Goal: Transaction & Acquisition: Purchase product/service

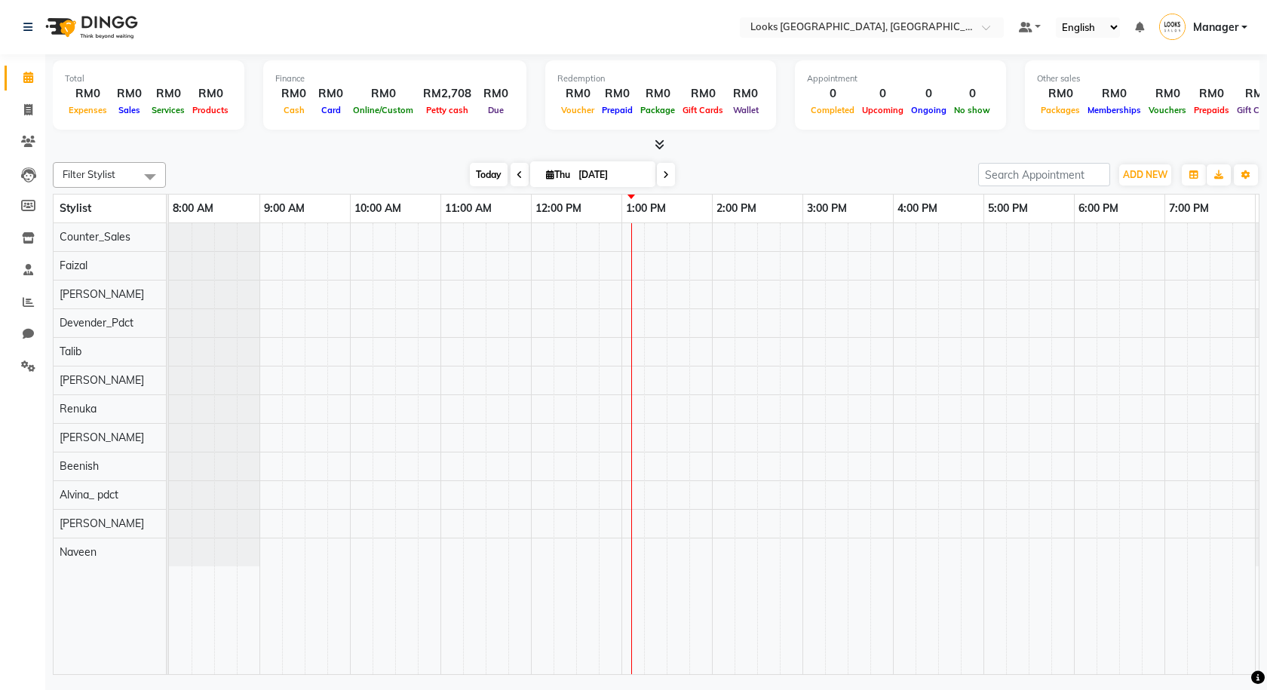
click at [477, 178] on span "Today" at bounding box center [489, 174] width 38 height 23
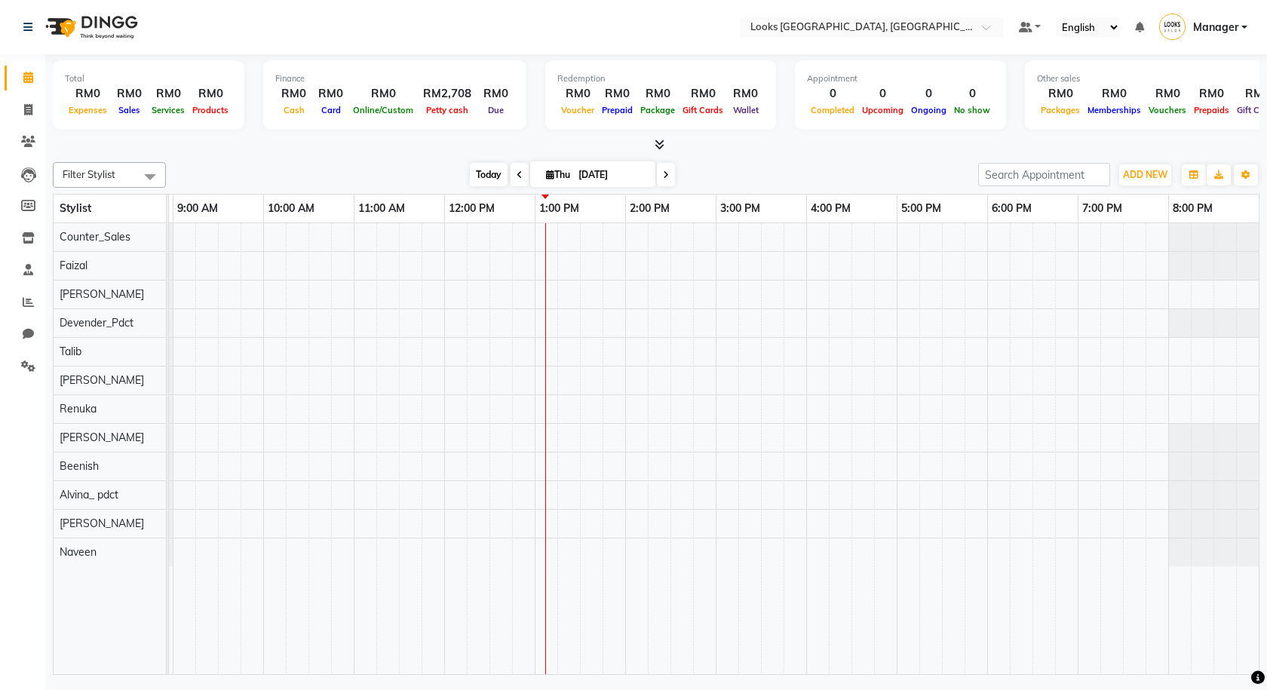
click at [480, 174] on span "Today" at bounding box center [489, 174] width 38 height 23
click at [657, 143] on icon at bounding box center [660, 144] width 10 height 11
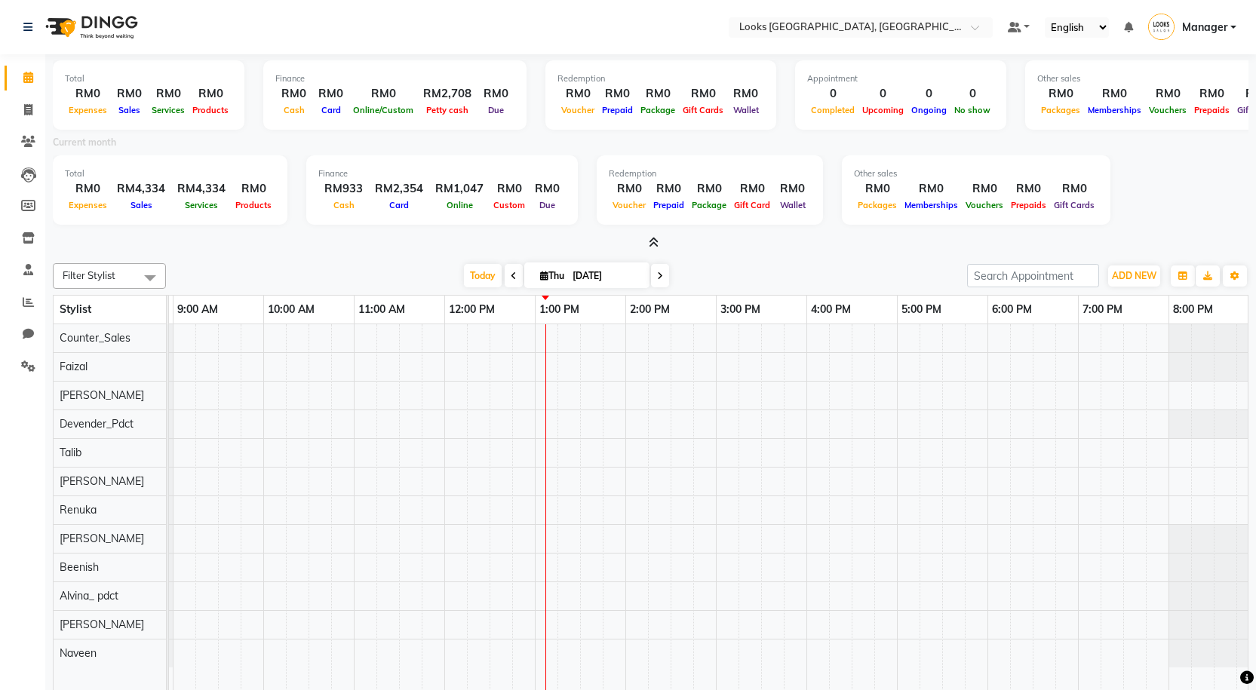
click at [650, 247] on icon at bounding box center [654, 242] width 10 height 11
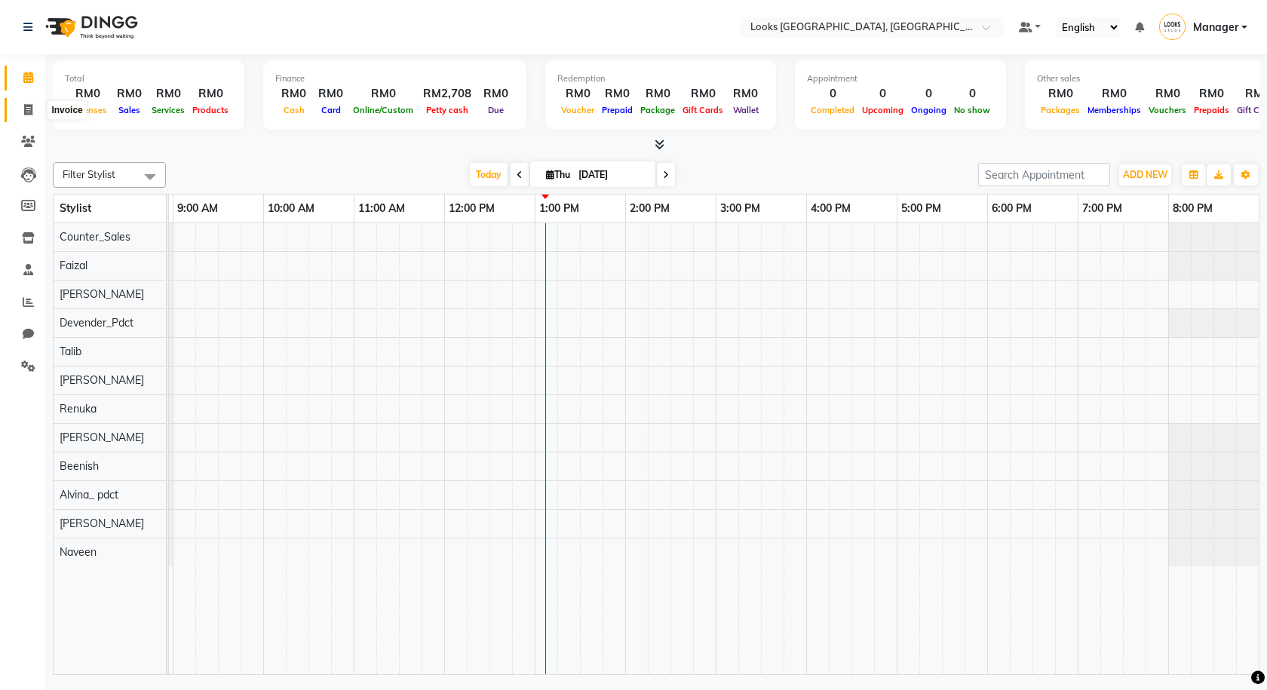
click at [25, 104] on icon at bounding box center [28, 109] width 8 height 11
select select "service"
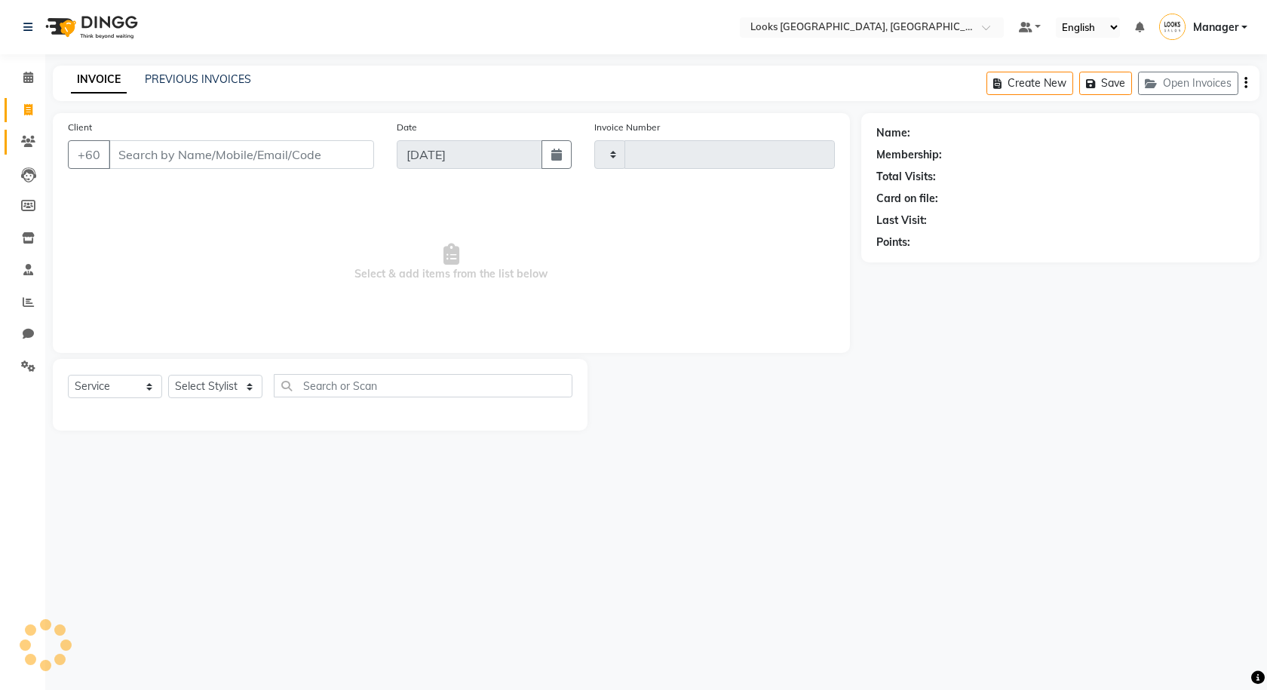
type input "1239"
click at [9, 142] on link "Clients" at bounding box center [23, 142] width 36 height 25
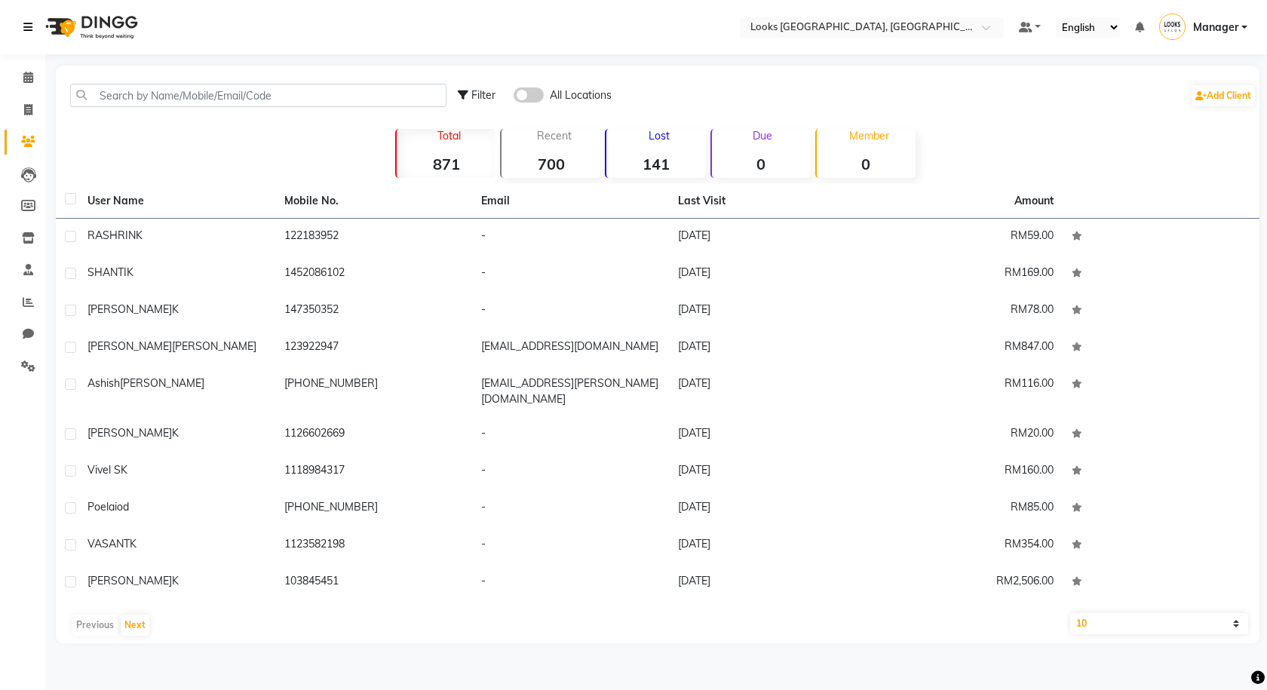
click at [26, 32] on icon at bounding box center [27, 27] width 9 height 11
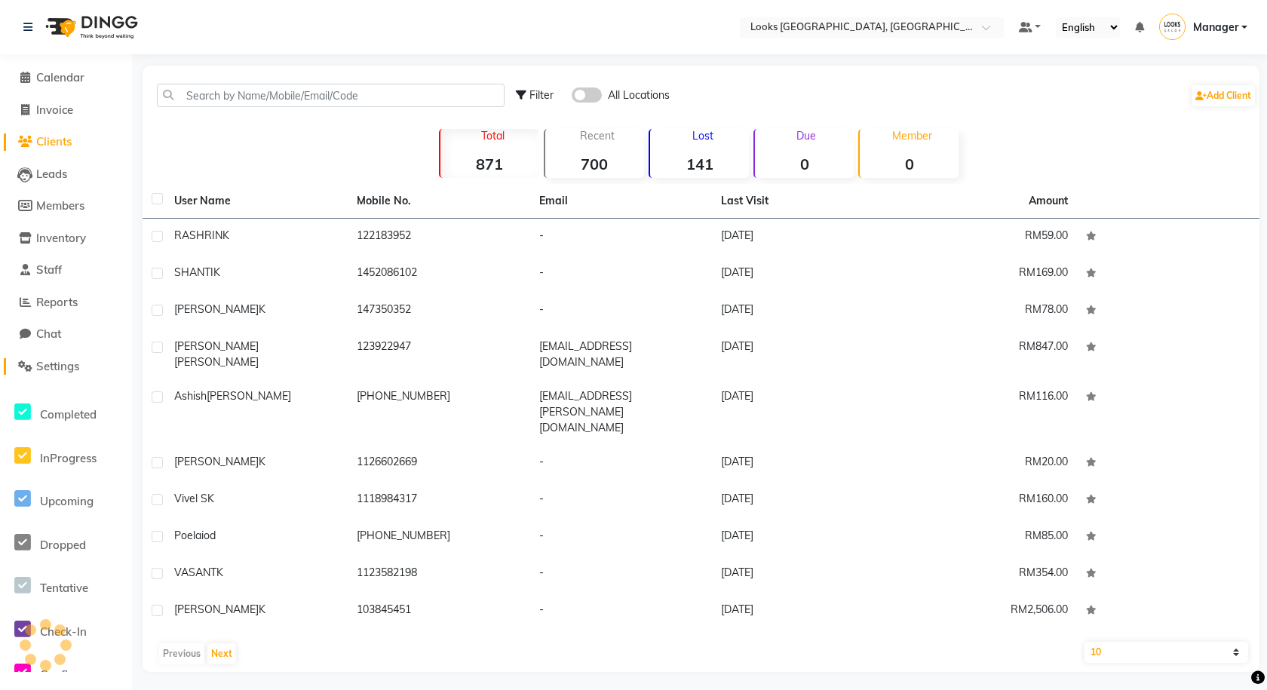
click at [76, 369] on span "Settings" at bounding box center [57, 366] width 43 height 14
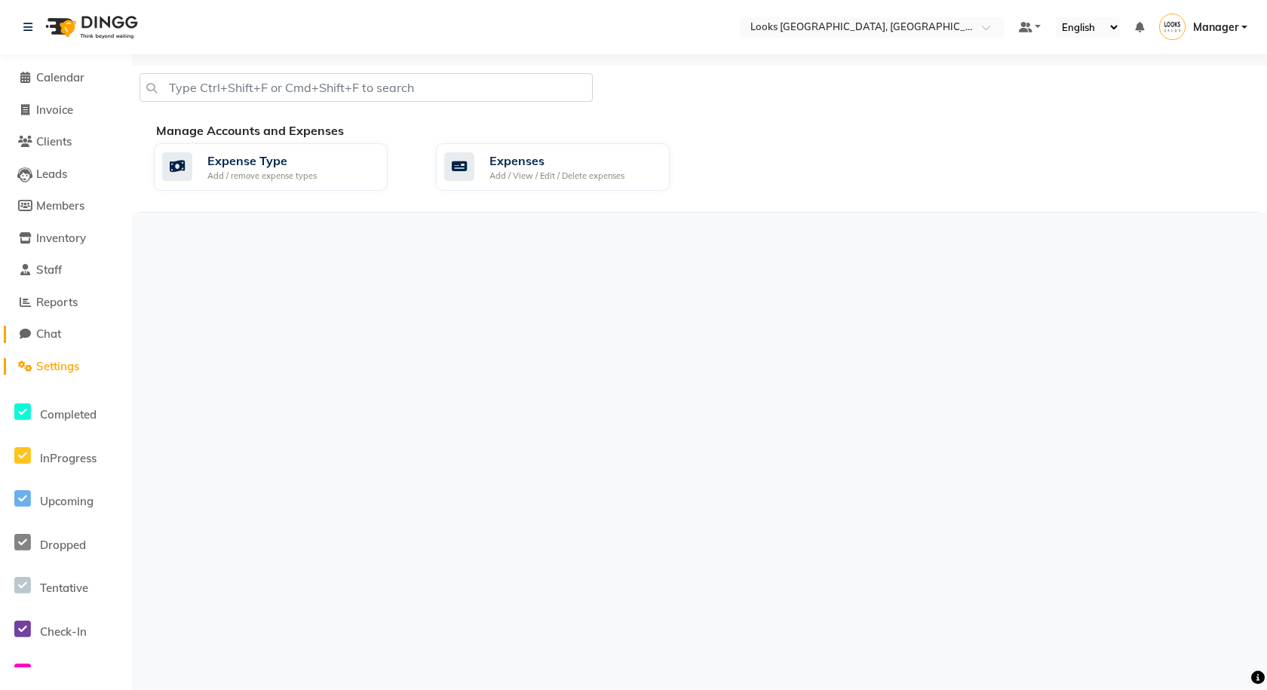
click at [76, 335] on link "Chat" at bounding box center [66, 334] width 124 height 17
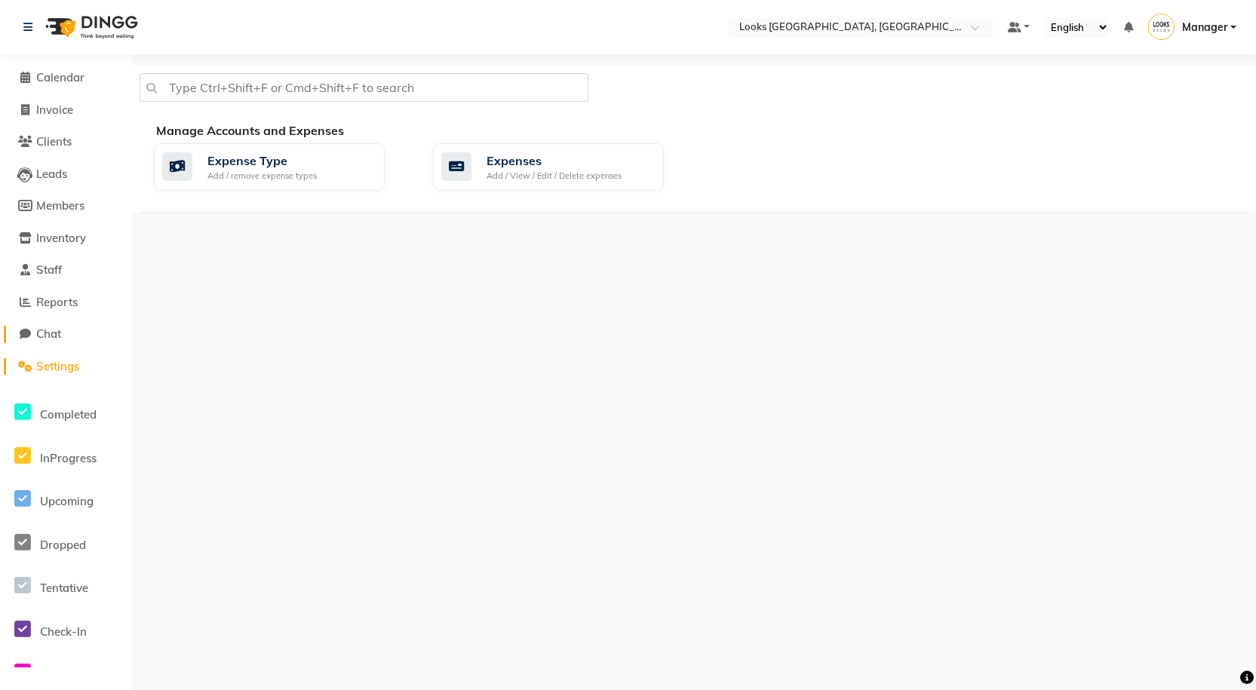
select select "100"
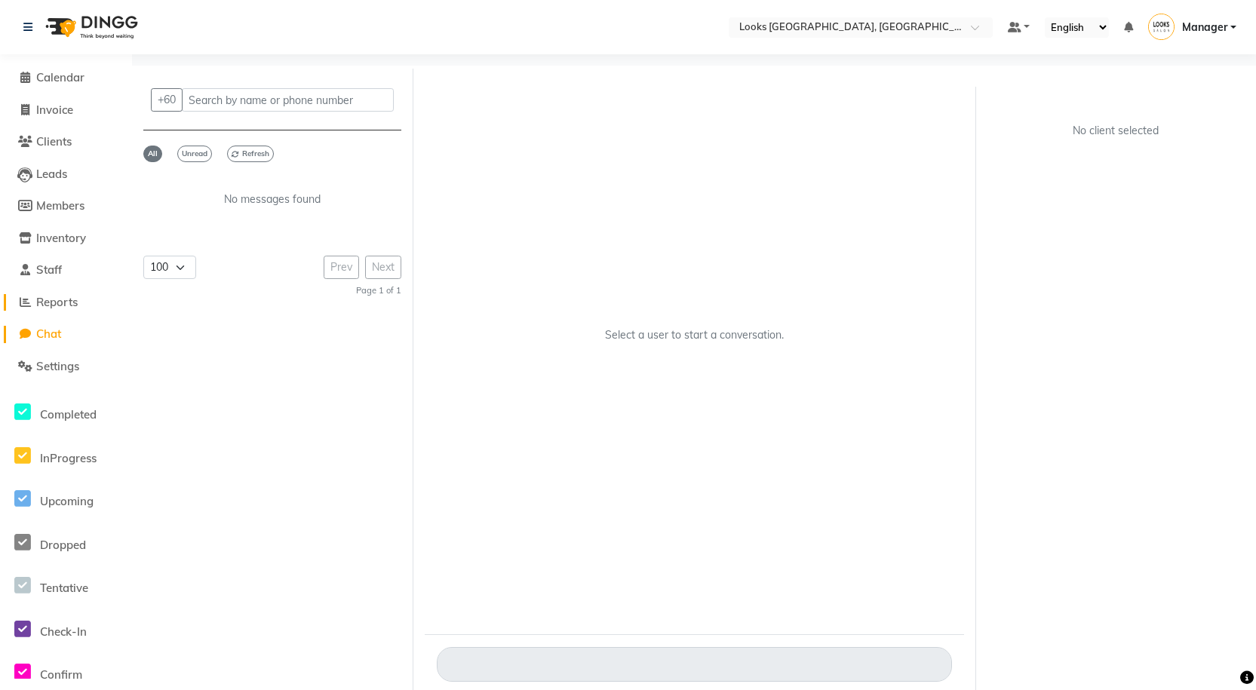
click at [76, 299] on span "Reports" at bounding box center [56, 302] width 41 height 14
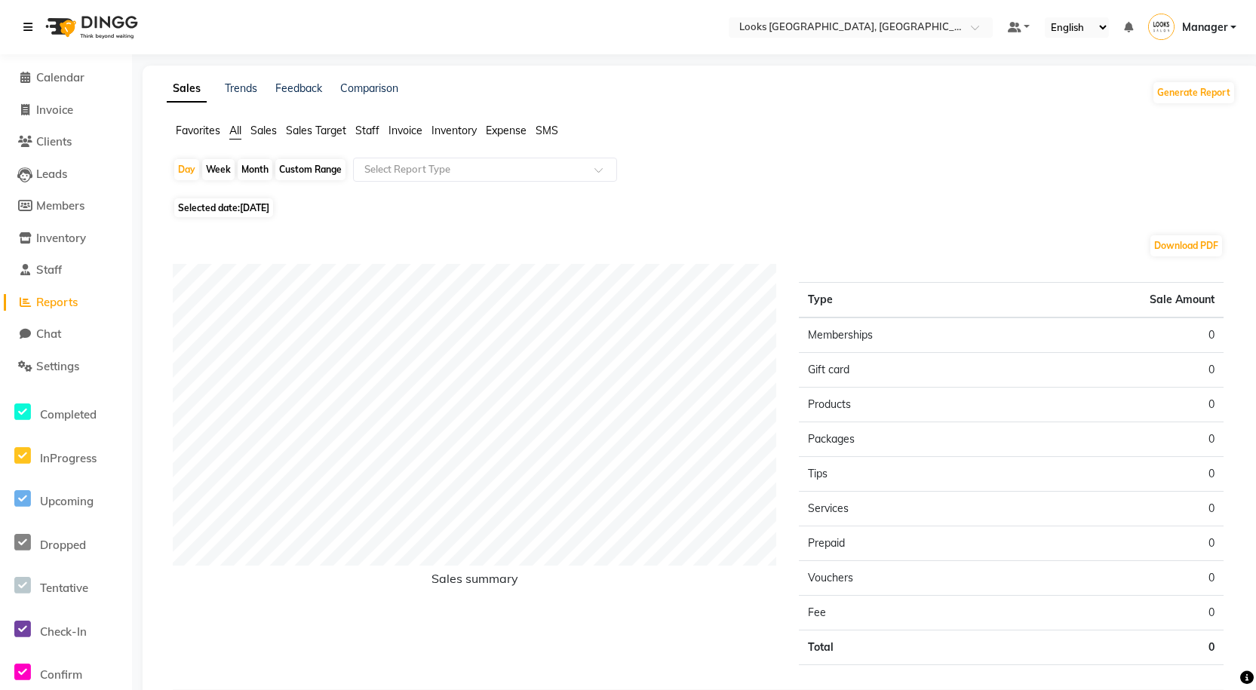
click at [27, 28] on icon at bounding box center [27, 27] width 9 height 11
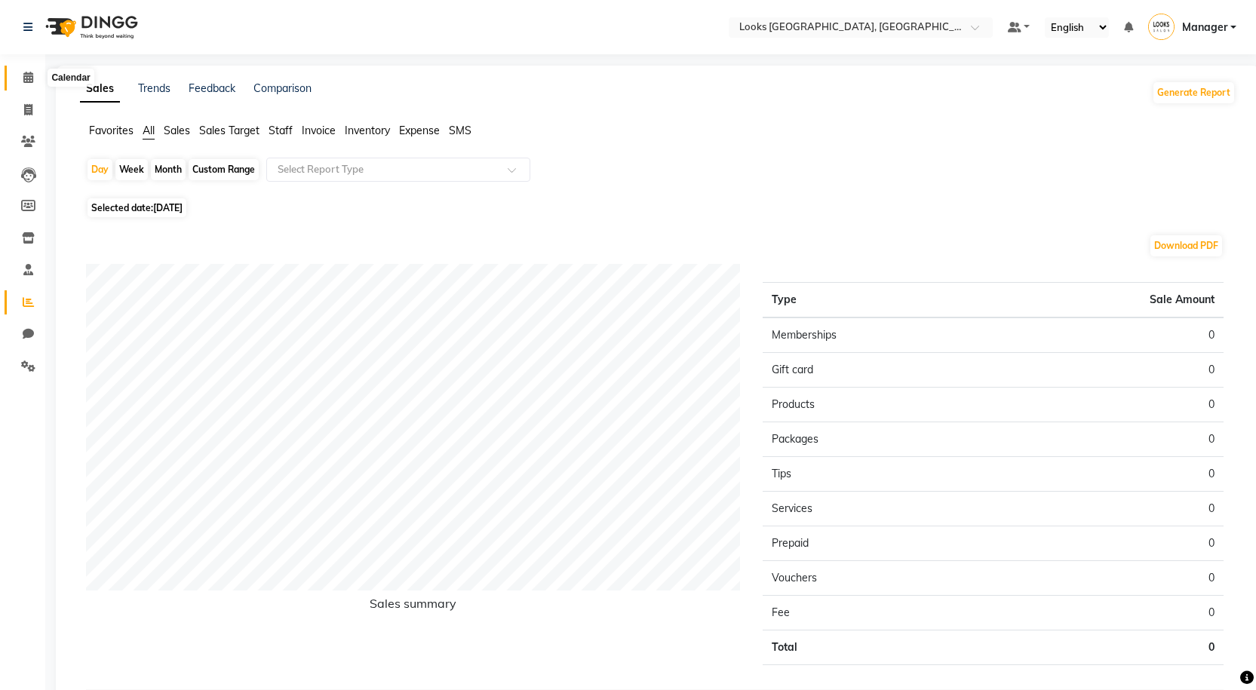
click at [36, 82] on span at bounding box center [28, 77] width 26 height 17
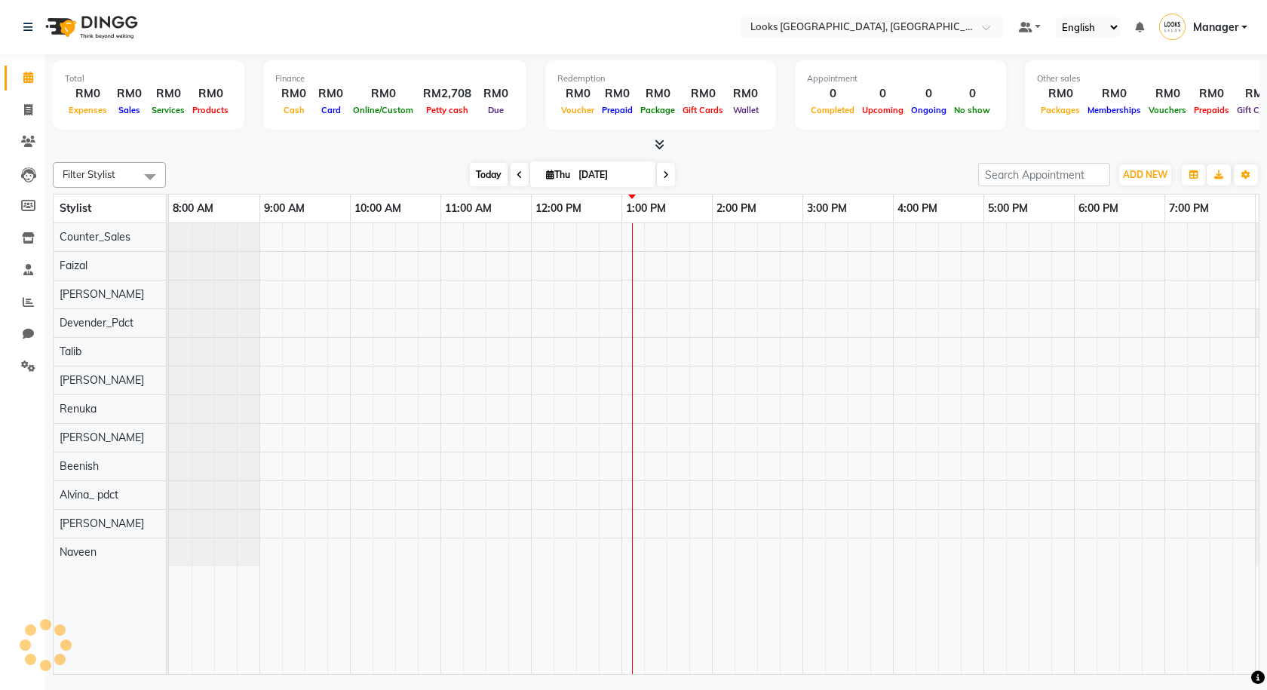
click at [483, 170] on span "Today" at bounding box center [489, 174] width 38 height 23
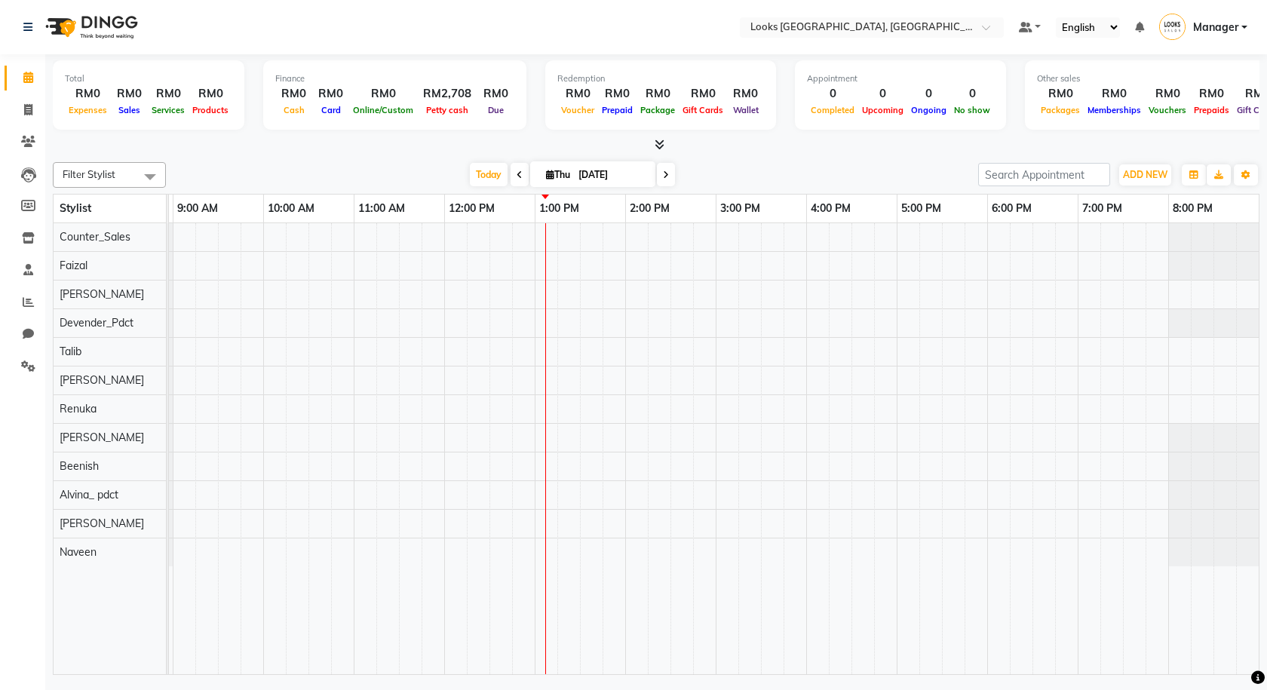
click at [660, 137] on span at bounding box center [657, 145] width 16 height 16
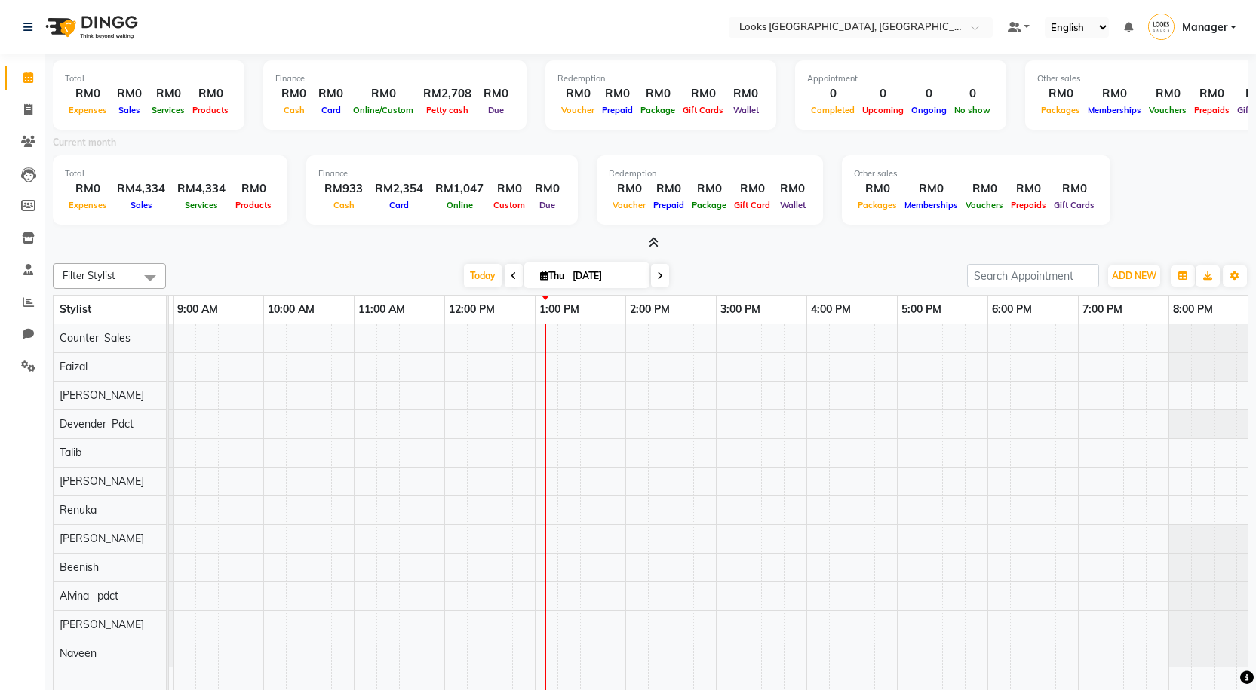
click at [652, 243] on icon at bounding box center [654, 242] width 10 height 11
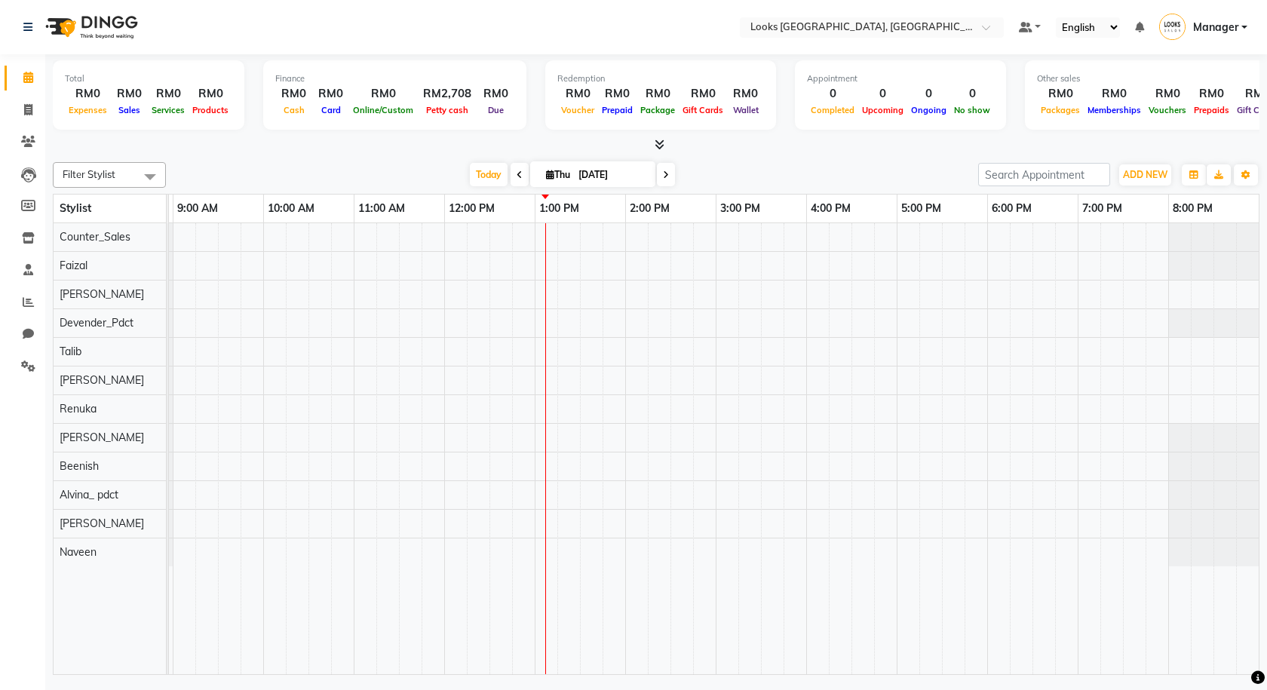
drag, startPoint x: 633, startPoint y: 177, endPoint x: 526, endPoint y: 192, distance: 108.9
click at [526, 192] on div "Filter Stylist Select All Alvina_ pdct Beenish Counter_Sales Cynthia_pdct Deven…" at bounding box center [656, 415] width 1207 height 519
click at [398, 146] on div at bounding box center [656, 145] width 1207 height 16
drag, startPoint x: 393, startPoint y: 149, endPoint x: 681, endPoint y: 151, distance: 288.1
click at [681, 151] on div at bounding box center [656, 145] width 1207 height 16
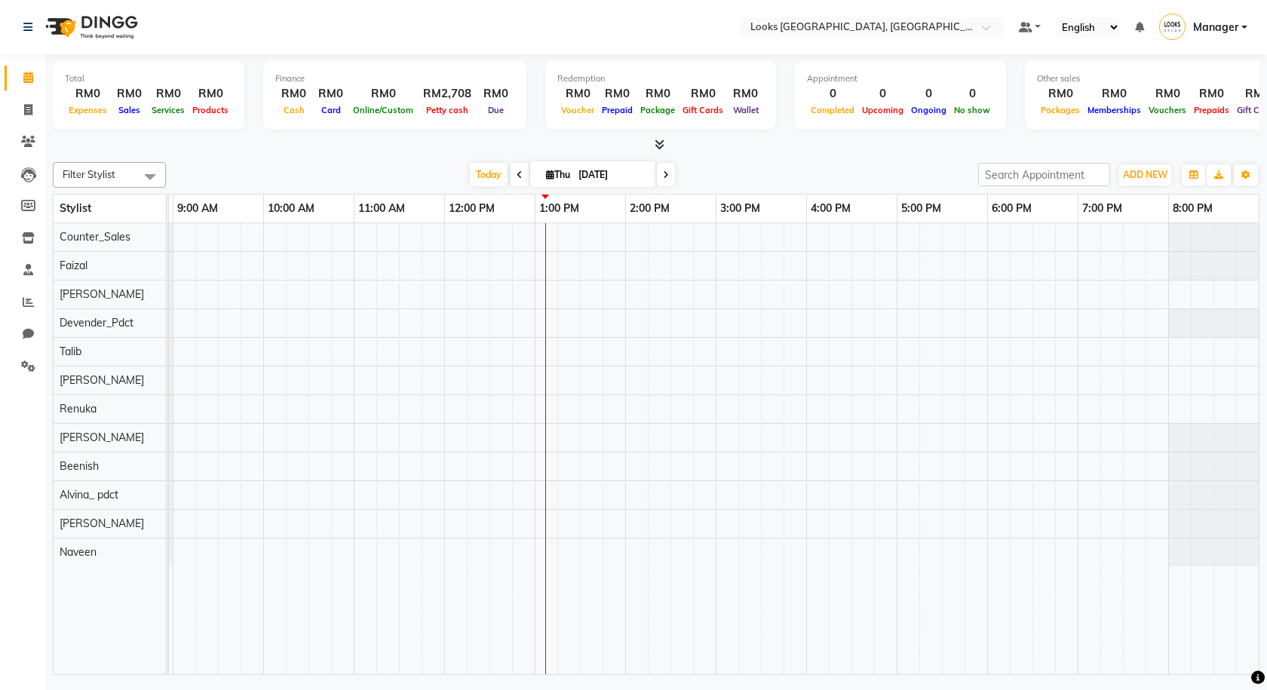
click at [728, 155] on div "Total RM0 Expenses RM0 Sales RM0 Services RM0 Products Finance RM0 Cash RM0 Car…" at bounding box center [656, 366] width 1222 height 624
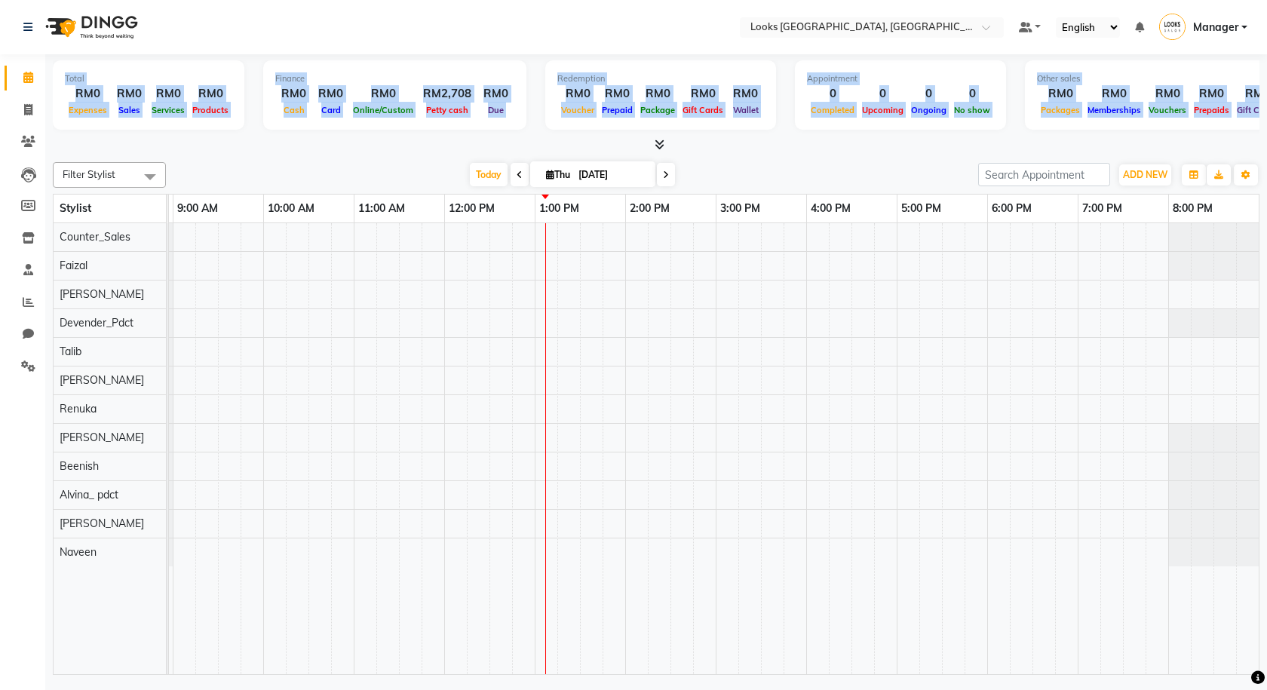
scroll to position [0, 32]
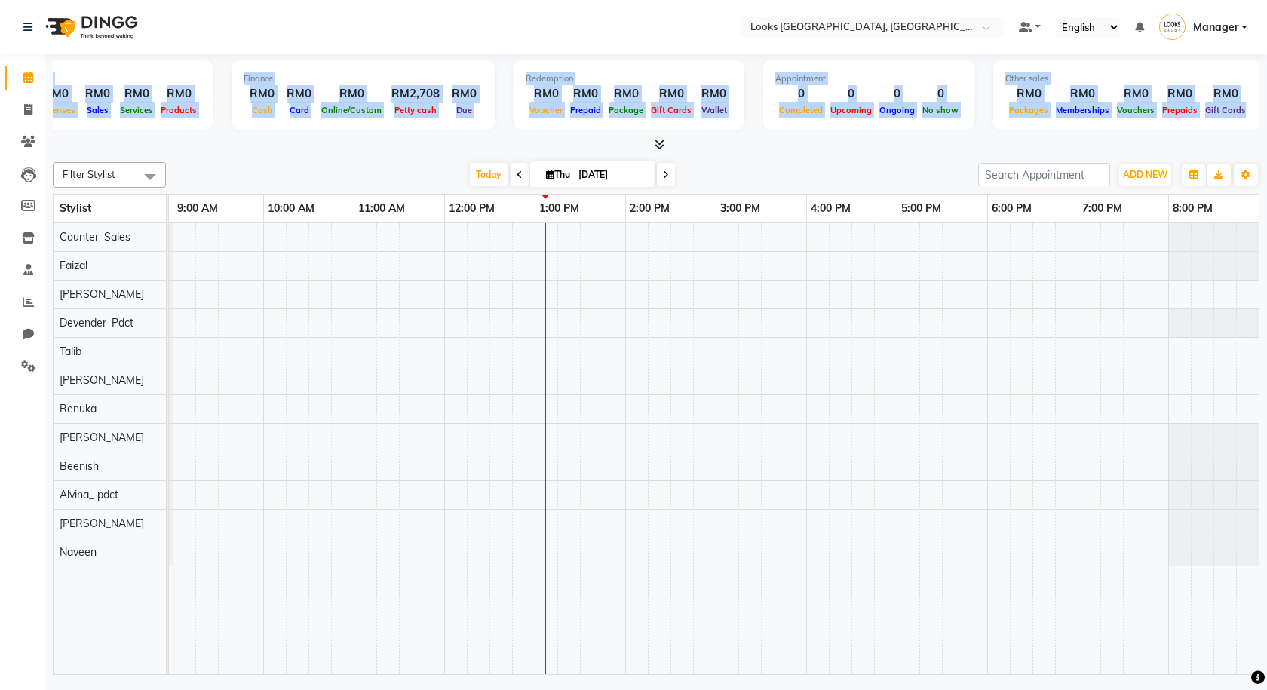
drag, startPoint x: 57, startPoint y: 76, endPoint x: 1262, endPoint y: 112, distance: 1204.9
click at [1262, 112] on div "Total RM0 Expenses RM0 Sales RM0 Services RM0 Products Finance RM0 Cash RM0 Car…" at bounding box center [656, 366] width 1222 height 624
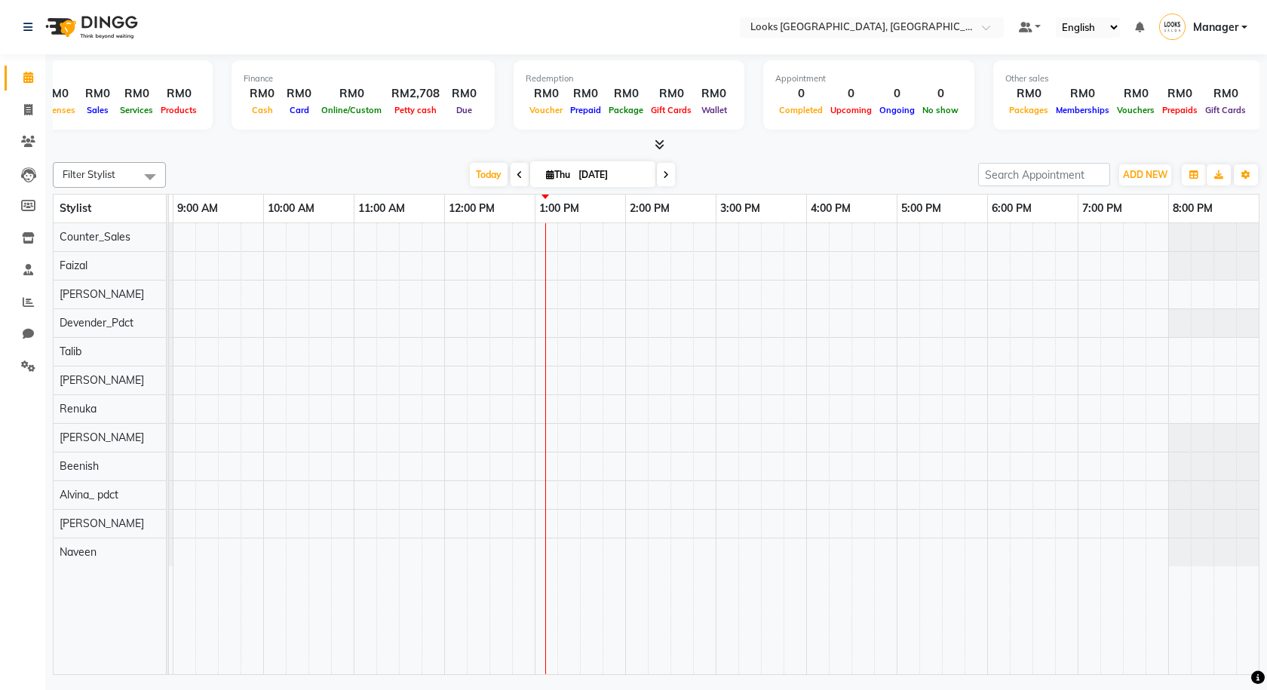
click at [841, 160] on div "Filter Stylist Select All Alvina_ pdct Beenish Counter_Sales Cynthia_pdct Deven…" at bounding box center [656, 415] width 1207 height 519
click at [1144, 175] on span "ADD NEW" at bounding box center [1145, 174] width 44 height 11
click at [1081, 278] on link "Add Client" at bounding box center [1110, 282] width 119 height 20
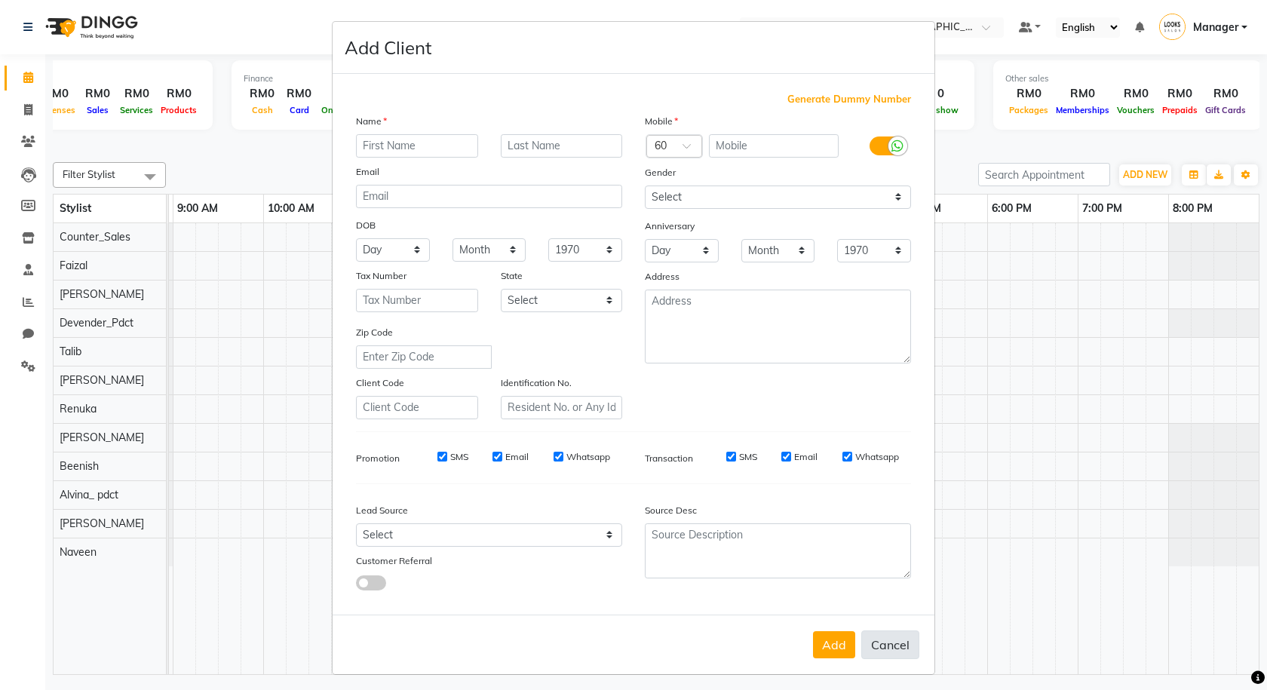
click at [885, 639] on button "Cancel" at bounding box center [890, 644] width 58 height 29
select select
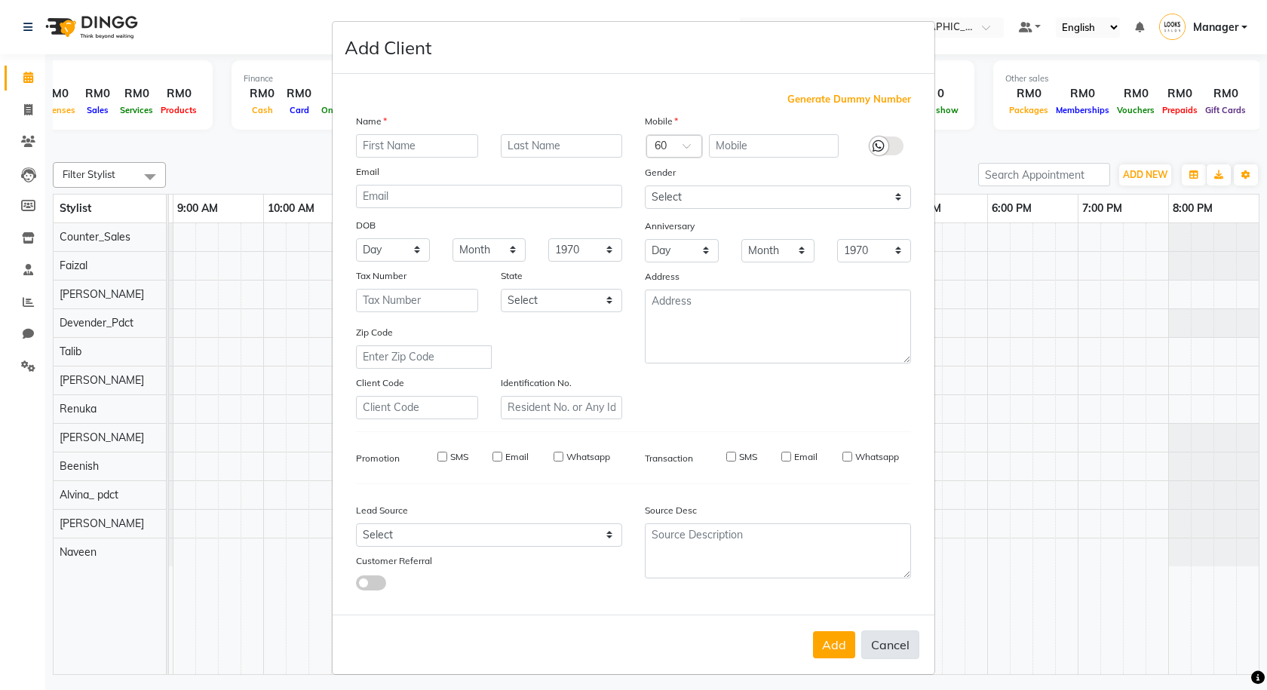
select select
checkbox input "false"
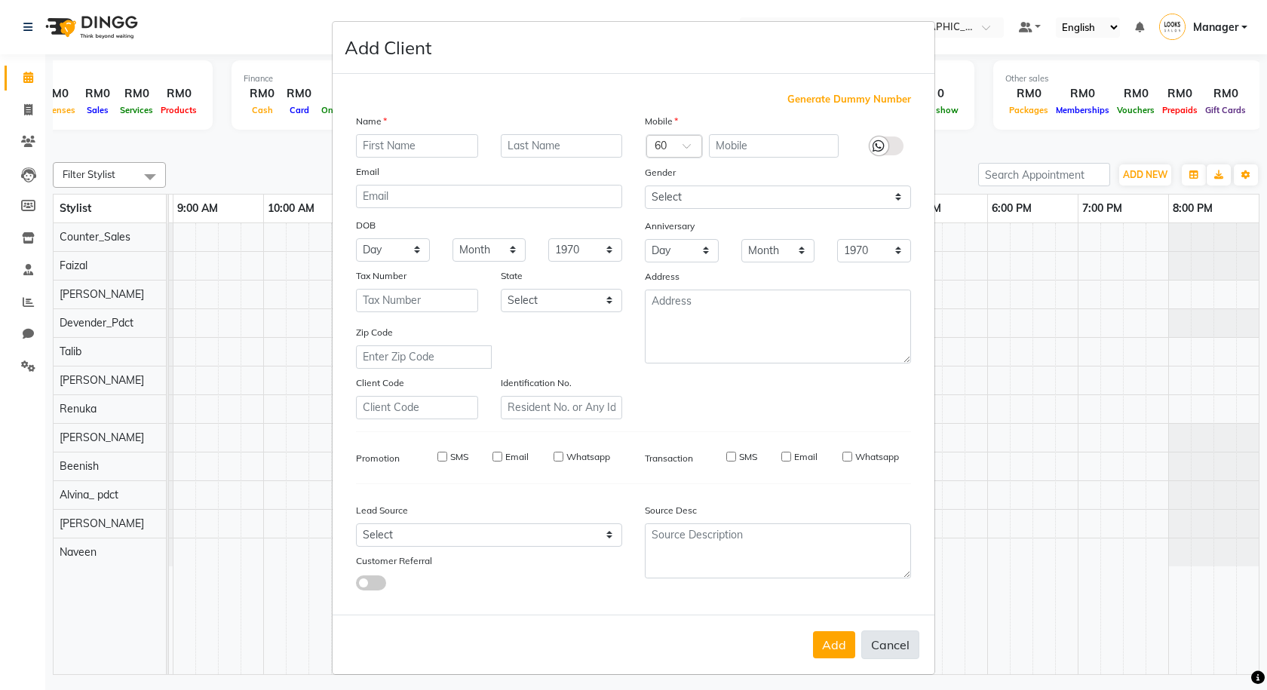
checkbox input "false"
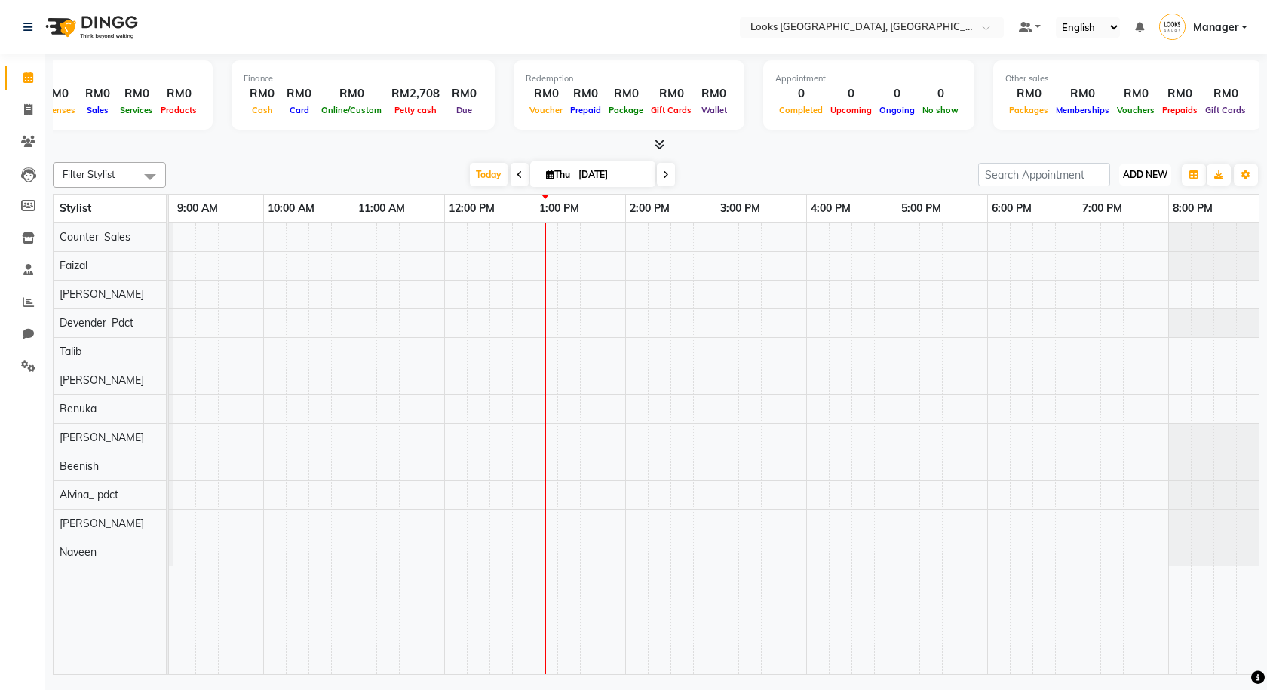
click at [1143, 170] on span "ADD NEW" at bounding box center [1145, 174] width 44 height 11
click at [1117, 261] on link "Add Attendance" at bounding box center [1110, 263] width 119 height 20
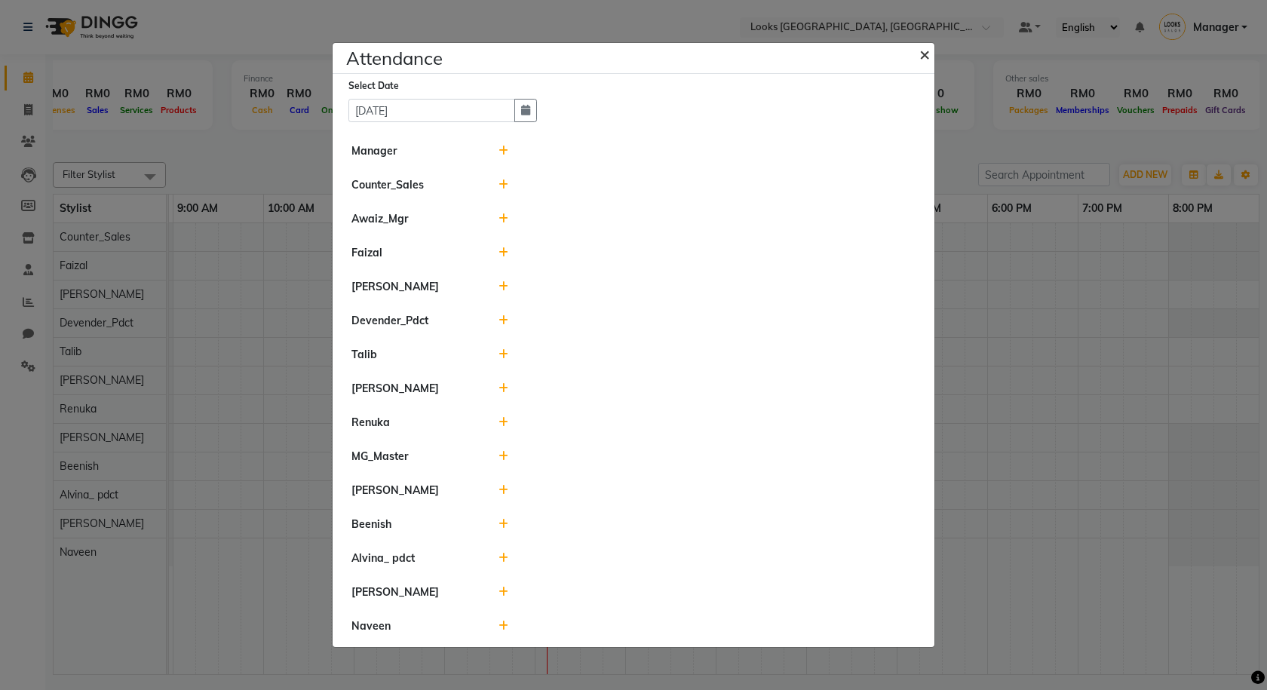
click at [923, 56] on span "×" at bounding box center [924, 53] width 11 height 23
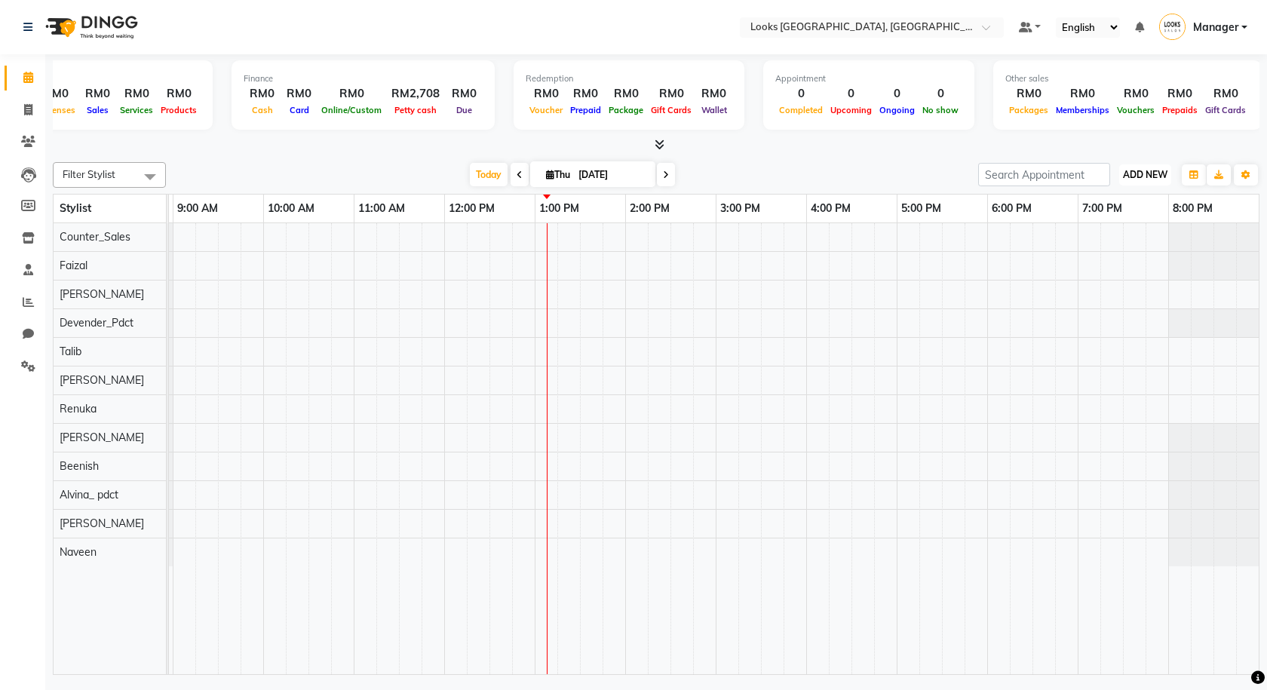
click at [1124, 172] on span "ADD NEW" at bounding box center [1145, 174] width 44 height 11
click at [1107, 225] on link "Add Invoice" at bounding box center [1110, 223] width 119 height 20
select select "service"
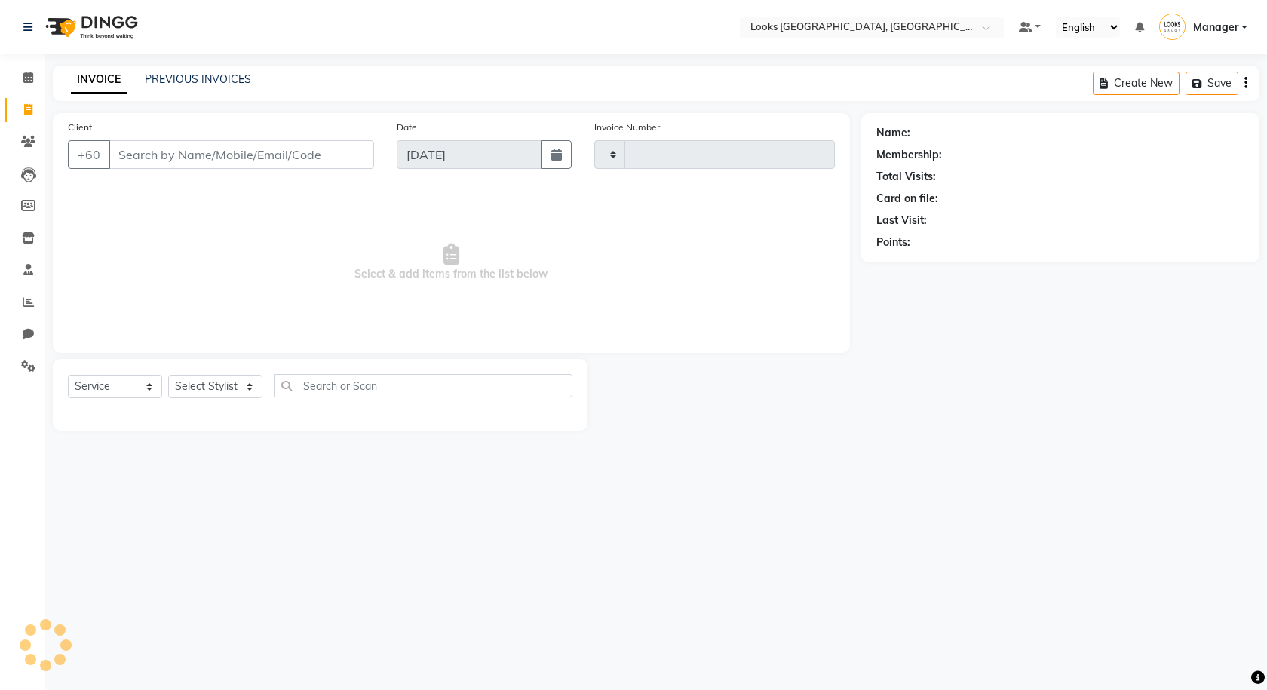
type input "1239"
select select "8109"
click at [23, 78] on icon at bounding box center [28, 77] width 10 height 11
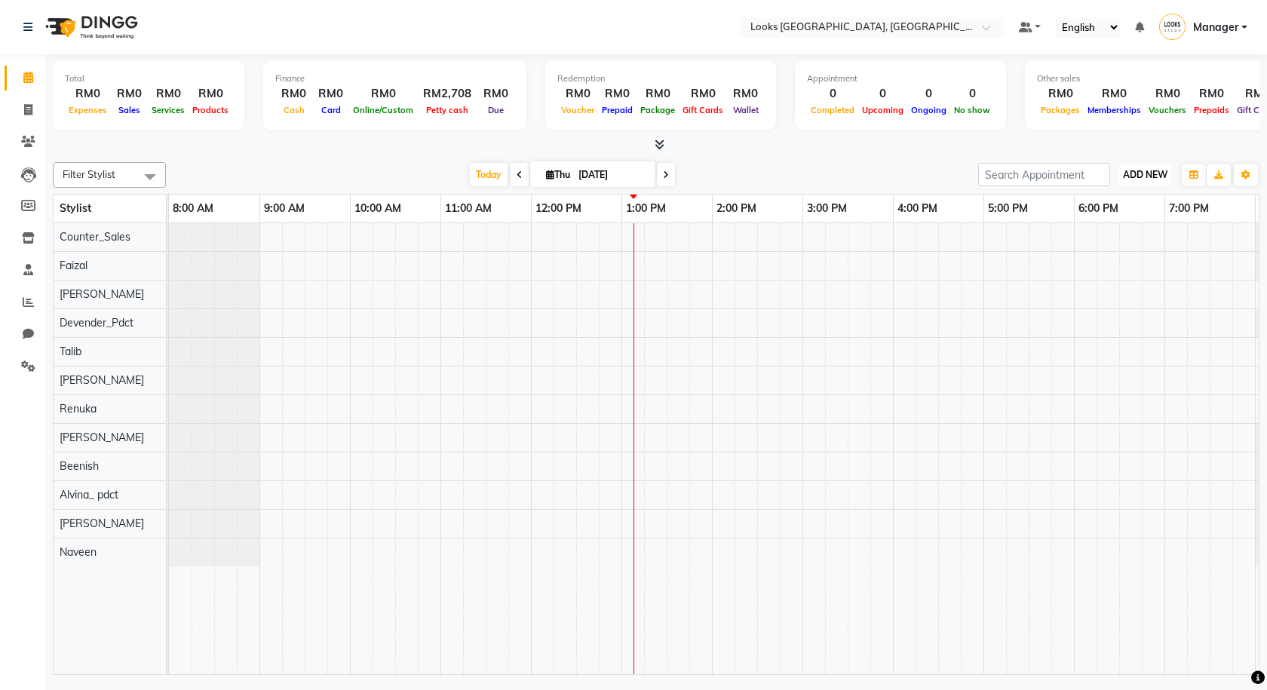
click at [1132, 178] on span "ADD NEW" at bounding box center [1145, 174] width 44 height 11
click at [1123, 204] on button "Add Appointment" at bounding box center [1110, 204] width 119 height 20
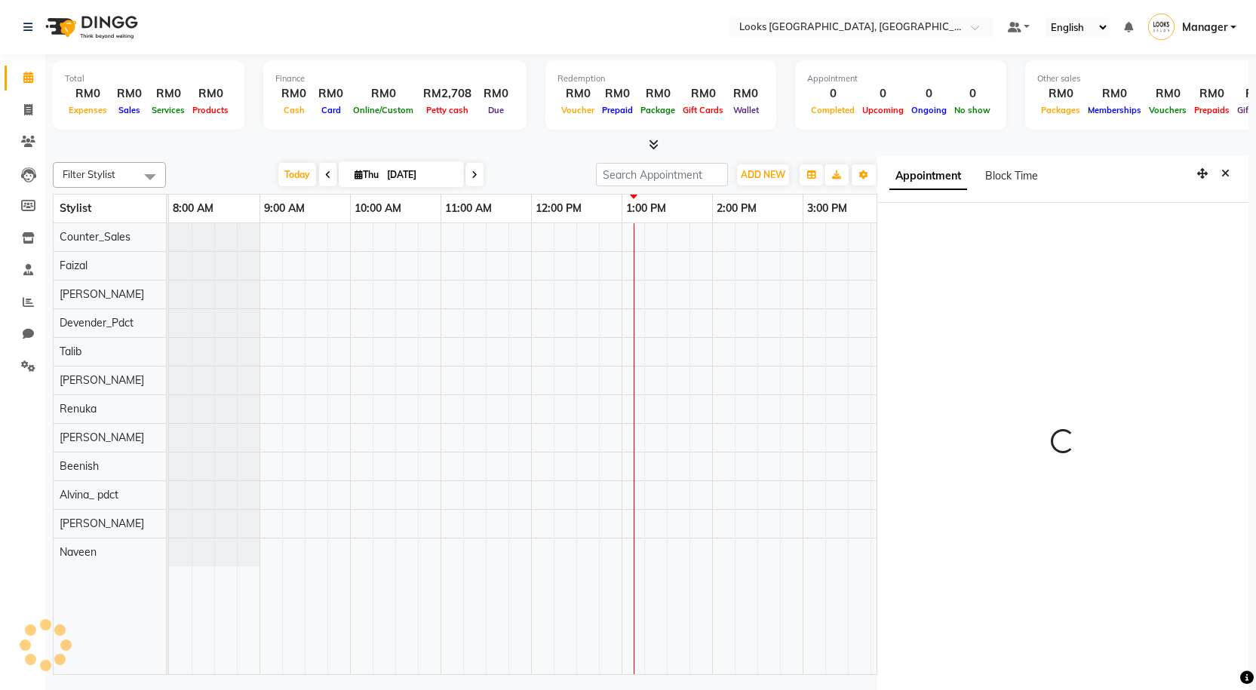
scroll to position [7, 0]
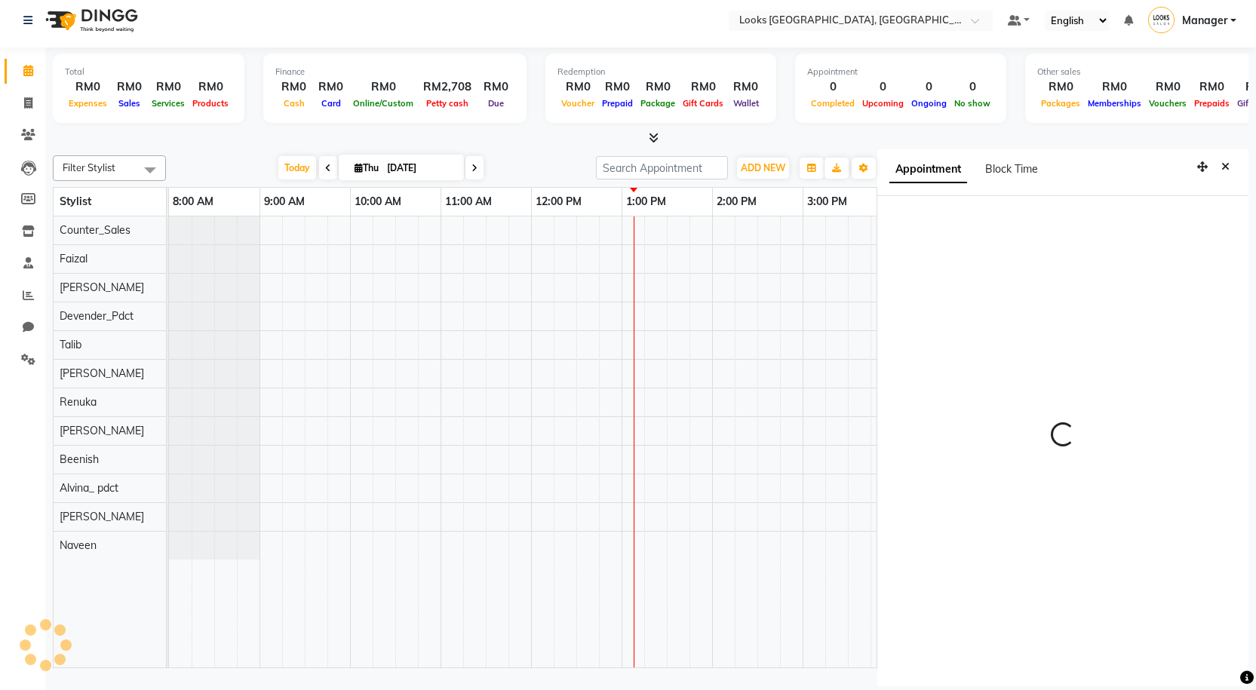
select select "540"
select select "tentative"
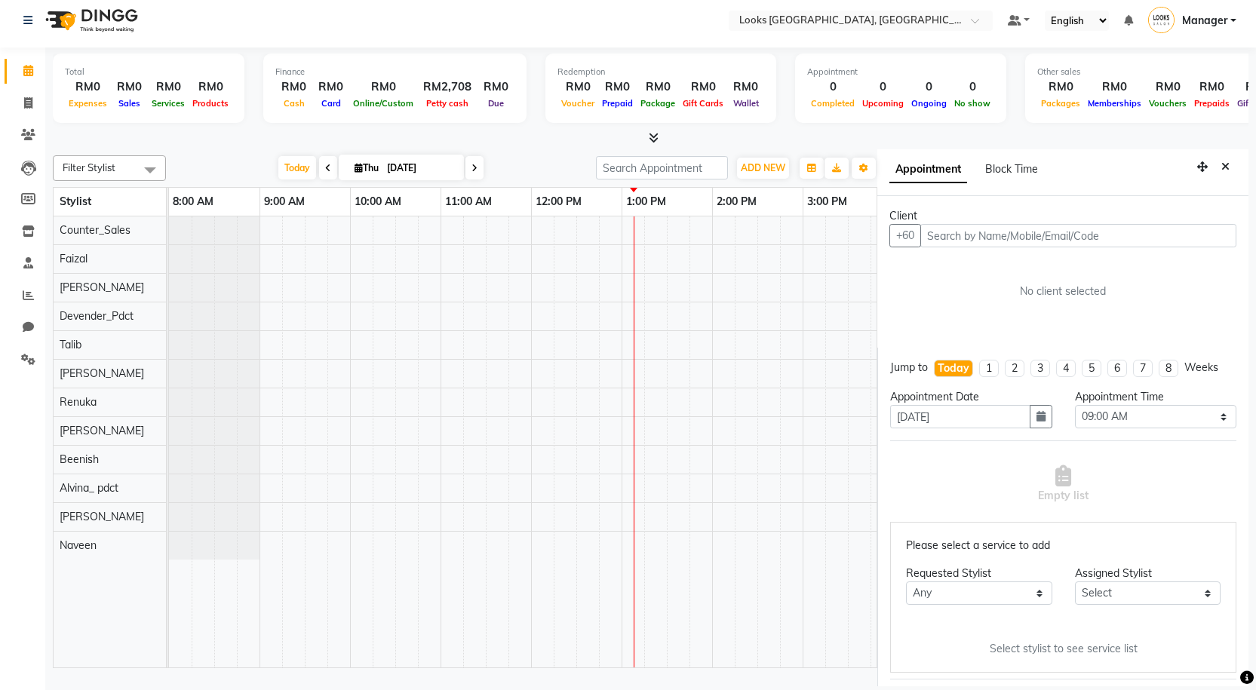
click at [1225, 170] on div "Appointment Block Time" at bounding box center [1062, 172] width 371 height 47
click at [1197, 170] on icon "button" at bounding box center [1202, 166] width 11 height 11
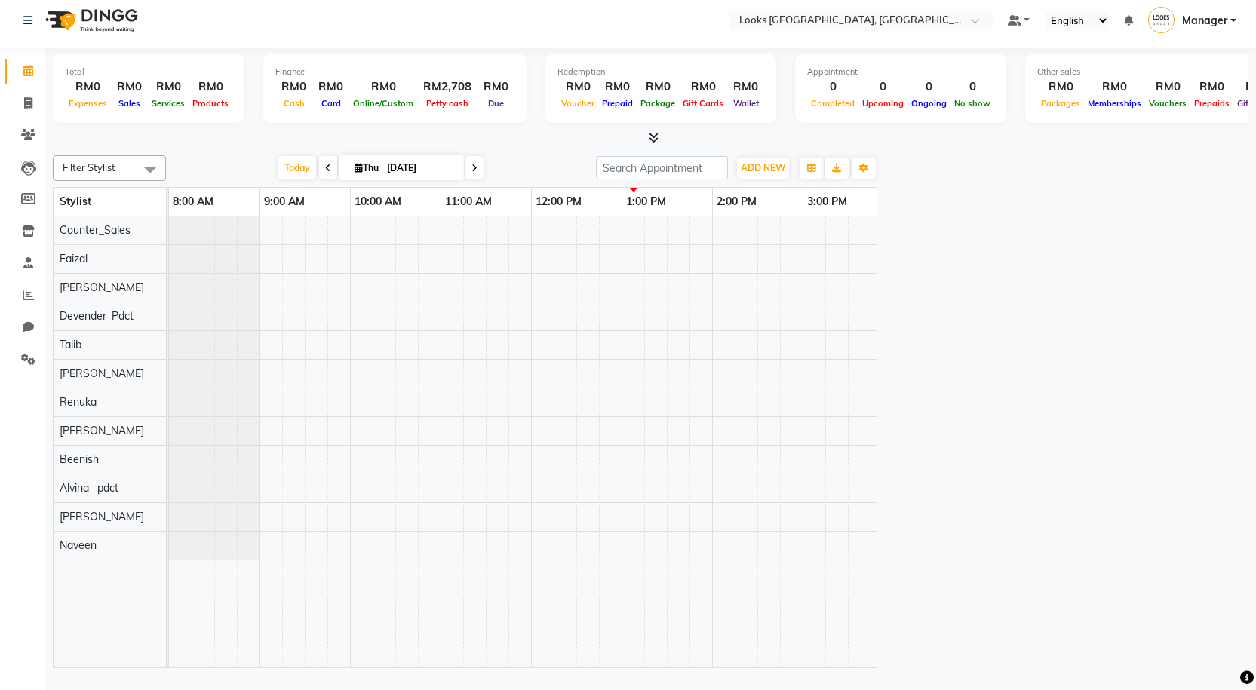
drag, startPoint x: 1192, startPoint y: 170, endPoint x: 780, endPoint y: 221, distance: 415.6
click at [780, 221] on div "Filter Stylist Select All Alvina_ pdct Beenish Counter_Sales Cynthia_pdct Deven…" at bounding box center [650, 417] width 1195 height 537
click at [942, 173] on div "Appointment Block Time Client +60 No client selected Jump to Today 1 2 3 4 5 6 …" at bounding box center [1062, 417] width 371 height 537
click at [872, 173] on button "Toggle Dropdown" at bounding box center [863, 168] width 24 height 21
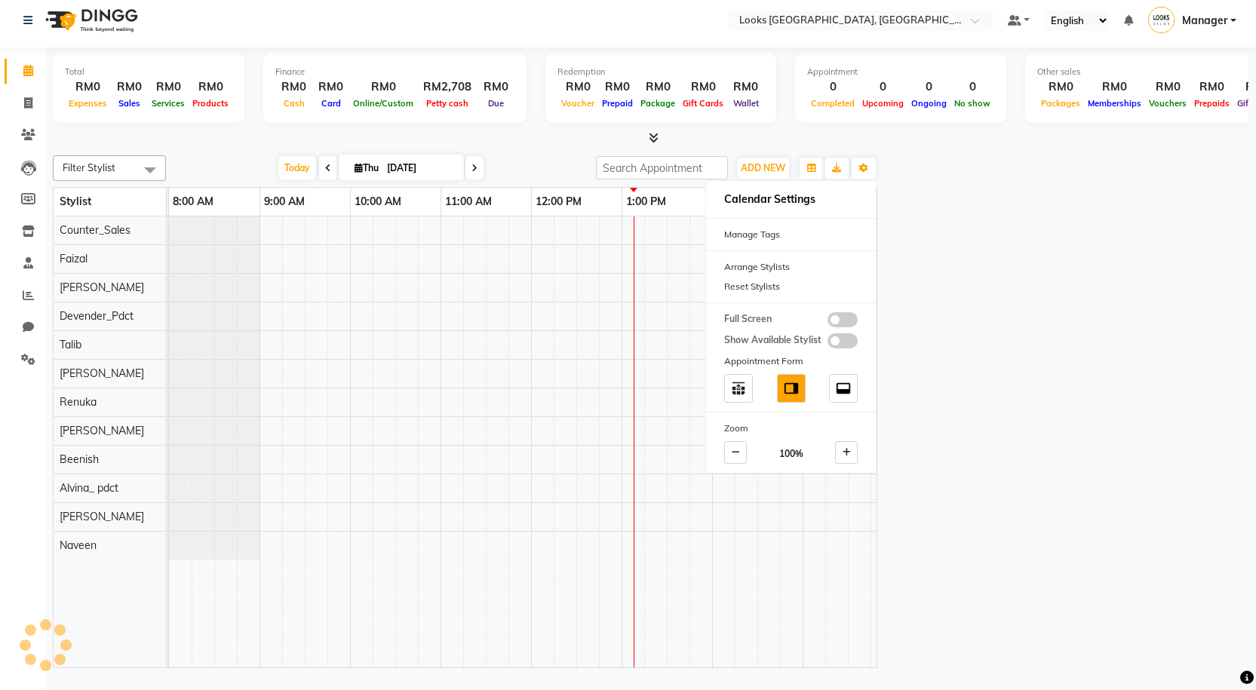
click at [1009, 179] on div "Appointment Block Time Client +60 No client selected Jump to Today 1 2 3 4 5 6 …" at bounding box center [1062, 417] width 371 height 537
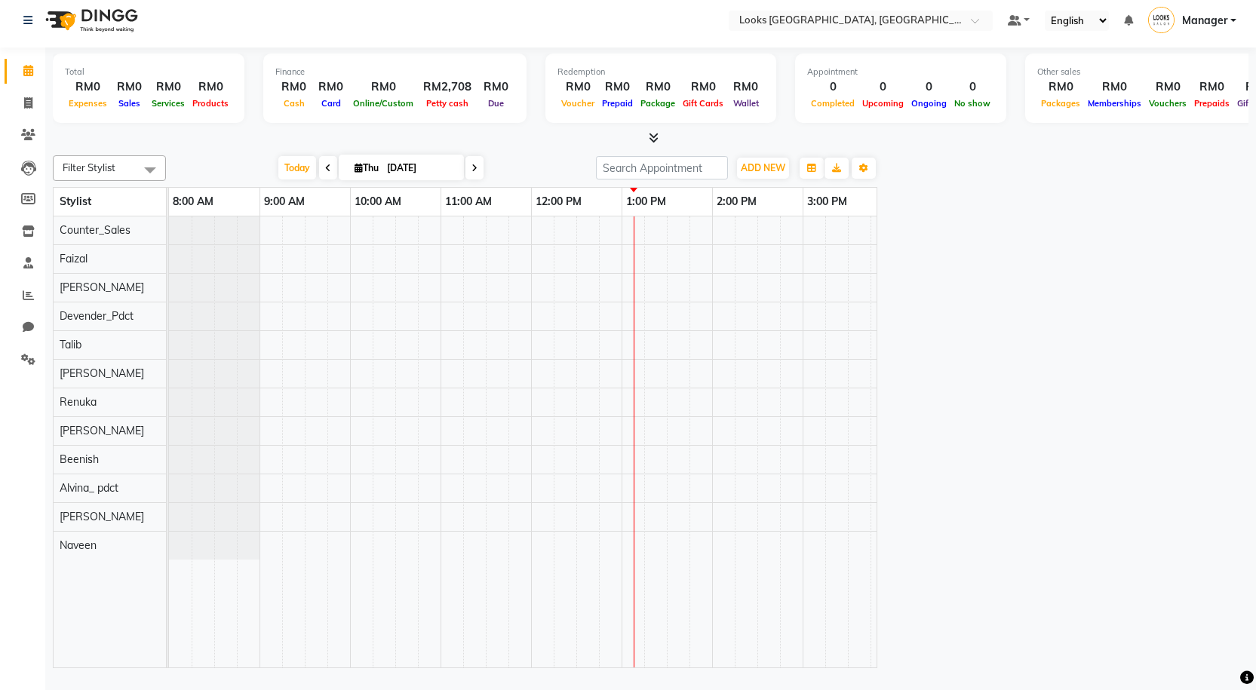
drag, startPoint x: 930, startPoint y: 224, endPoint x: 1008, endPoint y: 215, distance: 78.2
click at [1008, 215] on div "Appointment Block Time Client +60 No client selected Jump to Today 1 2 3 4 5 6 …" at bounding box center [1062, 417] width 371 height 537
click at [17, 104] on span at bounding box center [28, 103] width 26 height 17
select select "service"
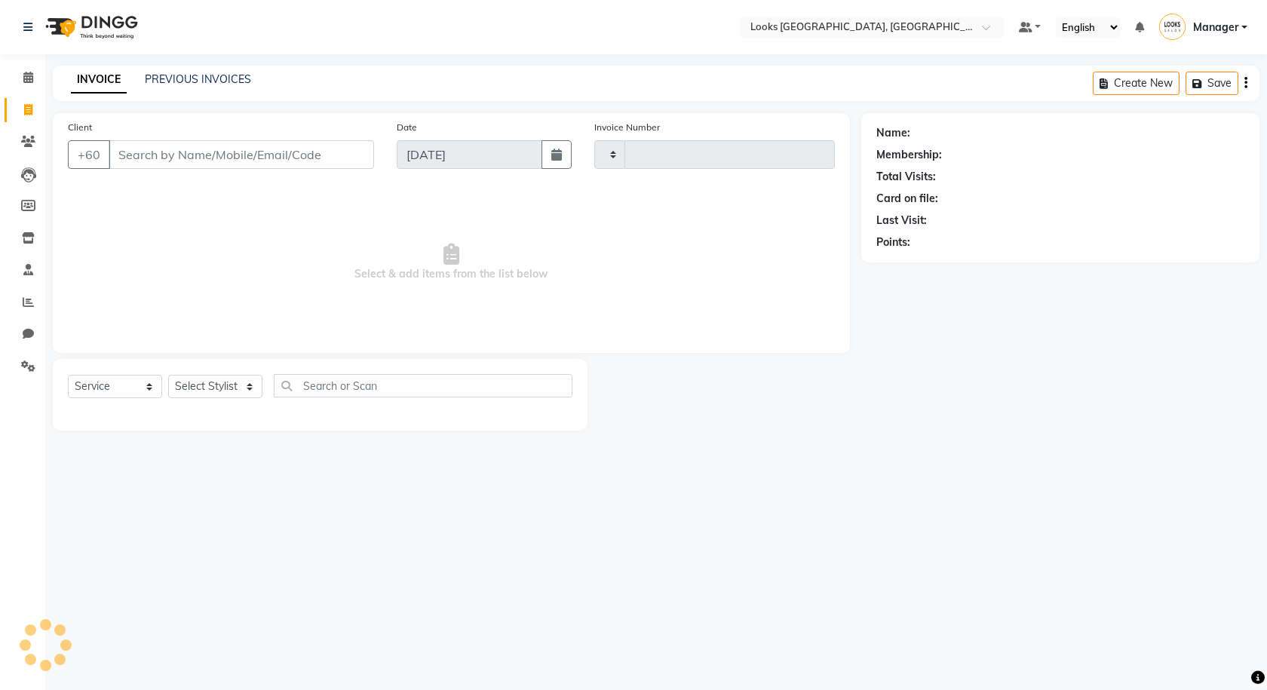
type input "1239"
select select "8109"
click at [17, 93] on li "Calendar" at bounding box center [22, 78] width 45 height 32
click at [17, 84] on span at bounding box center [28, 77] width 26 height 17
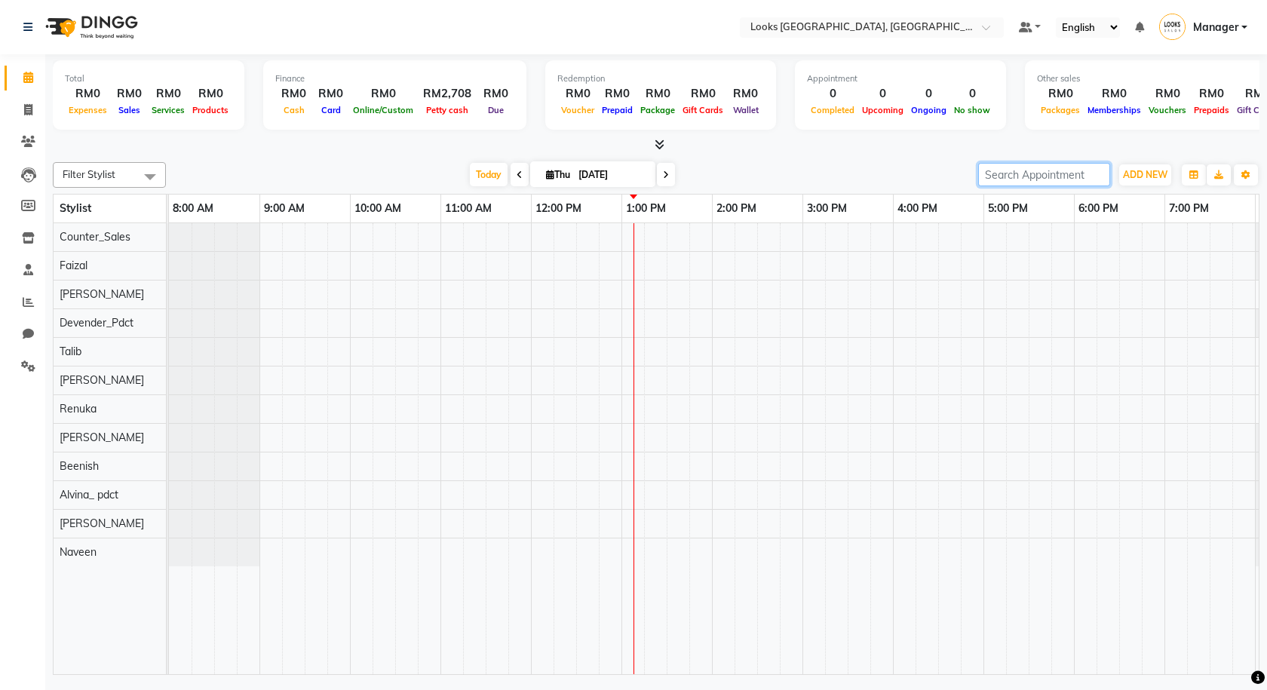
click at [1070, 175] on input "search" at bounding box center [1044, 174] width 132 height 23
click at [1253, 176] on button "Toggle Dropdown" at bounding box center [1246, 174] width 24 height 21
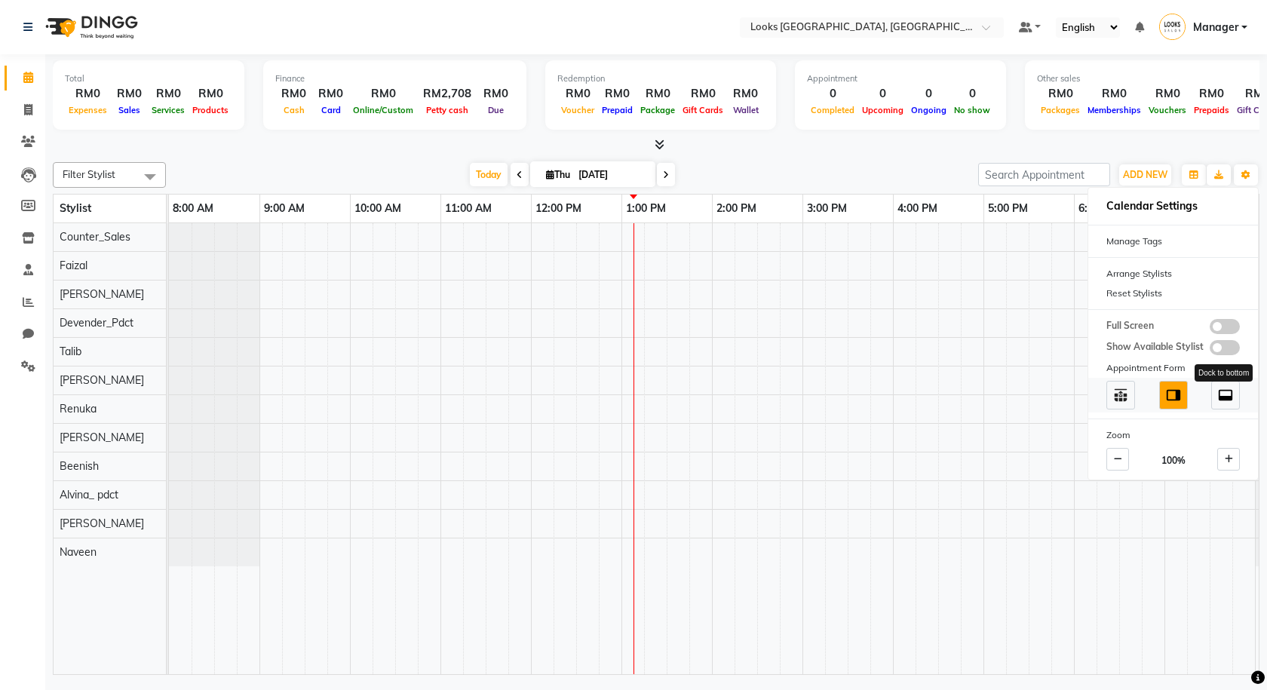
click at [1225, 394] on img at bounding box center [1225, 395] width 17 height 17
click at [924, 168] on div "Today Thu 04-09-2025" at bounding box center [571, 175] width 797 height 23
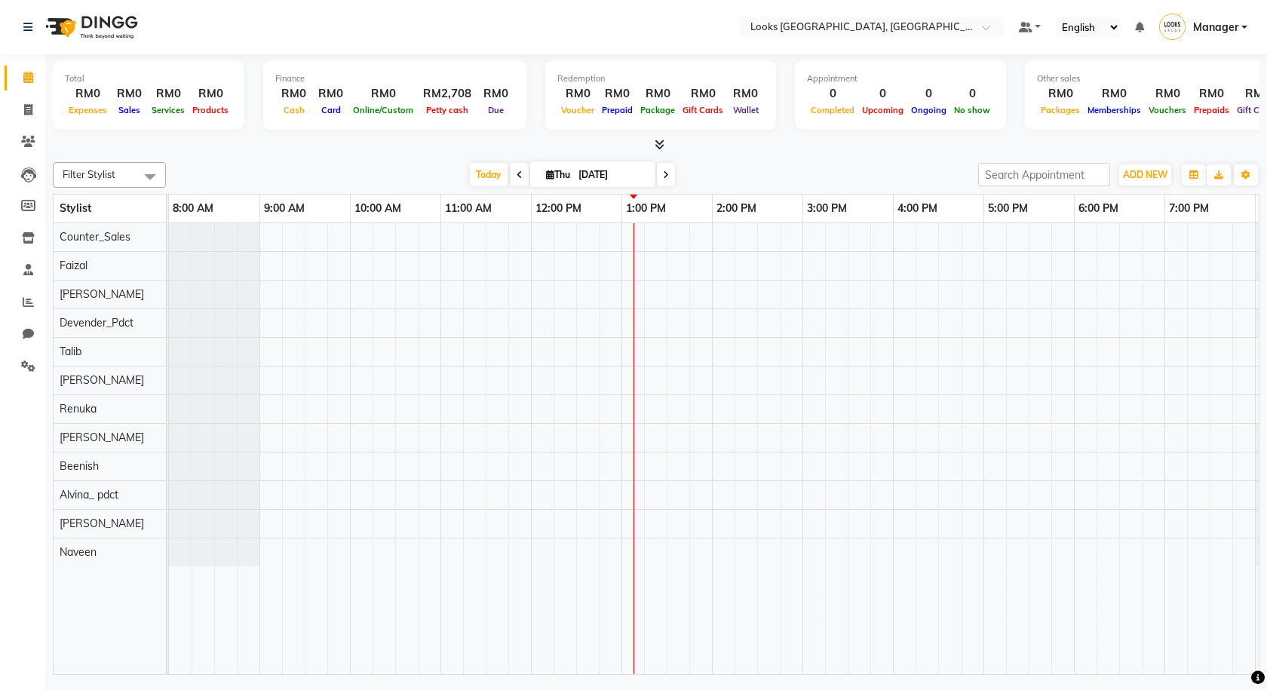
click at [92, 213] on div "Stylist" at bounding box center [76, 209] width 44 height 28
click at [135, 179] on span at bounding box center [150, 176] width 30 height 29
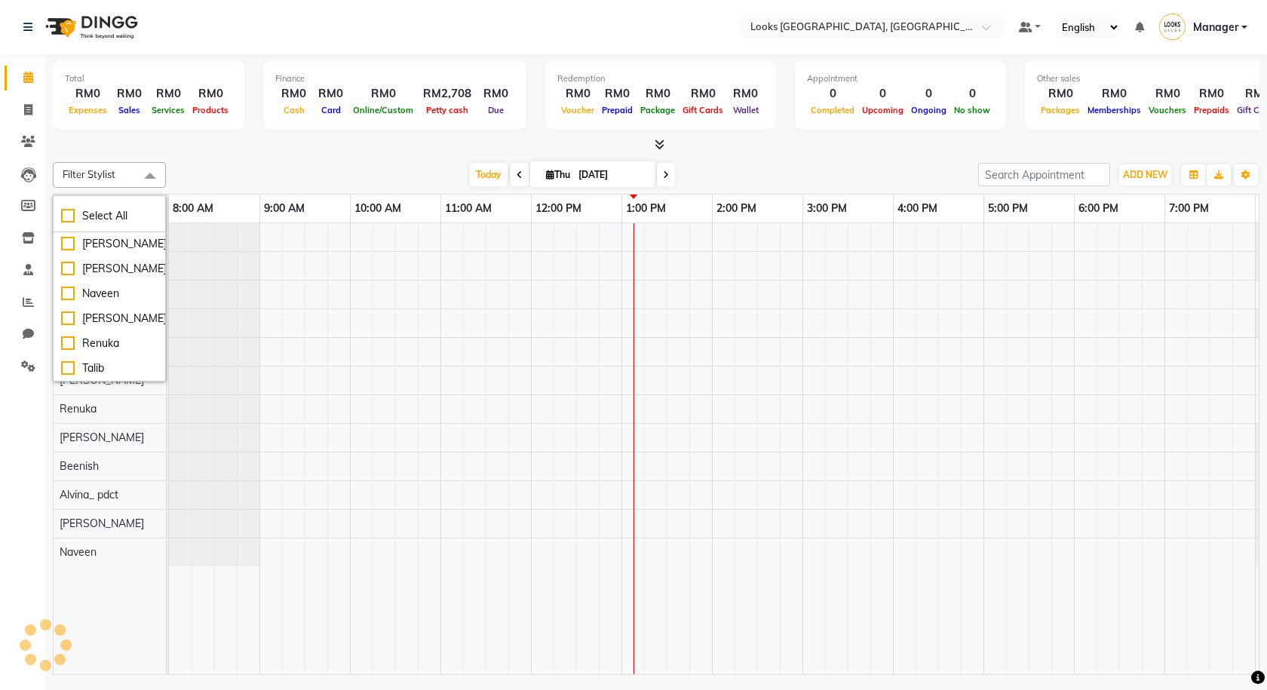
scroll to position [177, 0]
click at [243, 161] on div "Filter Stylist Select All Alvina_ pdct Beenish Counter_Sales Cynthia_pdct Deven…" at bounding box center [656, 415] width 1207 height 519
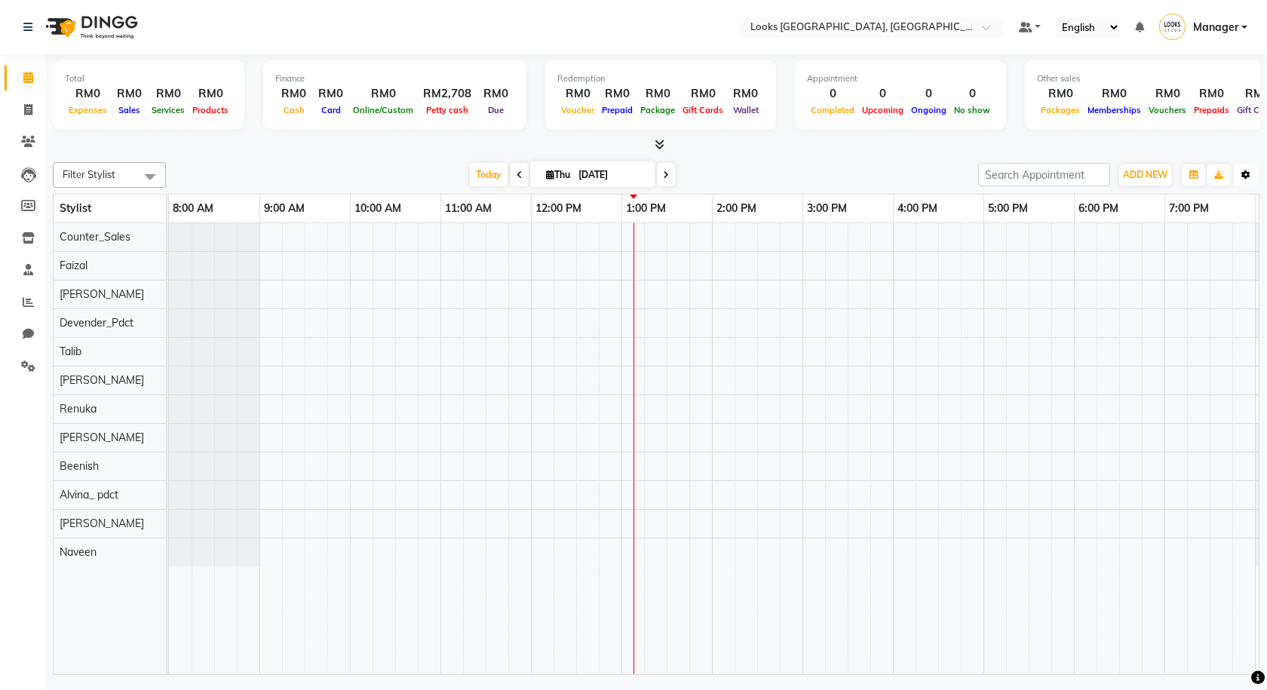
click at [1248, 184] on button "Toggle Dropdown" at bounding box center [1246, 174] width 24 height 21
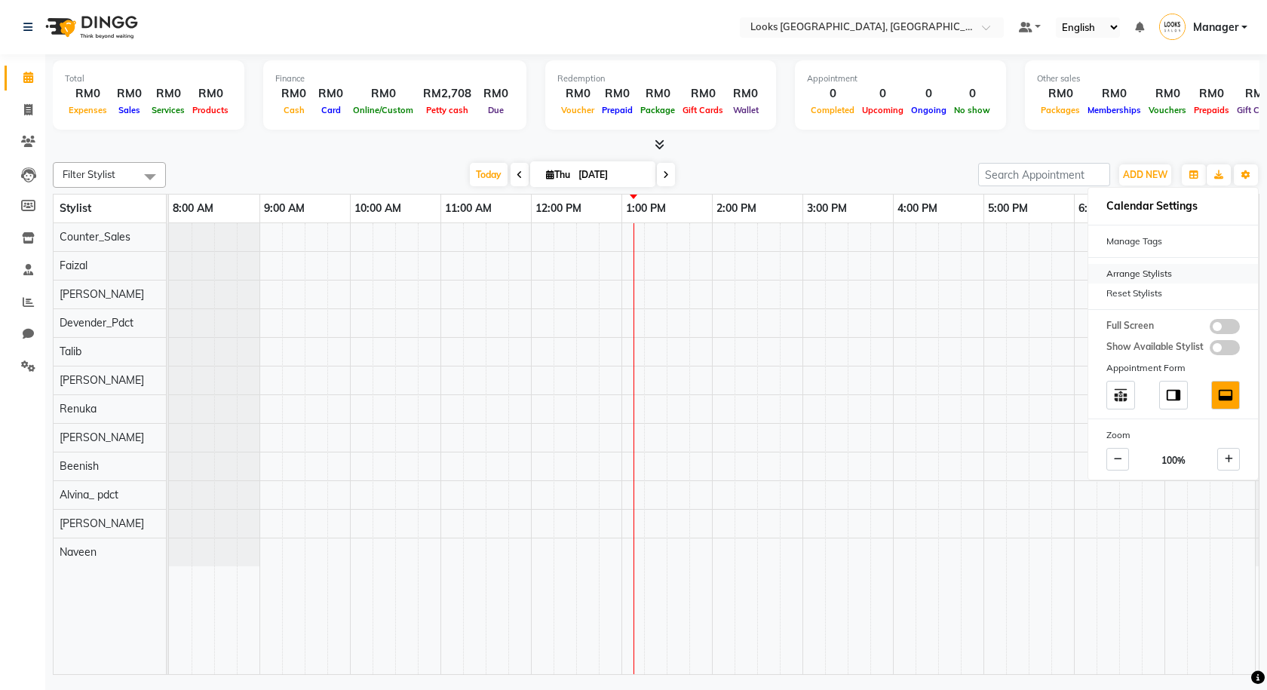
click at [1135, 277] on div "Arrange Stylists" at bounding box center [1173, 274] width 170 height 20
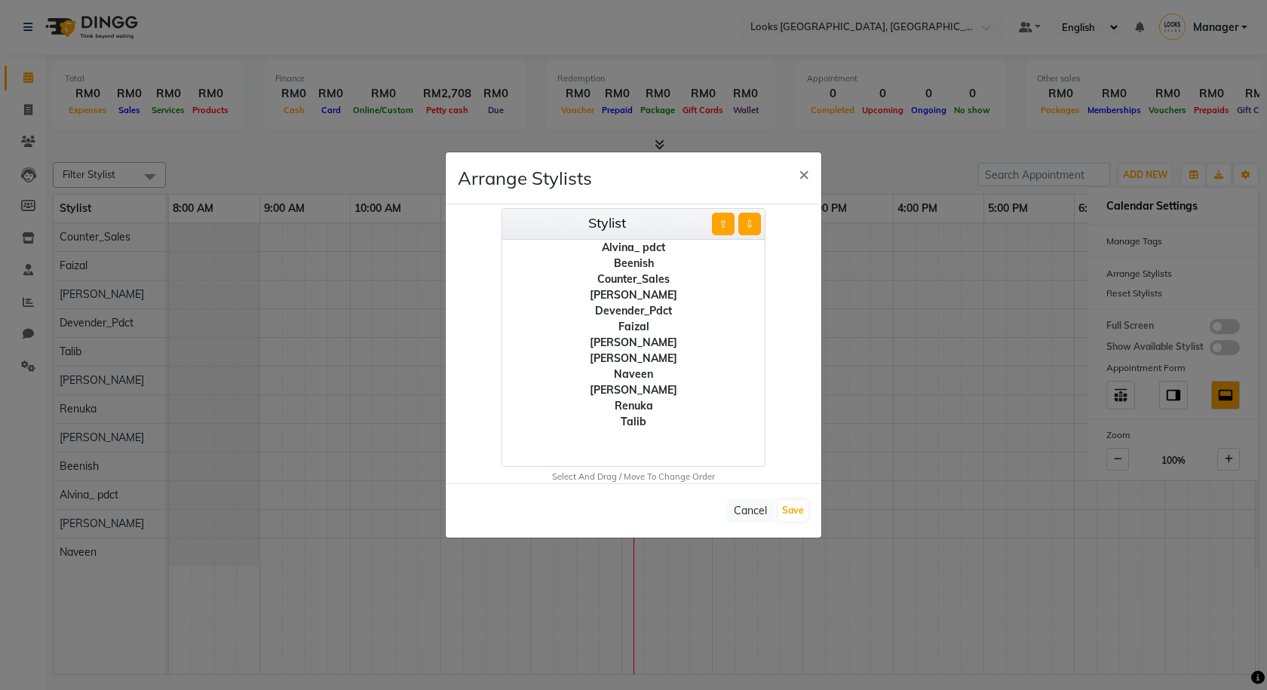
click at [630, 422] on div "Talib" at bounding box center [633, 422] width 262 height 16
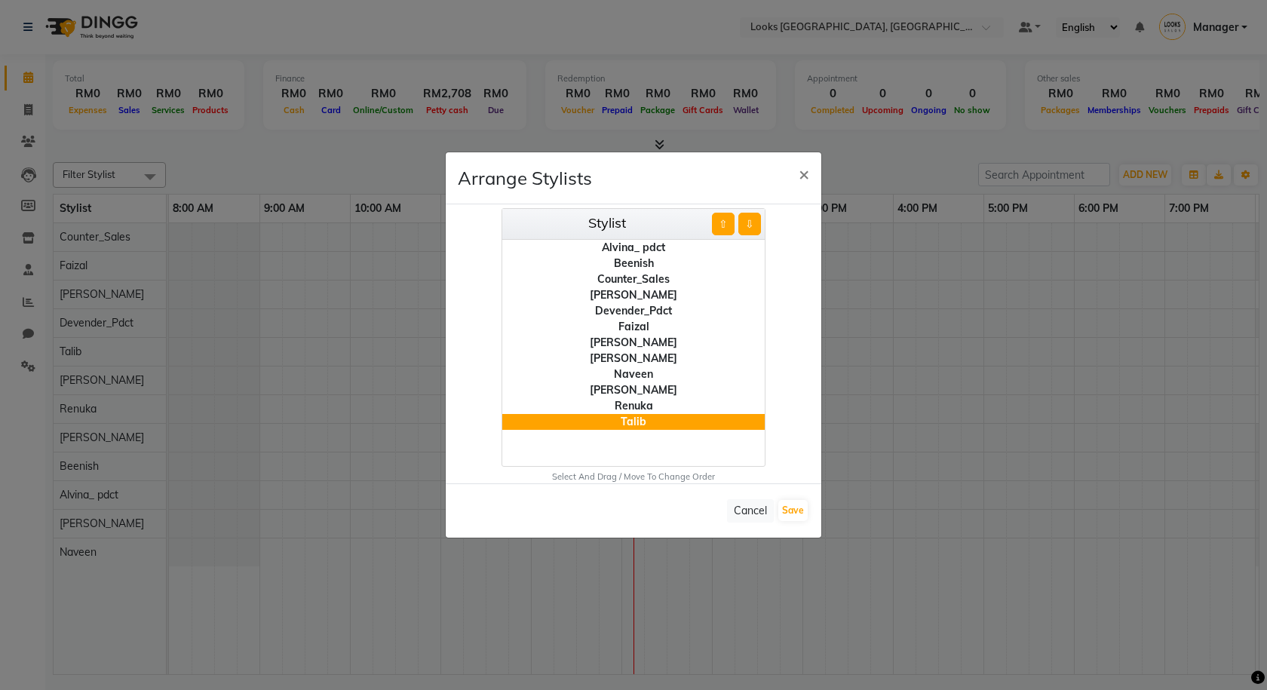
click at [628, 246] on div "Alvina_ pdct" at bounding box center [633, 248] width 262 height 16
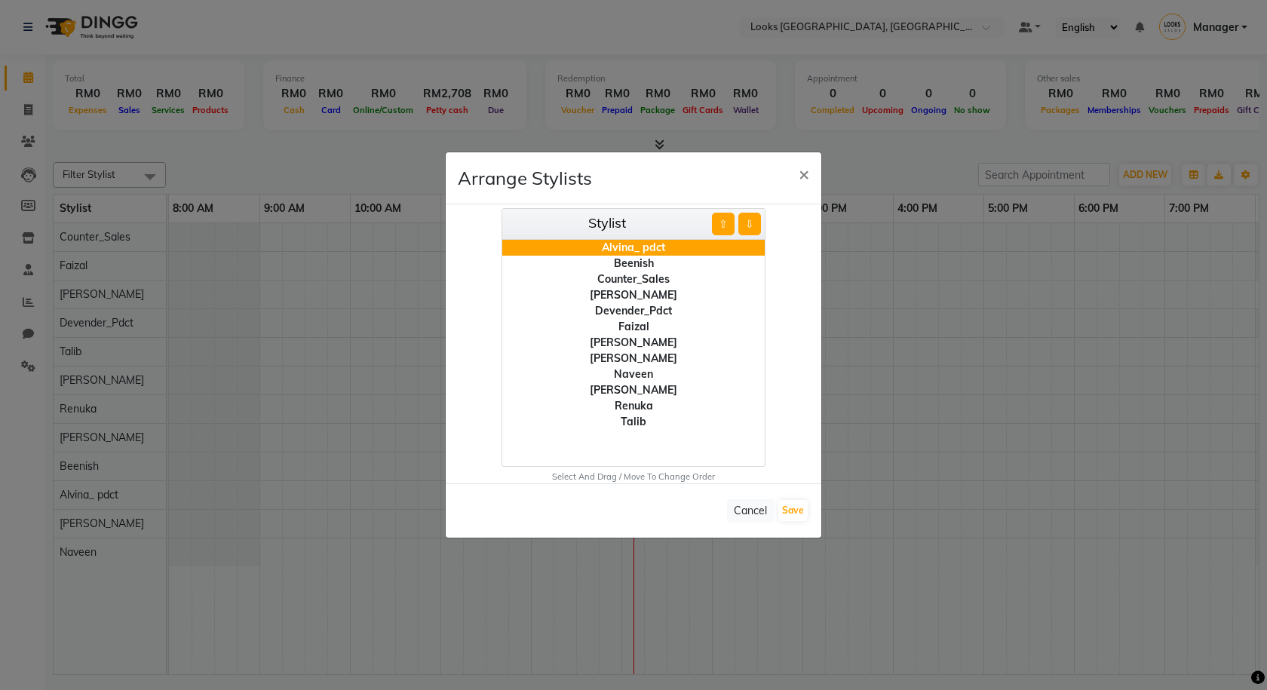
click at [750, 226] on button "⇩" at bounding box center [749, 224] width 23 height 23
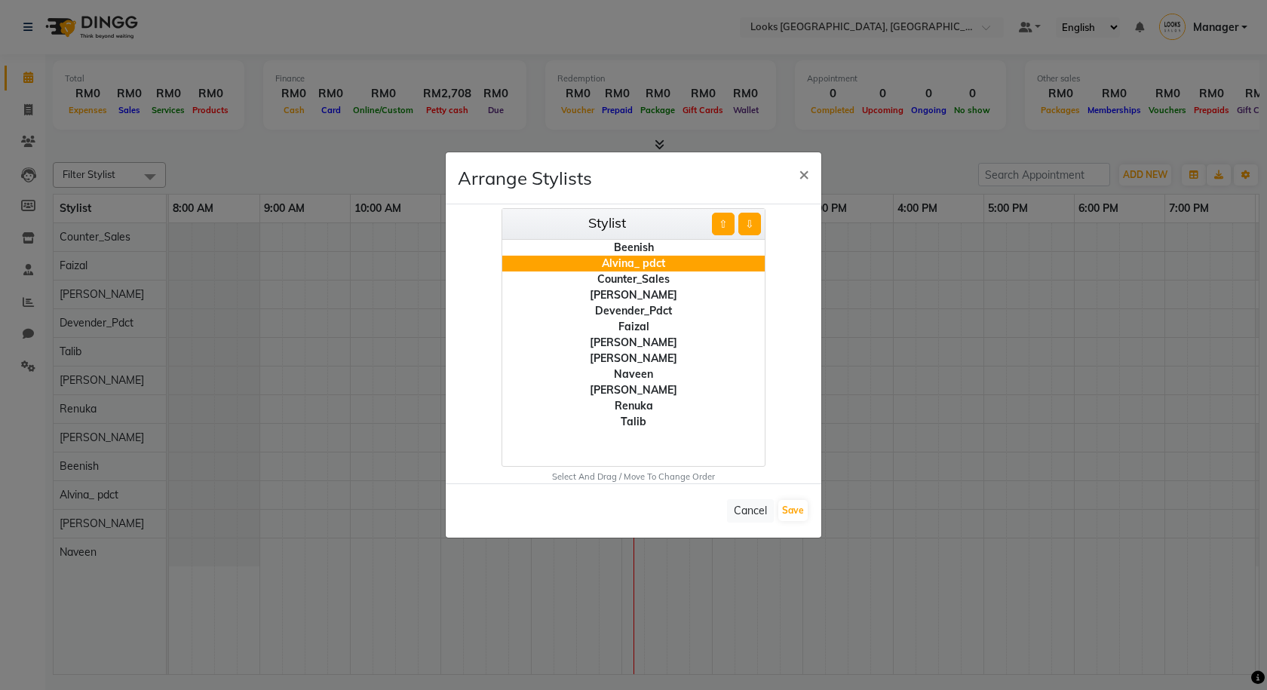
click at [750, 226] on button "⇩" at bounding box center [749, 224] width 23 height 23
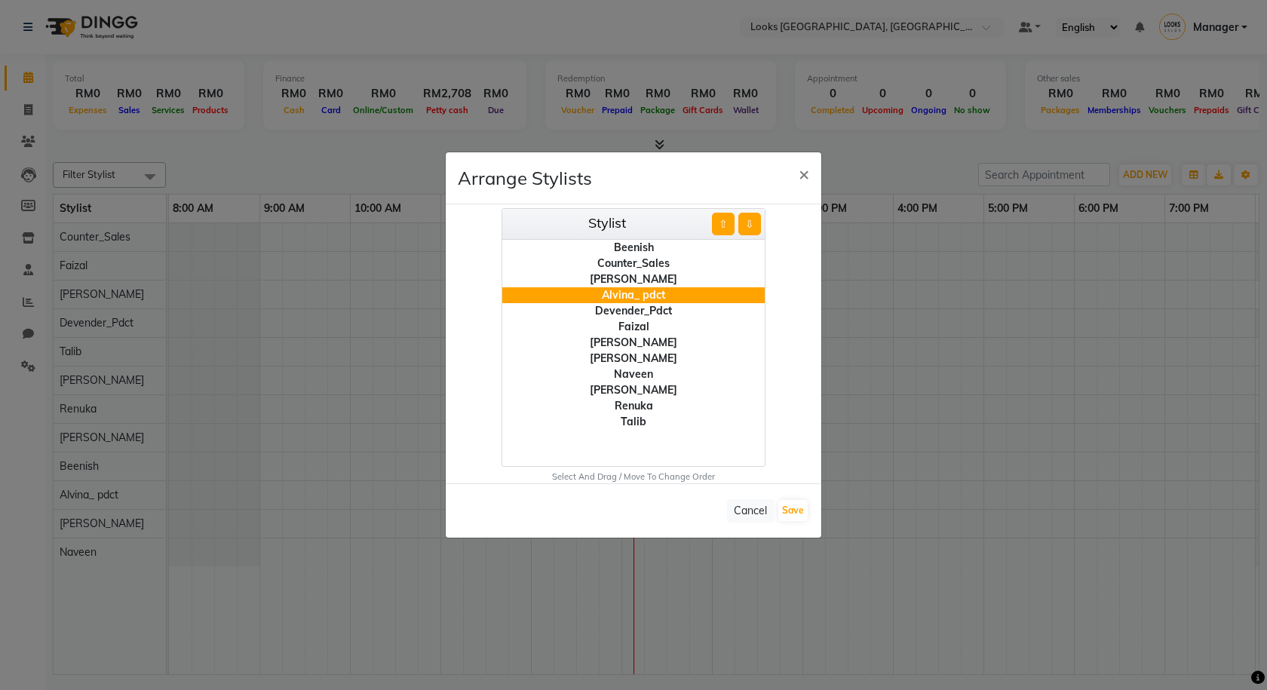
click at [750, 226] on button "⇩" at bounding box center [749, 224] width 23 height 23
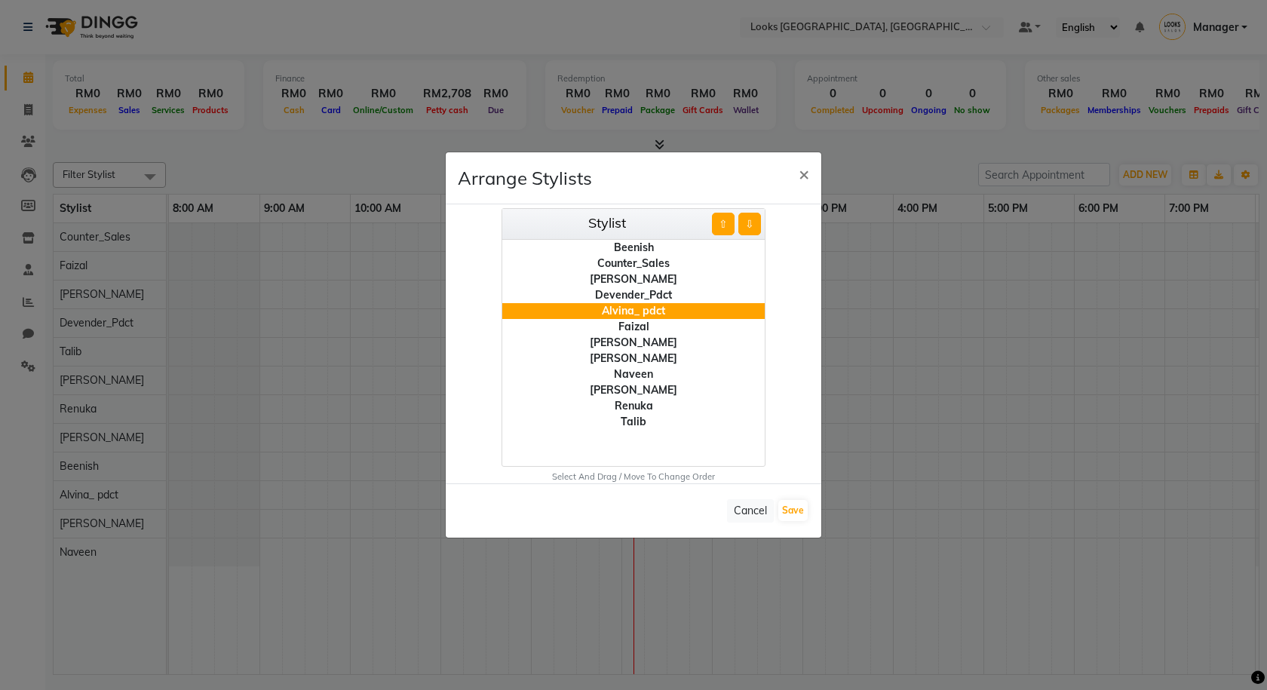
click at [750, 226] on button "⇩" at bounding box center [749, 224] width 23 height 23
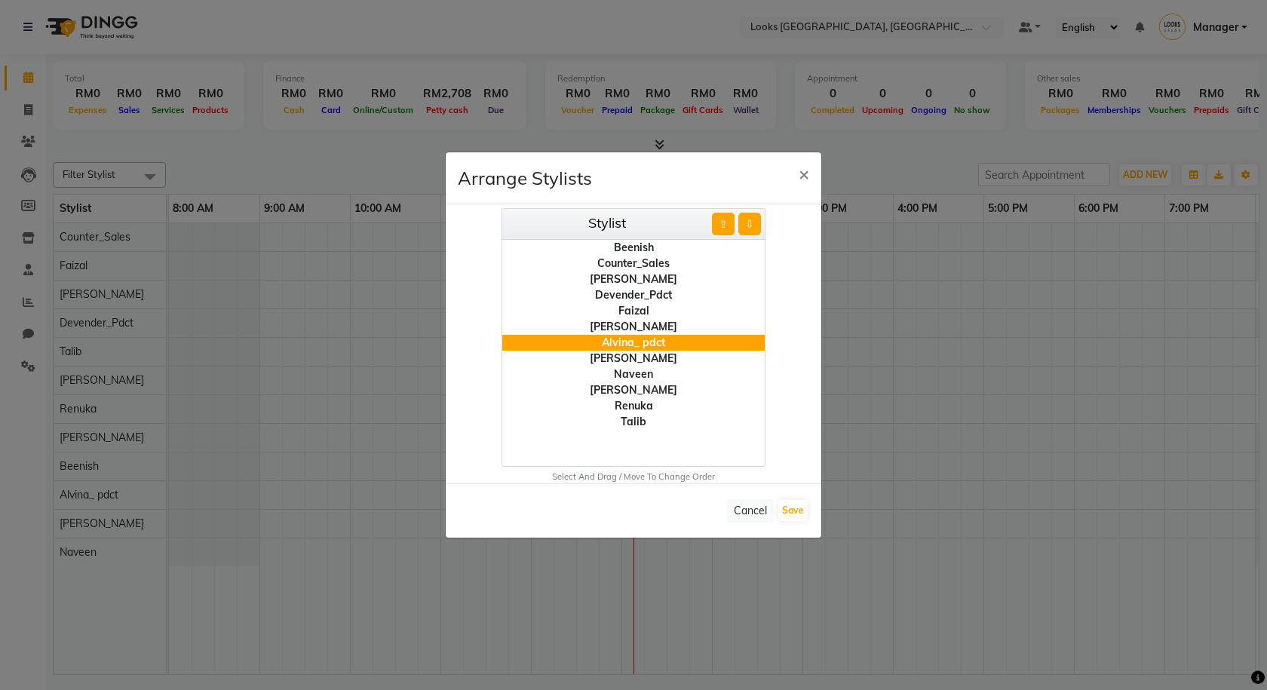
click at [750, 226] on button "⇩" at bounding box center [749, 224] width 23 height 23
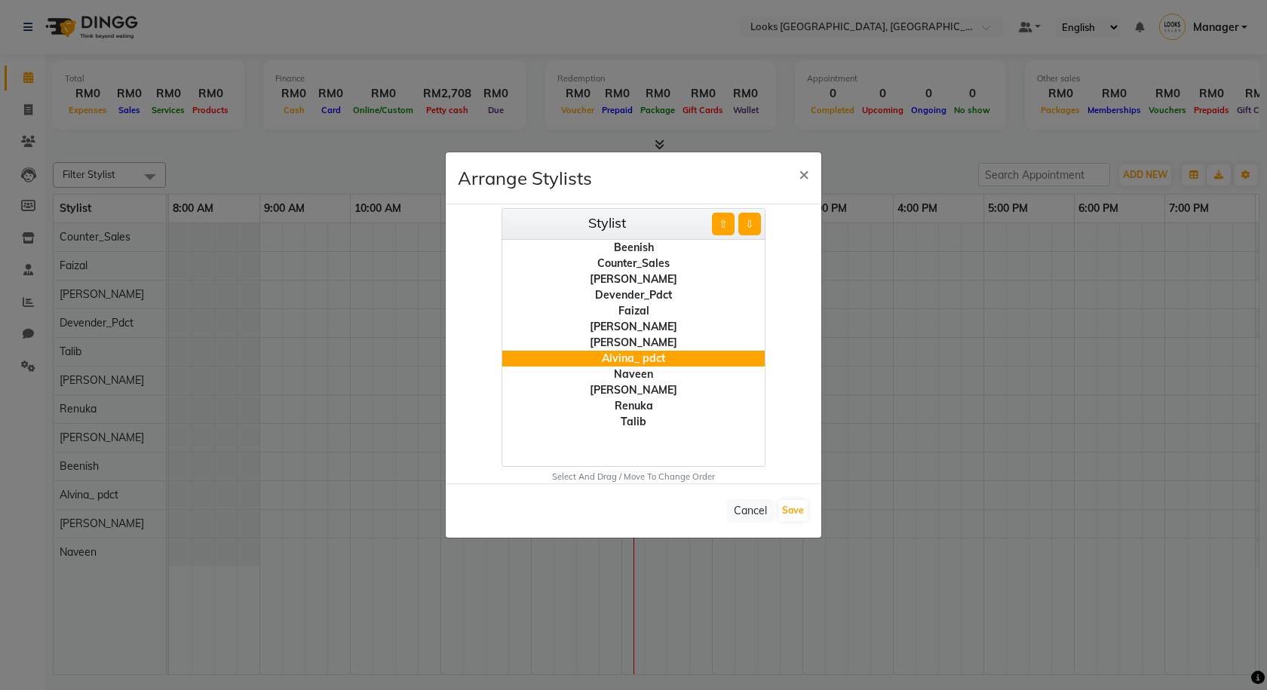
click at [750, 226] on button "⇩" at bounding box center [749, 224] width 23 height 23
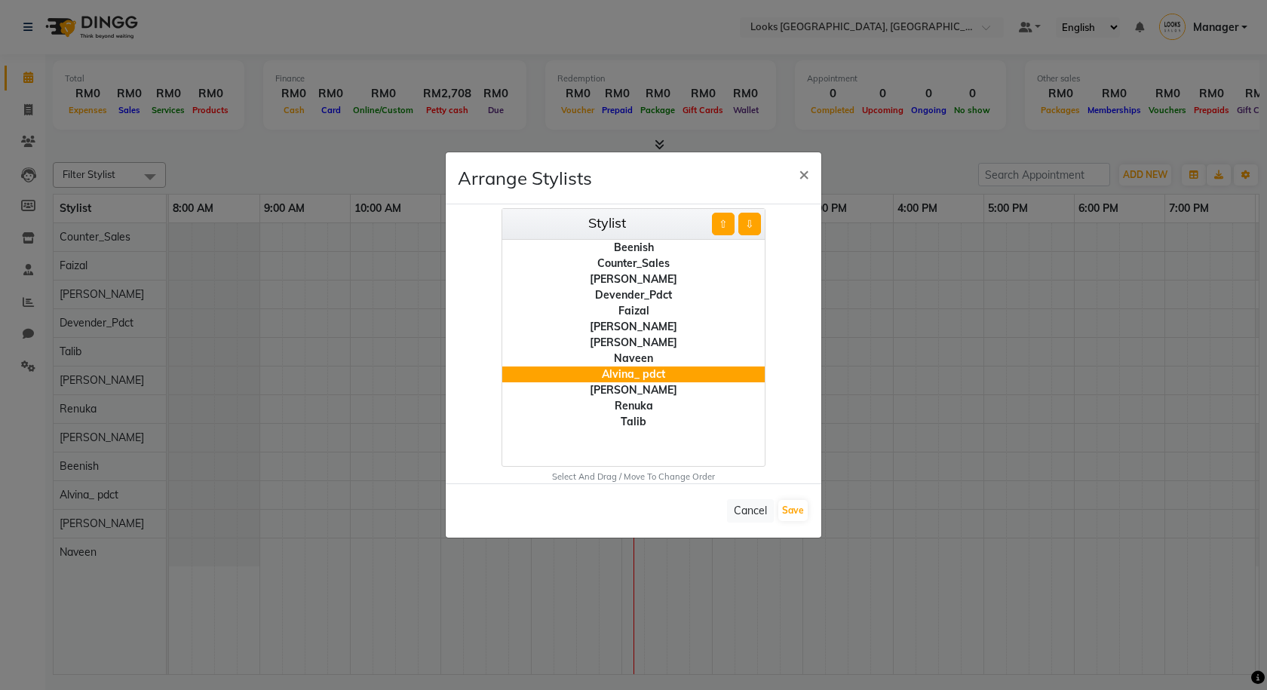
click at [750, 226] on button "⇩" at bounding box center [749, 224] width 23 height 23
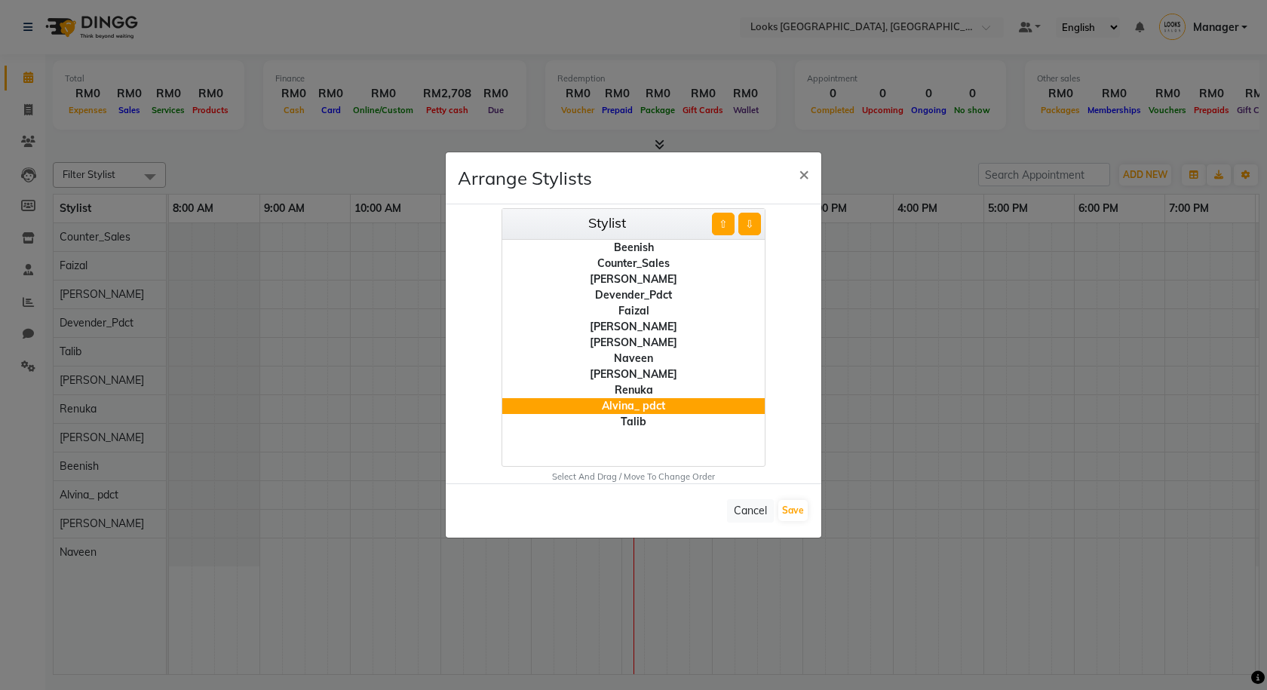
click at [750, 226] on button "⇩" at bounding box center [749, 224] width 23 height 23
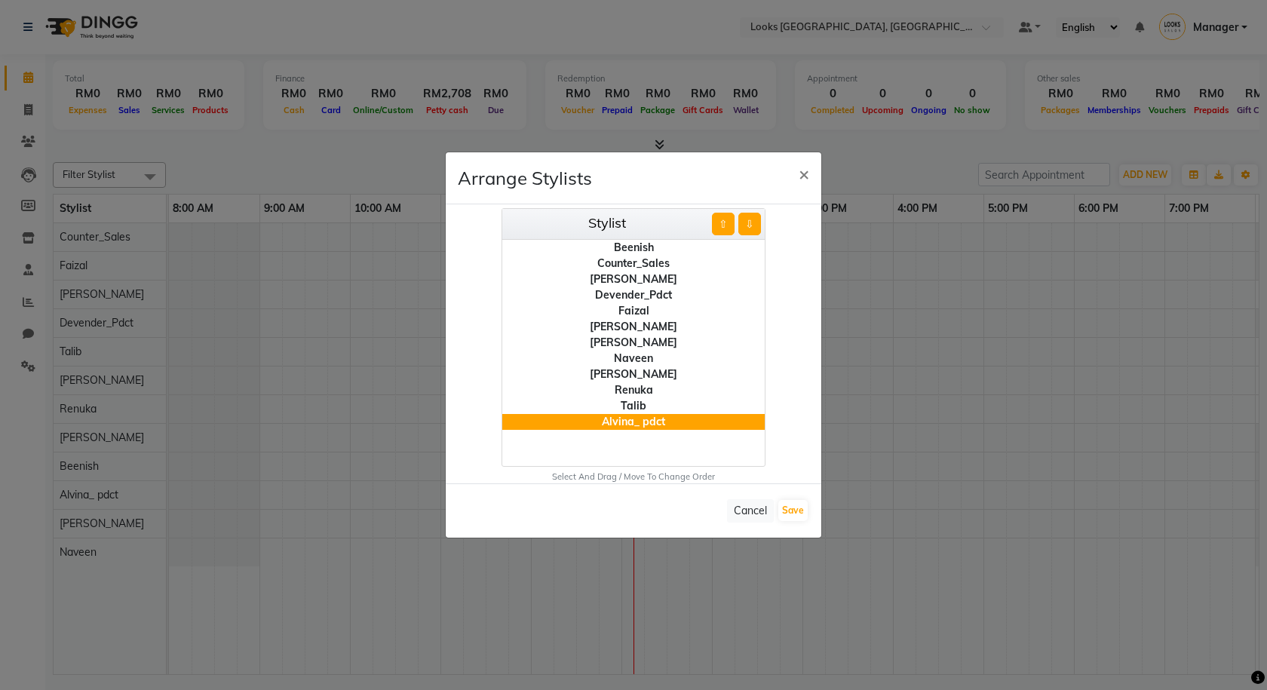
click at [635, 261] on div "Counter_Sales" at bounding box center [633, 264] width 262 height 16
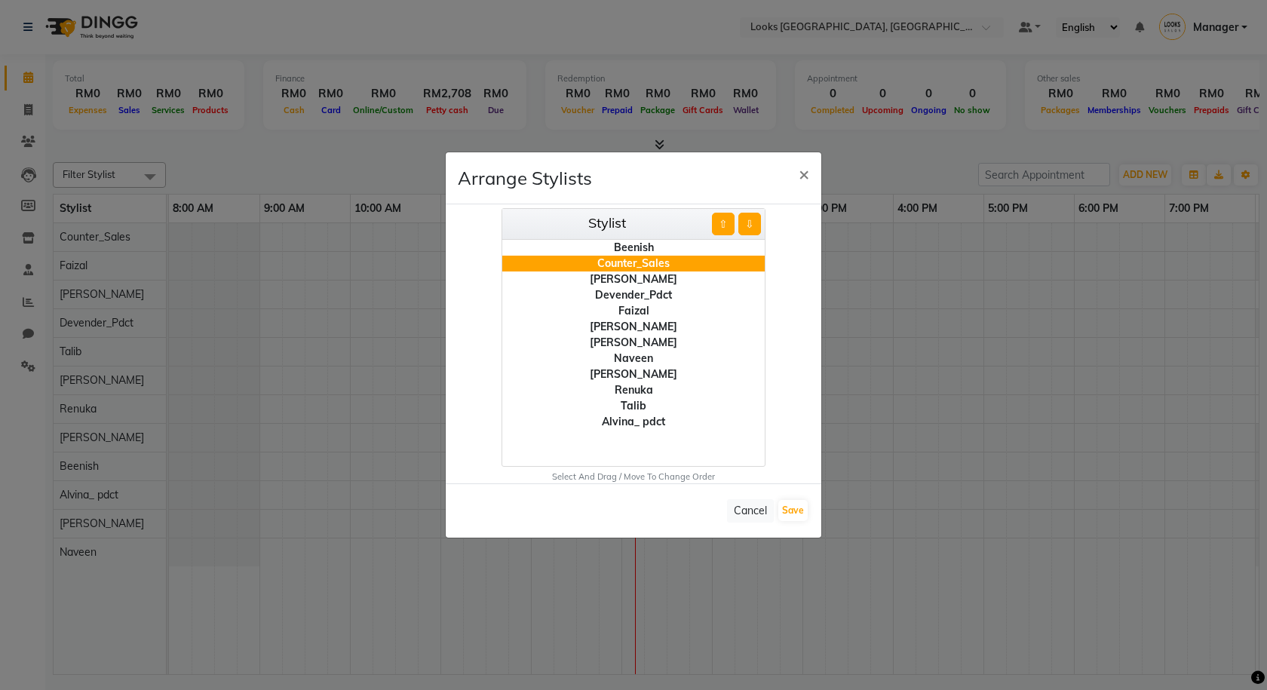
click at [726, 224] on button "⇧" at bounding box center [723, 224] width 23 height 23
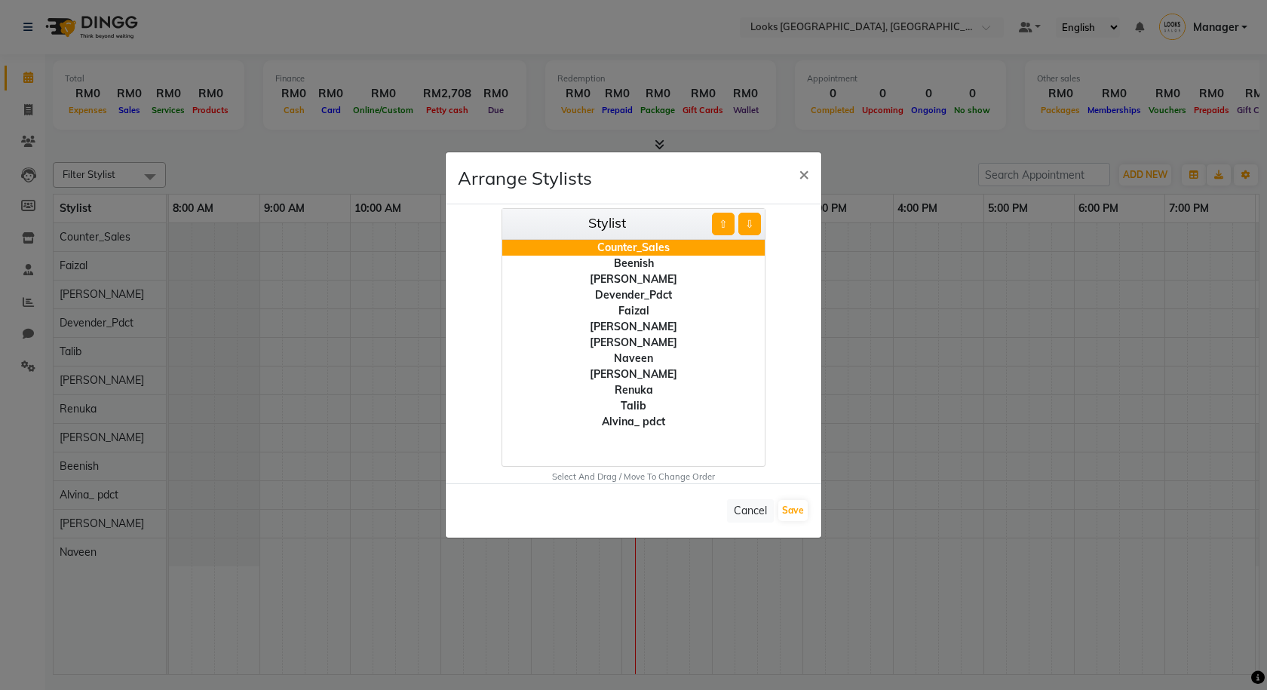
click at [652, 277] on div "[PERSON_NAME]" at bounding box center [633, 279] width 262 height 16
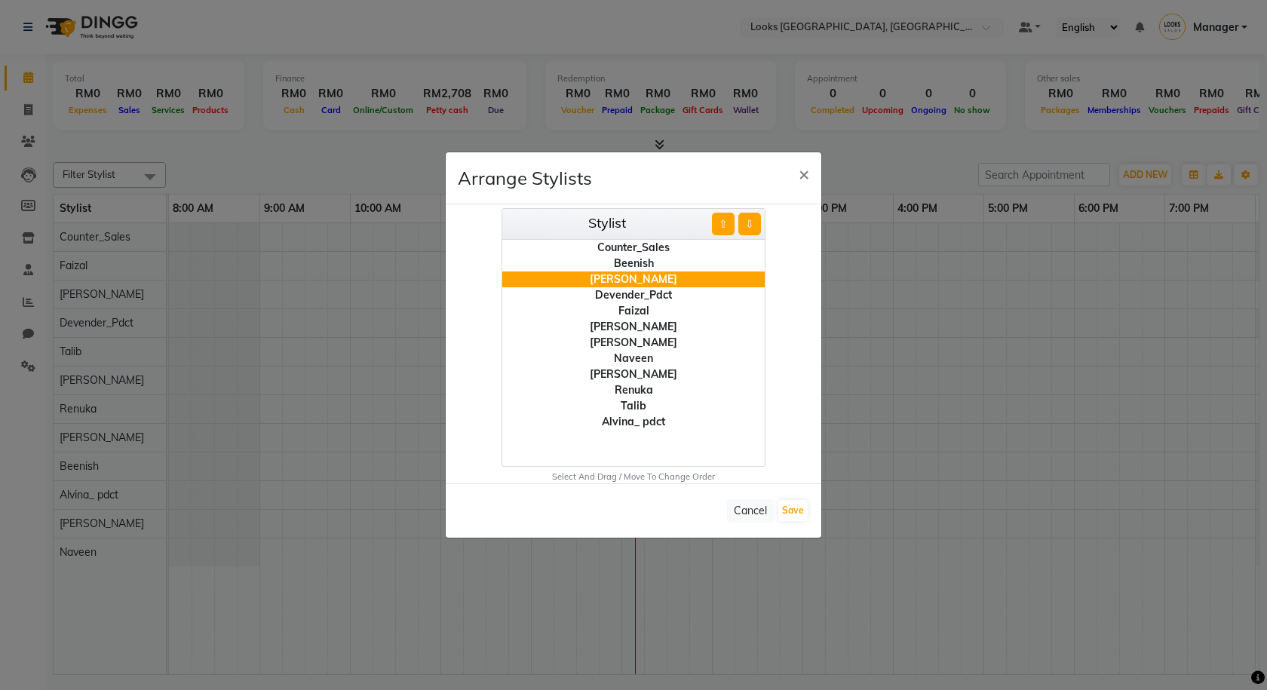
click at [747, 224] on button "⇩" at bounding box center [749, 224] width 23 height 23
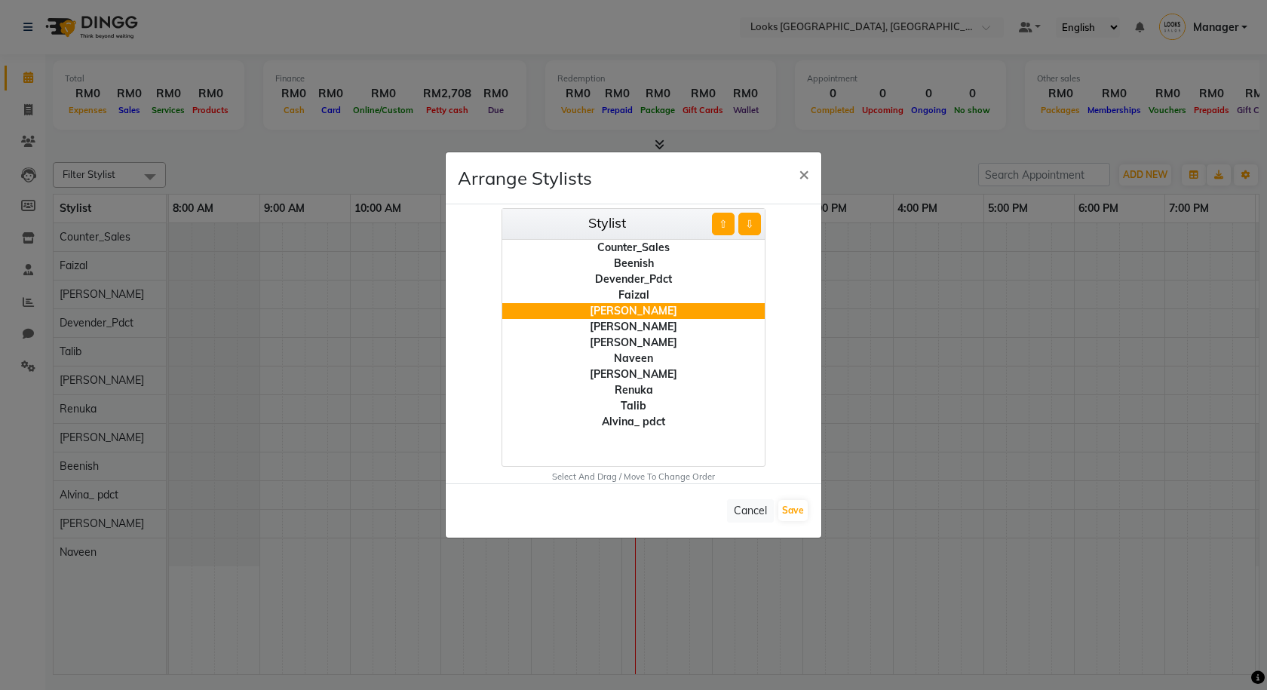
click at [747, 224] on button "⇩" at bounding box center [749, 224] width 23 height 23
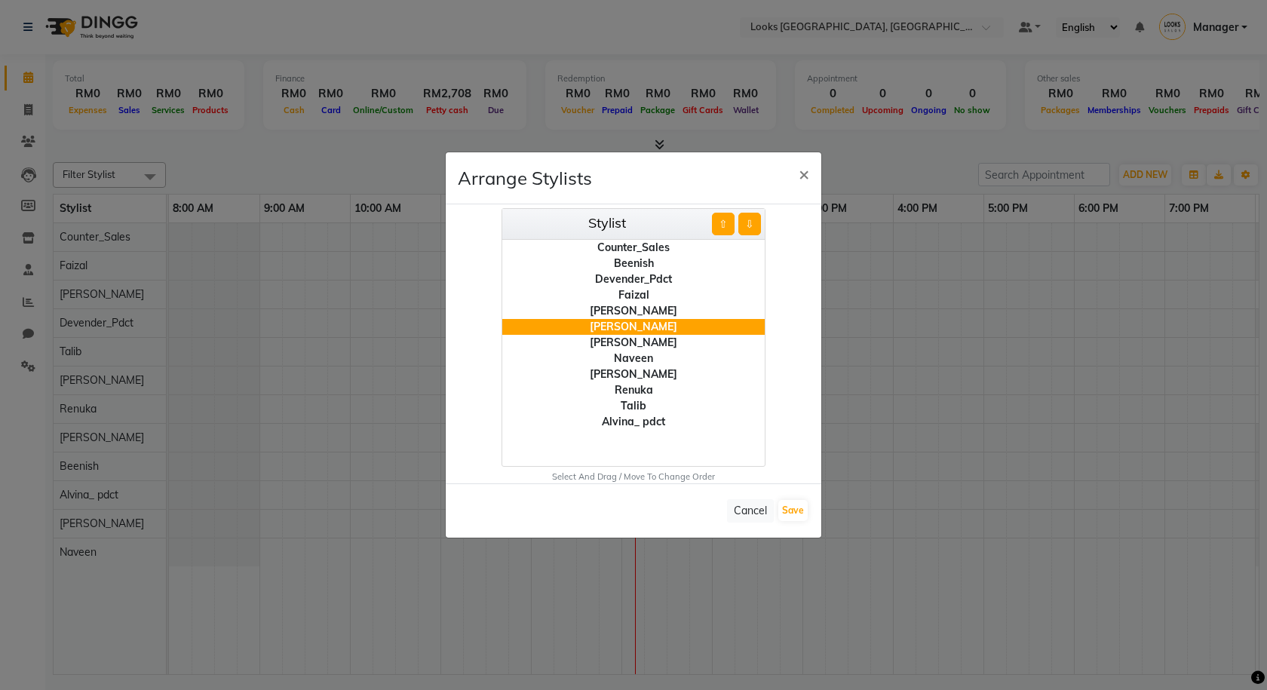
click at [747, 224] on button "⇩" at bounding box center [749, 224] width 23 height 23
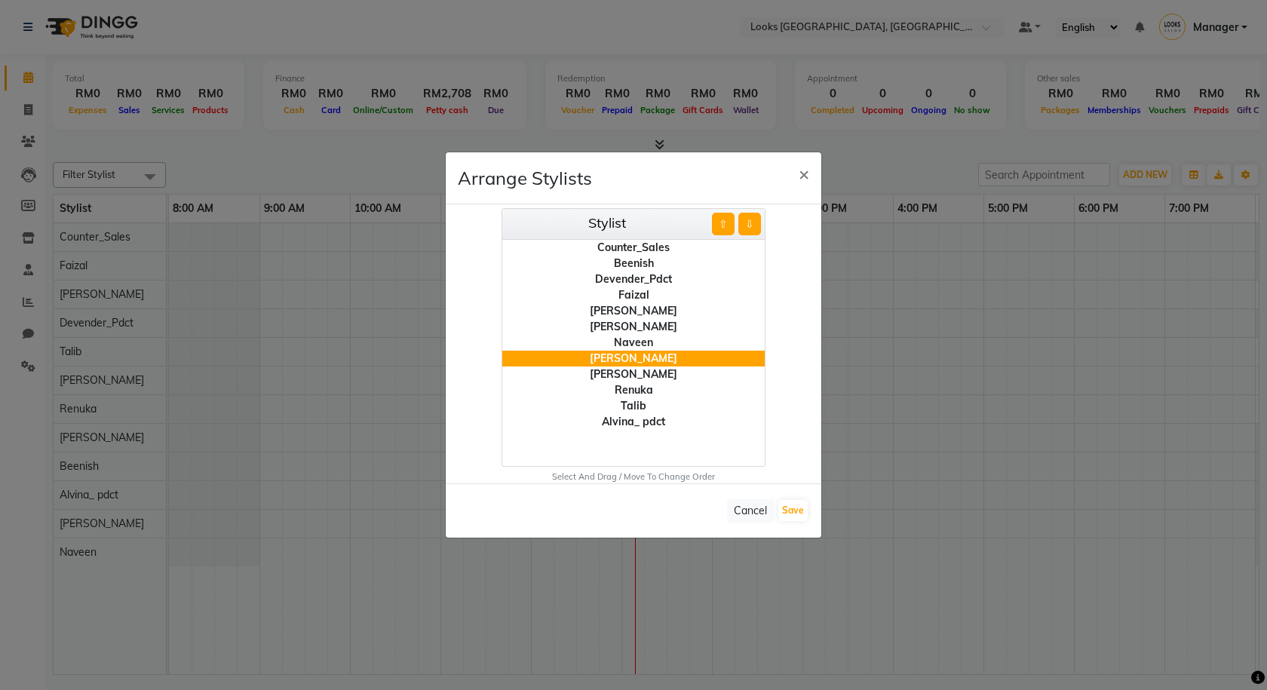
click at [747, 224] on button "⇩" at bounding box center [749, 224] width 23 height 23
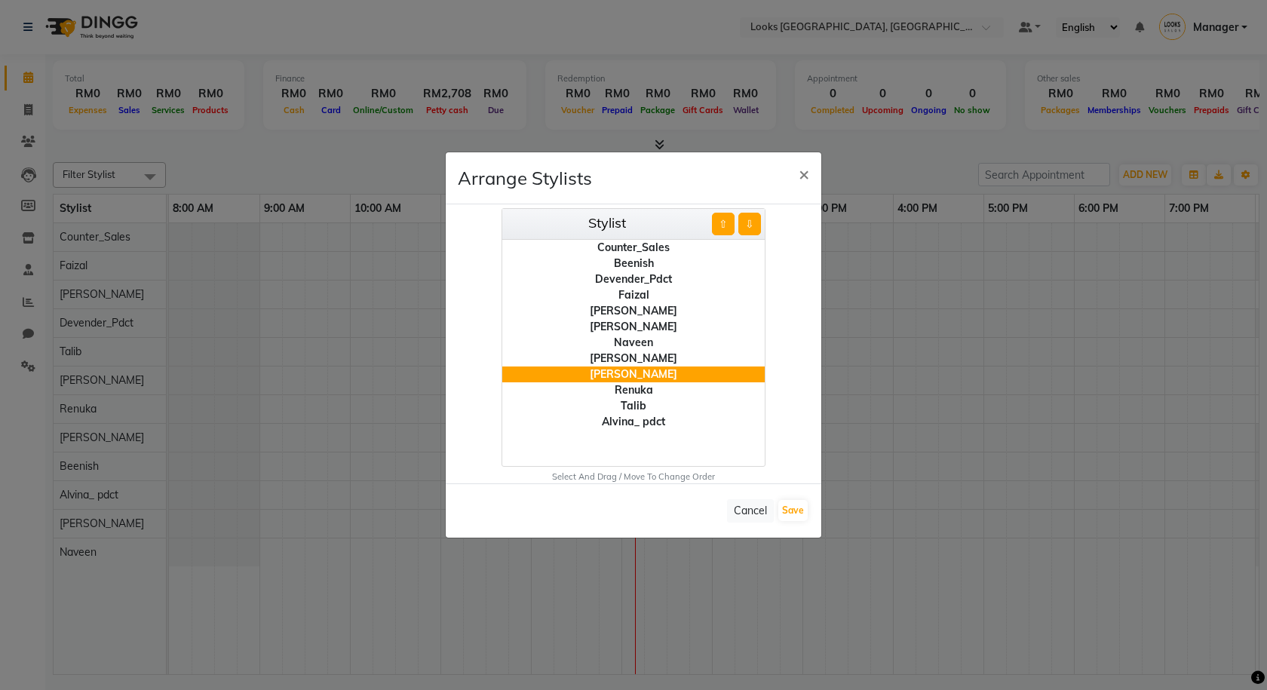
click at [747, 224] on button "⇩" at bounding box center [749, 224] width 23 height 23
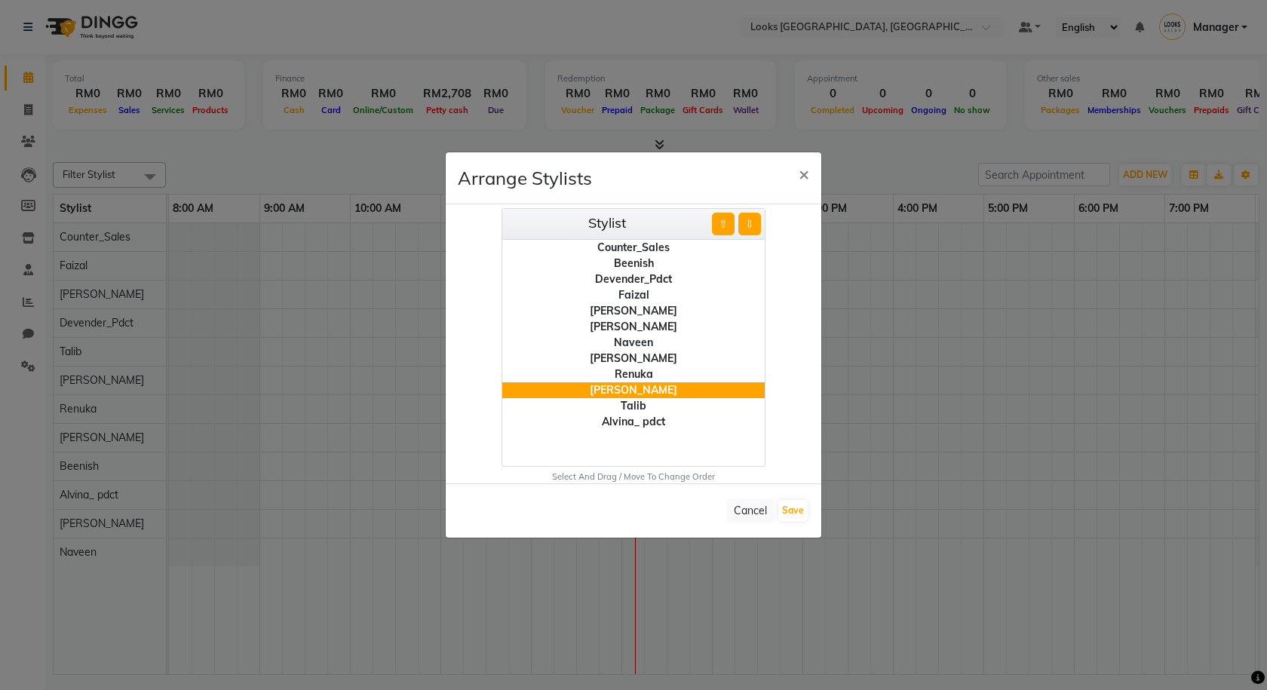
click at [747, 224] on button "⇩" at bounding box center [749, 224] width 23 height 23
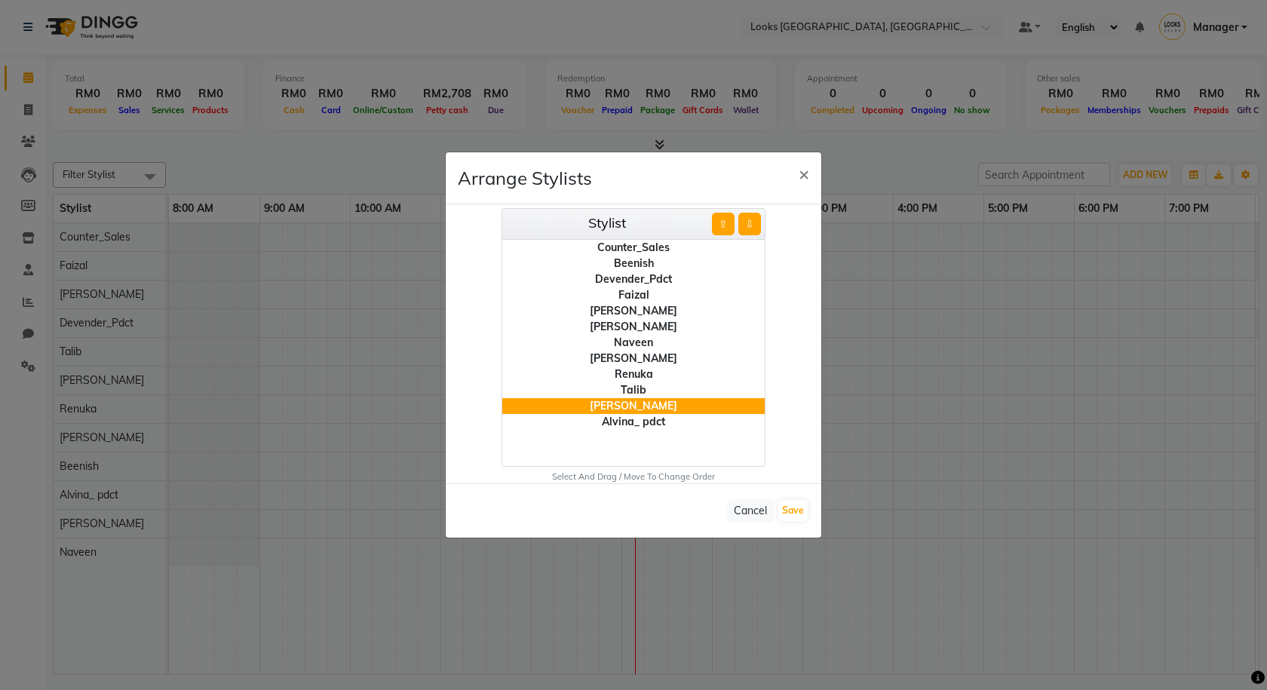
click at [662, 275] on div "Devender_Pdct" at bounding box center [633, 279] width 262 height 16
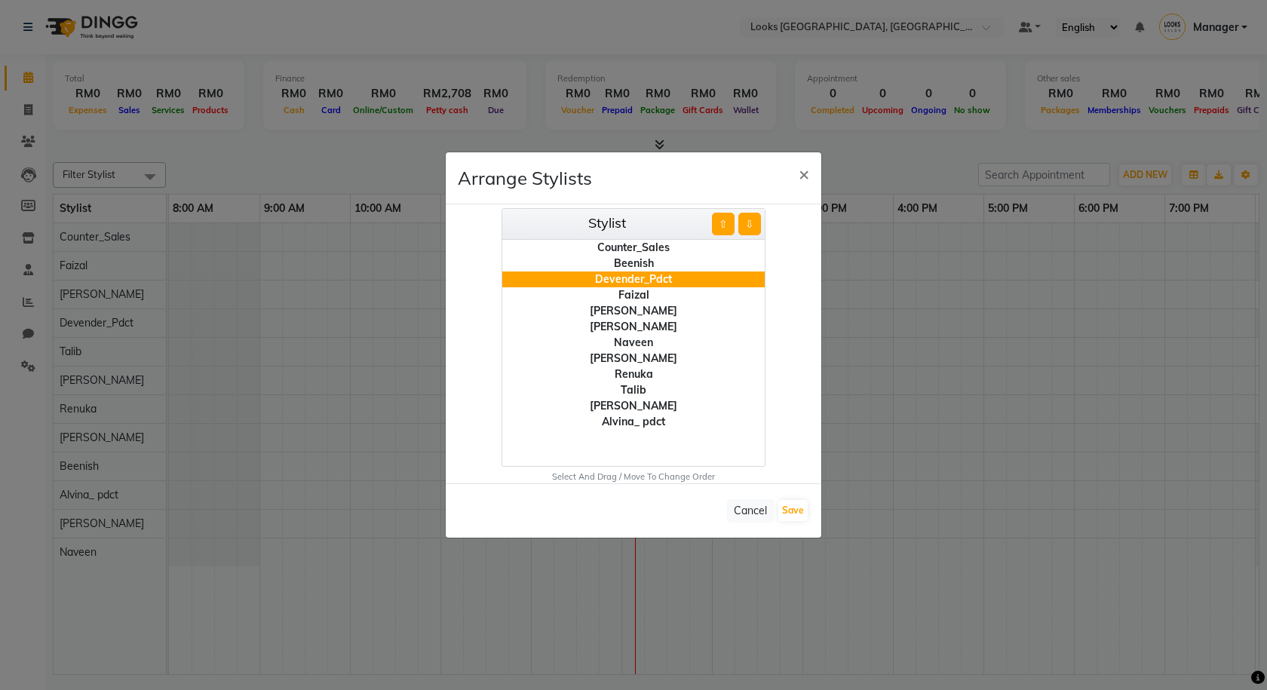
click at [747, 229] on button "⇩" at bounding box center [749, 224] width 23 height 23
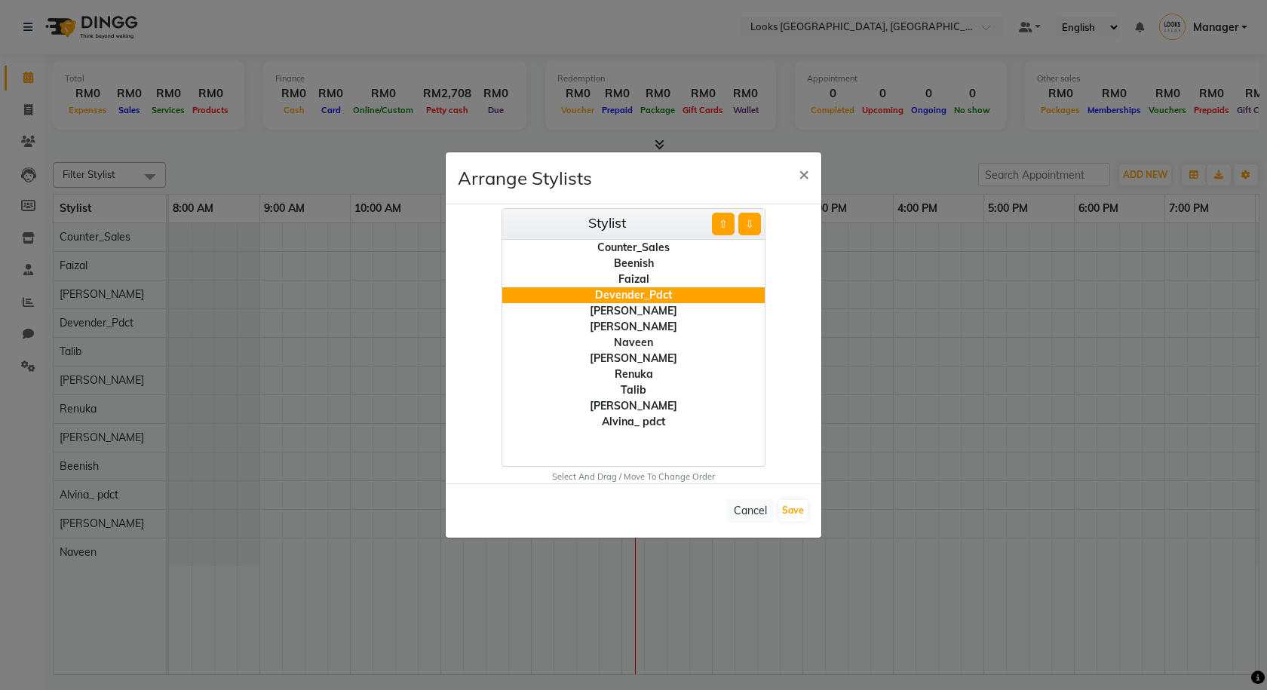
click at [747, 229] on button "⇩" at bounding box center [749, 224] width 23 height 23
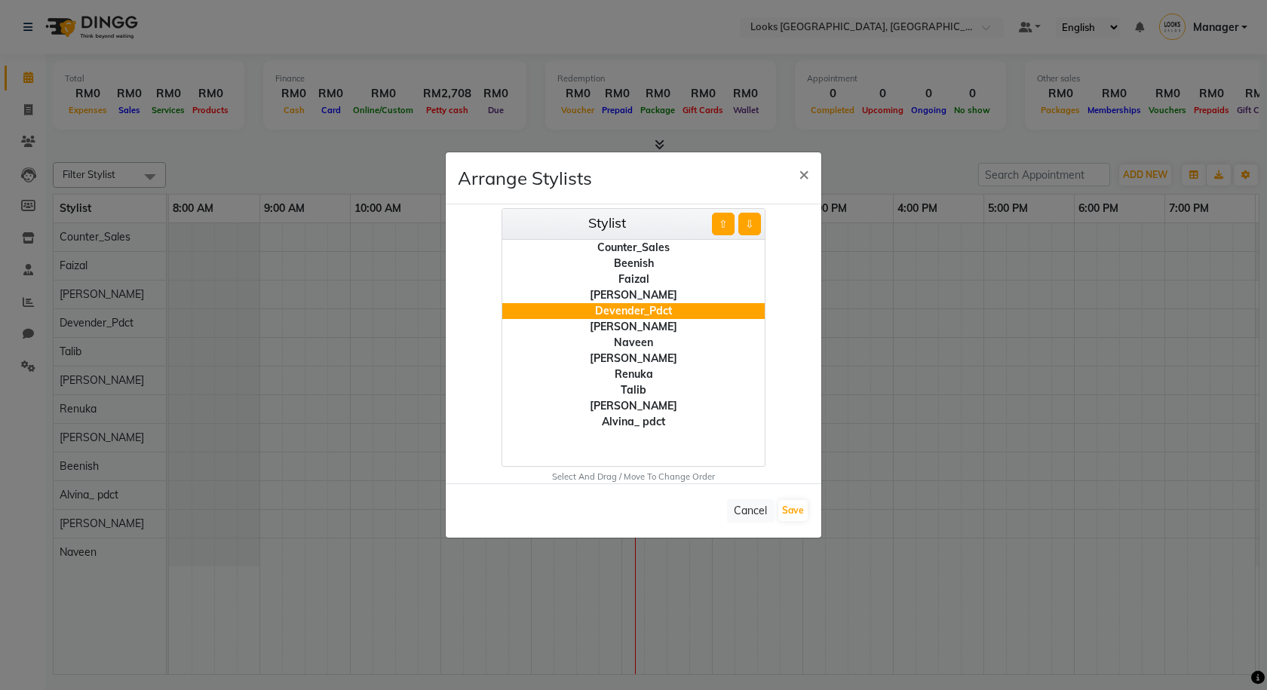
click at [747, 229] on button "⇩" at bounding box center [749, 224] width 23 height 23
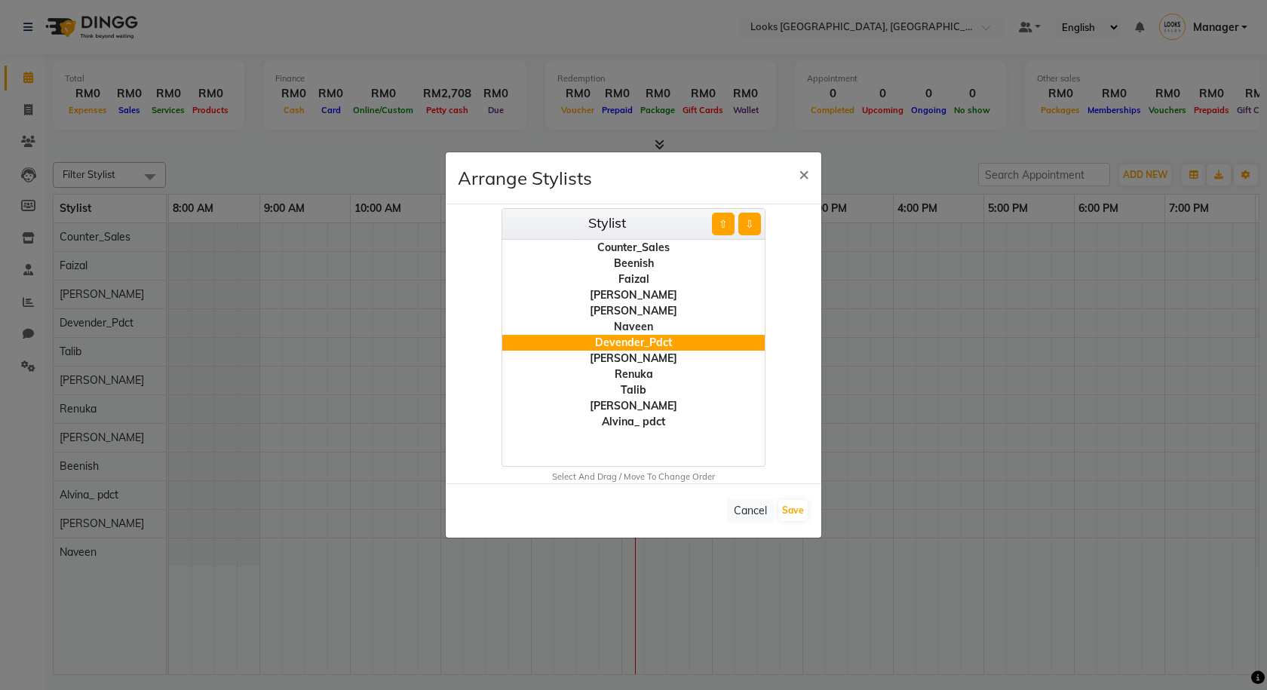
click at [747, 229] on button "⇩" at bounding box center [749, 224] width 23 height 23
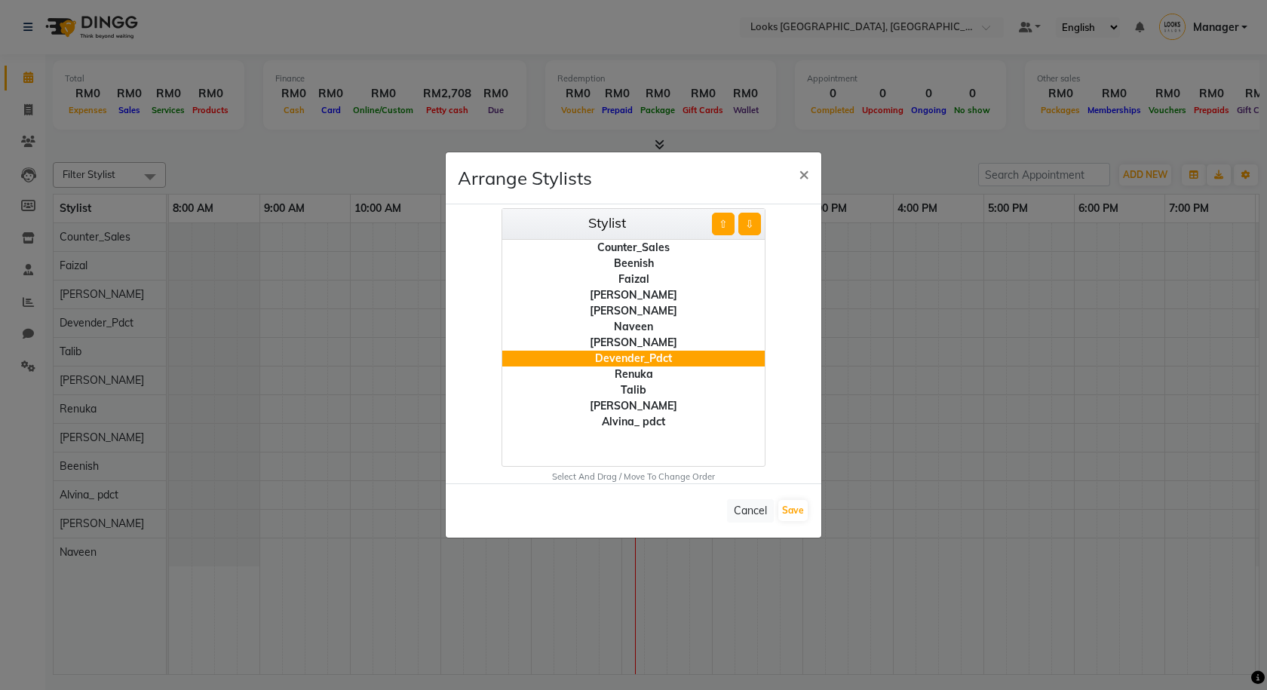
click at [747, 229] on button "⇩" at bounding box center [749, 224] width 23 height 23
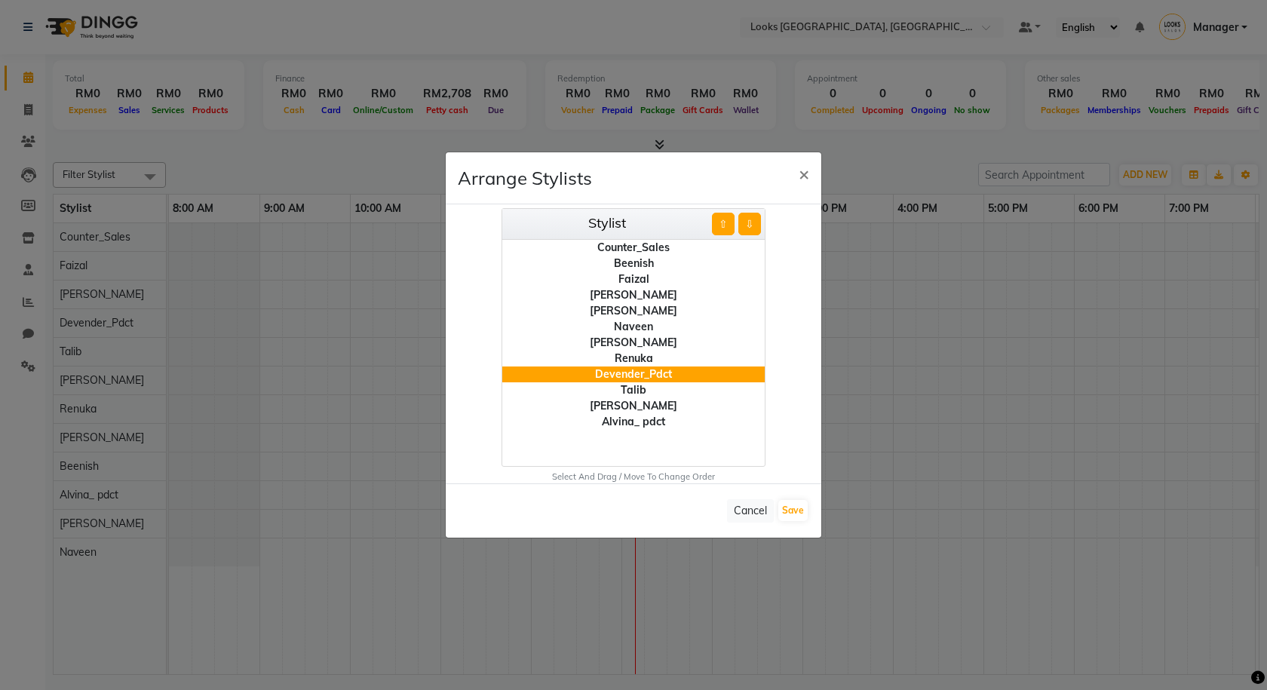
click at [747, 229] on button "⇩" at bounding box center [749, 224] width 23 height 23
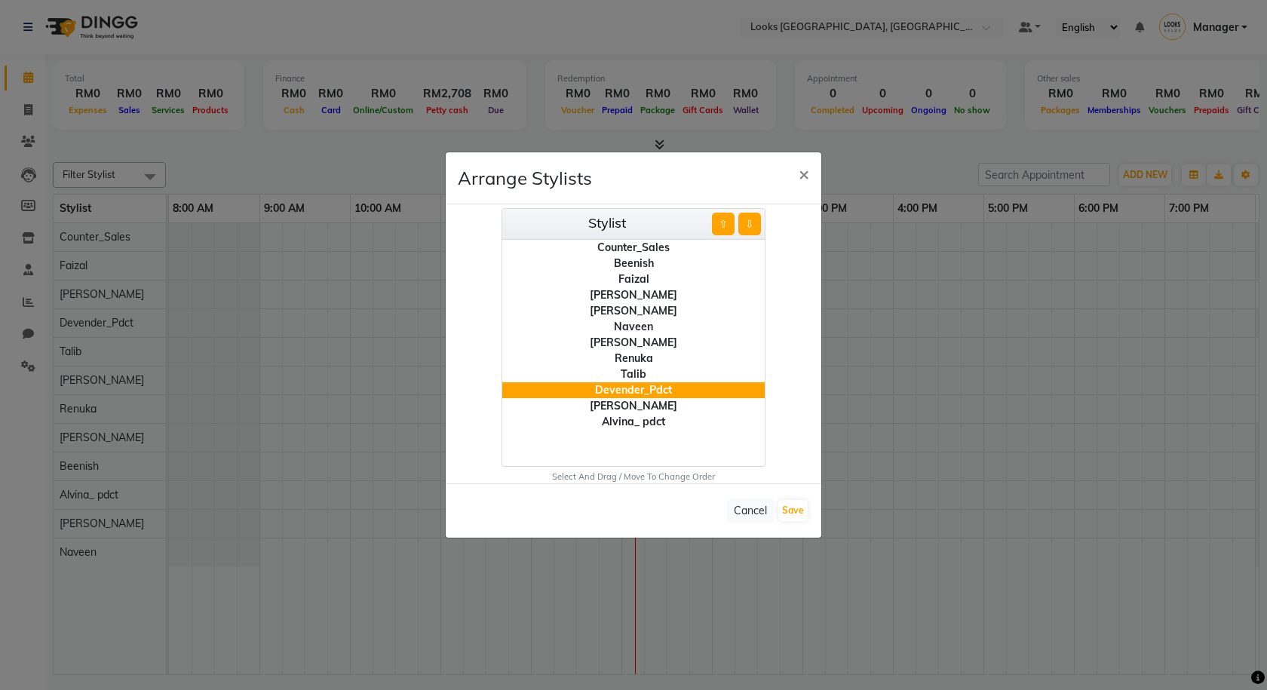
click at [747, 229] on button "⇩" at bounding box center [749, 224] width 23 height 23
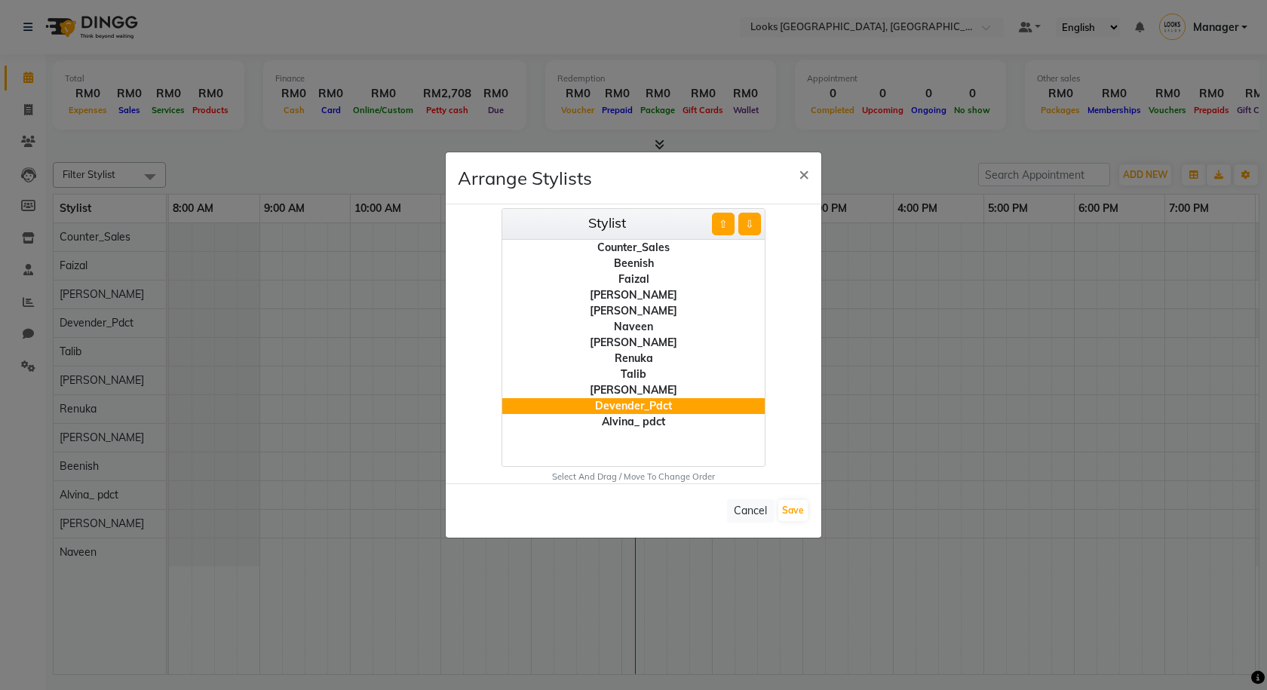
click at [747, 229] on button "⇩" at bounding box center [749, 224] width 23 height 23
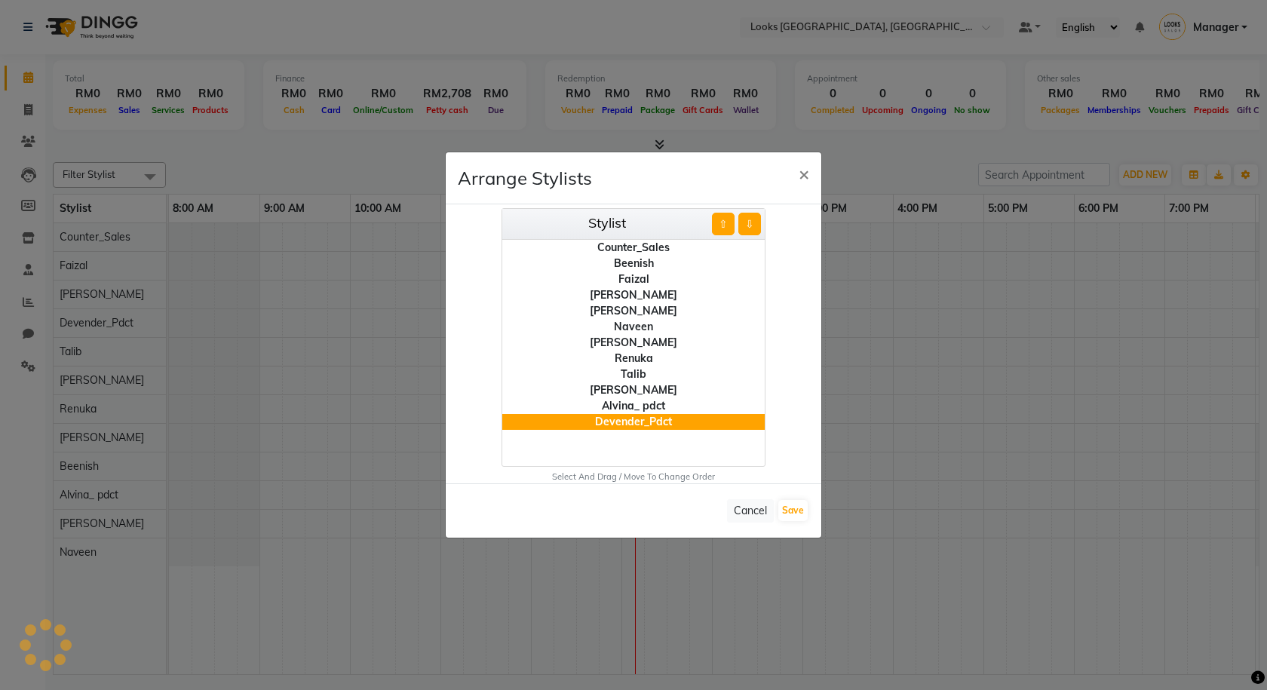
click at [641, 264] on div "Beenish" at bounding box center [633, 264] width 262 height 16
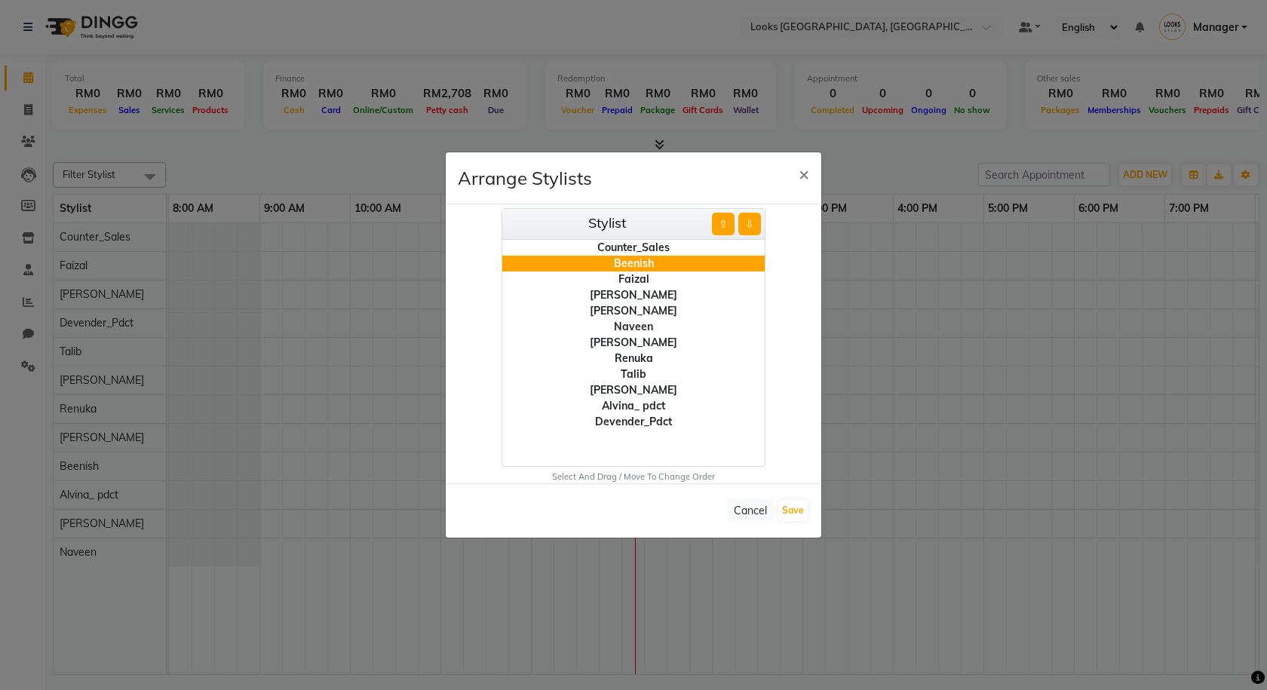
click at [636, 278] on div "Faizal" at bounding box center [633, 279] width 262 height 16
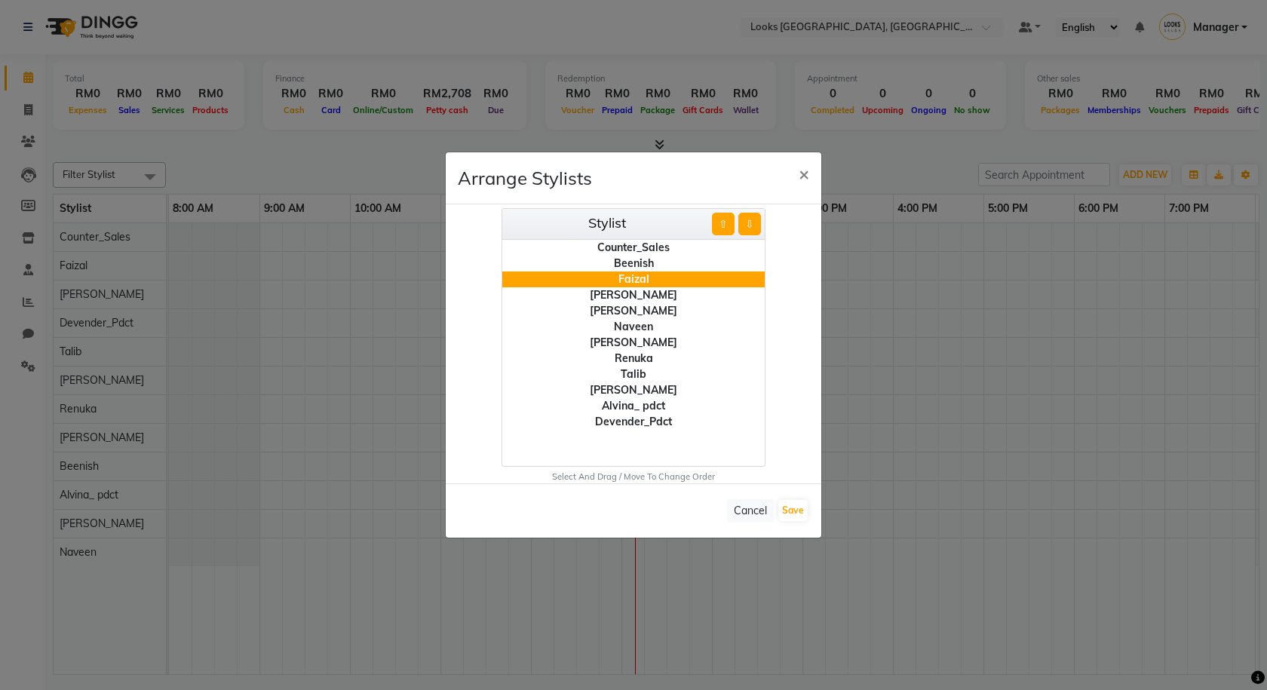
click at [638, 340] on div "[PERSON_NAME]" at bounding box center [633, 343] width 262 height 16
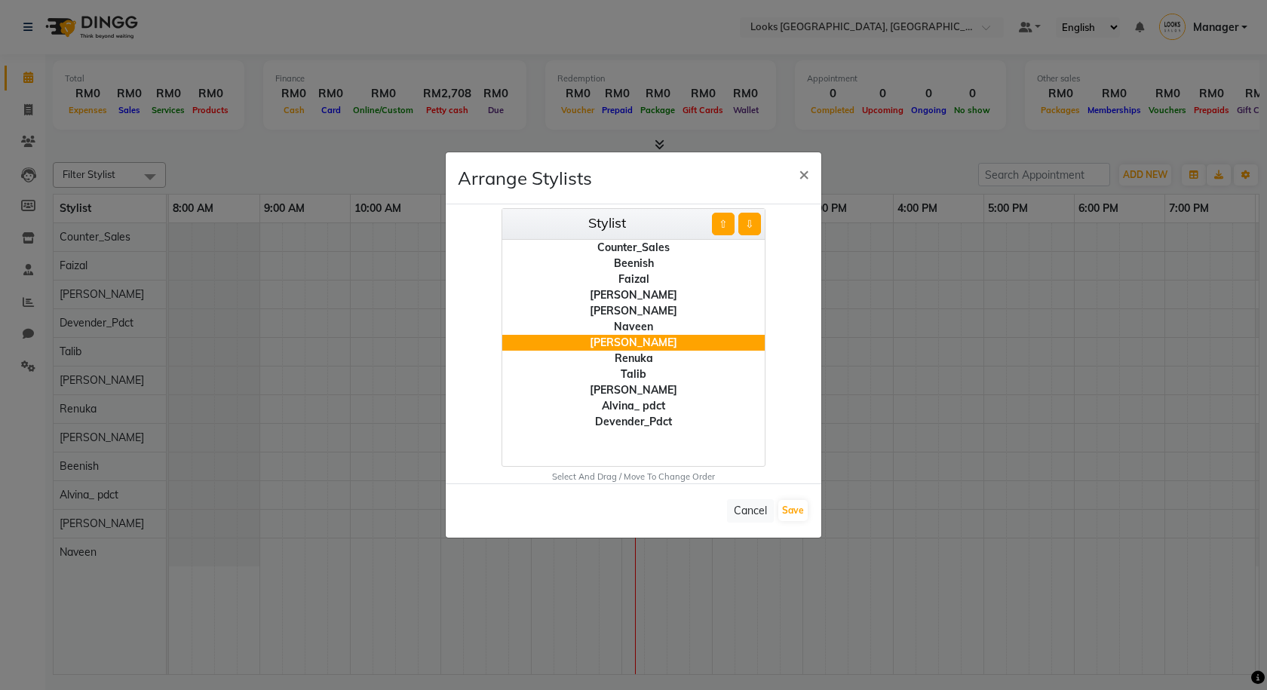
click at [725, 225] on button "⇧" at bounding box center [723, 224] width 23 height 23
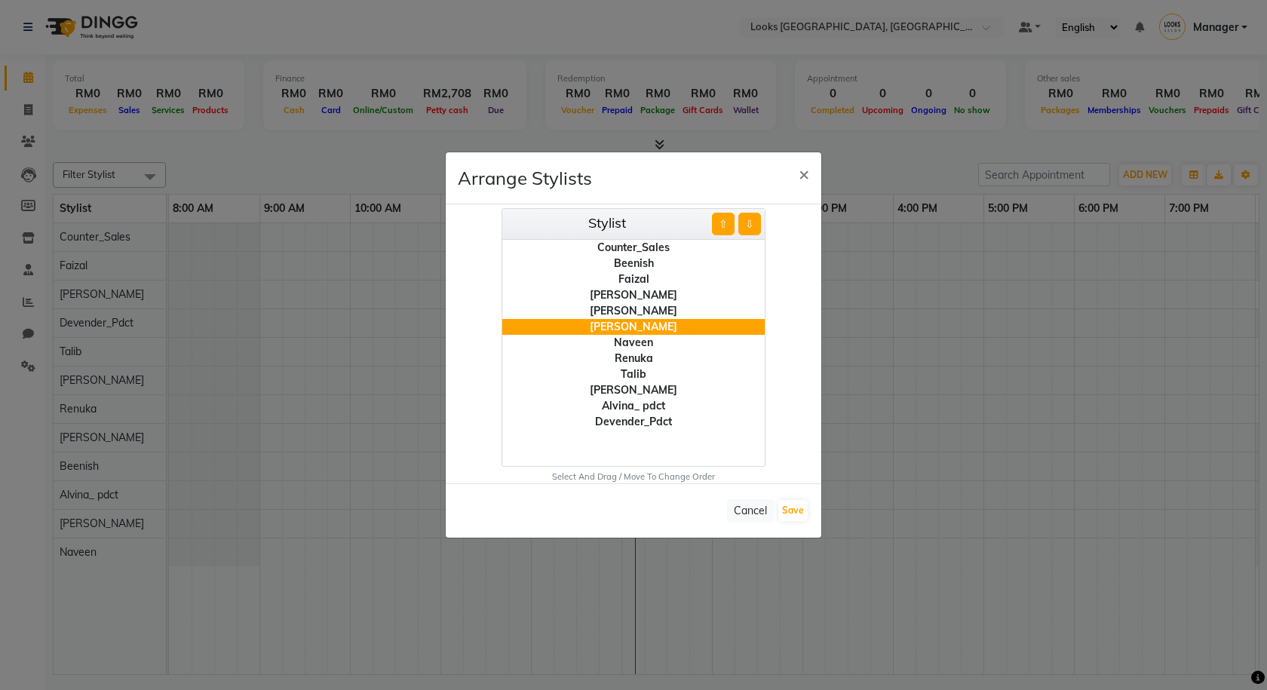
click at [725, 225] on button "⇧" at bounding box center [723, 224] width 23 height 23
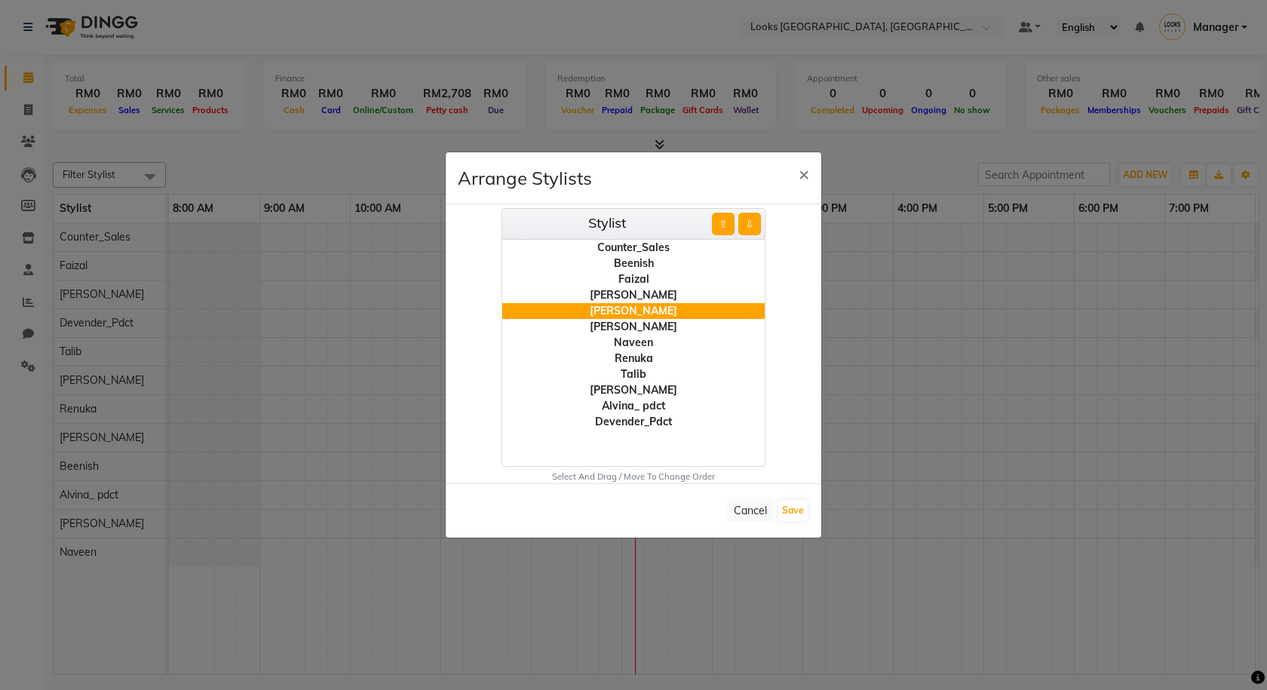
click at [725, 225] on button "⇧" at bounding box center [723, 224] width 23 height 23
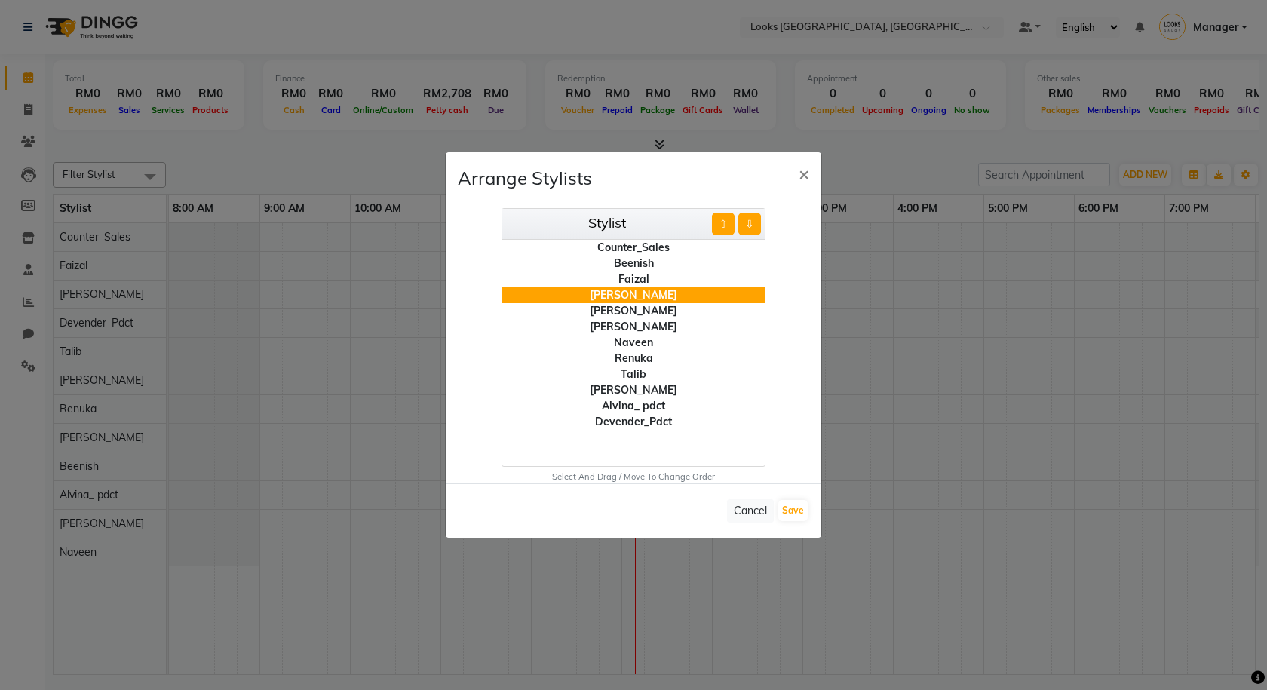
click at [644, 374] on div "Talib" at bounding box center [633, 375] width 262 height 16
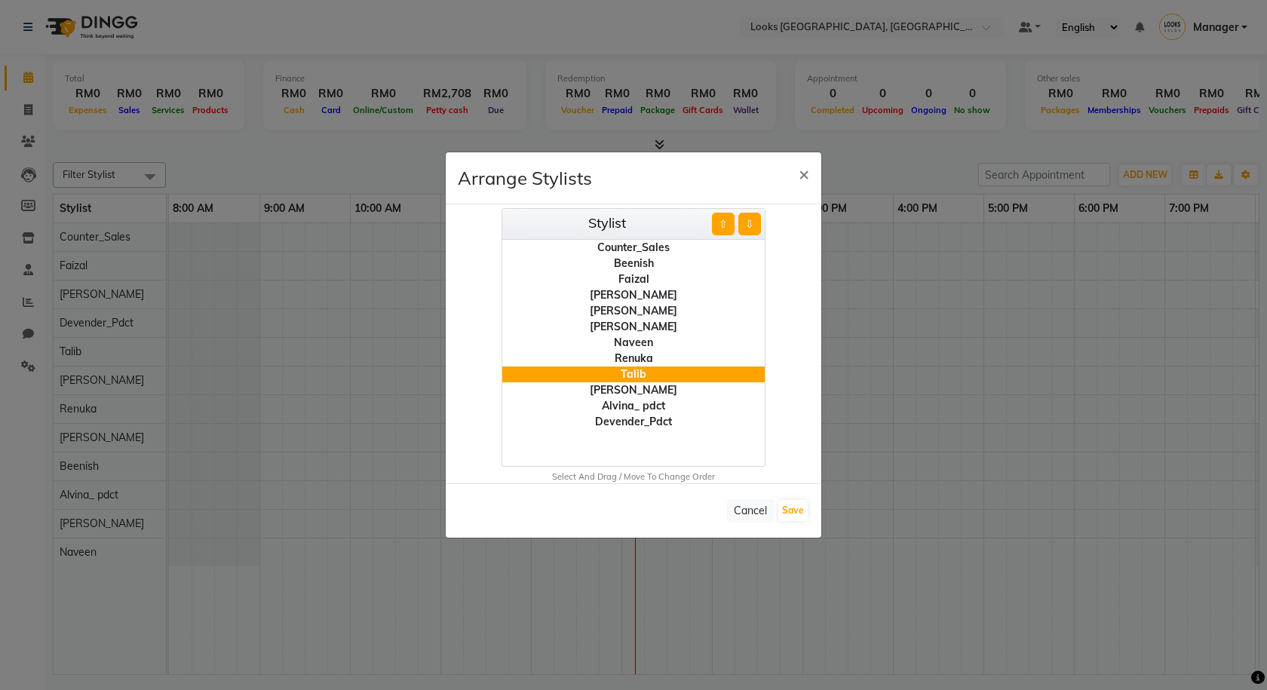
click at [652, 308] on div "[PERSON_NAME]" at bounding box center [633, 311] width 262 height 16
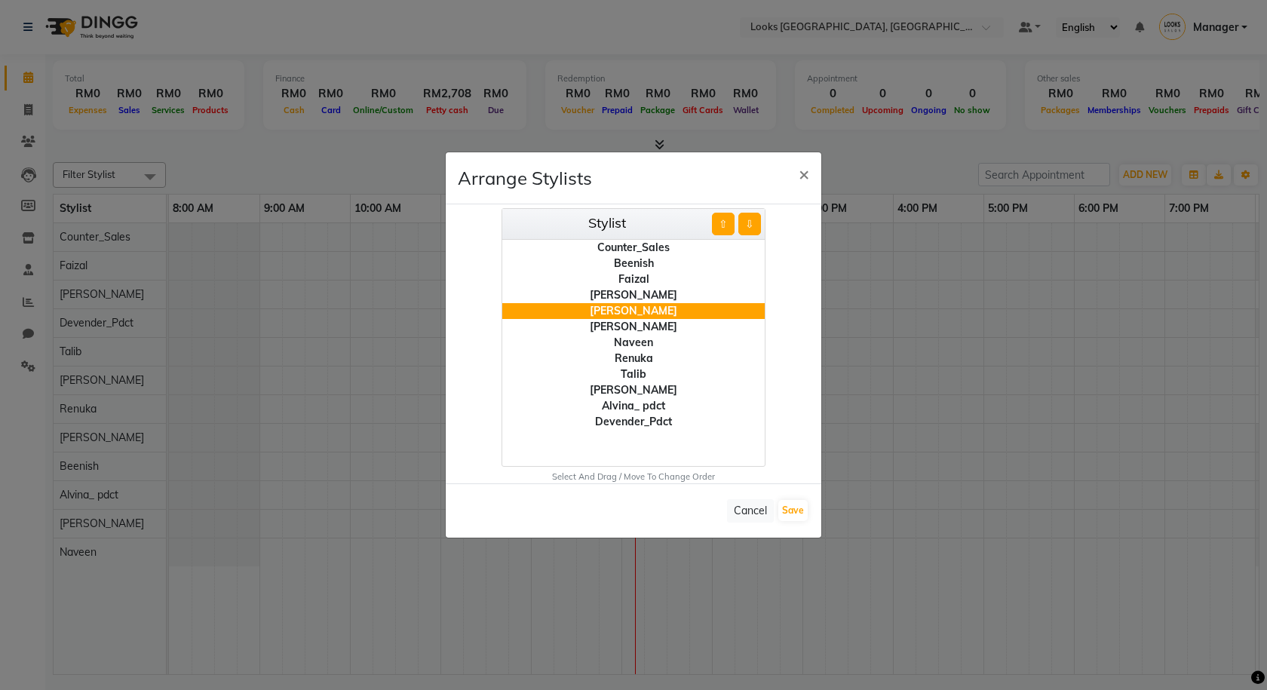
click at [750, 220] on button "⇩" at bounding box center [749, 224] width 23 height 23
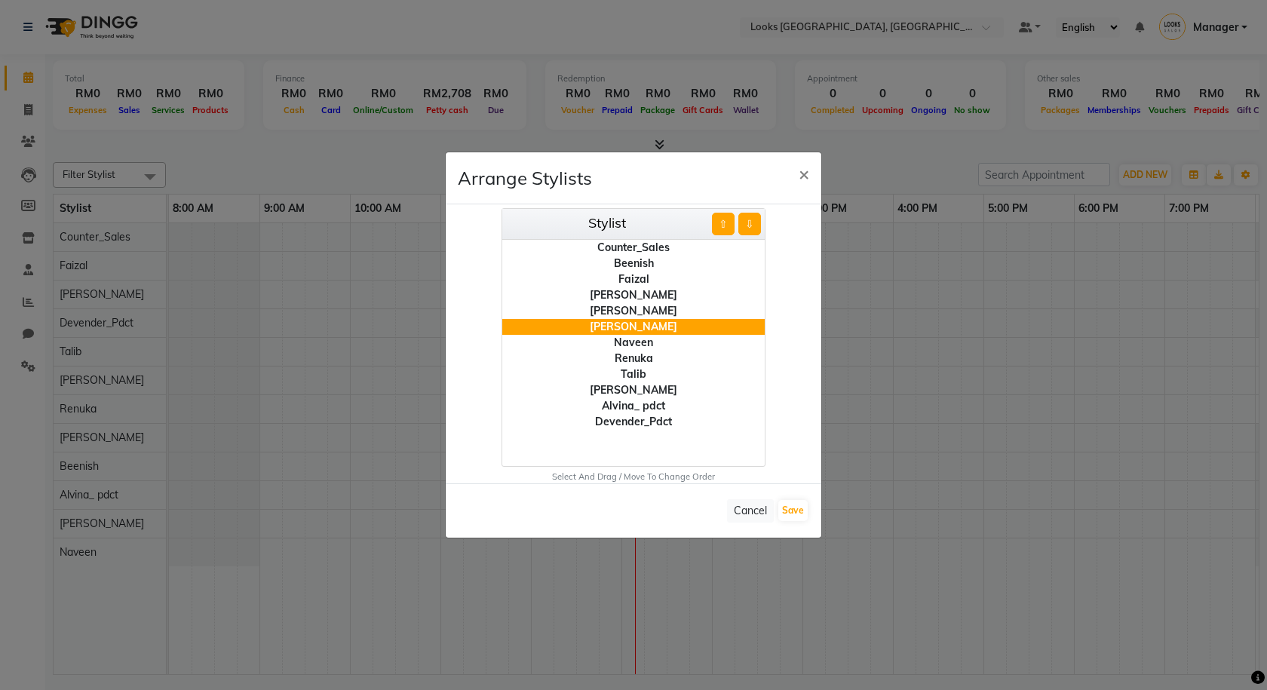
click at [750, 220] on button "⇩" at bounding box center [749, 224] width 23 height 23
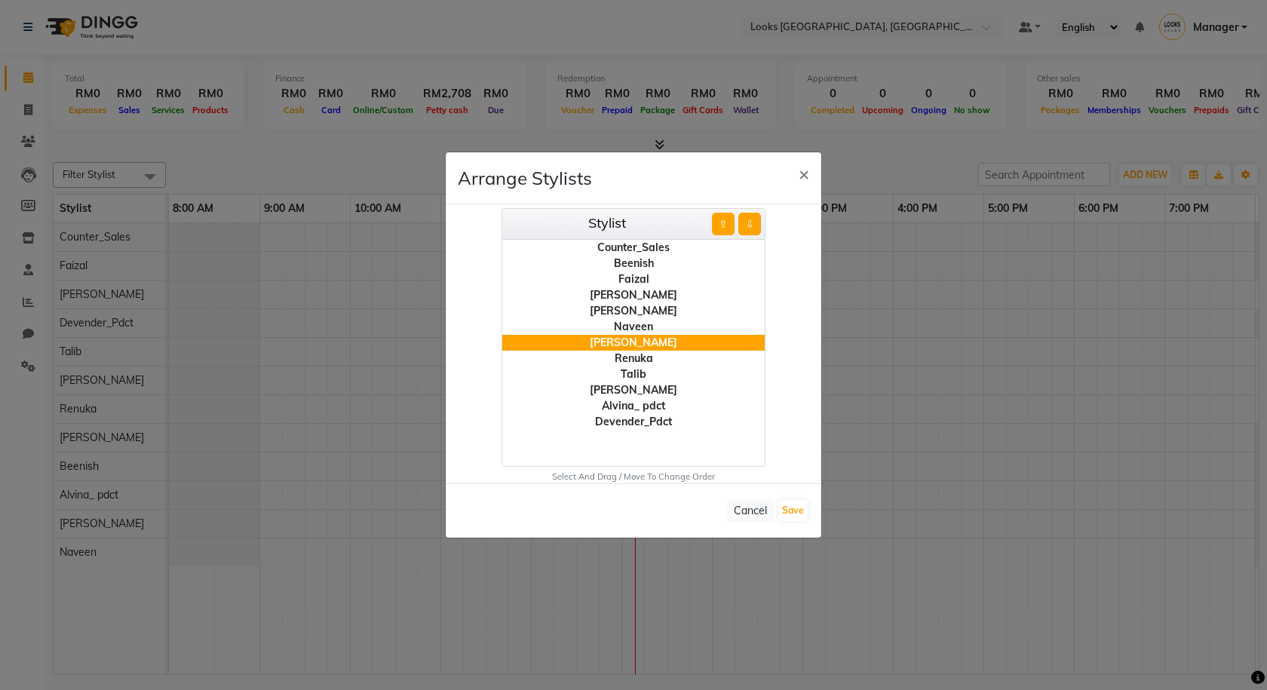
click at [750, 220] on button "⇩" at bounding box center [749, 224] width 23 height 23
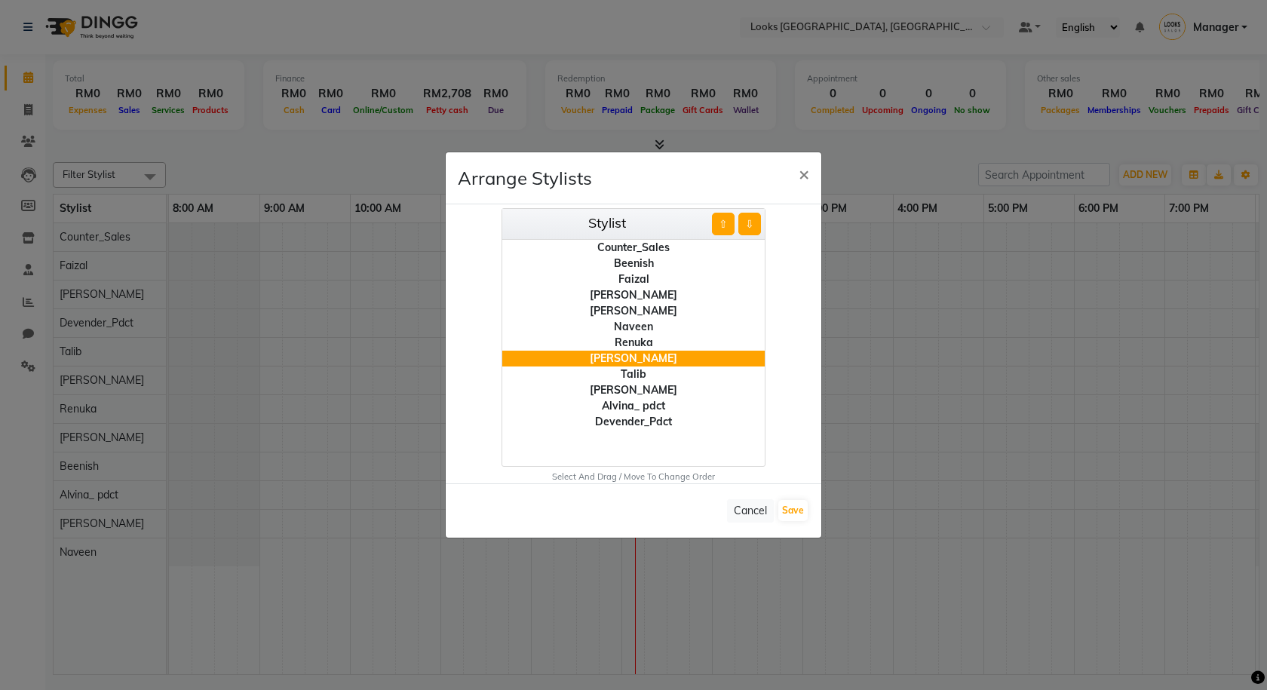
click at [750, 220] on button "⇩" at bounding box center [749, 224] width 23 height 23
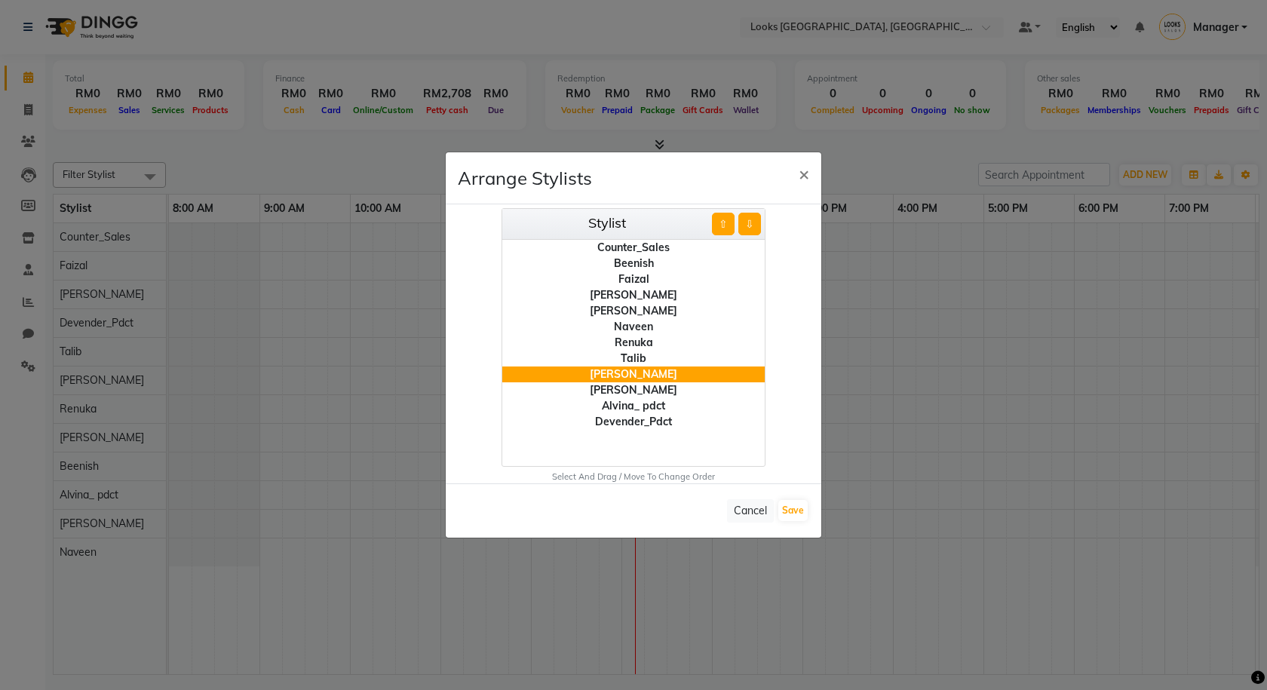
click at [645, 343] on div "Renuka" at bounding box center [633, 343] width 262 height 16
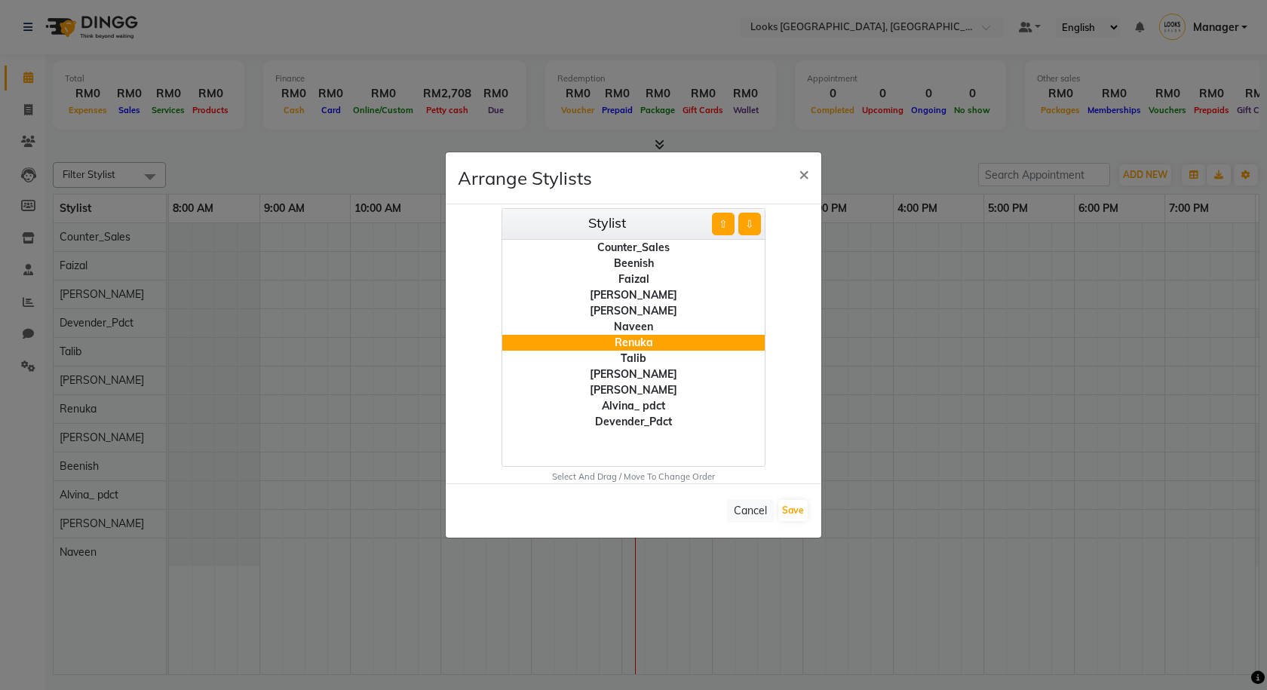
click at [749, 224] on button "⇩" at bounding box center [749, 224] width 23 height 23
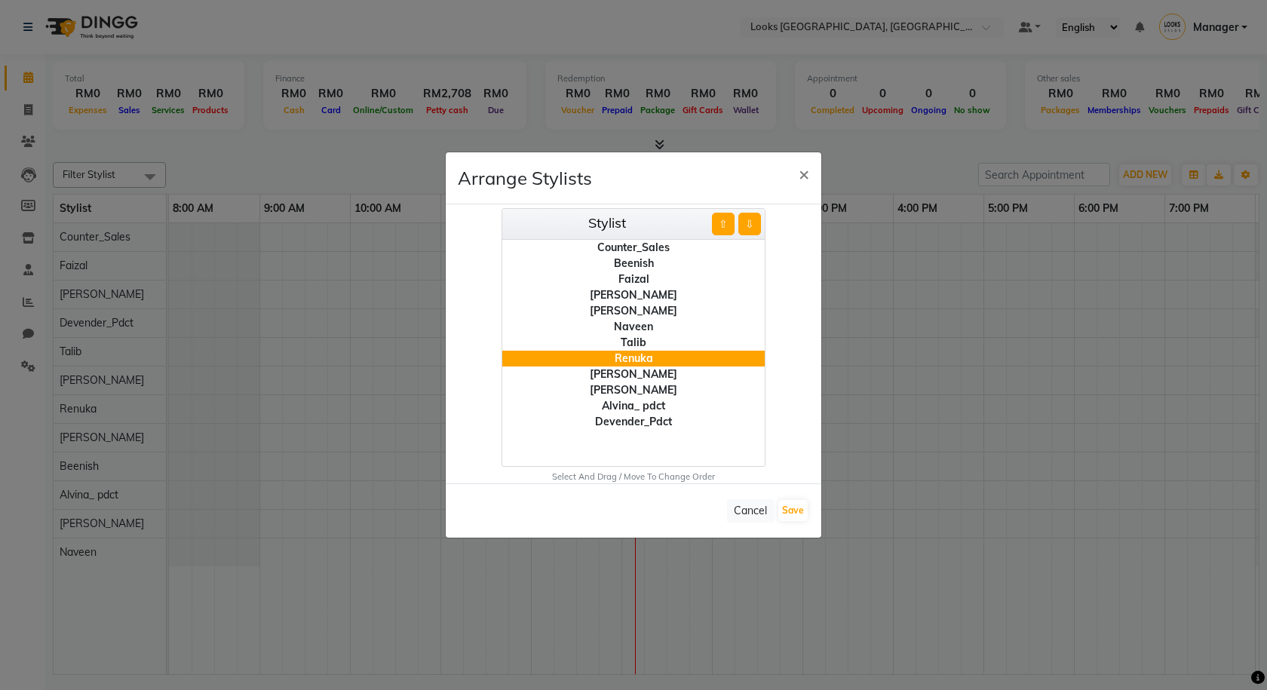
click at [644, 340] on div "Talib" at bounding box center [633, 343] width 262 height 16
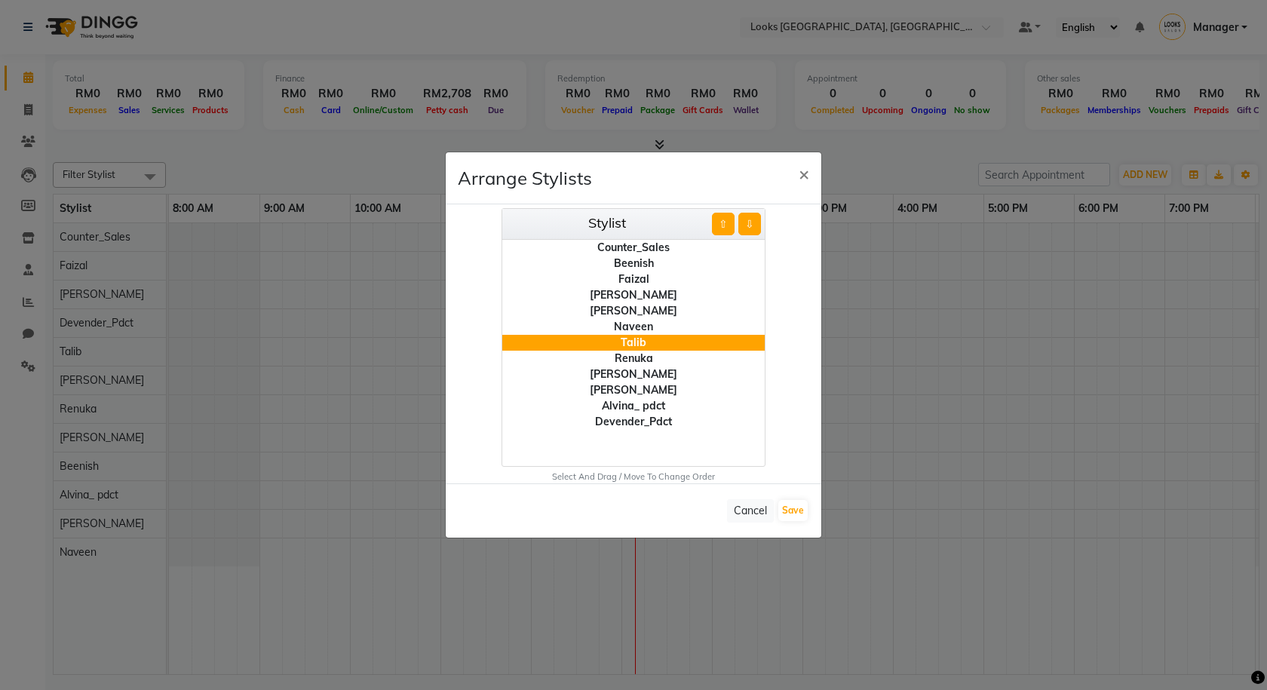
click at [644, 326] on div "Naveen" at bounding box center [633, 327] width 262 height 16
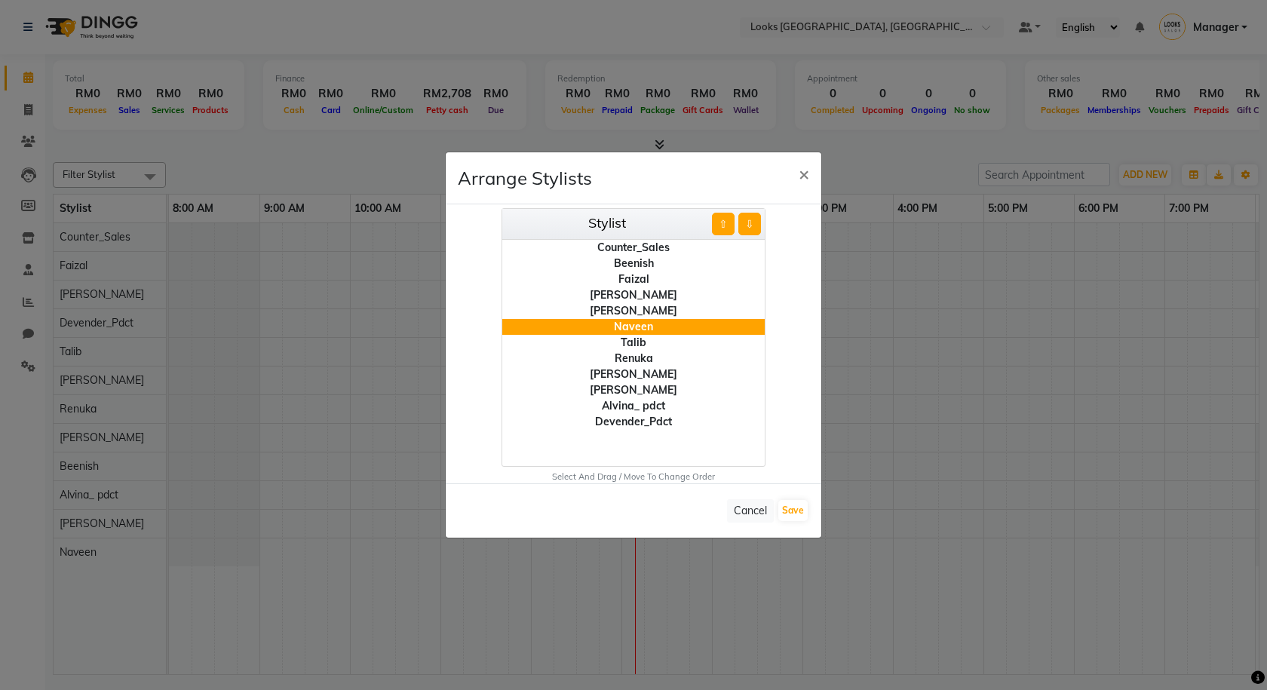
click at [649, 313] on div "[PERSON_NAME]" at bounding box center [633, 311] width 262 height 16
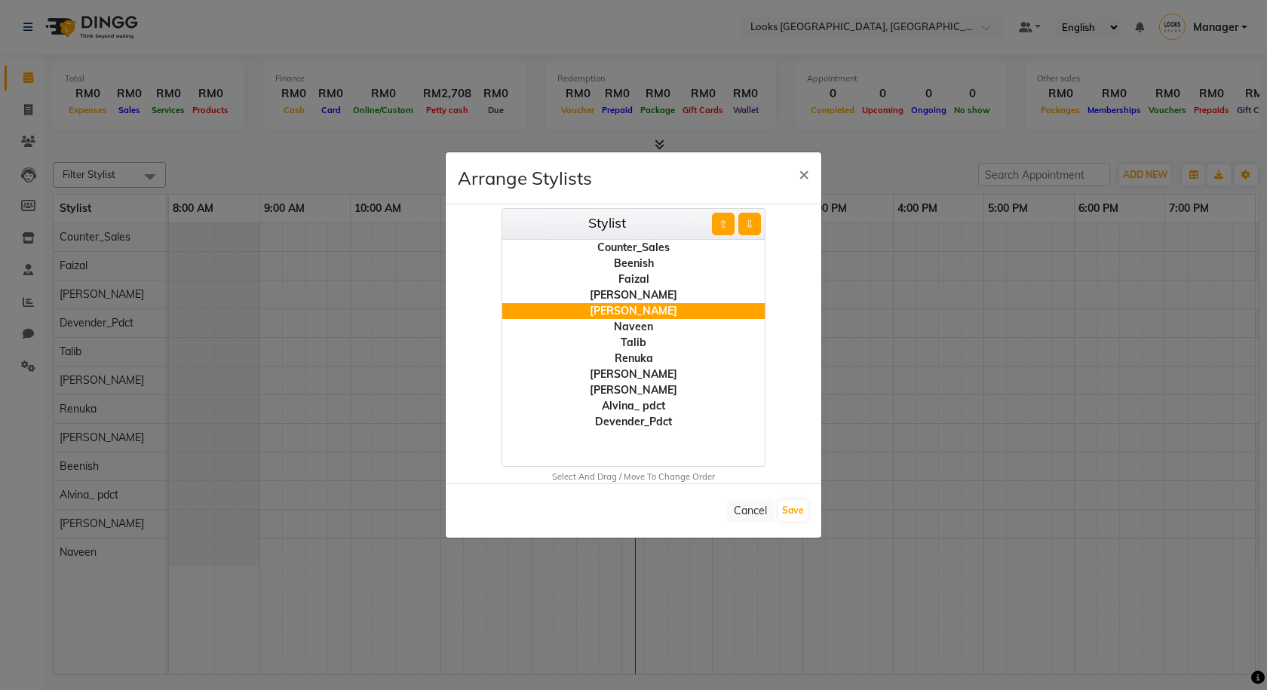
click at [648, 299] on div "[PERSON_NAME]" at bounding box center [633, 295] width 262 height 16
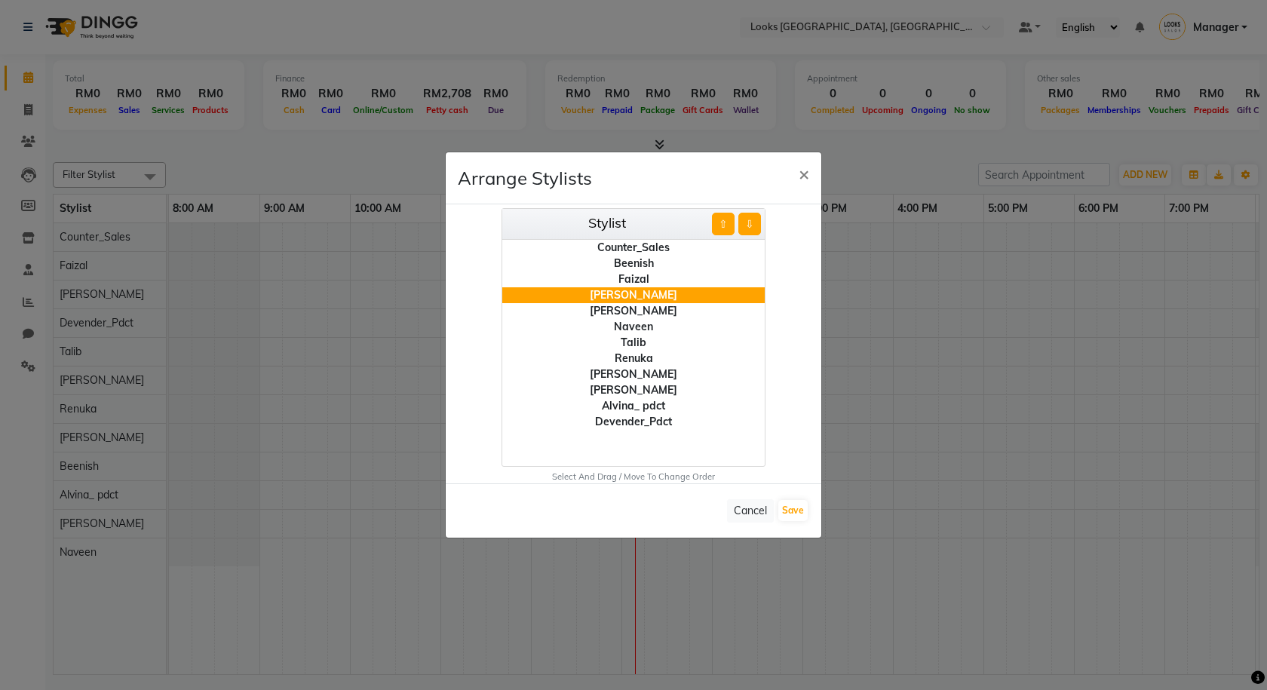
click at [652, 285] on div "Faizal" at bounding box center [633, 279] width 262 height 16
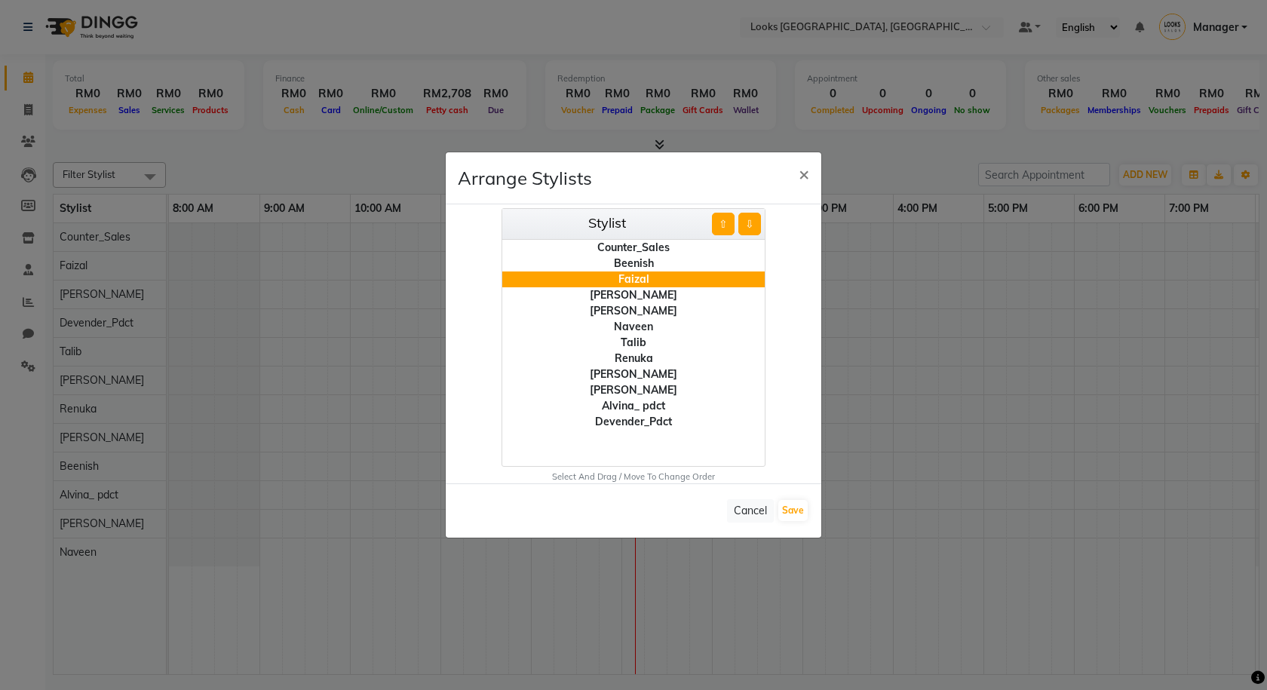
click at [652, 262] on div "Beenish" at bounding box center [633, 264] width 262 height 16
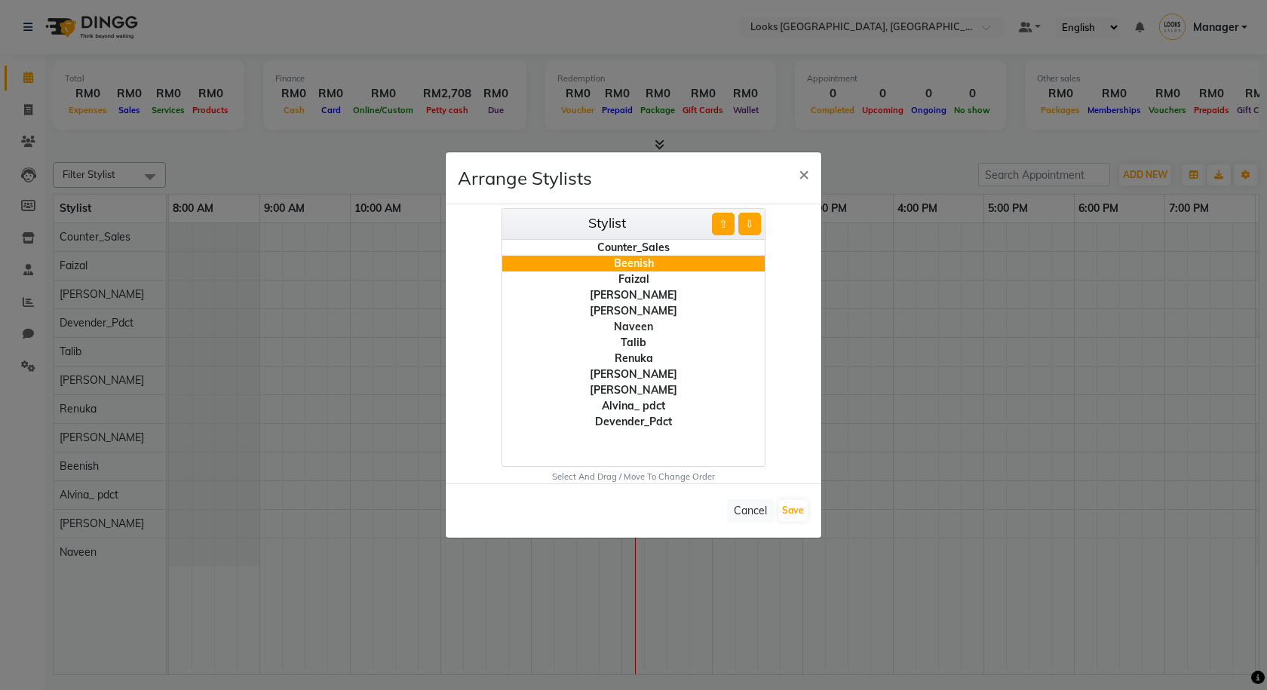
click at [654, 244] on div "Counter_Sales" at bounding box center [633, 248] width 262 height 16
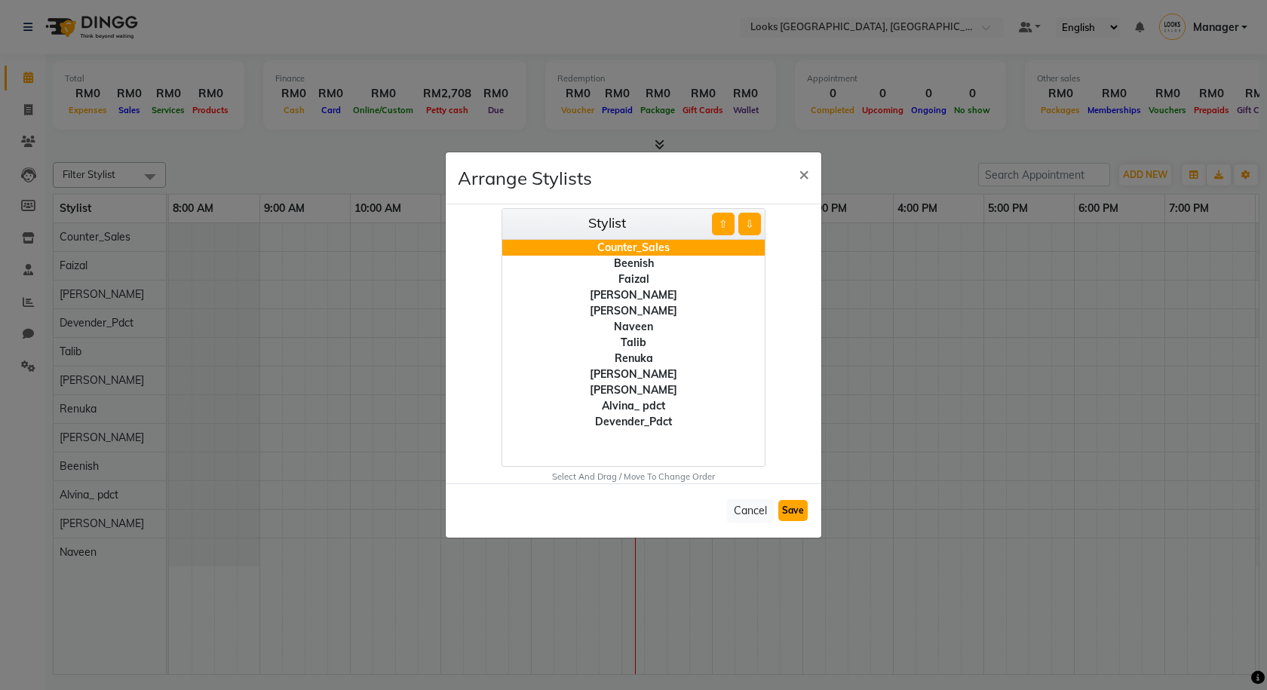
click at [794, 508] on button "Save" at bounding box center [792, 510] width 29 height 21
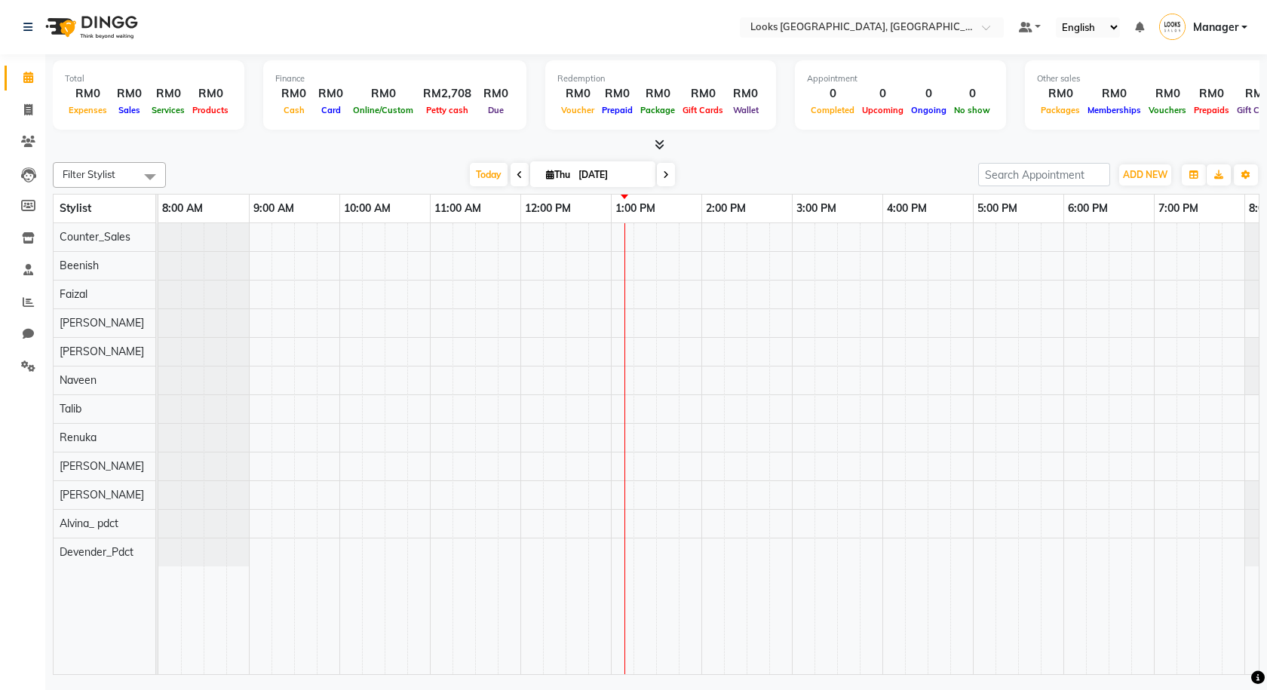
drag, startPoint x: 167, startPoint y: 205, endPoint x: 156, endPoint y: 206, distance: 10.6
click at [156, 206] on td at bounding box center [157, 209] width 2 height 29
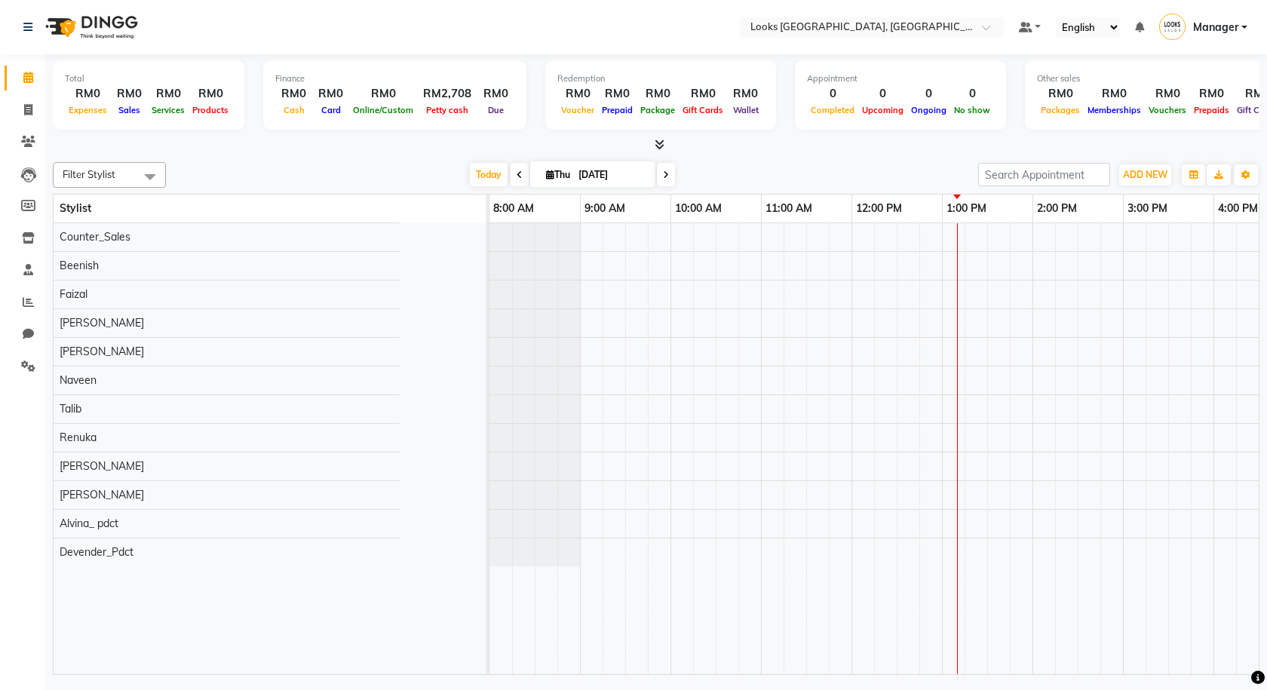
drag, startPoint x: 156, startPoint y: 205, endPoint x: 487, endPoint y: 264, distance: 336.2
click at [487, 264] on table "Stylist 8:00 AM 9:00 AM 10:00 AM 11:00 AM 12:00 PM 1:00 PM 2:00 PM 3:00 PM 4:00…" at bounding box center [656, 434] width 1207 height 481
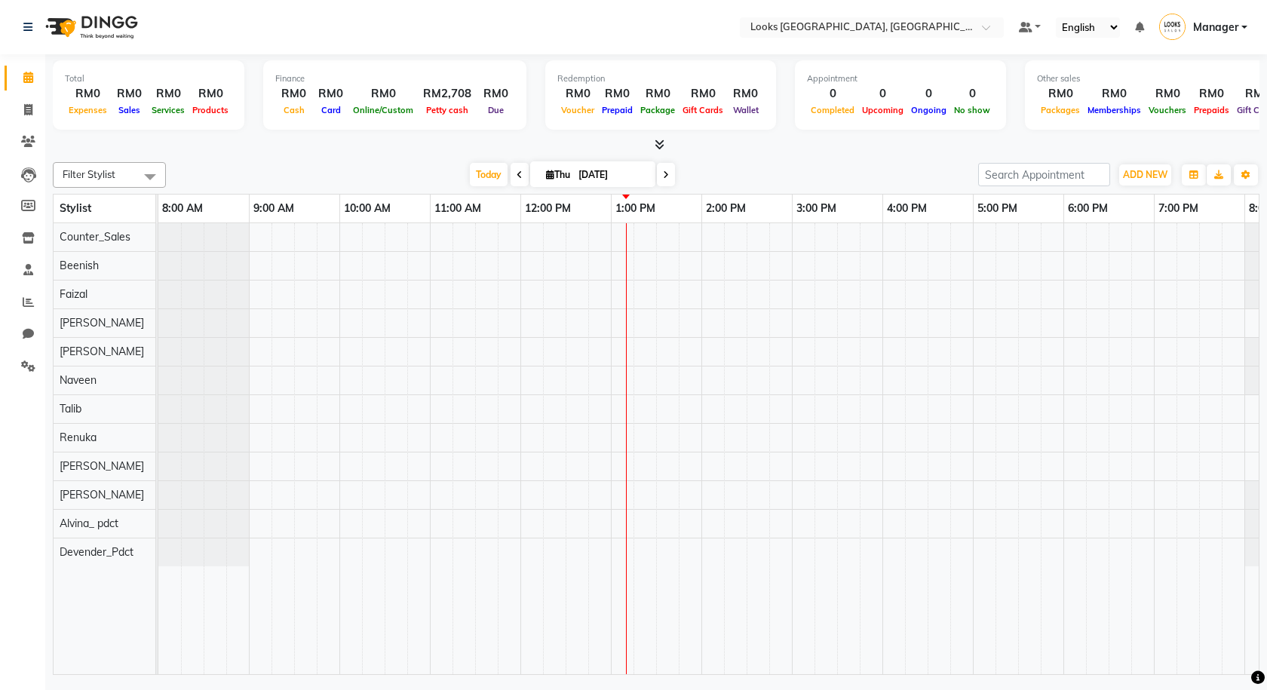
drag, startPoint x: 487, startPoint y: 205, endPoint x: 156, endPoint y: 219, distance: 331.3
click at [156, 219] on td at bounding box center [157, 209] width 2 height 29
click at [271, 160] on div "Filter Stylist Select All Alvina_ pdct Beenish Counter_Sales Cynthia_pdct Deven…" at bounding box center [656, 415] width 1207 height 519
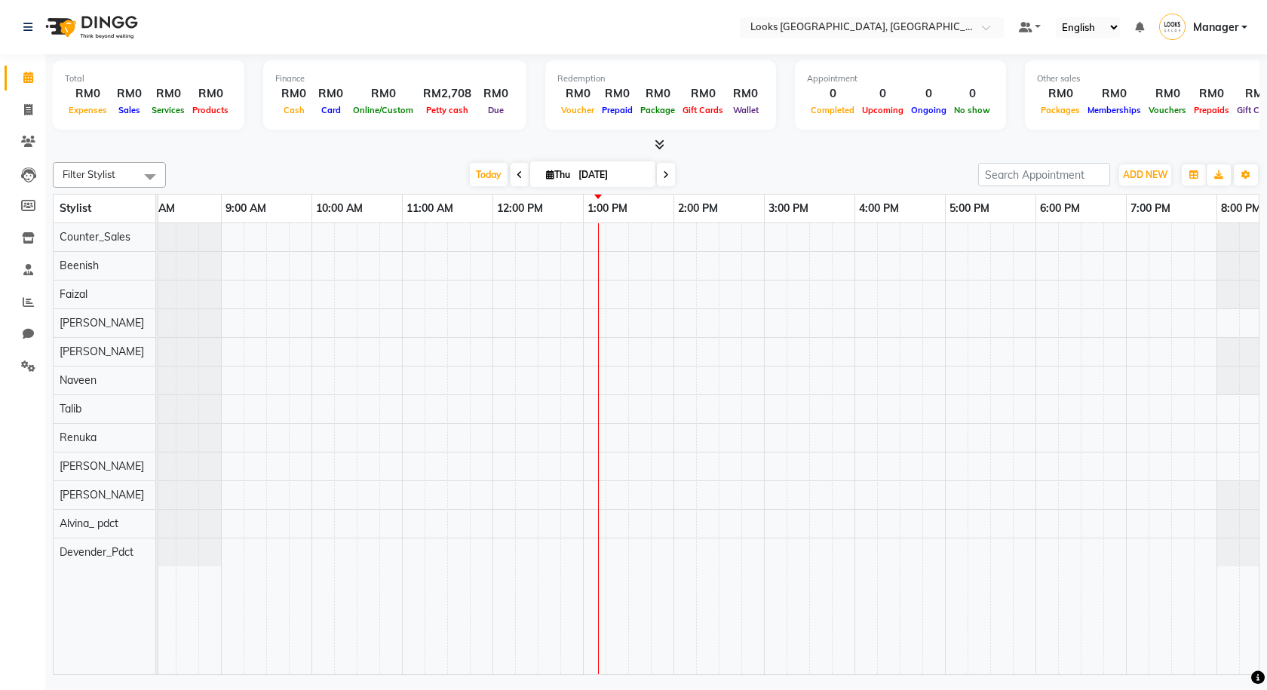
scroll to position [0, 0]
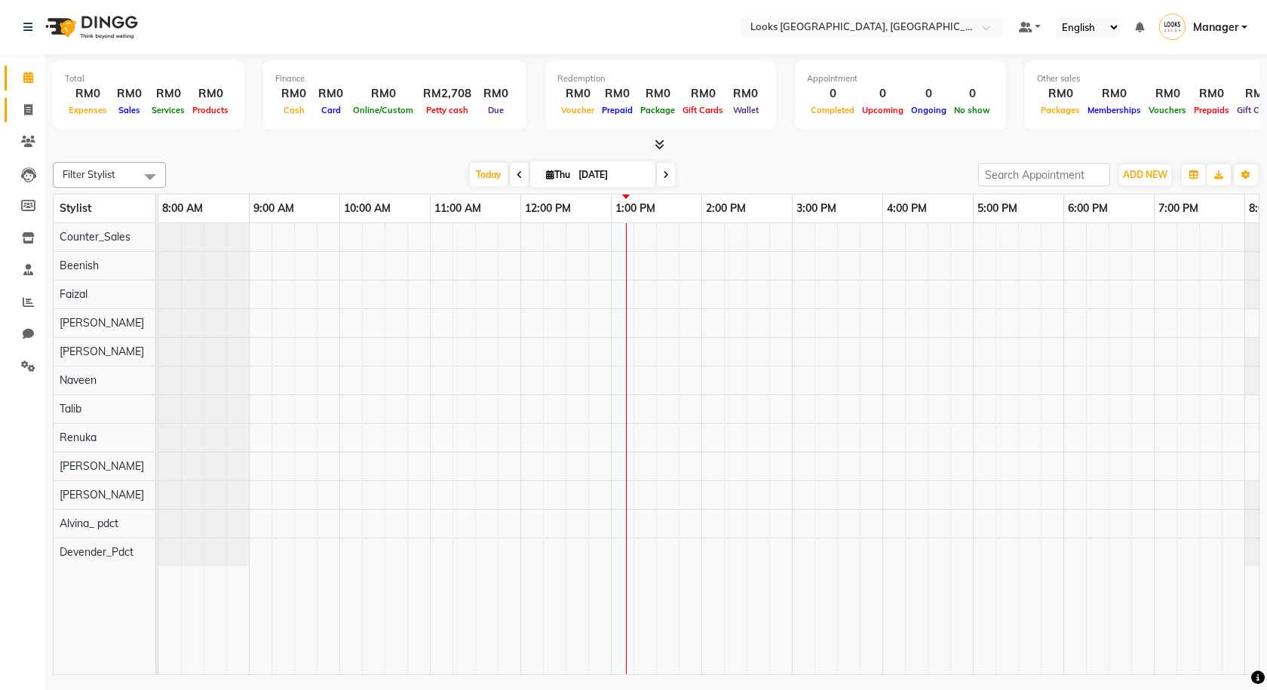
click at [14, 106] on link "Invoice" at bounding box center [23, 110] width 36 height 25
select select "service"
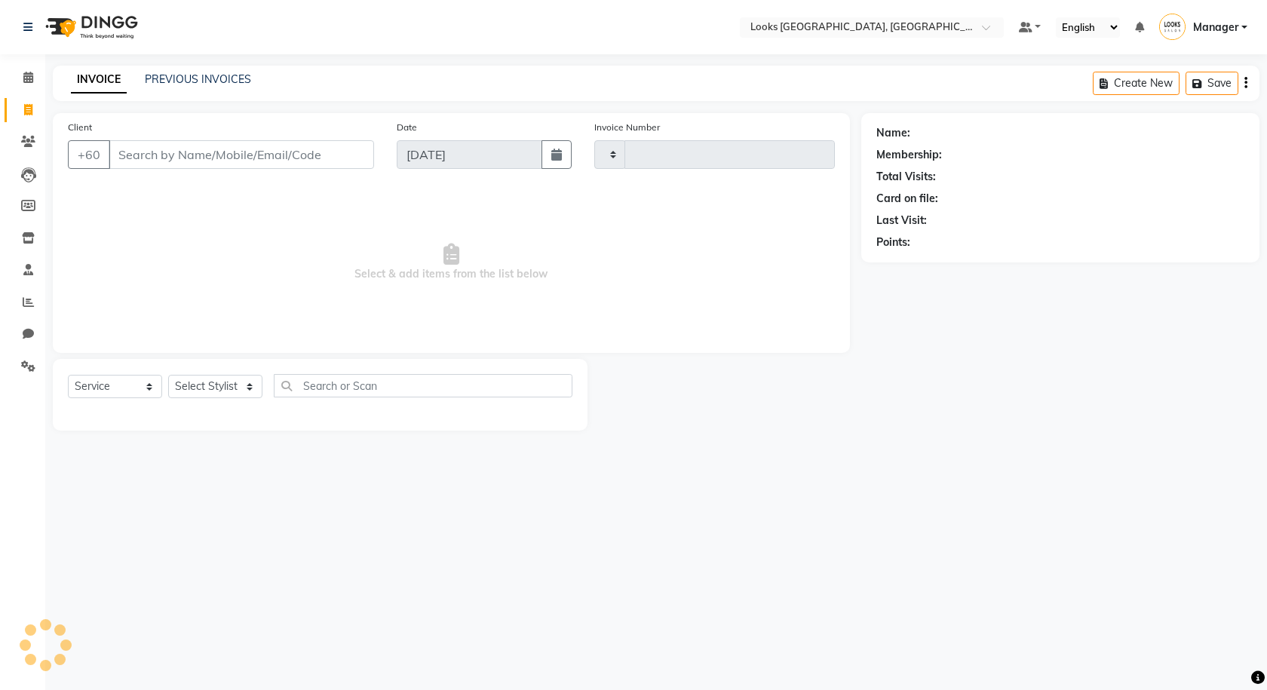
type input "1239"
select select "8109"
click at [29, 138] on icon at bounding box center [28, 141] width 14 height 11
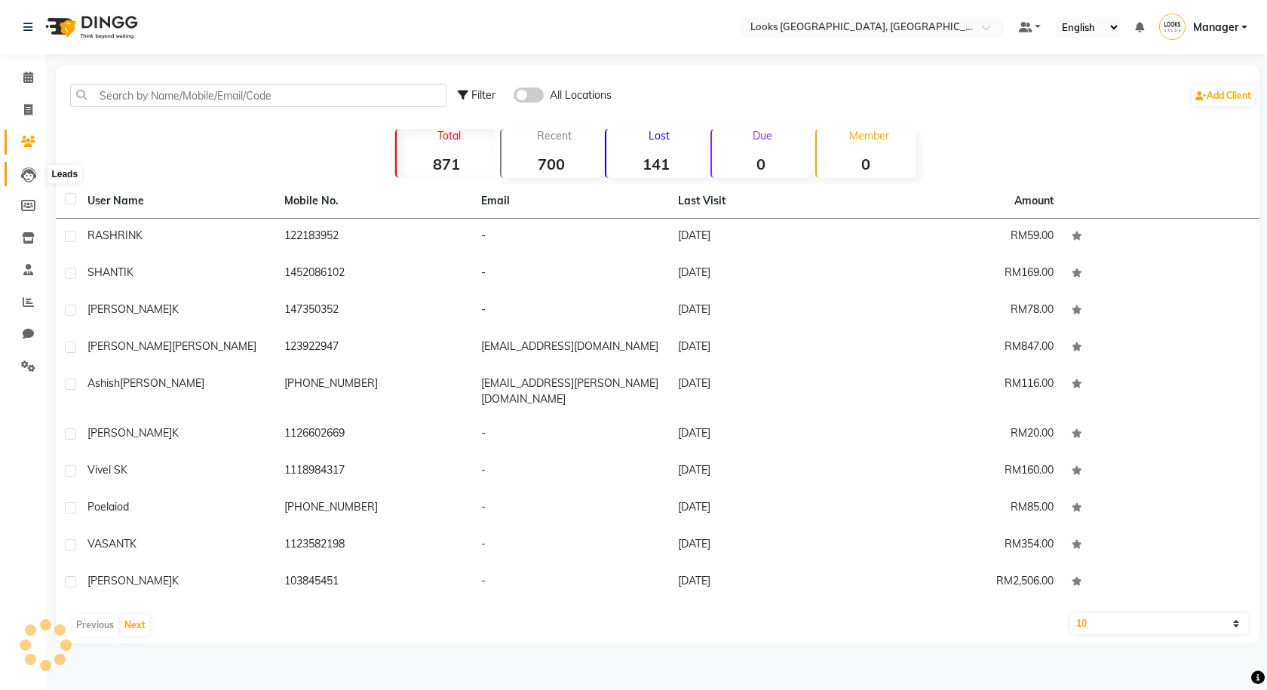
click at [32, 173] on icon at bounding box center [28, 174] width 15 height 15
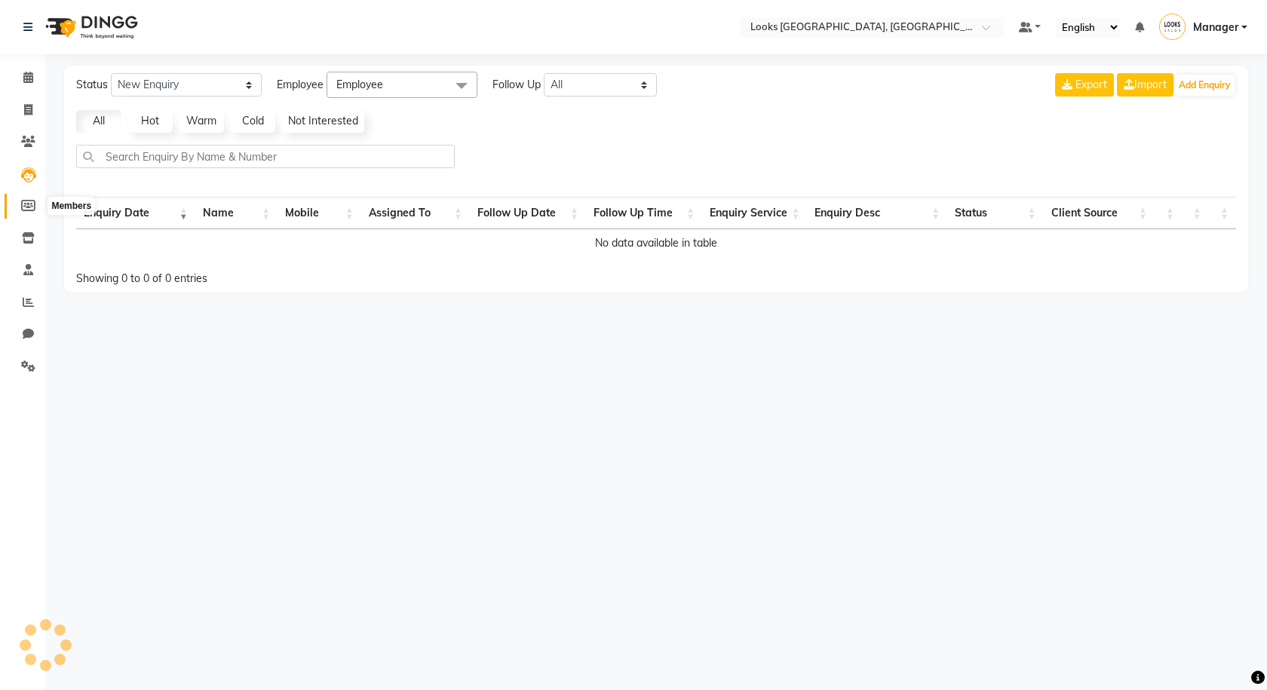
click at [32, 201] on icon at bounding box center [28, 205] width 14 height 11
select select
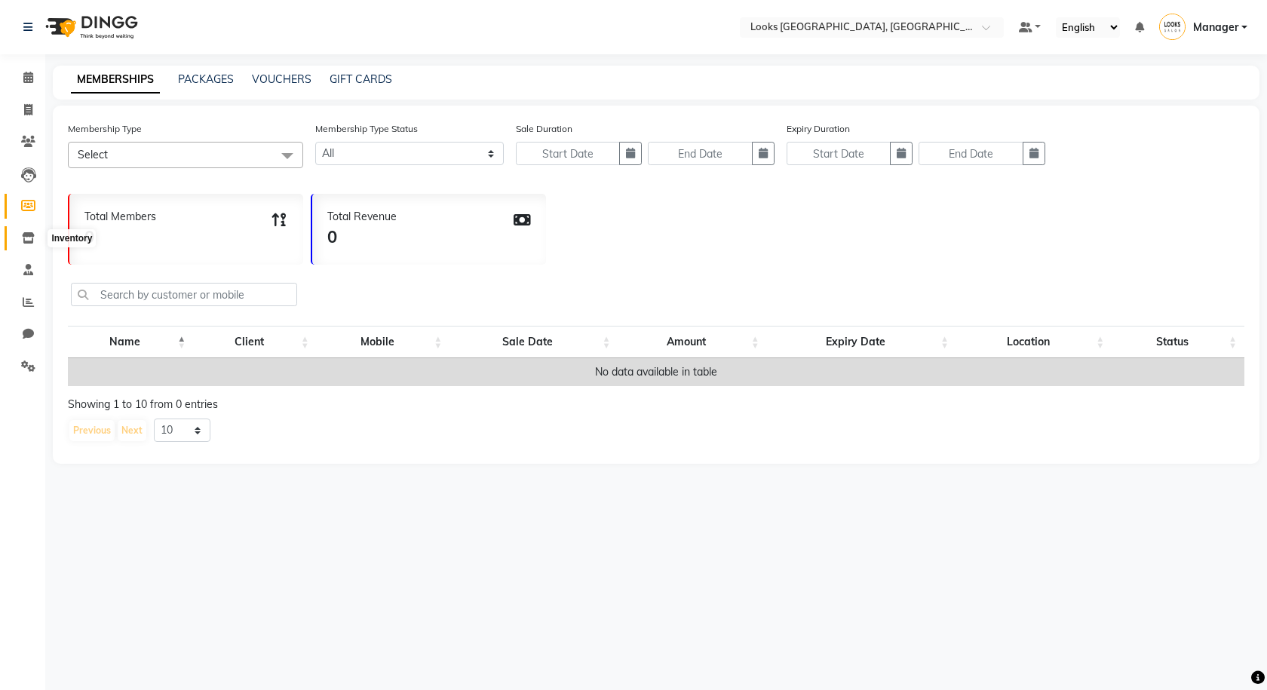
click at [39, 233] on span at bounding box center [28, 238] width 26 height 17
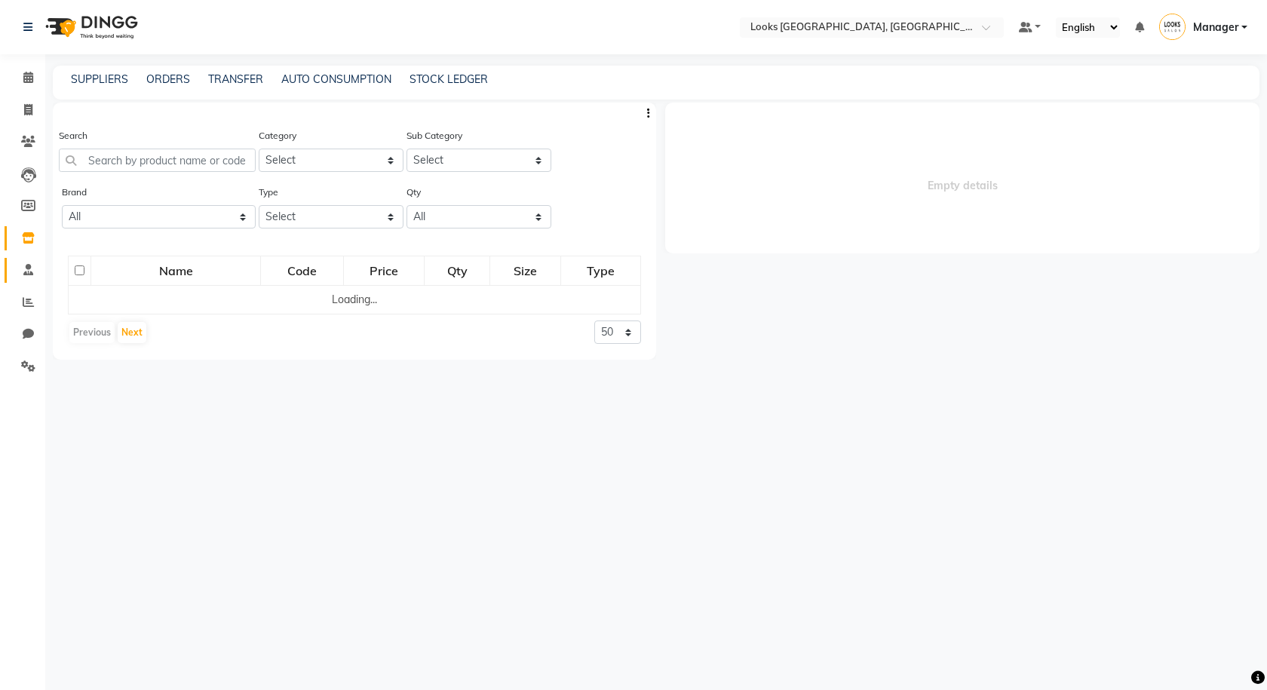
select select
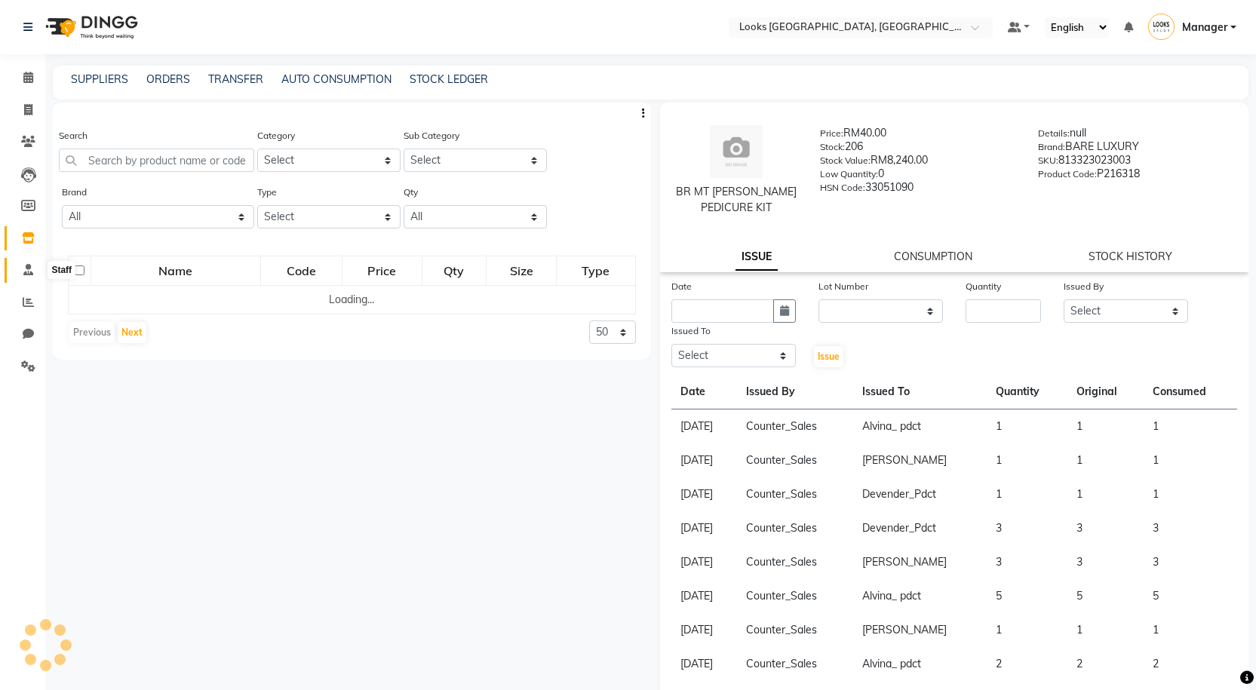
click at [36, 275] on span at bounding box center [28, 270] width 26 height 17
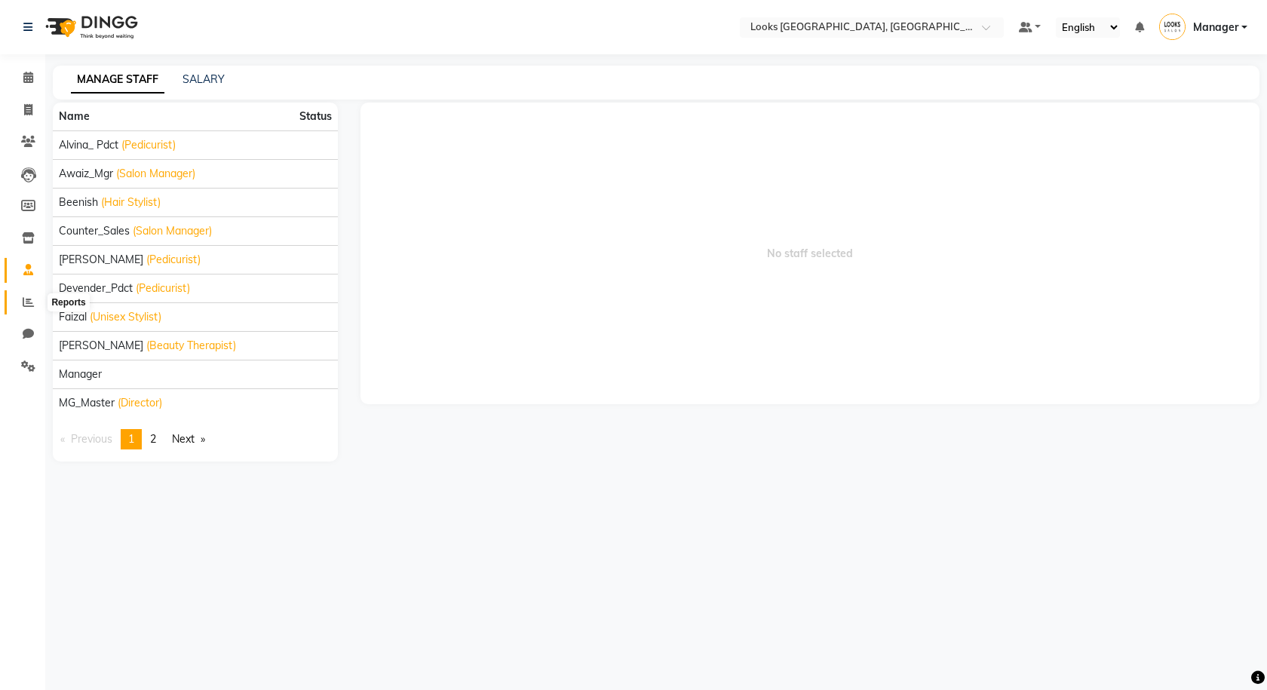
click at [35, 304] on span at bounding box center [28, 302] width 26 height 17
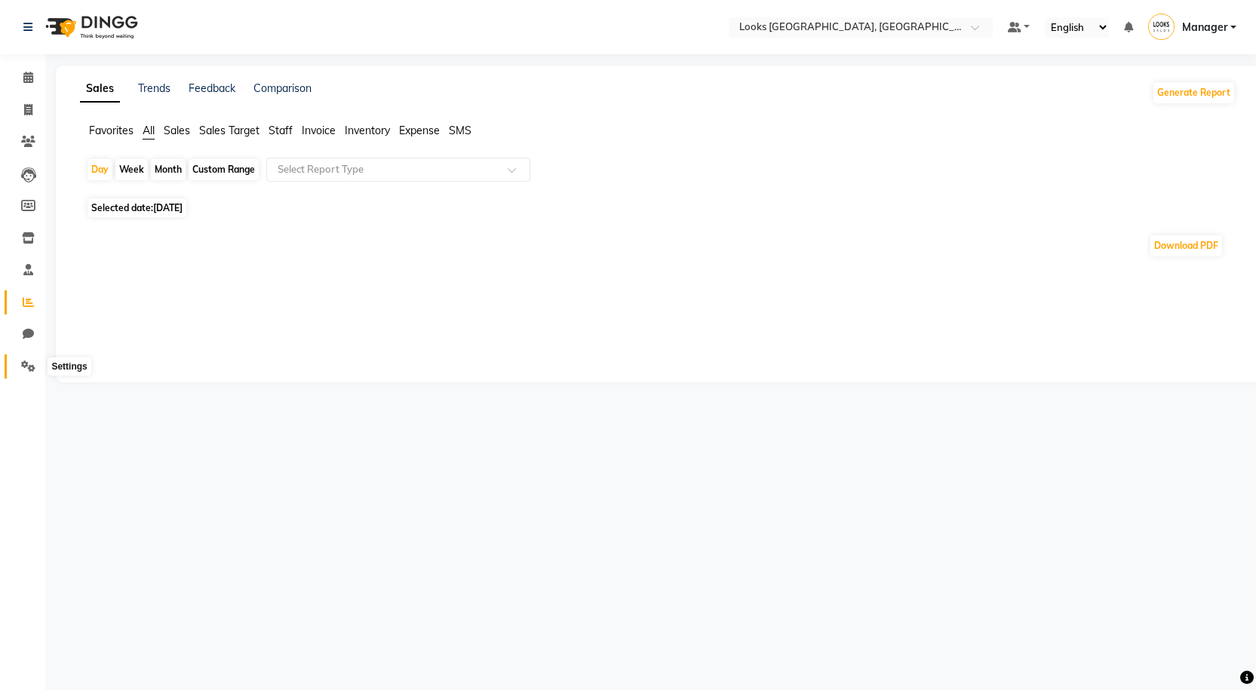
click at [37, 368] on span at bounding box center [28, 366] width 26 height 17
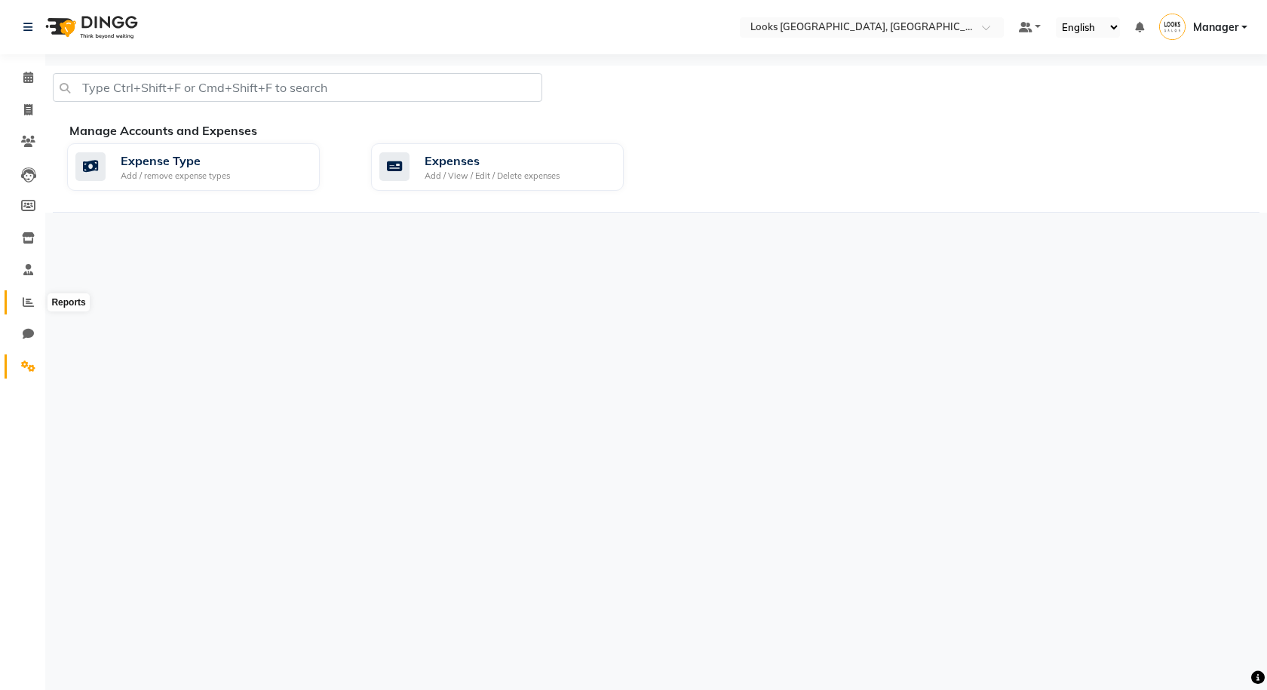
click at [23, 298] on icon at bounding box center [28, 301] width 11 height 11
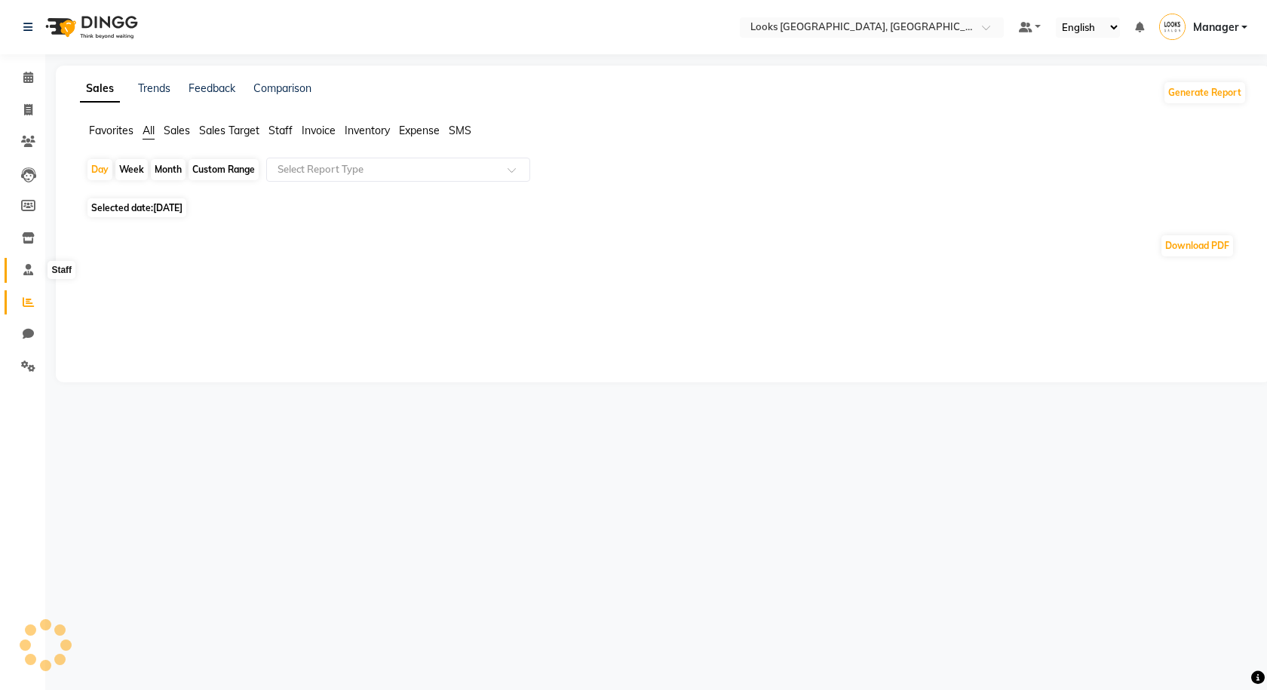
click at [23, 276] on span at bounding box center [28, 270] width 26 height 17
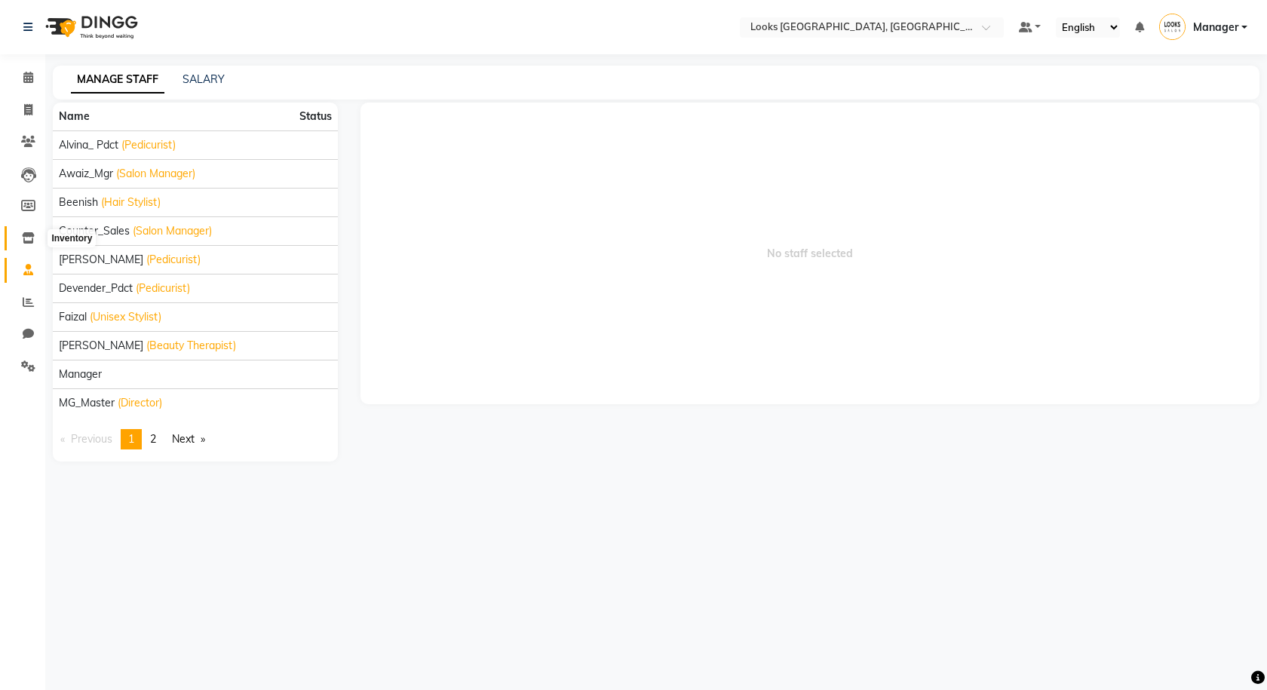
click at [23, 237] on icon at bounding box center [28, 237] width 13 height 11
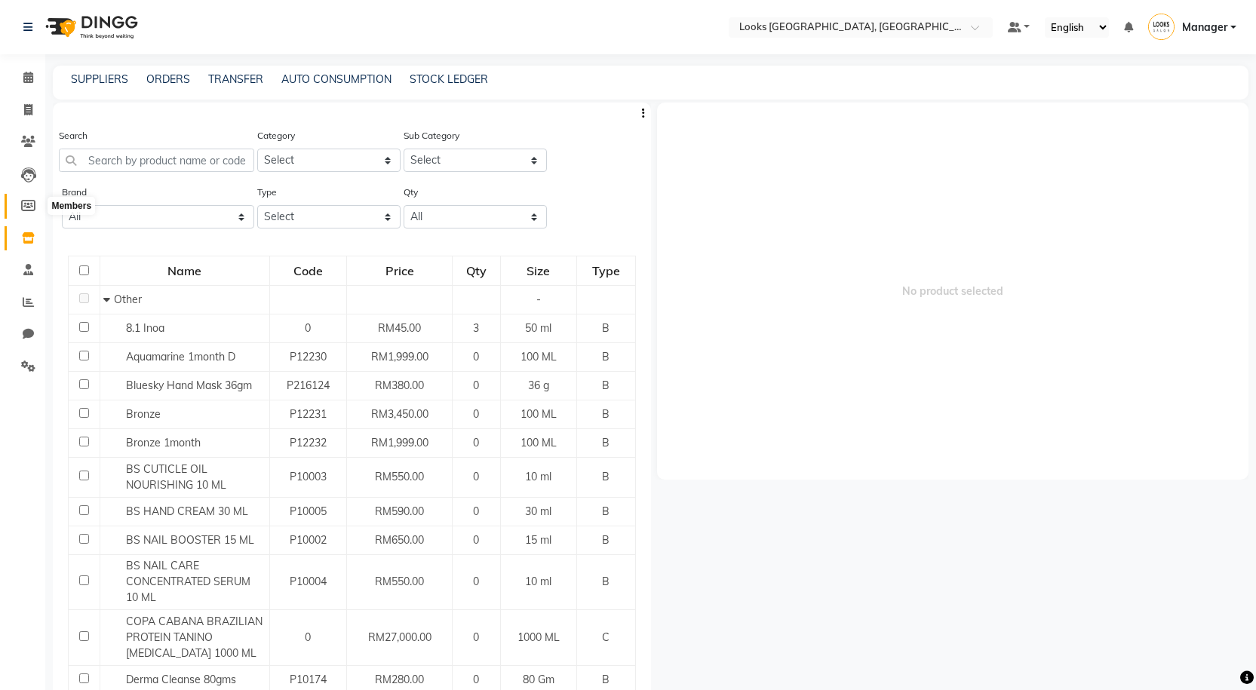
click at [27, 212] on span at bounding box center [28, 206] width 26 height 17
select select
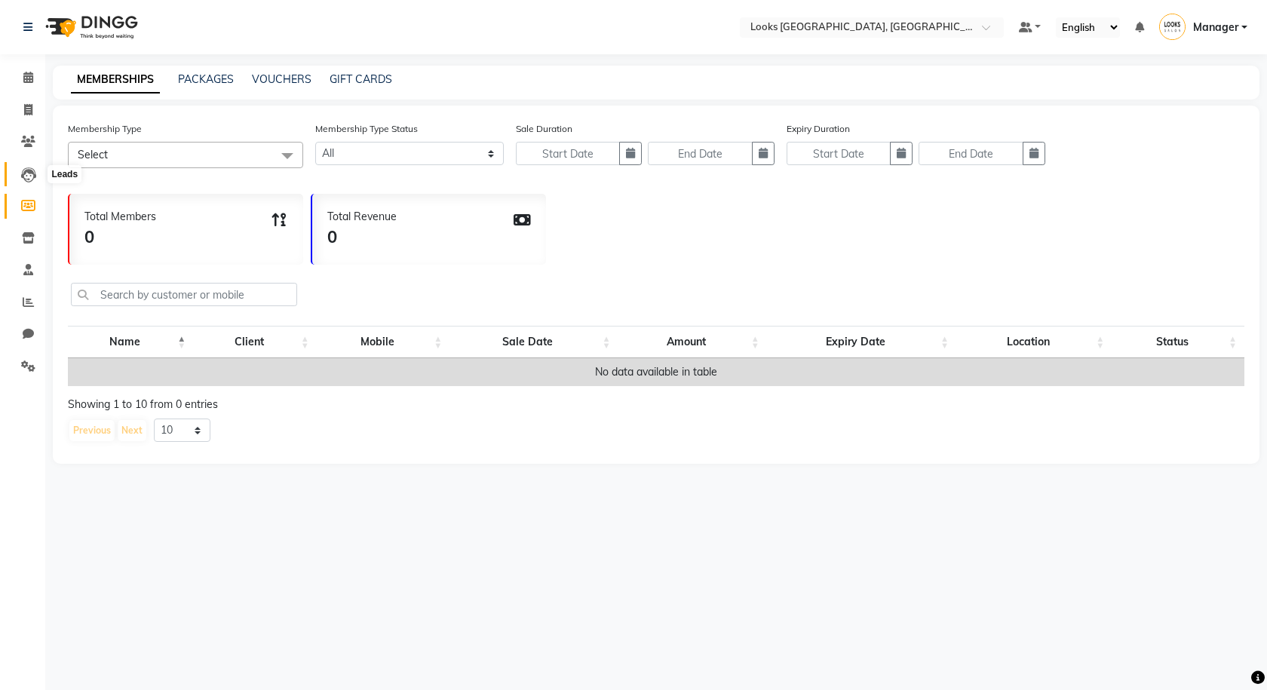
click at [26, 173] on icon at bounding box center [28, 174] width 15 height 15
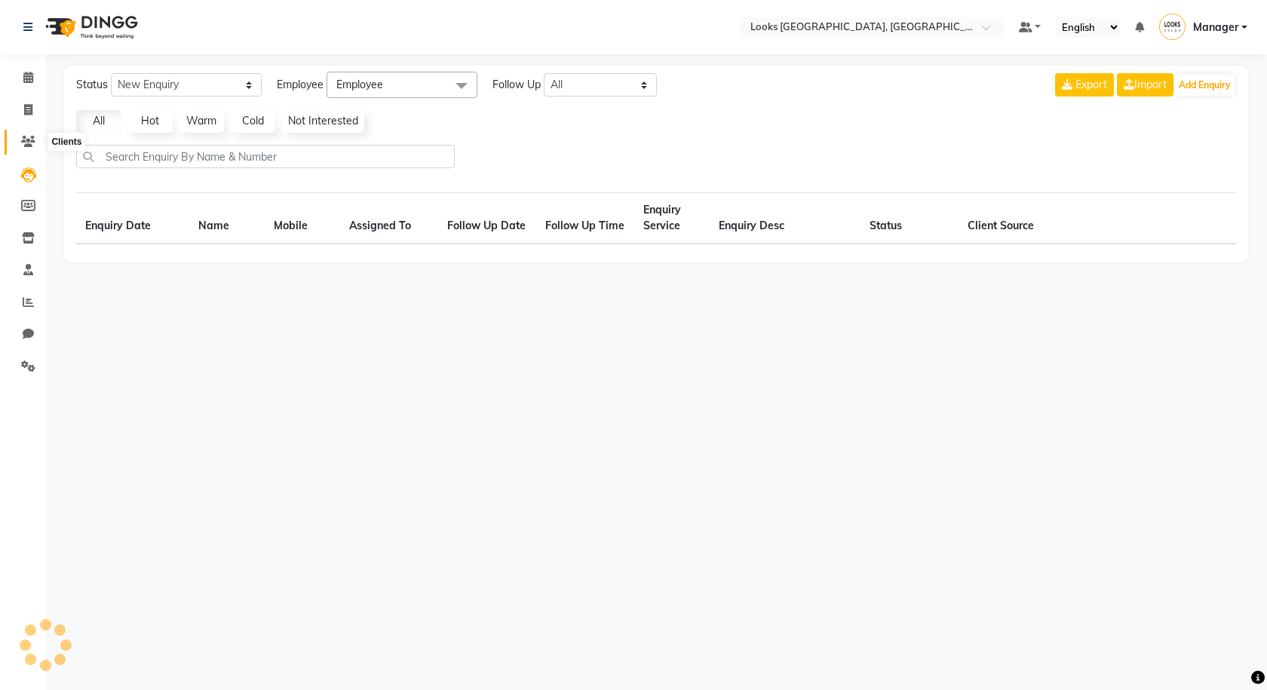
click at [27, 149] on span at bounding box center [28, 141] width 26 height 17
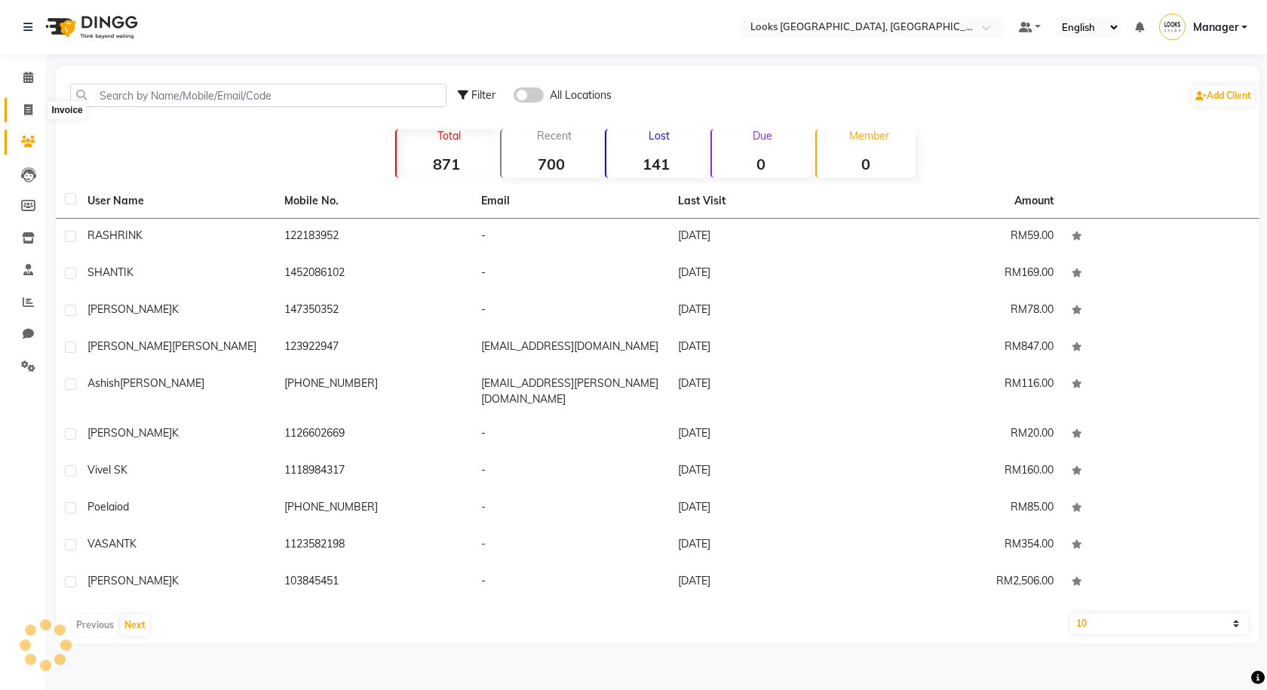
click at [30, 109] on icon at bounding box center [28, 109] width 8 height 11
select select "service"
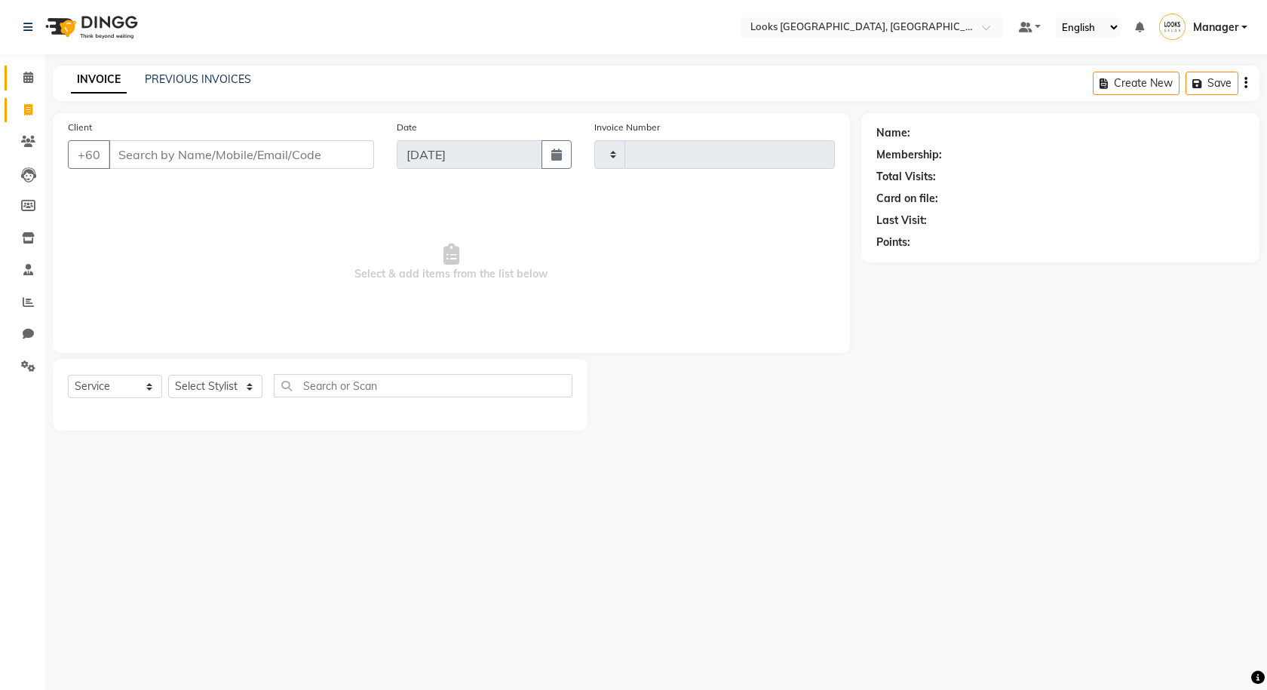
type input "1239"
select select "8109"
click at [38, 80] on span at bounding box center [28, 77] width 26 height 17
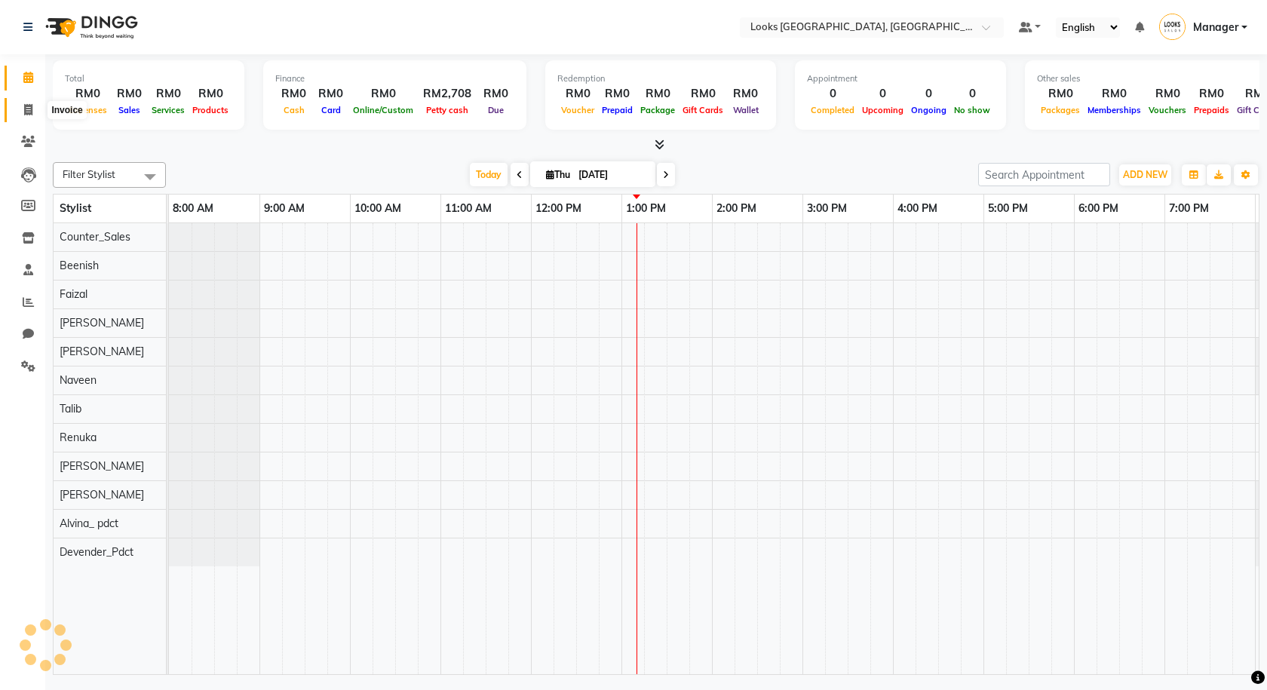
click at [24, 110] on icon at bounding box center [28, 109] width 8 height 11
select select "service"
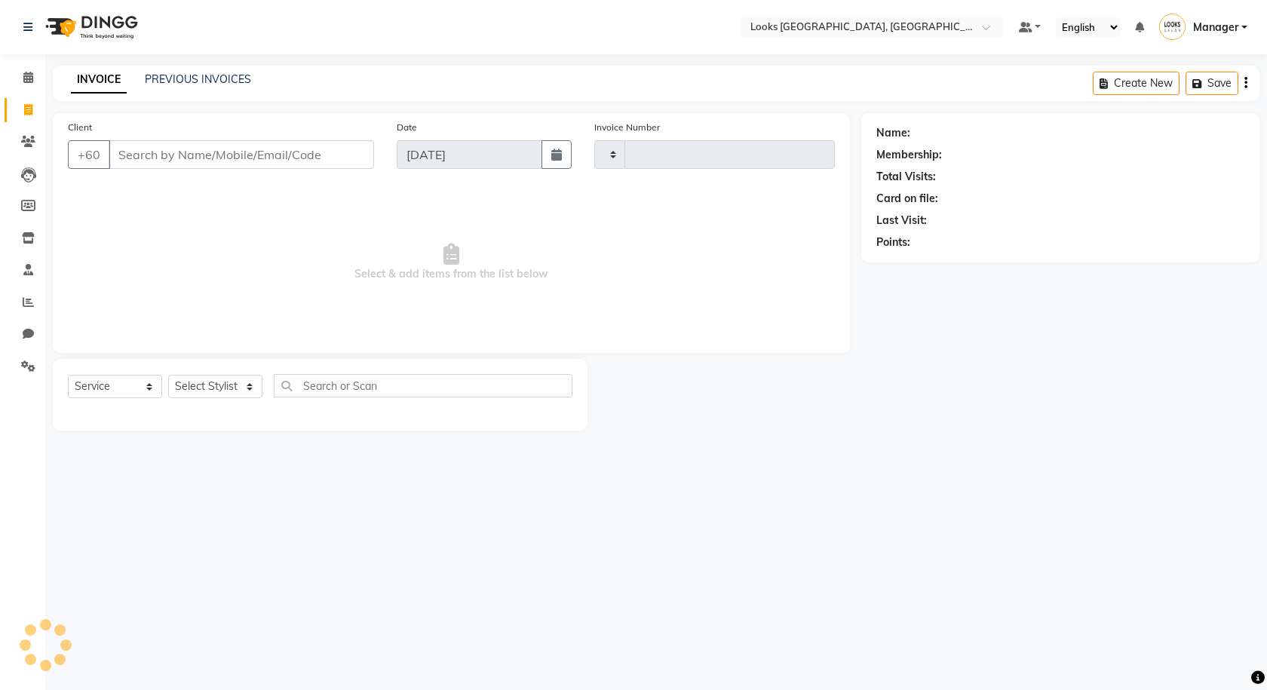
type input "1239"
select select "8109"
click at [32, 81] on icon at bounding box center [28, 77] width 10 height 11
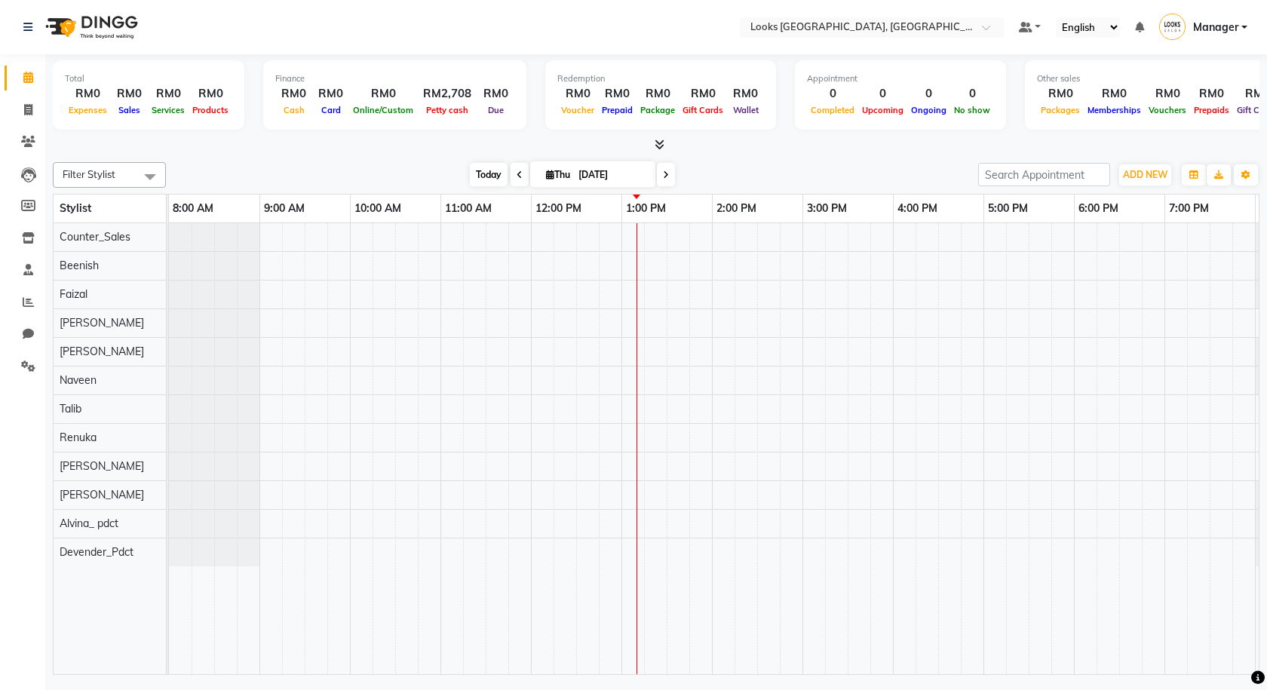
click at [479, 178] on span "Today" at bounding box center [489, 174] width 38 height 23
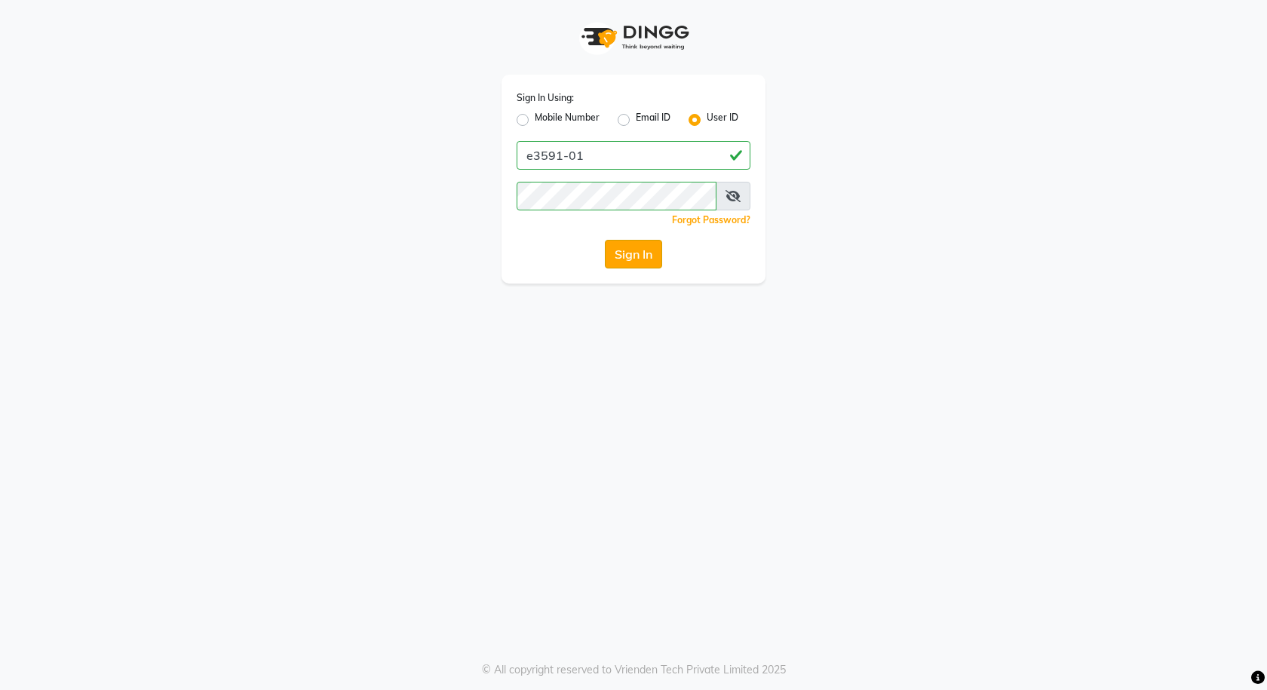
click at [650, 246] on button "Sign In" at bounding box center [633, 254] width 57 height 29
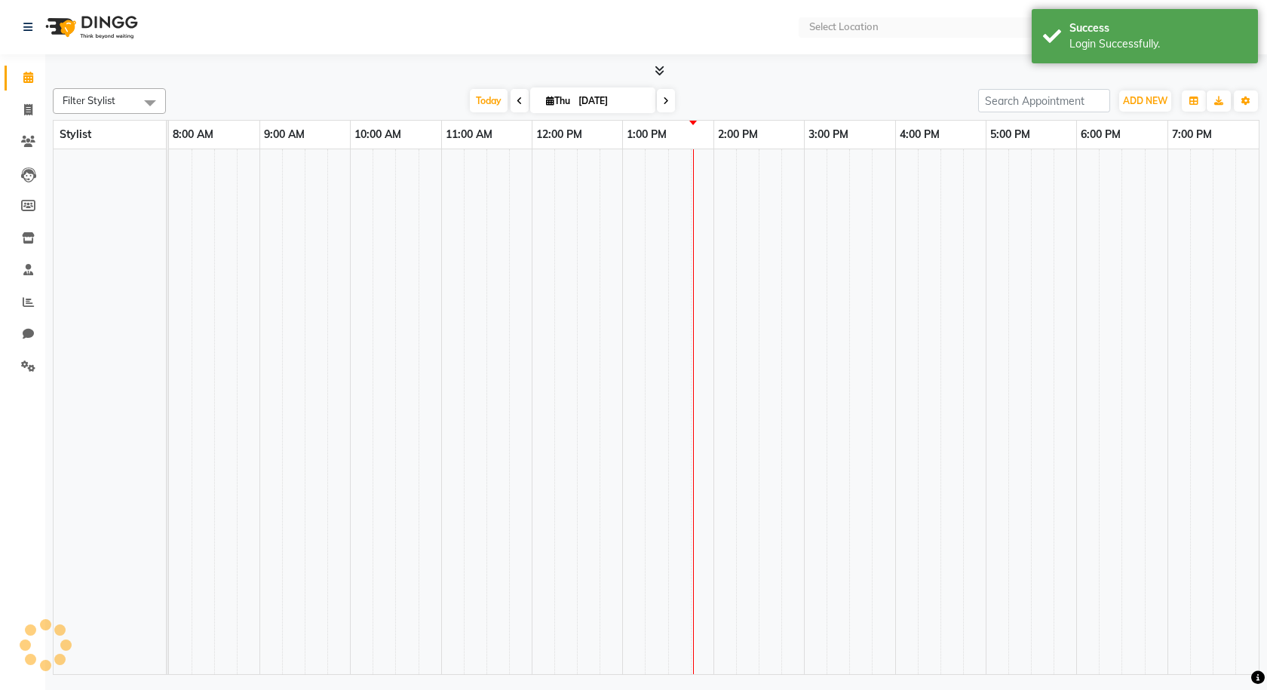
select select "en"
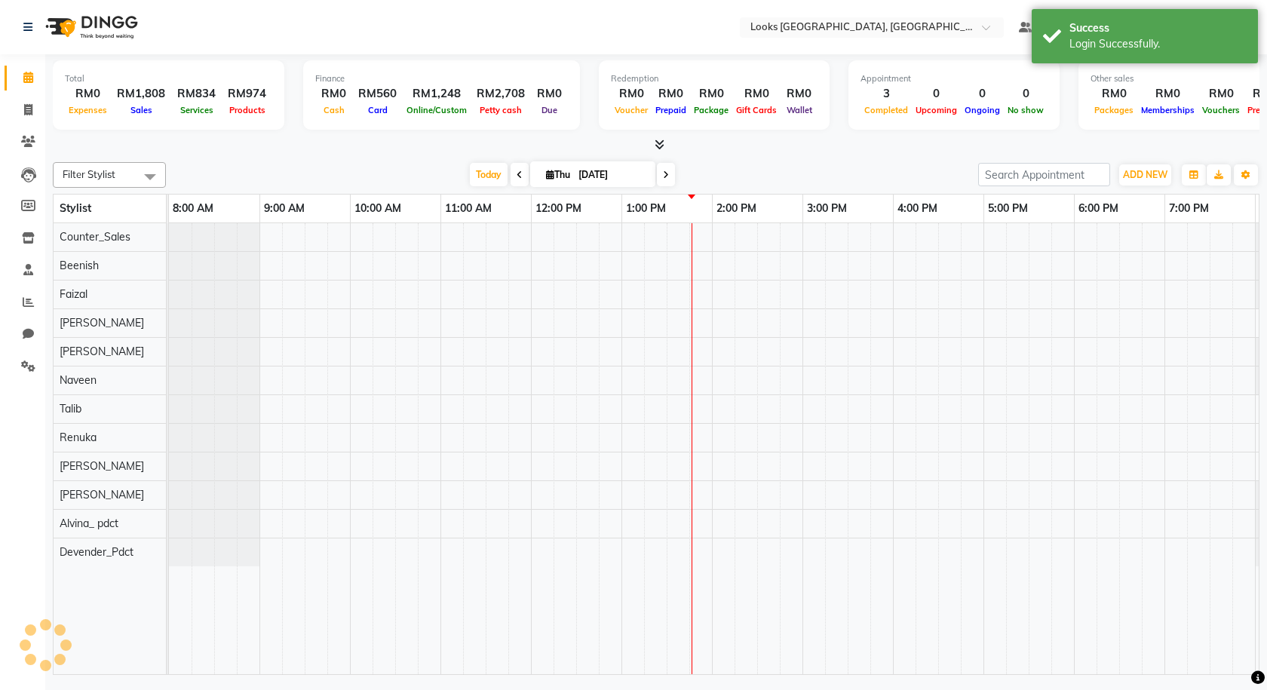
scroll to position [0, 87]
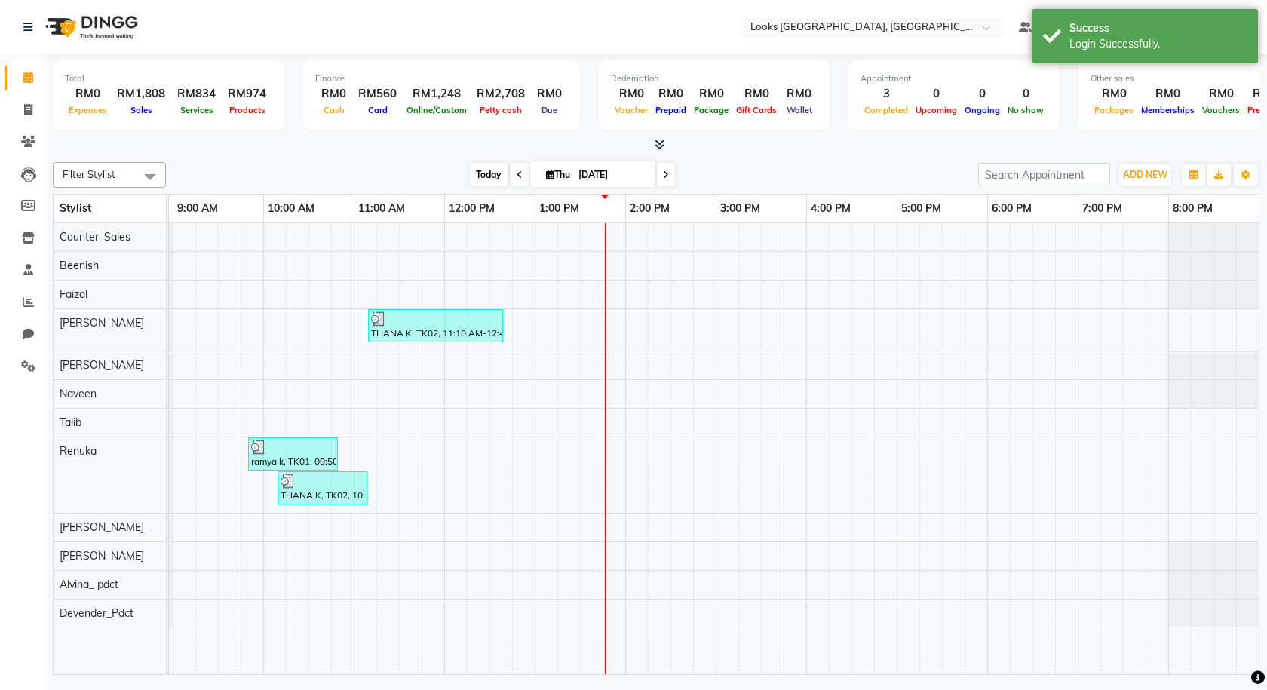
click at [483, 175] on span "Today" at bounding box center [489, 174] width 38 height 23
click at [656, 140] on icon at bounding box center [660, 144] width 10 height 11
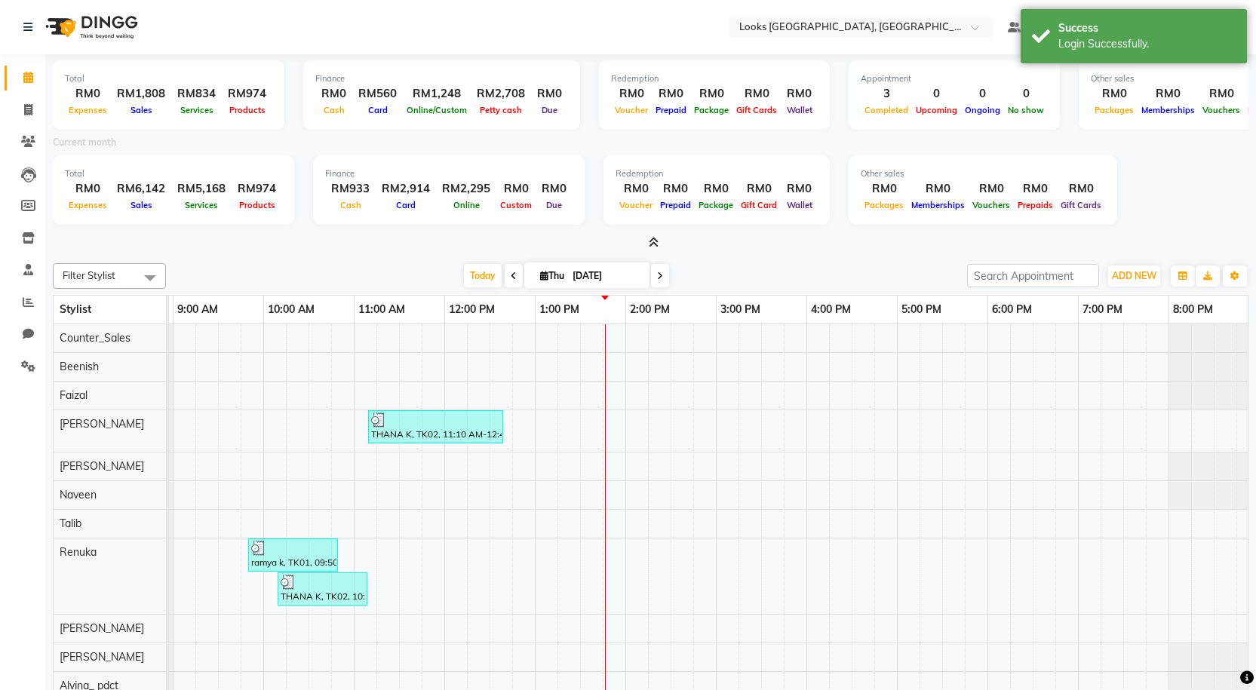
click at [653, 237] on icon at bounding box center [654, 242] width 10 height 11
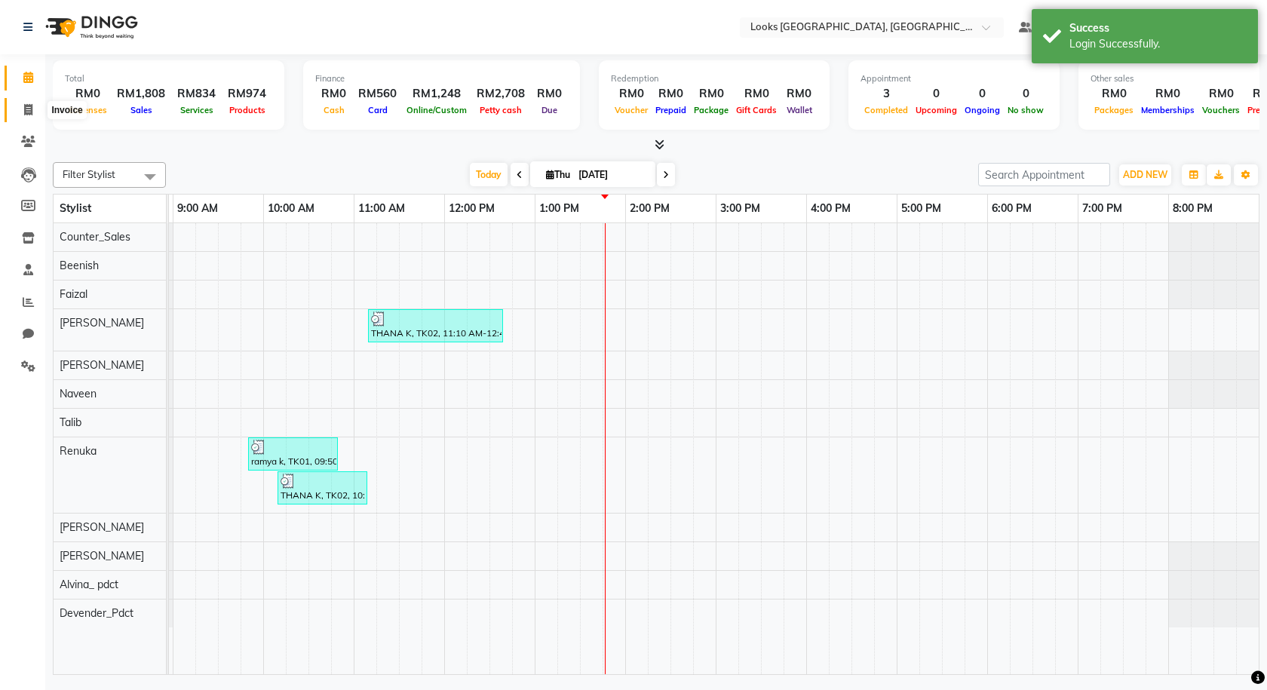
click at [29, 106] on icon at bounding box center [28, 109] width 8 height 11
select select "service"
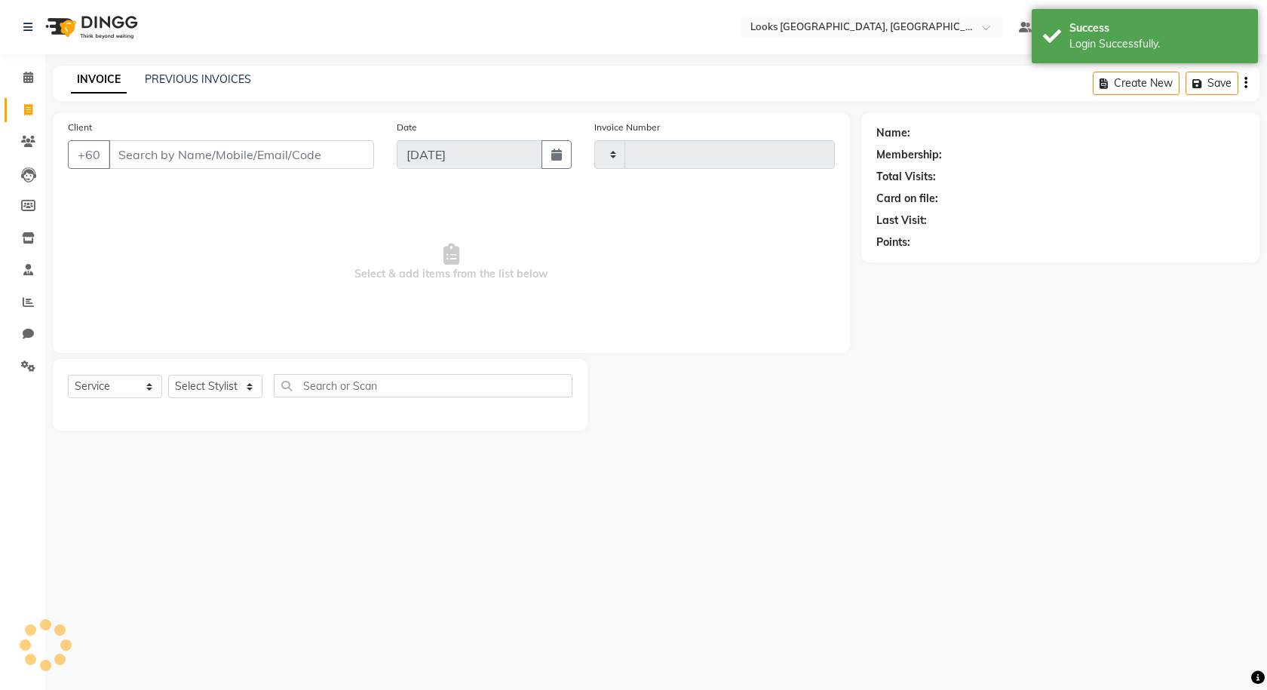
type input "1241"
select select "8109"
click at [29, 78] on icon at bounding box center [28, 77] width 10 height 11
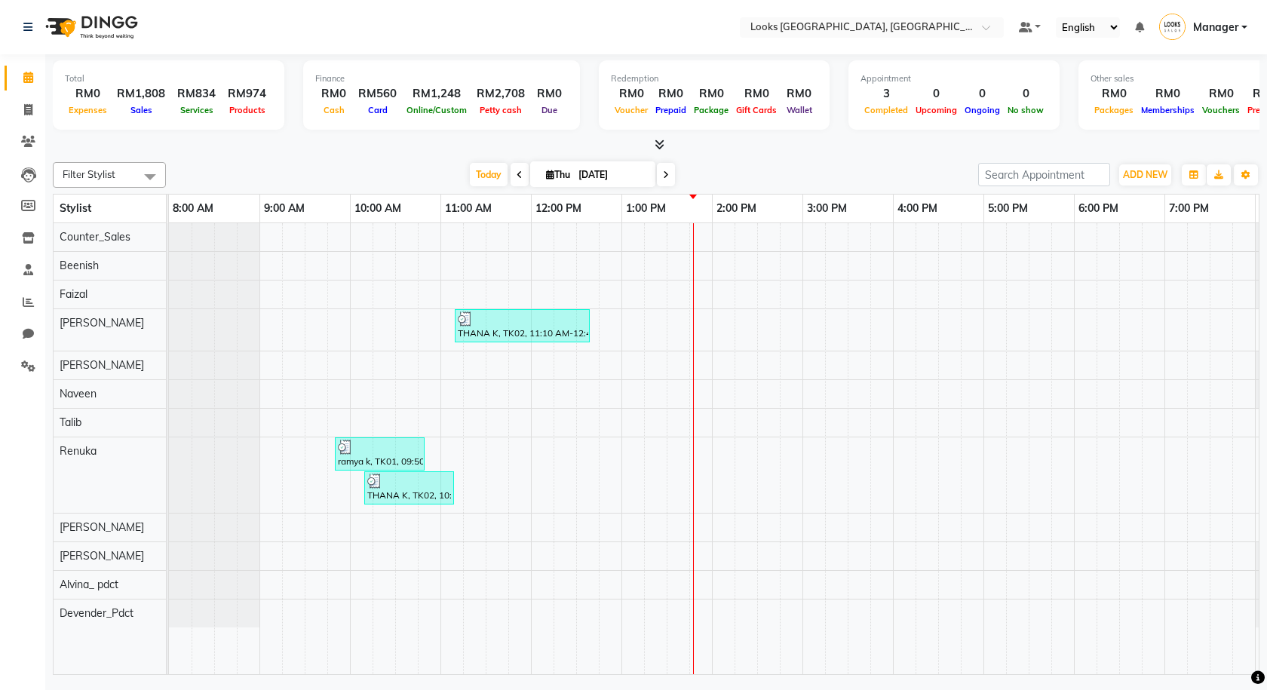
click at [660, 144] on icon at bounding box center [660, 144] width 10 height 11
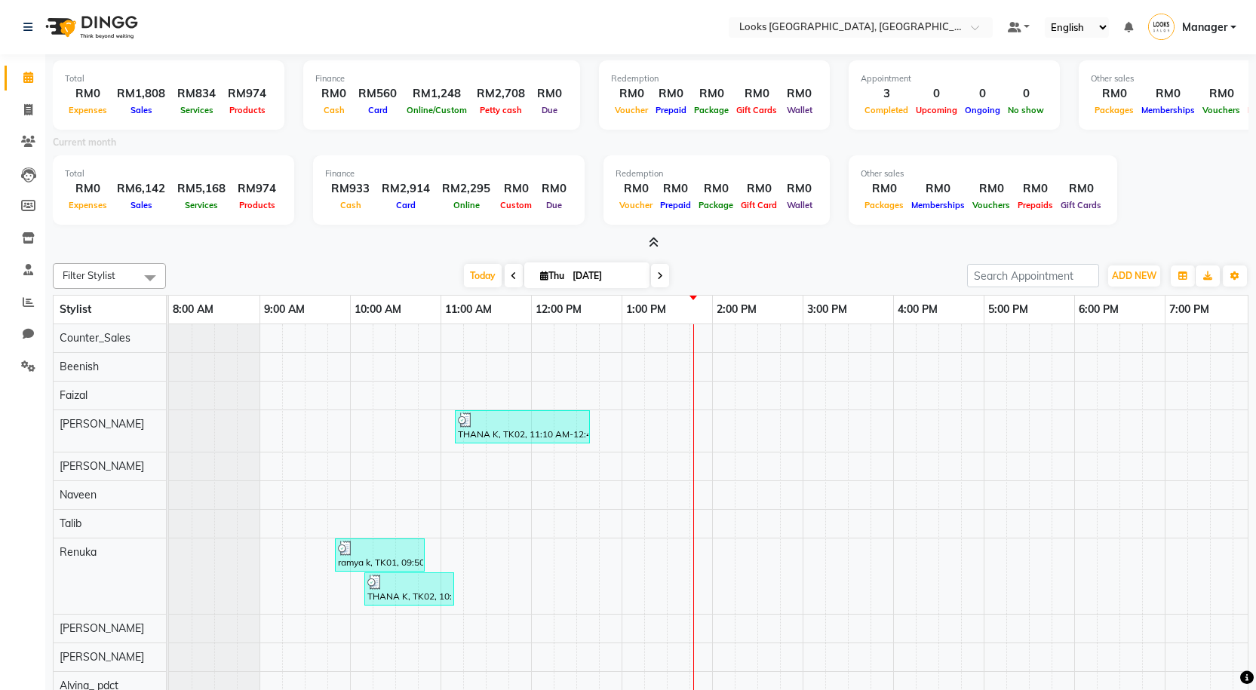
click at [649, 244] on icon at bounding box center [654, 242] width 10 height 11
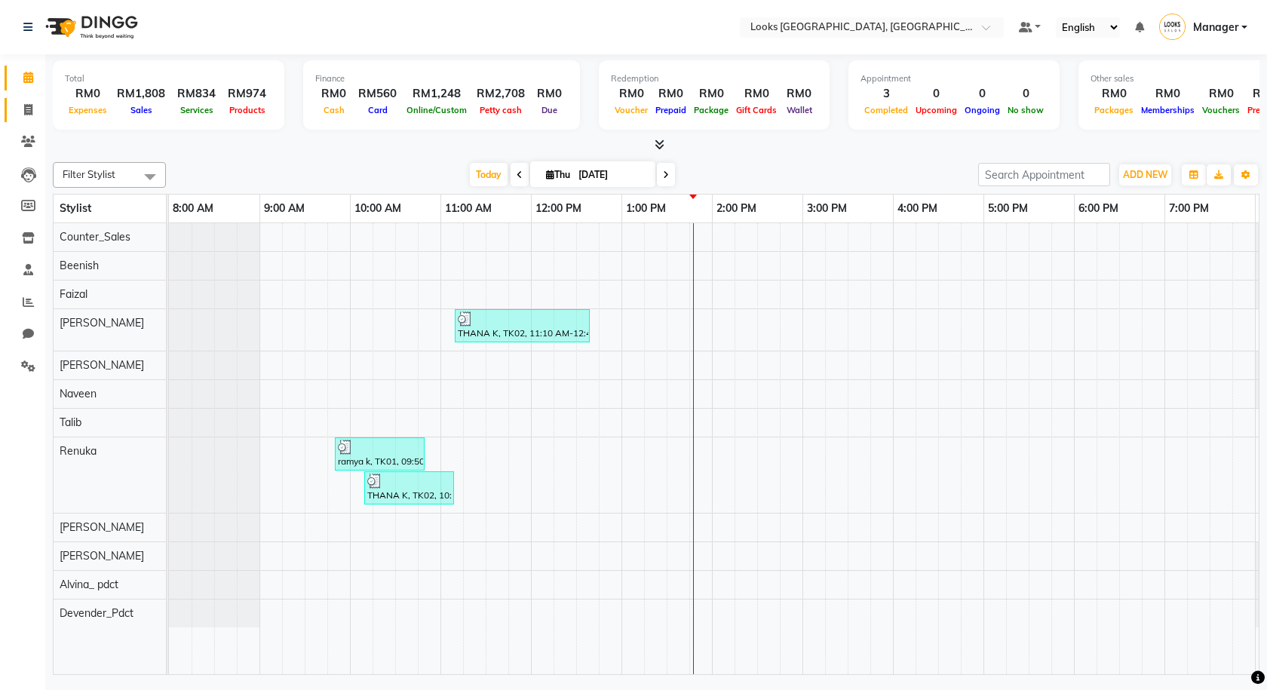
click at [24, 113] on icon at bounding box center [28, 109] width 8 height 11
select select "service"
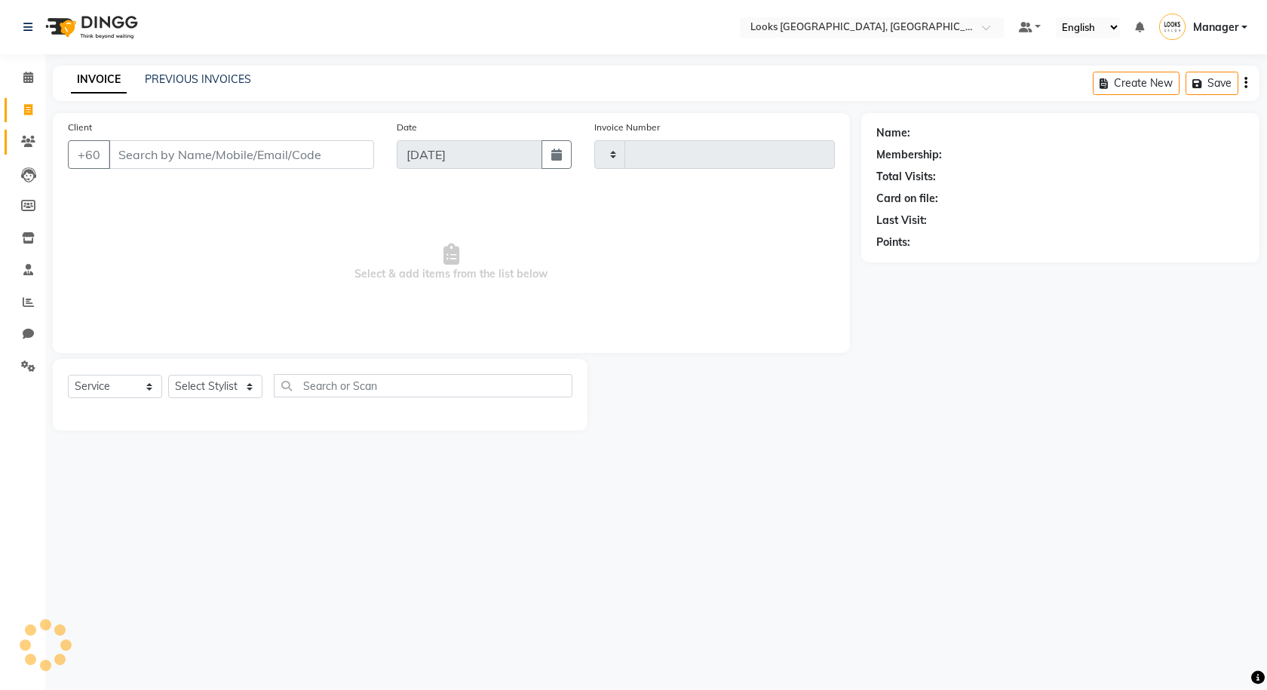
type input "1241"
select select "8109"
click at [35, 137] on icon at bounding box center [28, 141] width 14 height 11
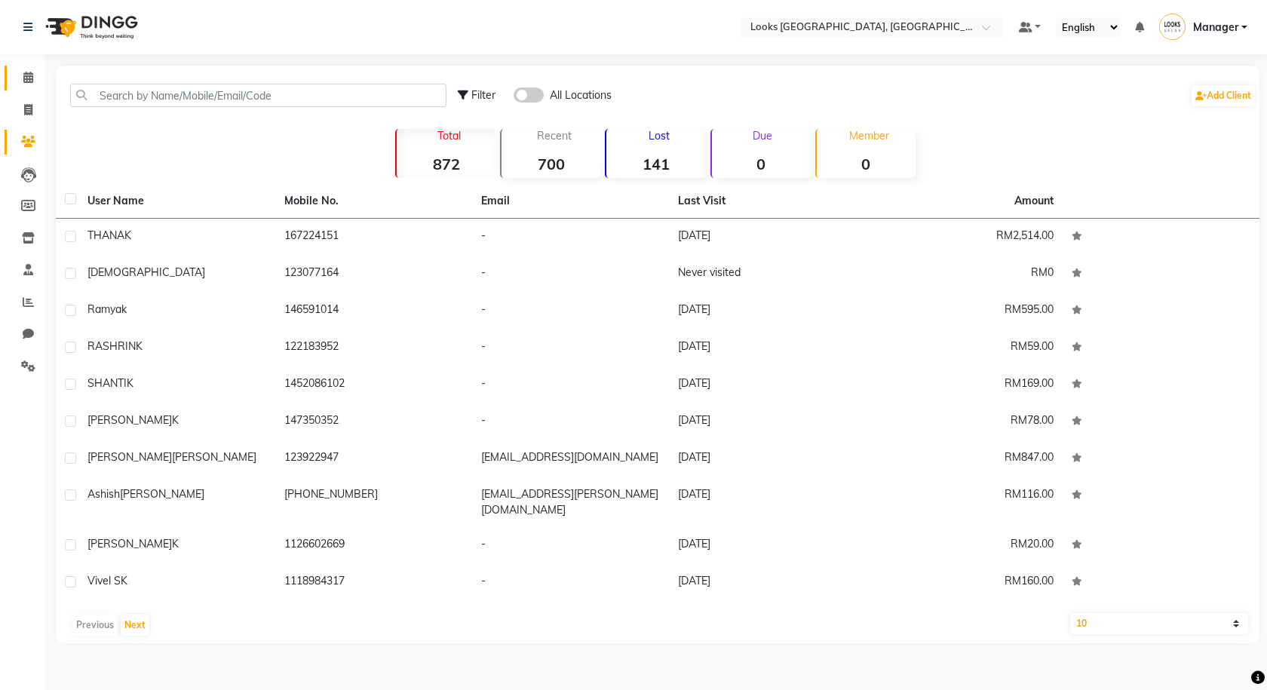
click at [31, 66] on link "Calendar" at bounding box center [23, 78] width 36 height 25
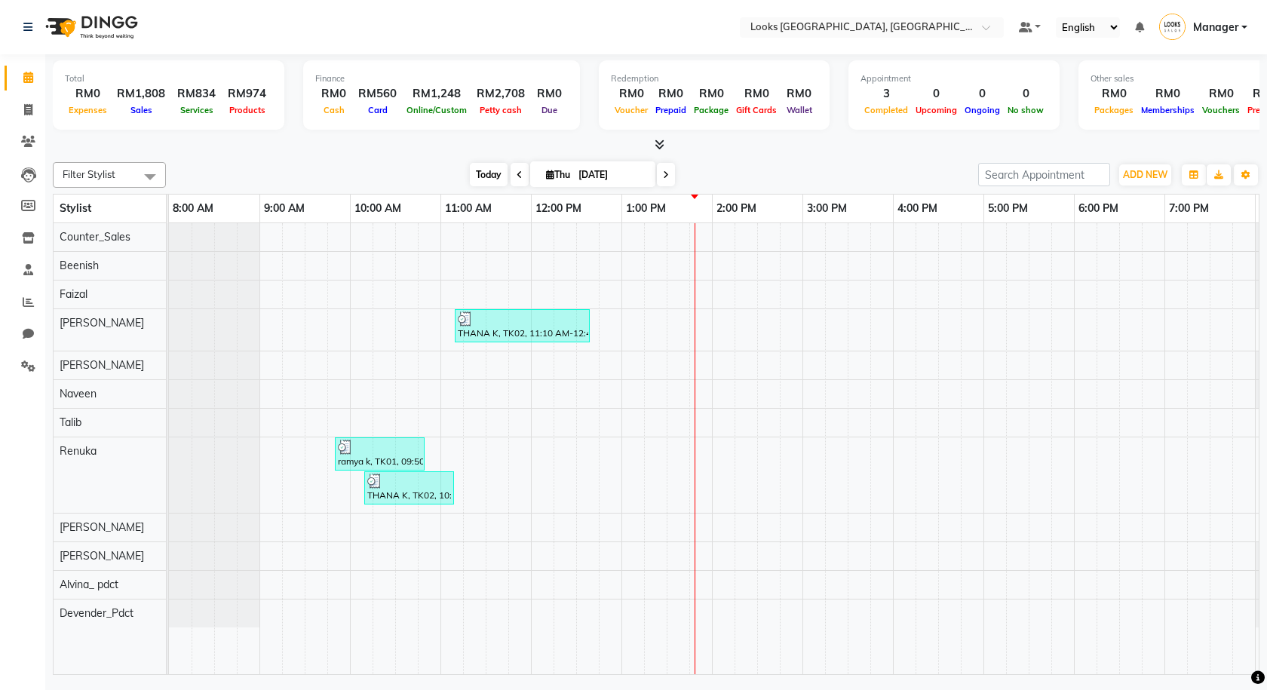
click at [483, 182] on span "Today" at bounding box center [489, 174] width 38 height 23
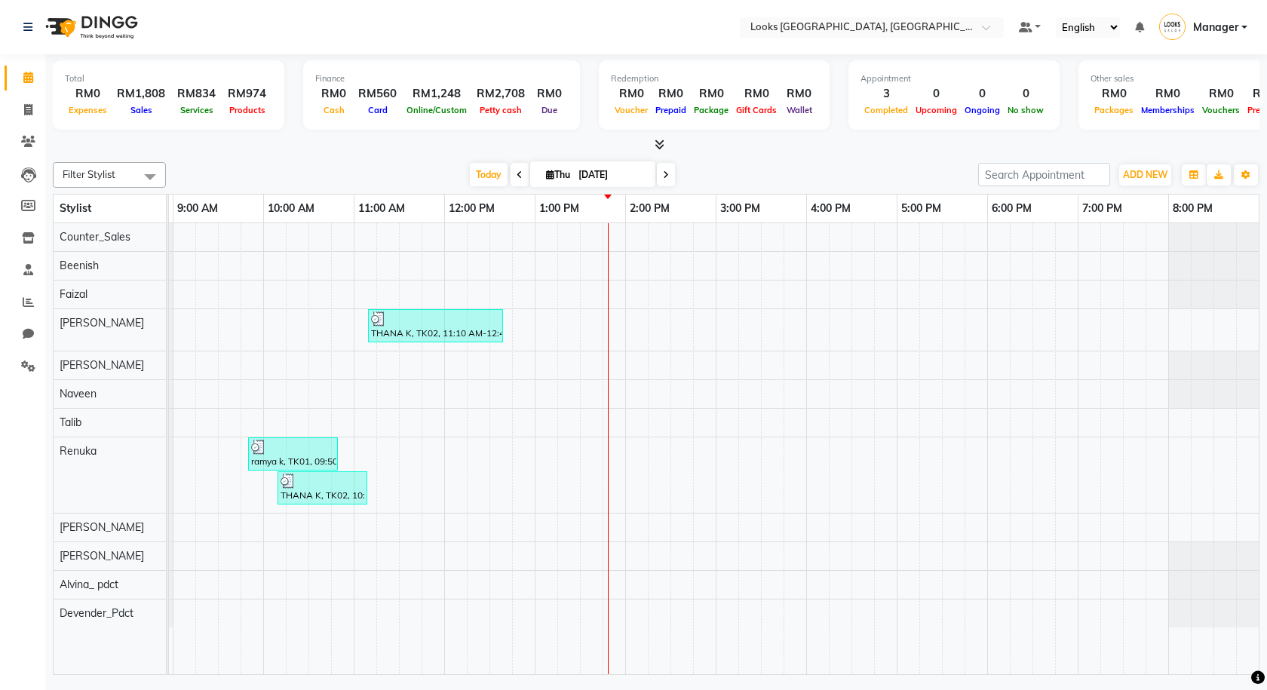
click at [657, 144] on icon at bounding box center [660, 144] width 10 height 11
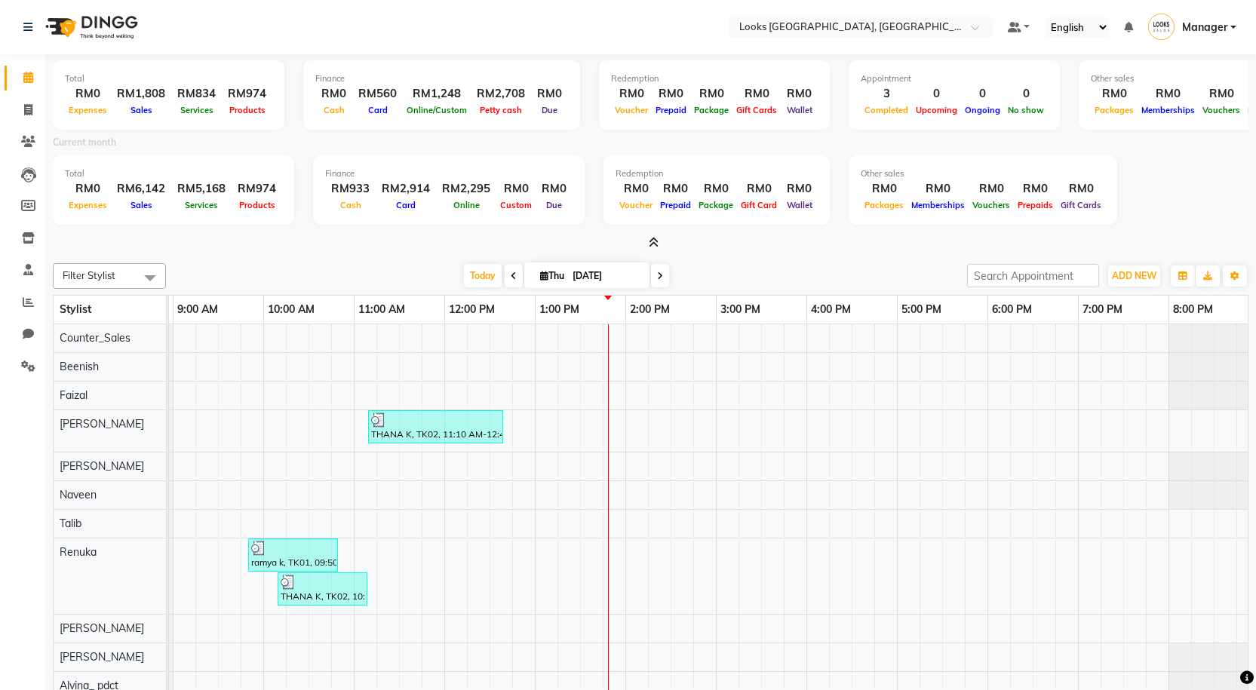
click at [650, 243] on icon at bounding box center [654, 242] width 10 height 11
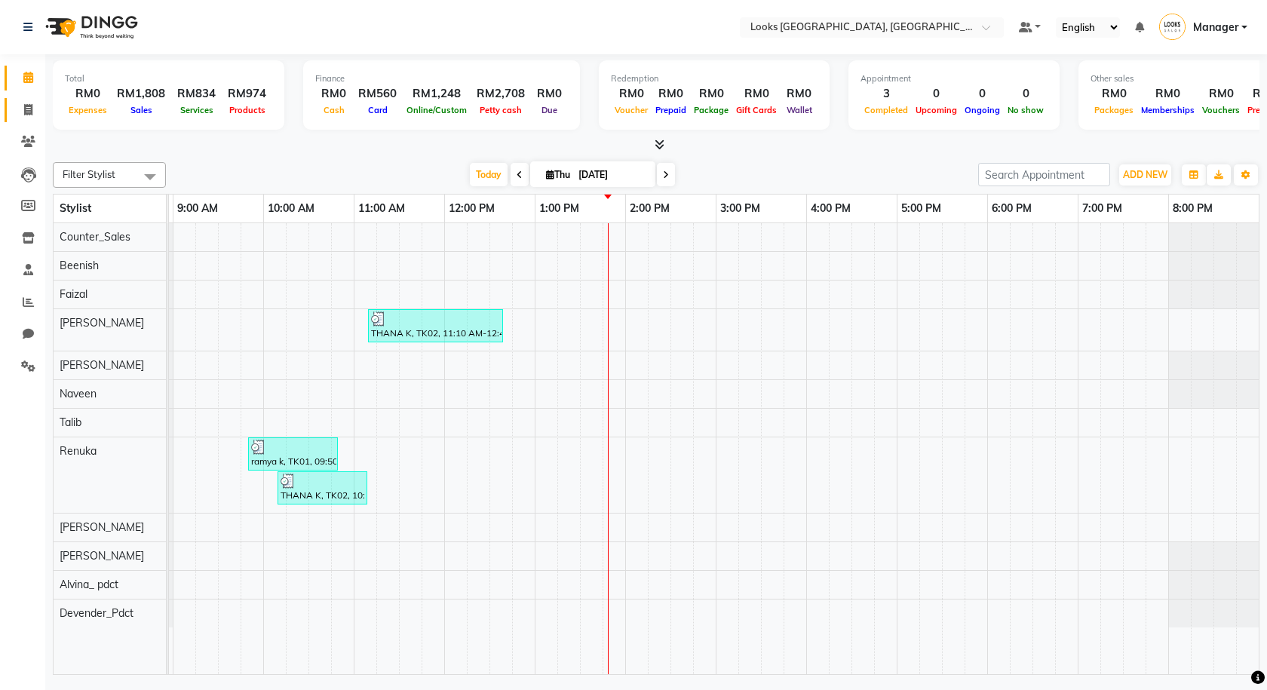
click at [30, 98] on link "Invoice" at bounding box center [23, 110] width 36 height 25
select select "service"
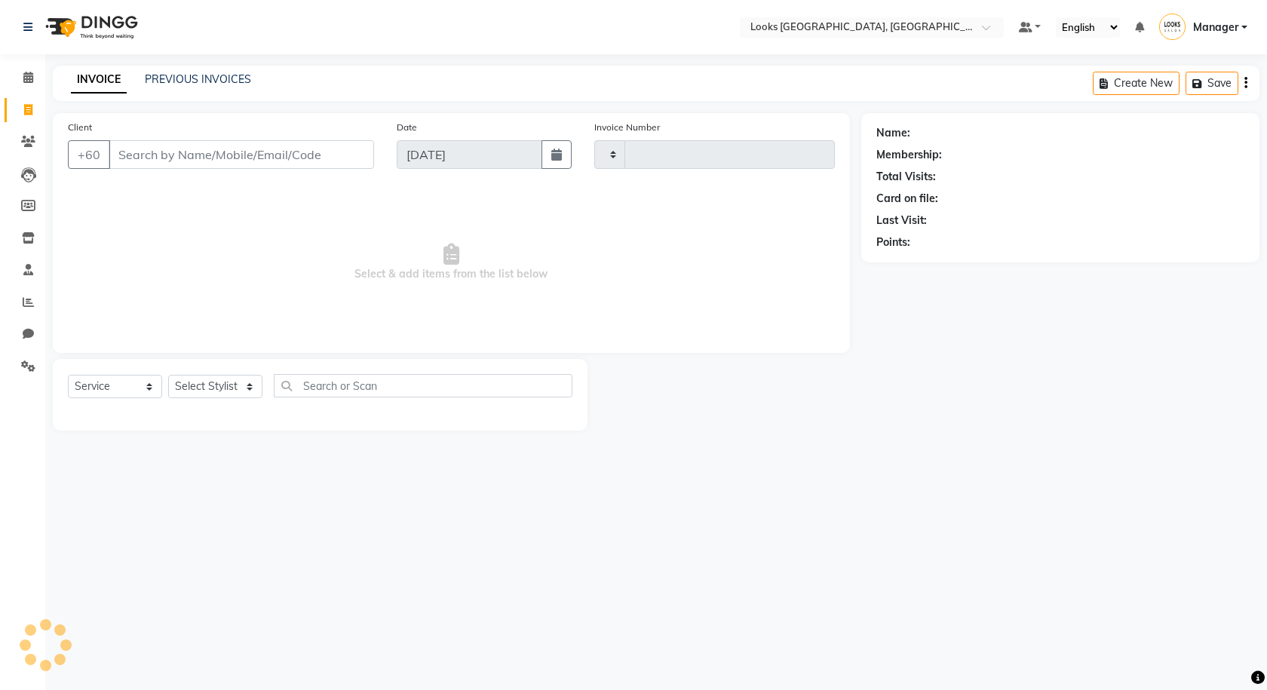
type input "1241"
select select "8109"
click at [177, 81] on link "PREVIOUS INVOICES" at bounding box center [198, 79] width 106 height 14
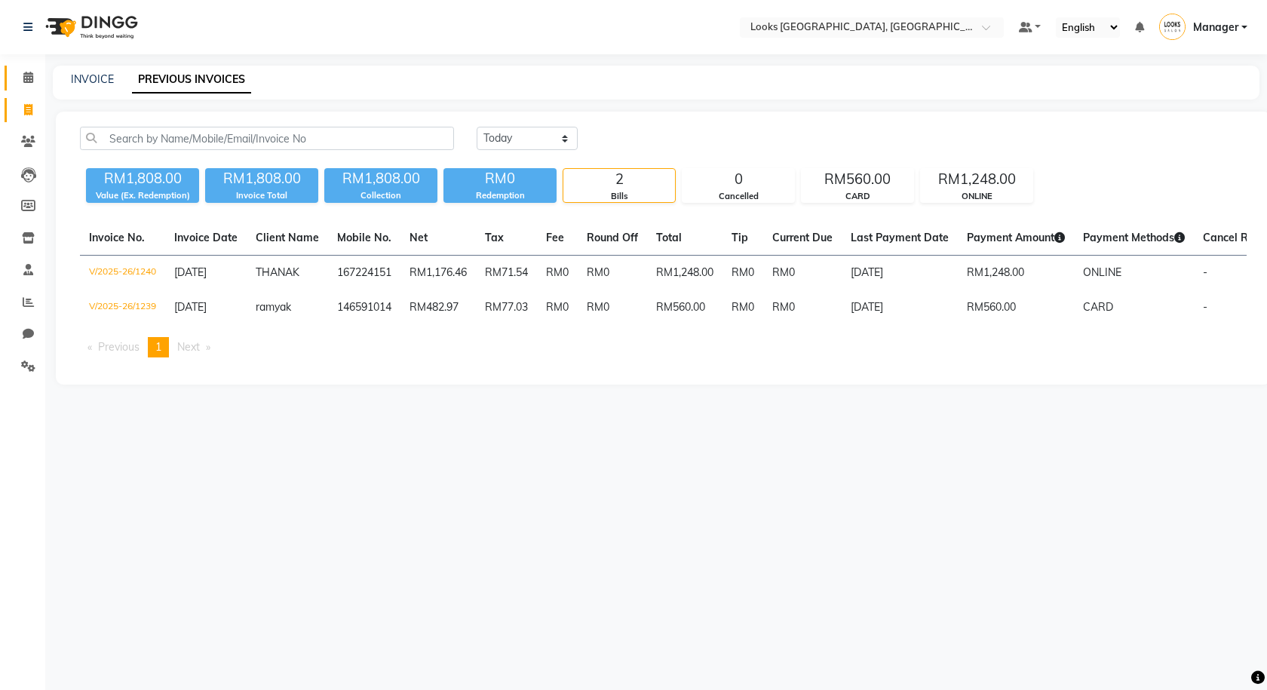
click at [18, 88] on link "Calendar" at bounding box center [23, 78] width 36 height 25
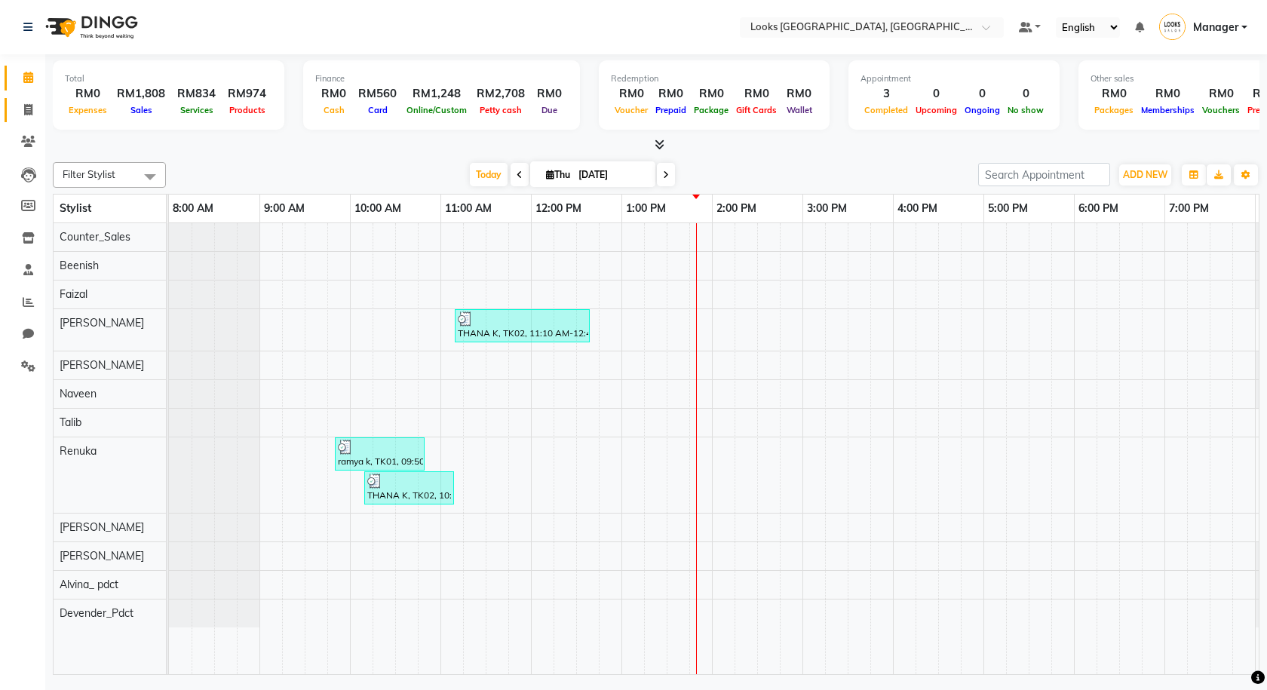
click at [28, 99] on link "Invoice" at bounding box center [23, 110] width 36 height 25
select select "service"
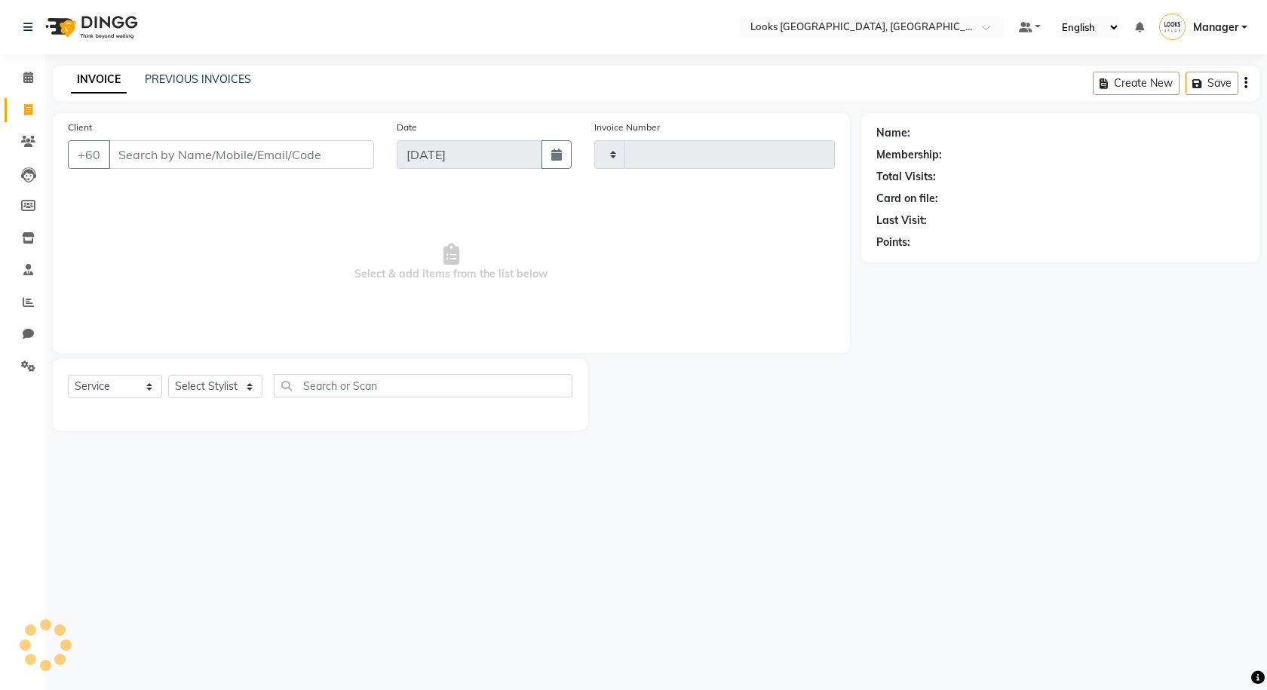
type input "1241"
select select "8109"
click at [1179, 71] on div "Create New Save Open Invoices" at bounding box center [1122, 83] width 273 height 35
click at [1184, 85] on button "Open Invoices" at bounding box center [1188, 83] width 100 height 23
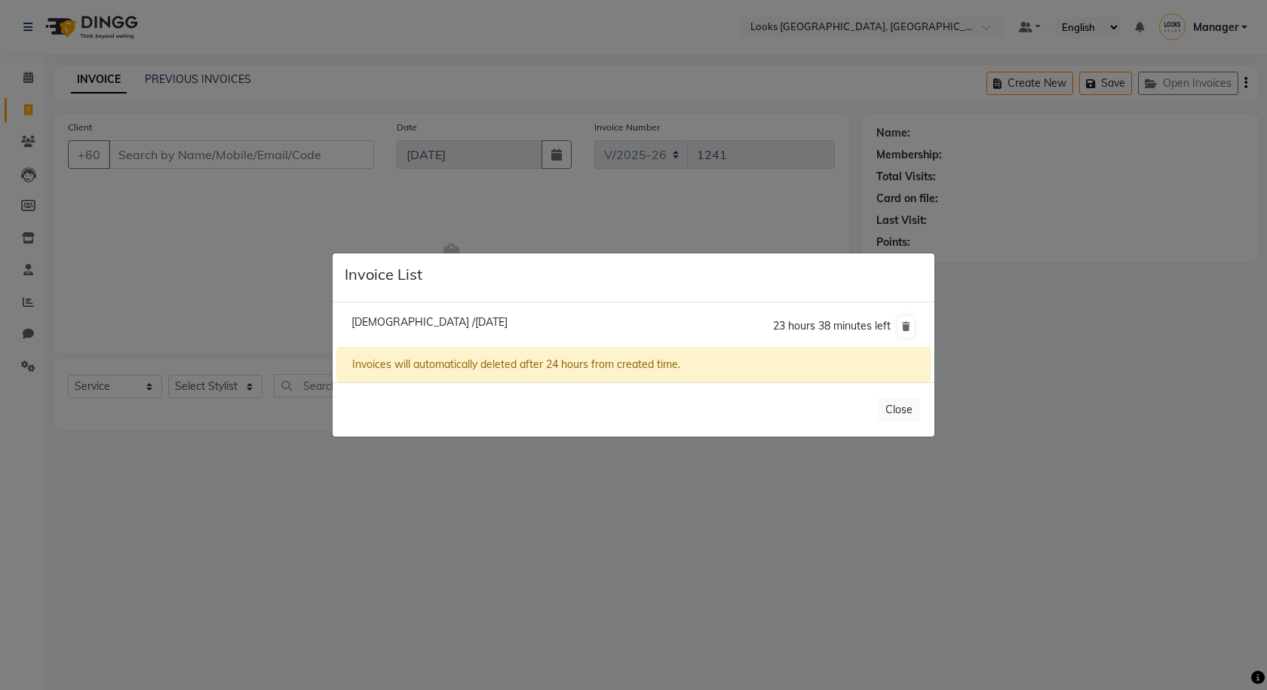
click at [388, 326] on span "Jeevah /04 September 2025" at bounding box center [429, 322] width 156 height 14
type input "123077164"
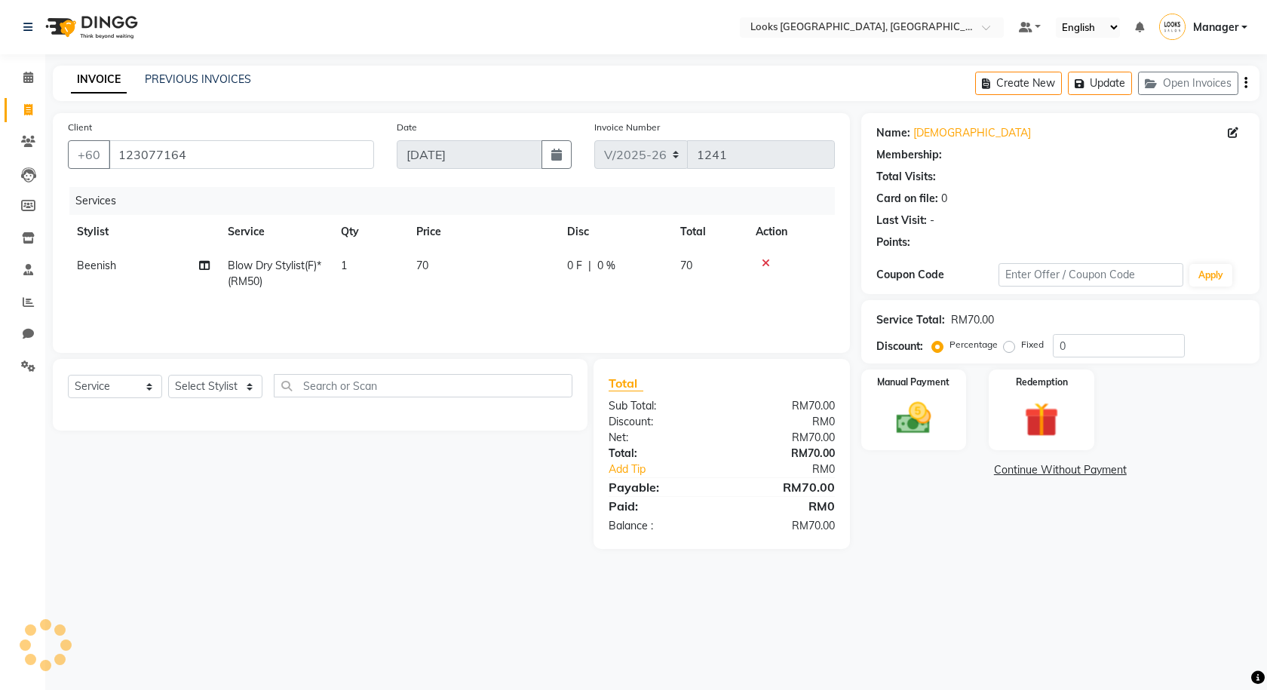
select select "1: Object"
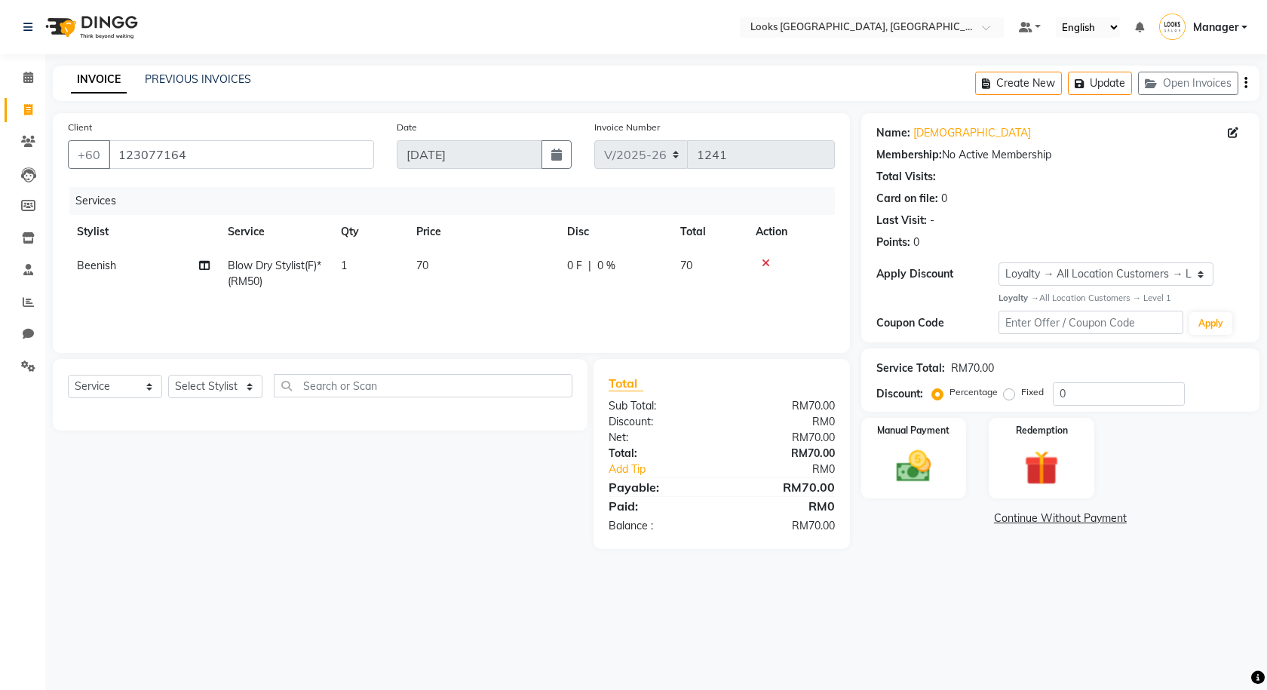
click at [542, 277] on td "70" at bounding box center [482, 274] width 151 height 50
select select "89277"
drag, startPoint x: 604, startPoint y: 276, endPoint x: 575, endPoint y: 263, distance: 32.1
click at [575, 263] on tr "Alvina_ pdct Awaiz_Mgr Beenish Counter_Sales Cynthia_pdct Devender_Pdct Faizal …" at bounding box center [451, 281] width 767 height 64
type input "11"
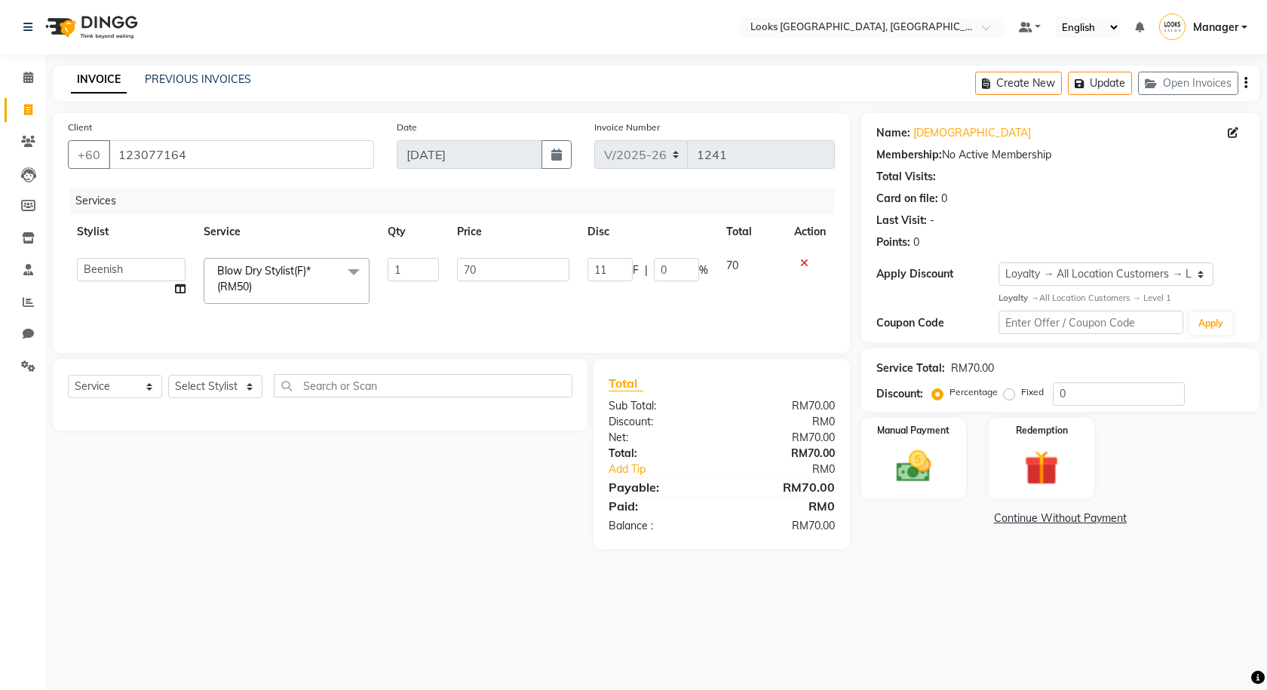
click at [474, 525] on div "Select Service Product Membership Package Voucher Prepaid Gift Card Select Styl…" at bounding box center [314, 454] width 546 height 190
click at [874, 434] on div "Manual Payment" at bounding box center [913, 458] width 109 height 84
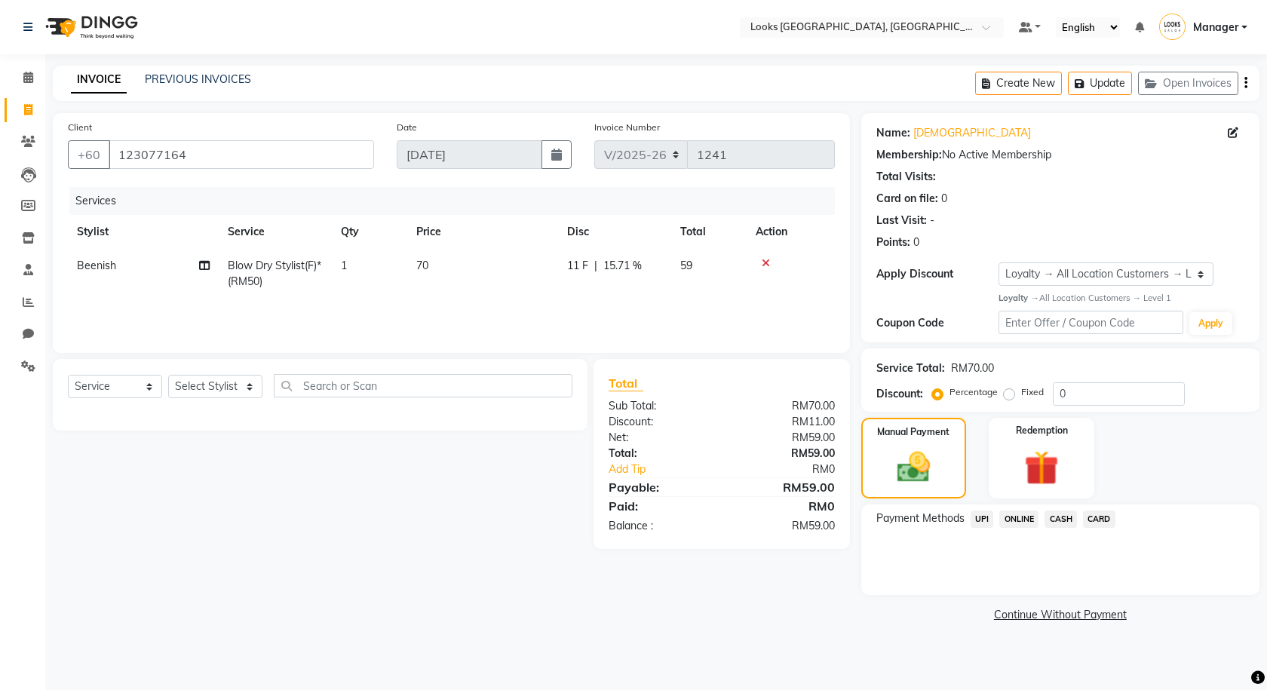
click at [1062, 512] on span "CASH" at bounding box center [1060, 519] width 32 height 17
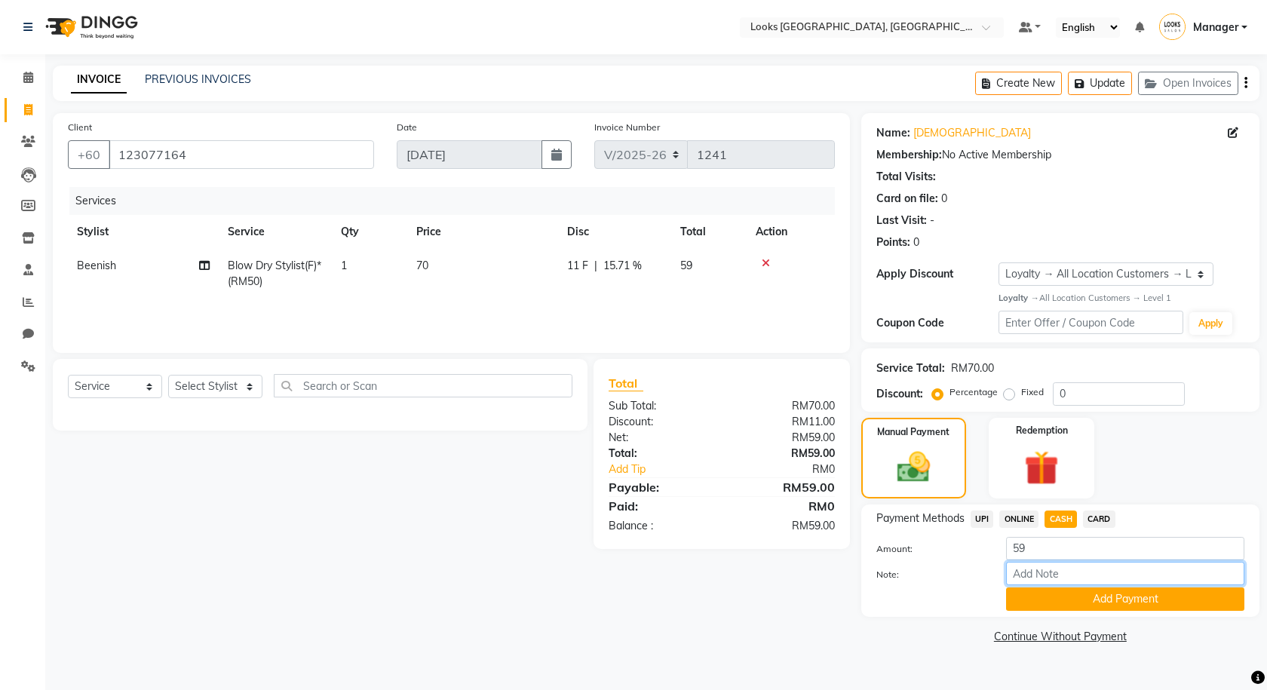
click at [1065, 565] on input "Note:" at bounding box center [1125, 573] width 238 height 23
click at [1054, 550] on input "59" at bounding box center [1125, 548] width 238 height 23
drag, startPoint x: 1027, startPoint y: 547, endPoint x: 995, endPoint y: 544, distance: 32.6
click at [995, 545] on div "59" at bounding box center [1125, 548] width 261 height 23
type input "100"
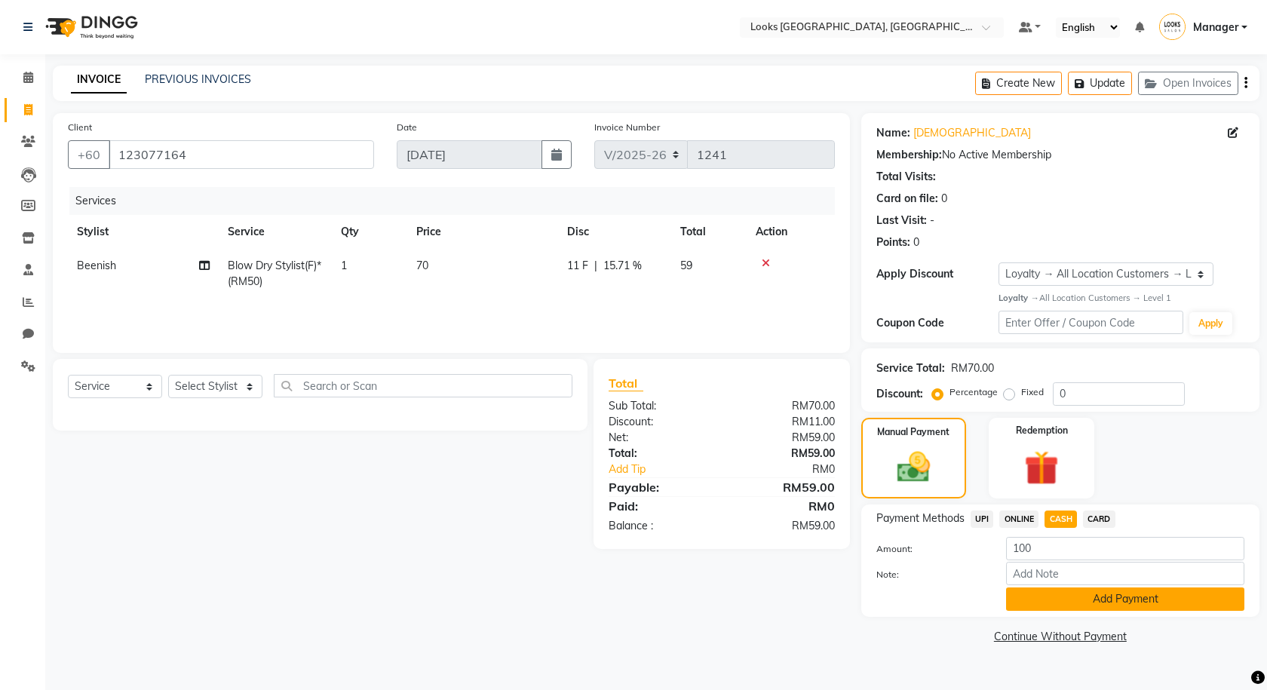
click at [1060, 600] on button "Add Payment" at bounding box center [1125, 598] width 238 height 23
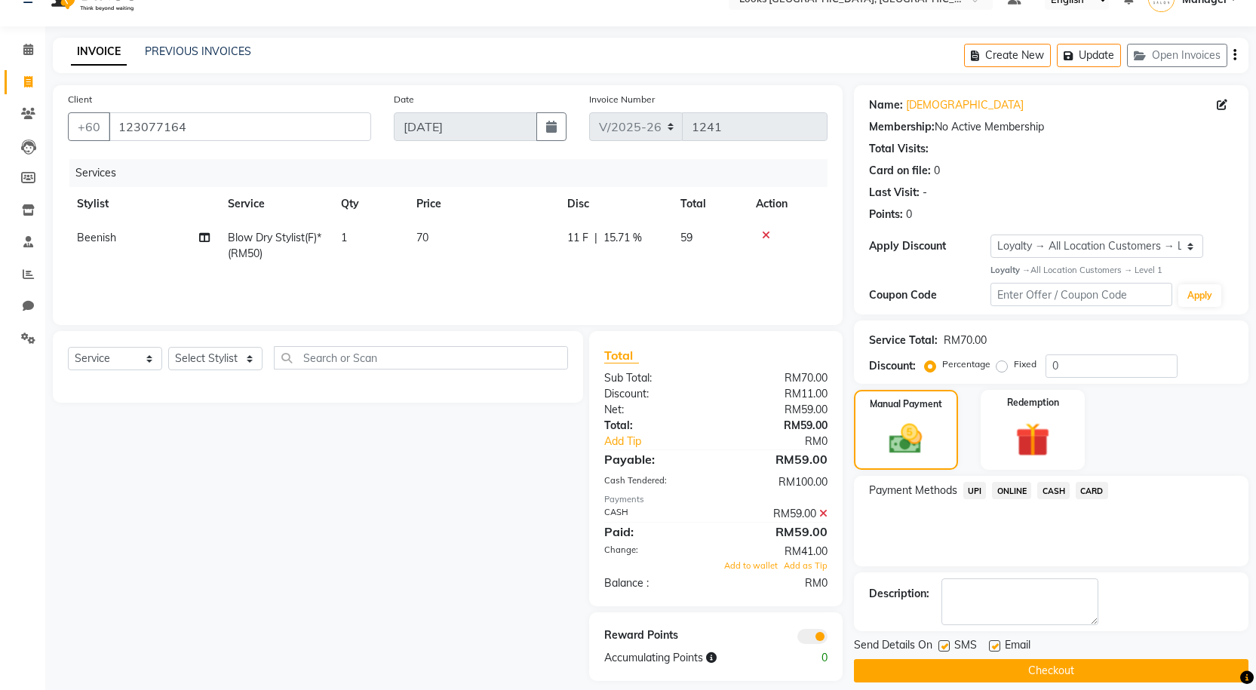
scroll to position [43, 0]
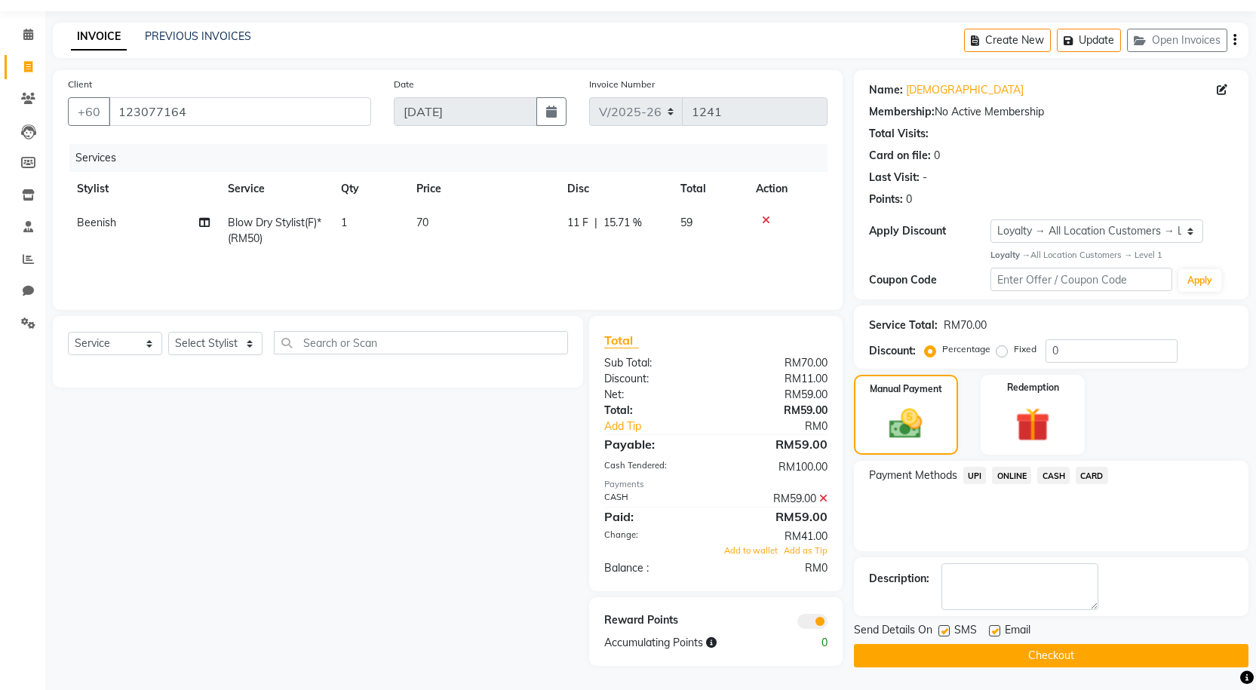
click at [820, 495] on icon at bounding box center [823, 498] width 8 height 11
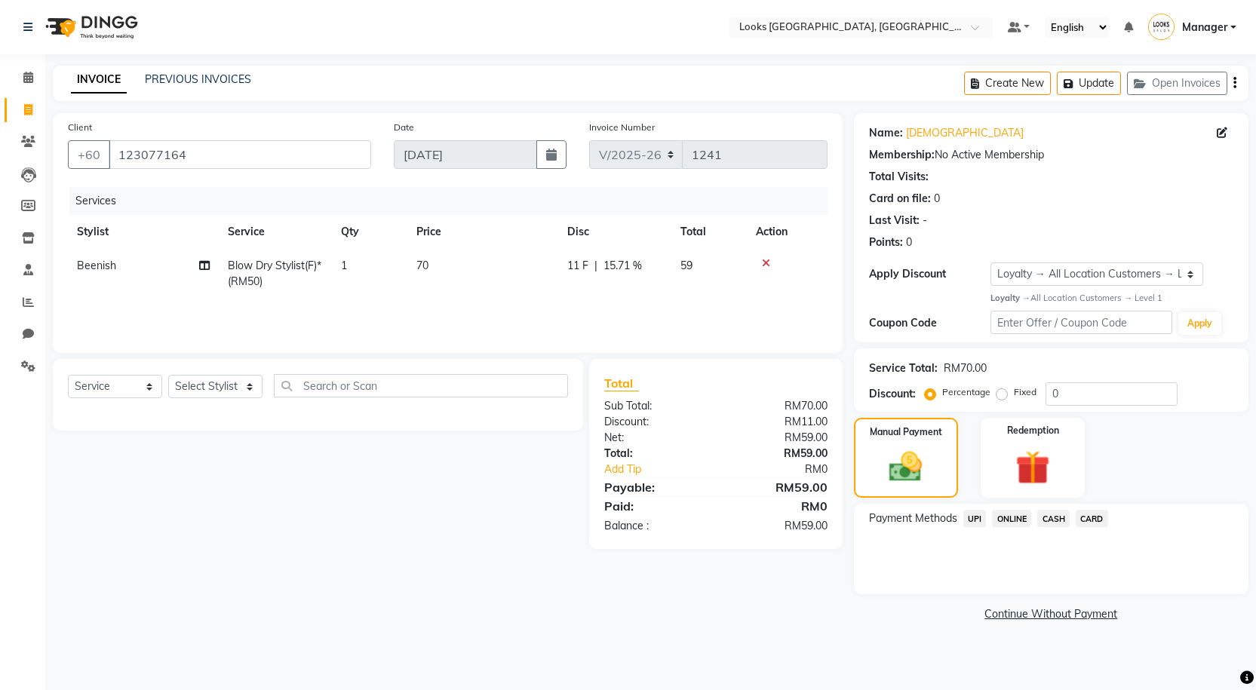
scroll to position [0, 0]
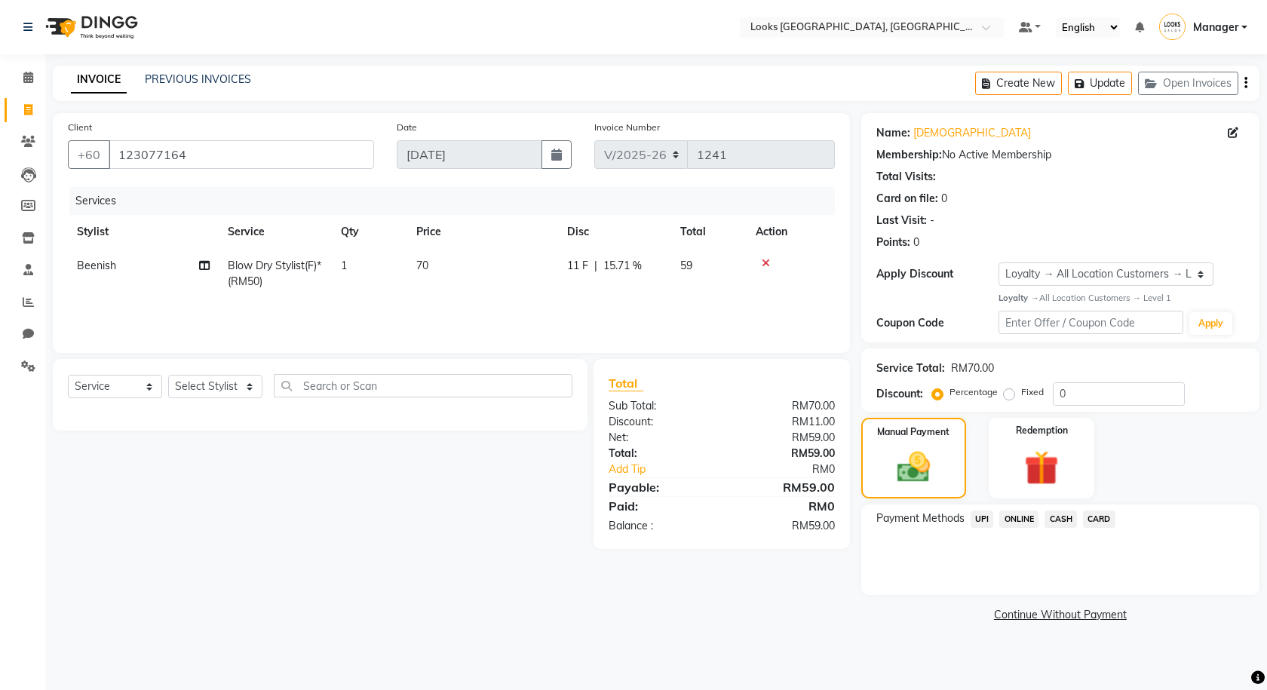
click at [1056, 526] on span "CASH" at bounding box center [1060, 519] width 32 height 17
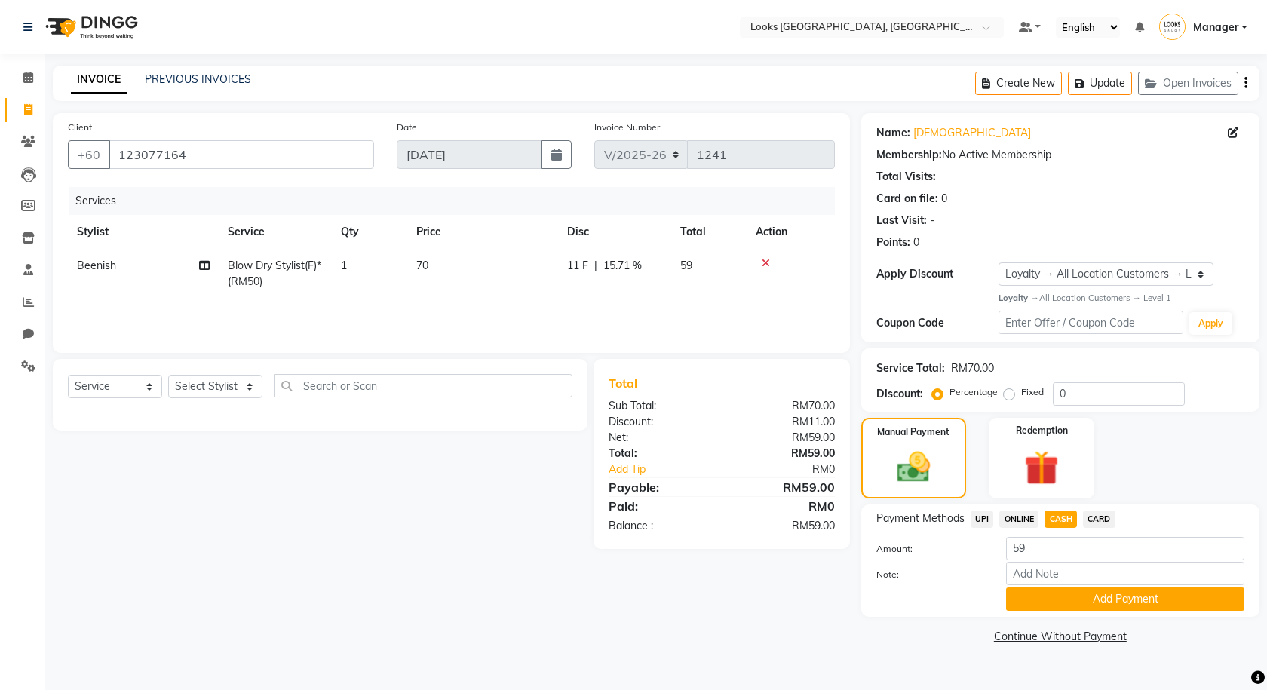
click at [1073, 586] on div "Note:" at bounding box center [1060, 575] width 391 height 26
click at [1075, 590] on button "Add Payment" at bounding box center [1125, 598] width 238 height 23
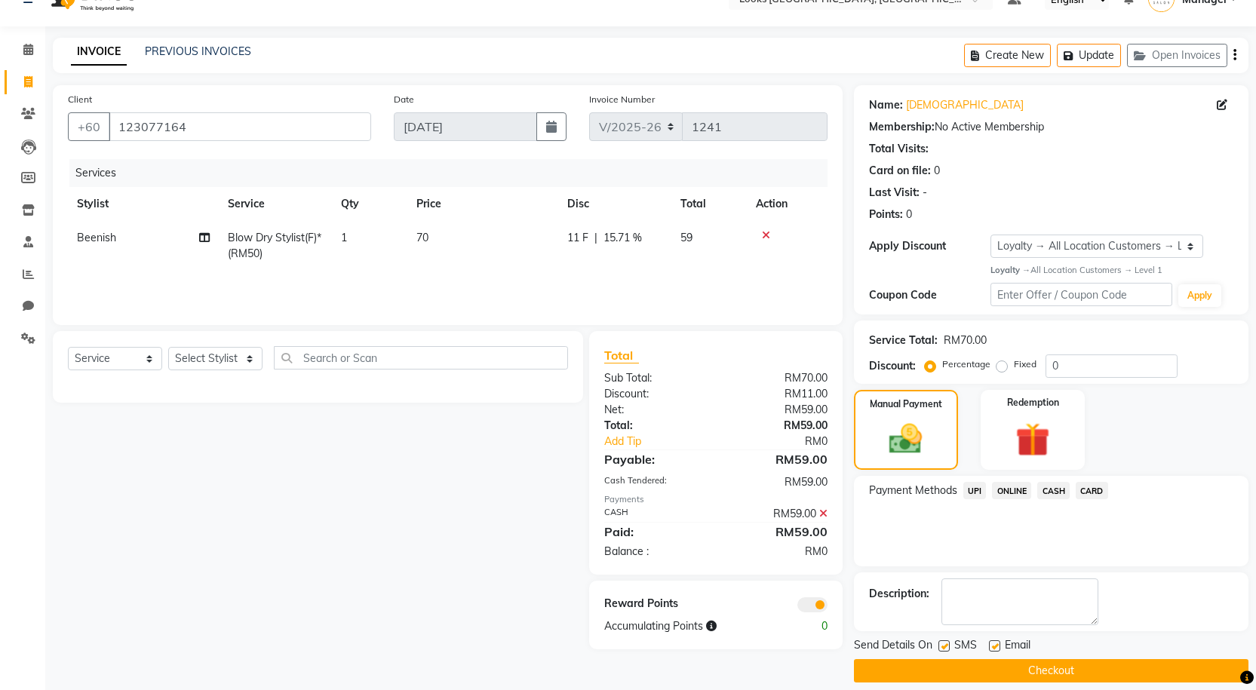
scroll to position [43, 0]
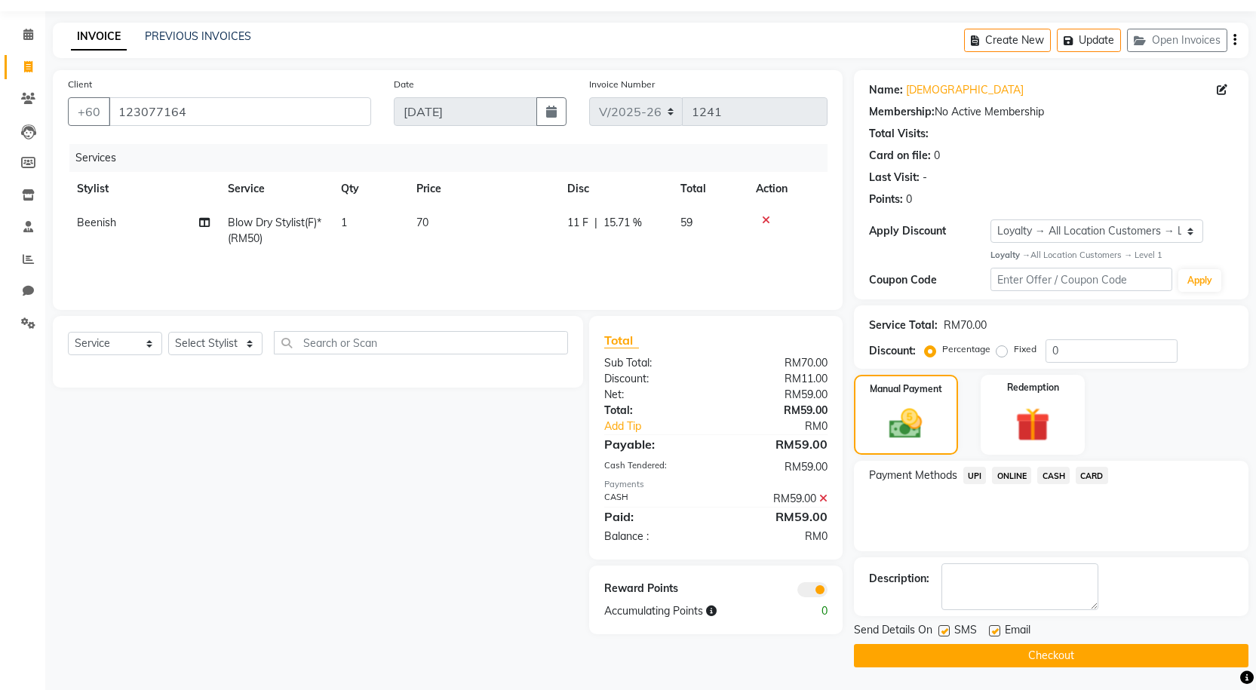
click at [987, 649] on button "Checkout" at bounding box center [1051, 655] width 394 height 23
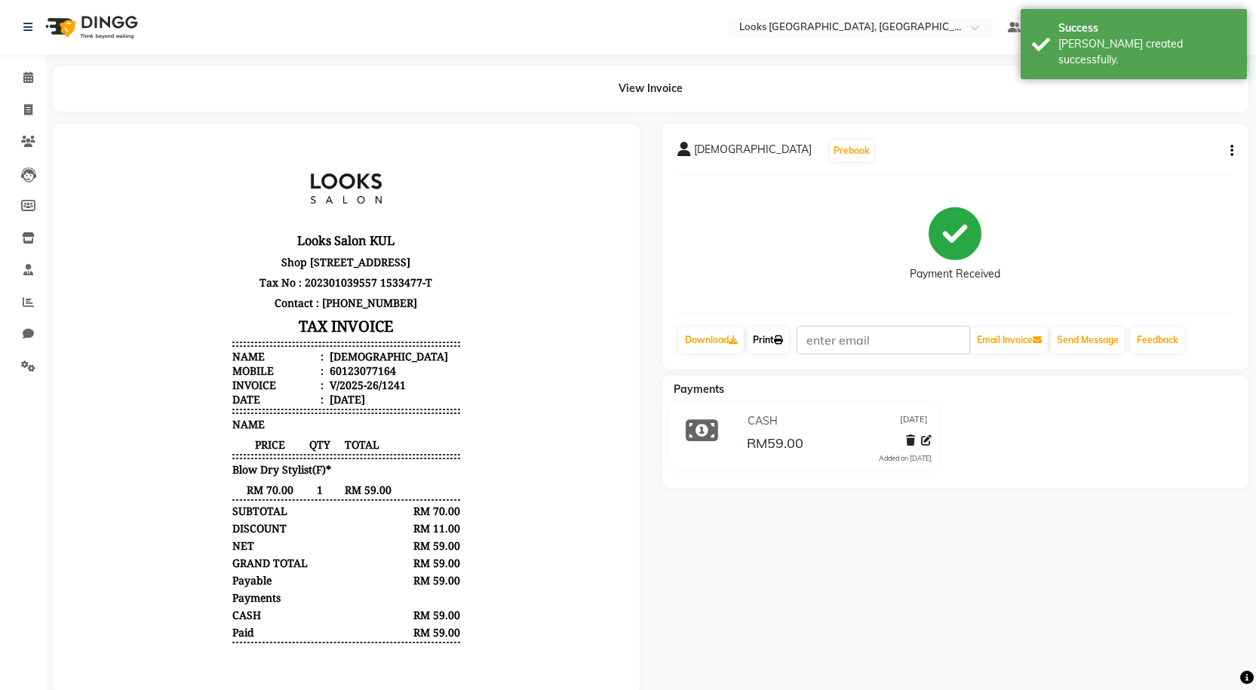
click at [760, 331] on link "Print" at bounding box center [768, 340] width 42 height 26
click at [29, 81] on icon at bounding box center [28, 77] width 10 height 11
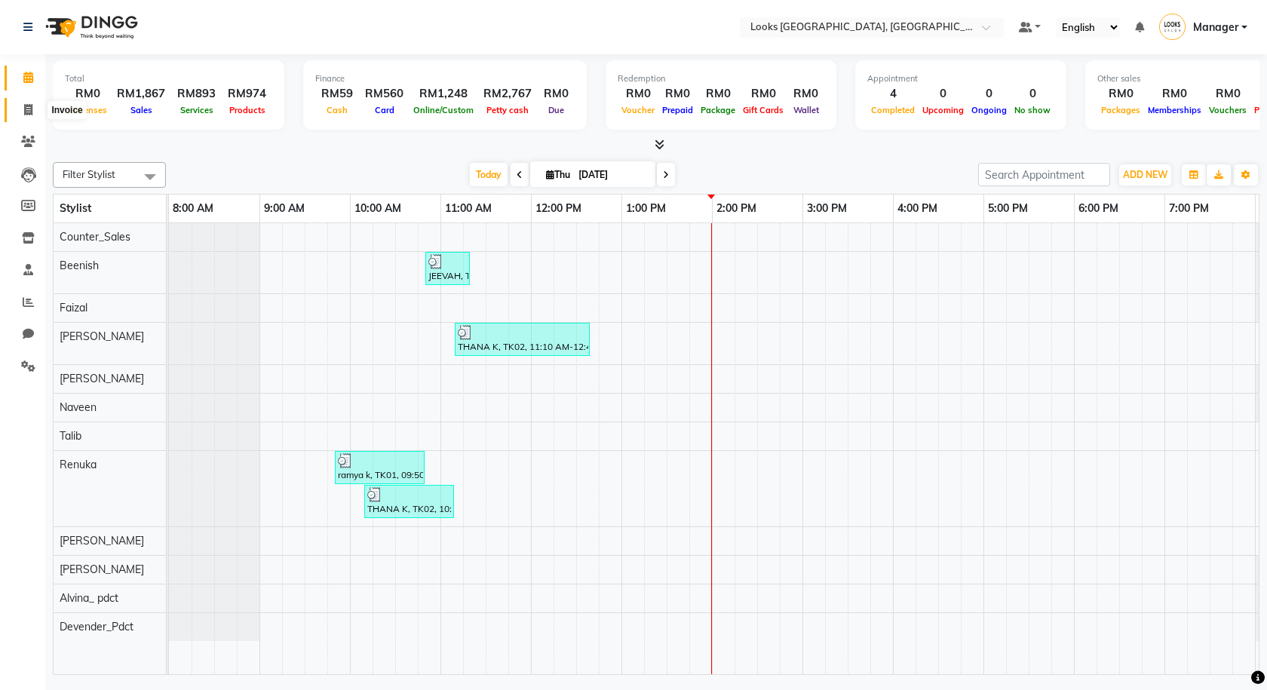
click at [17, 111] on span at bounding box center [28, 110] width 26 height 17
select select "service"
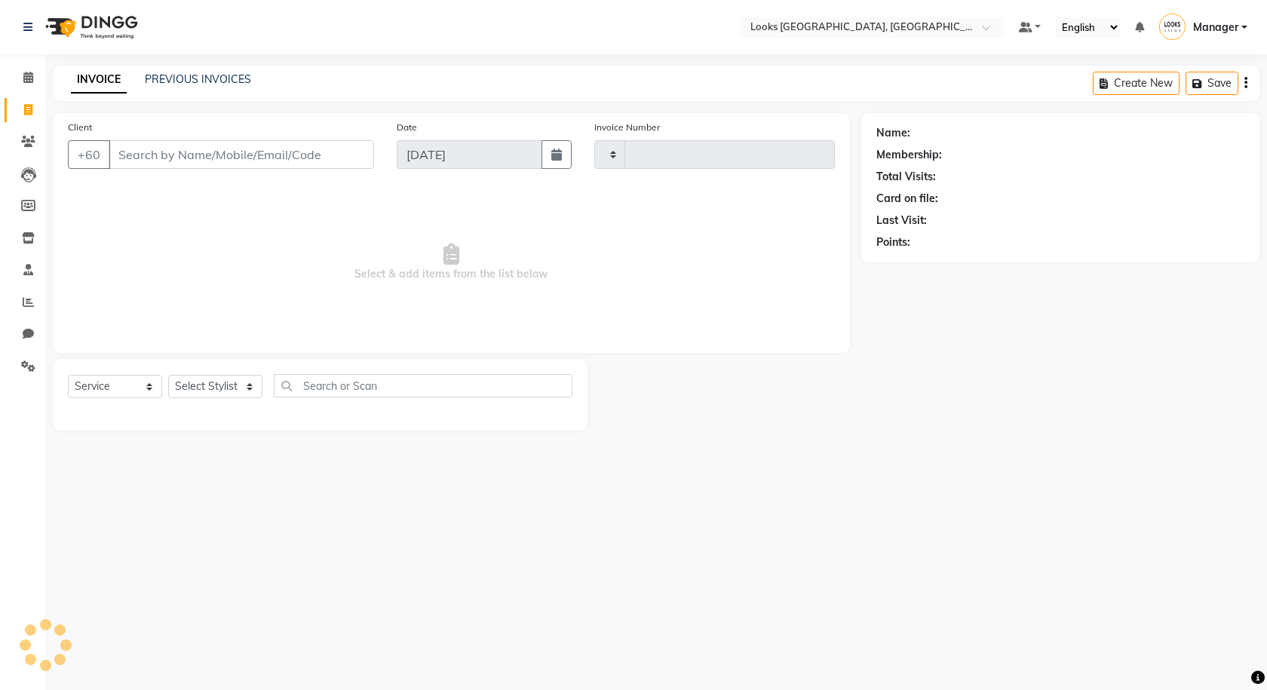
type input "1242"
select select "8109"
click at [177, 79] on link "PREVIOUS INVOICES" at bounding box center [198, 79] width 106 height 14
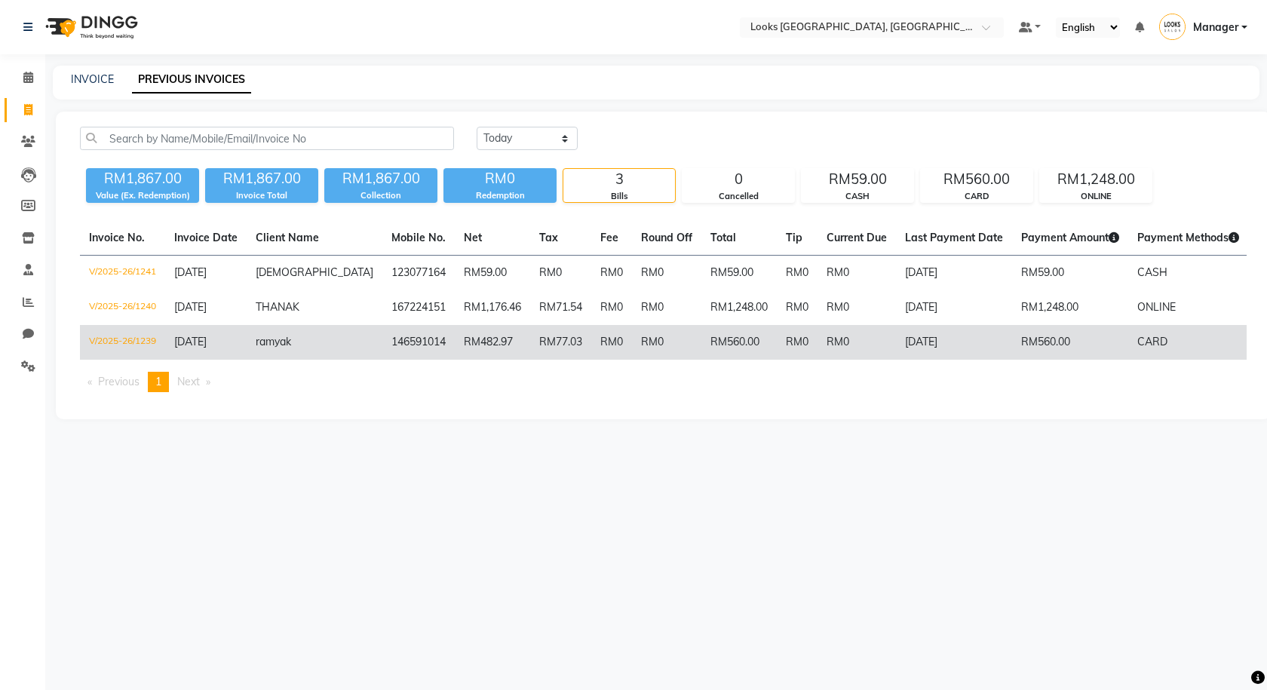
click at [777, 337] on td "RM0" at bounding box center [797, 342] width 41 height 35
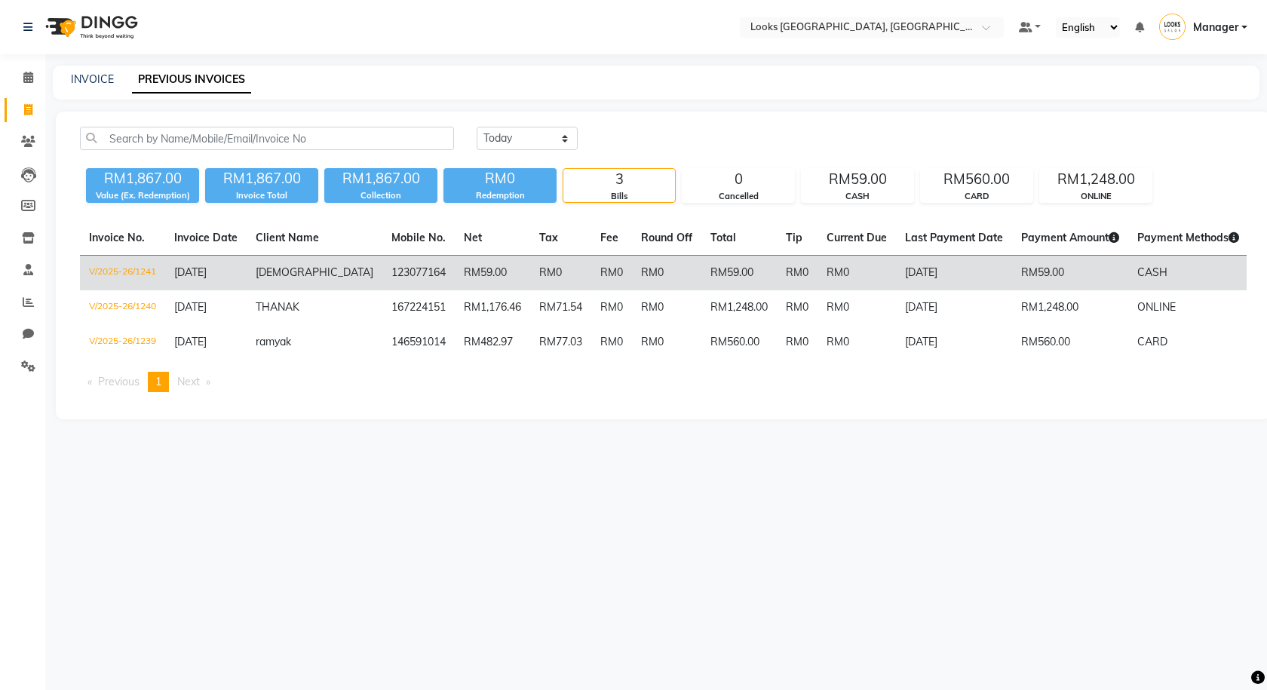
click at [385, 269] on td "123077164" at bounding box center [418, 273] width 72 height 35
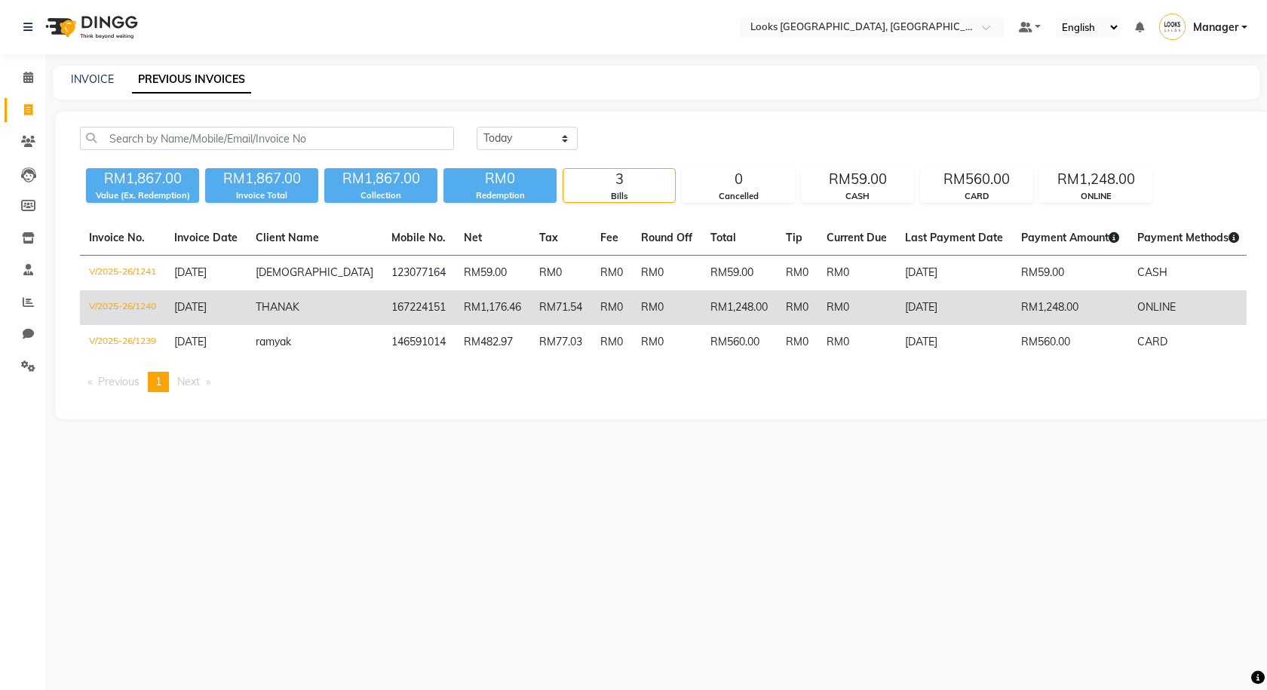
click at [382, 299] on td "167224151" at bounding box center [418, 307] width 72 height 35
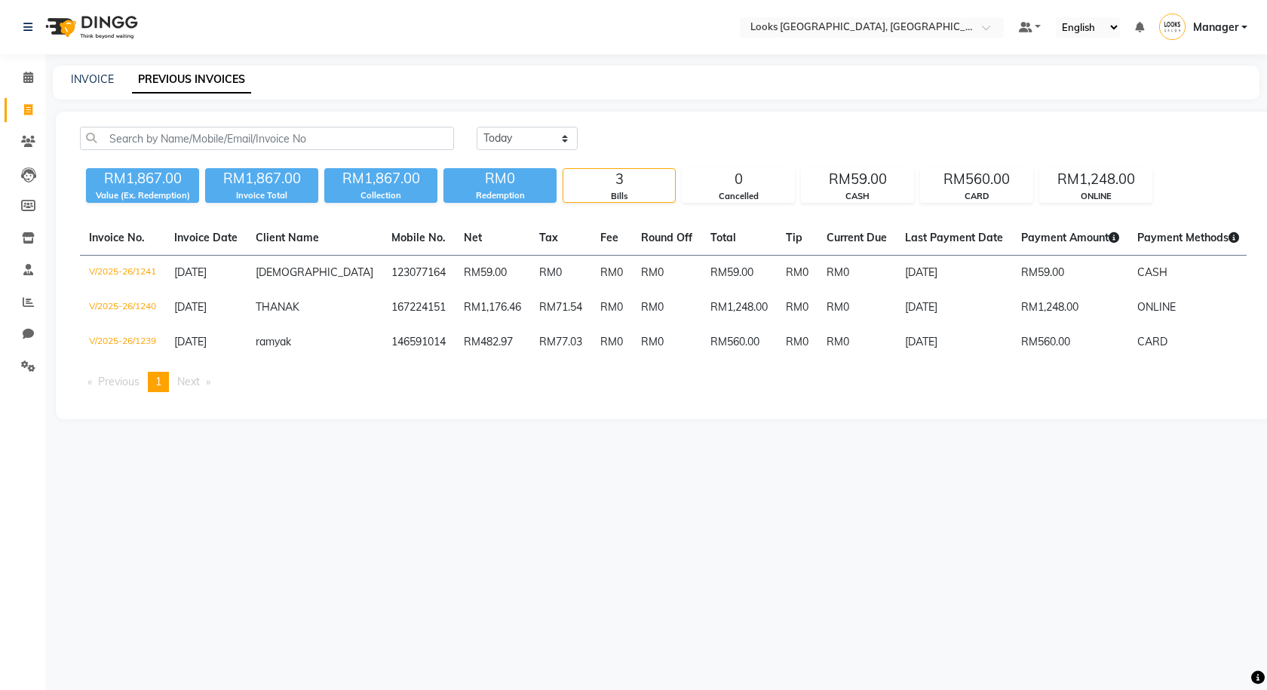
click at [101, 88] on div "INVOICE PREVIOUS INVOICES" at bounding box center [656, 83] width 1207 height 34
click at [100, 79] on link "INVOICE" at bounding box center [92, 79] width 43 height 14
select select "service"
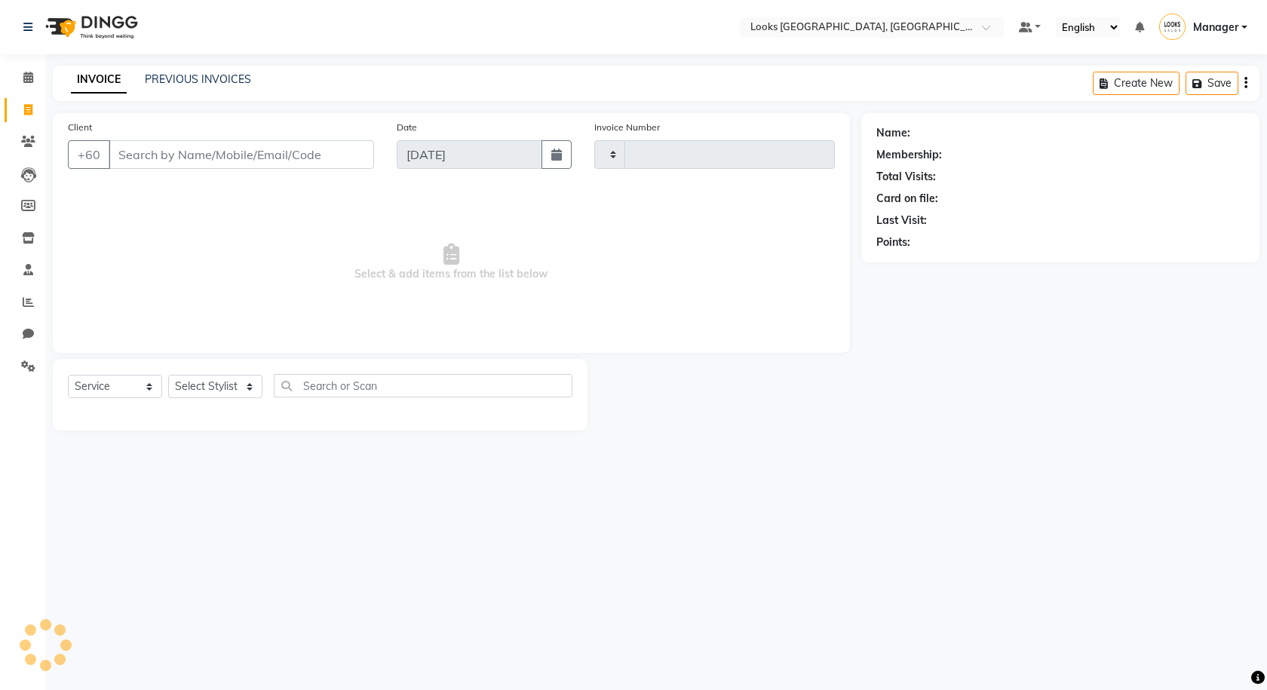
type input "1242"
select select "8109"
type input "167705375"
click at [324, 165] on button "Add Client" at bounding box center [335, 154] width 78 height 29
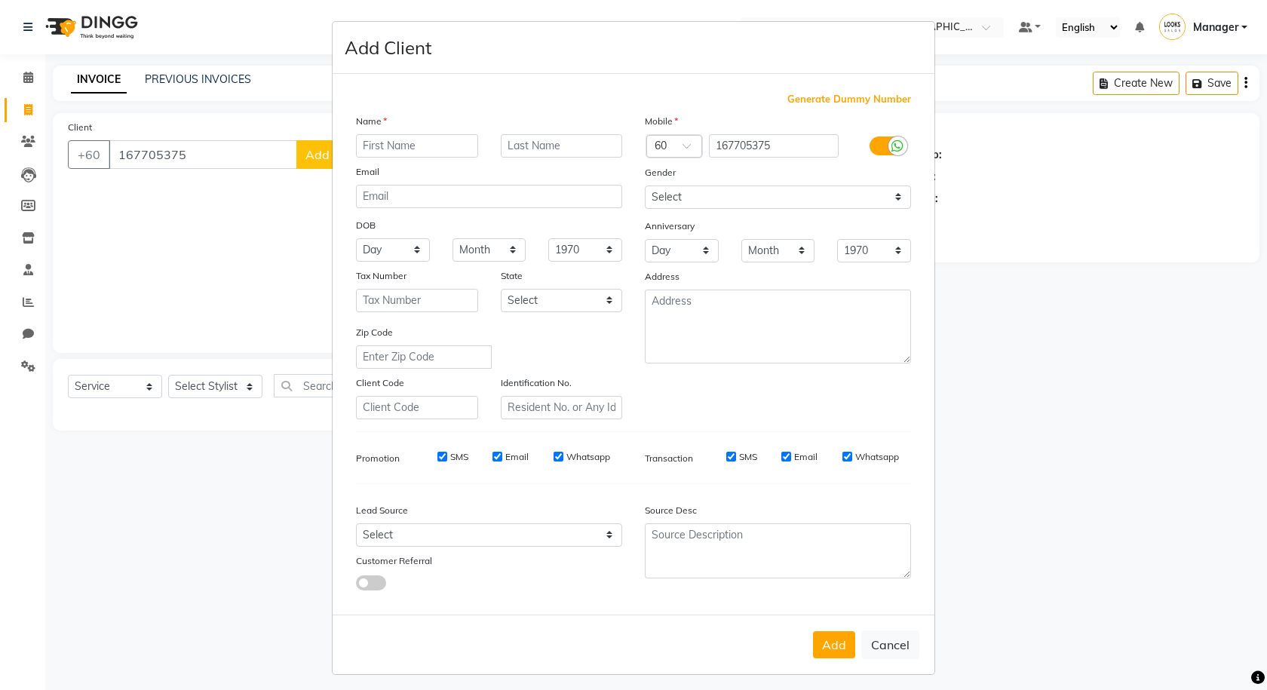
click at [888, 143] on div at bounding box center [897, 145] width 19 height 19
click at [0, 0] on input "checkbox" at bounding box center [0, 0] width 0 height 0
click at [432, 146] on input "text" at bounding box center [417, 145] width 122 height 23
type input "[PERSON_NAME]"
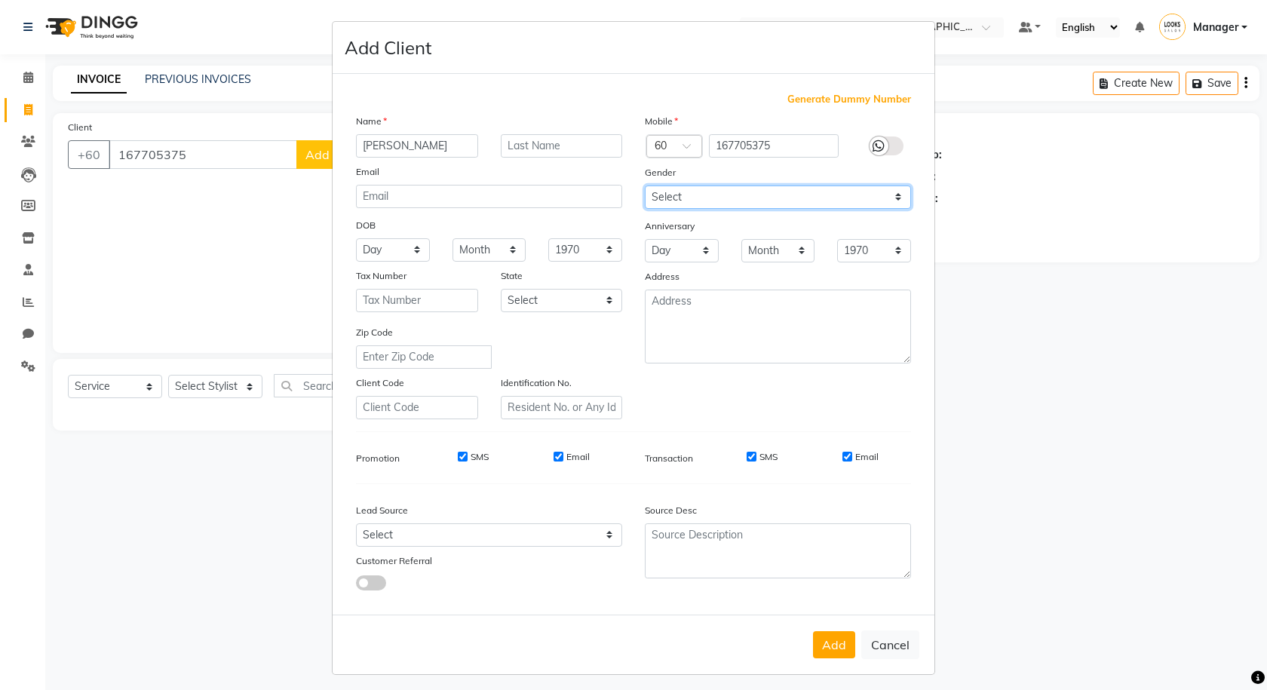
click at [696, 207] on select "Select Male Female Other Prefer Not To Say" at bounding box center [778, 197] width 266 height 23
select select "male"
click at [645, 186] on select "Select Male Female Other Prefer Not To Say" at bounding box center [778, 197] width 266 height 23
click at [822, 638] on button "Add" at bounding box center [834, 644] width 42 height 27
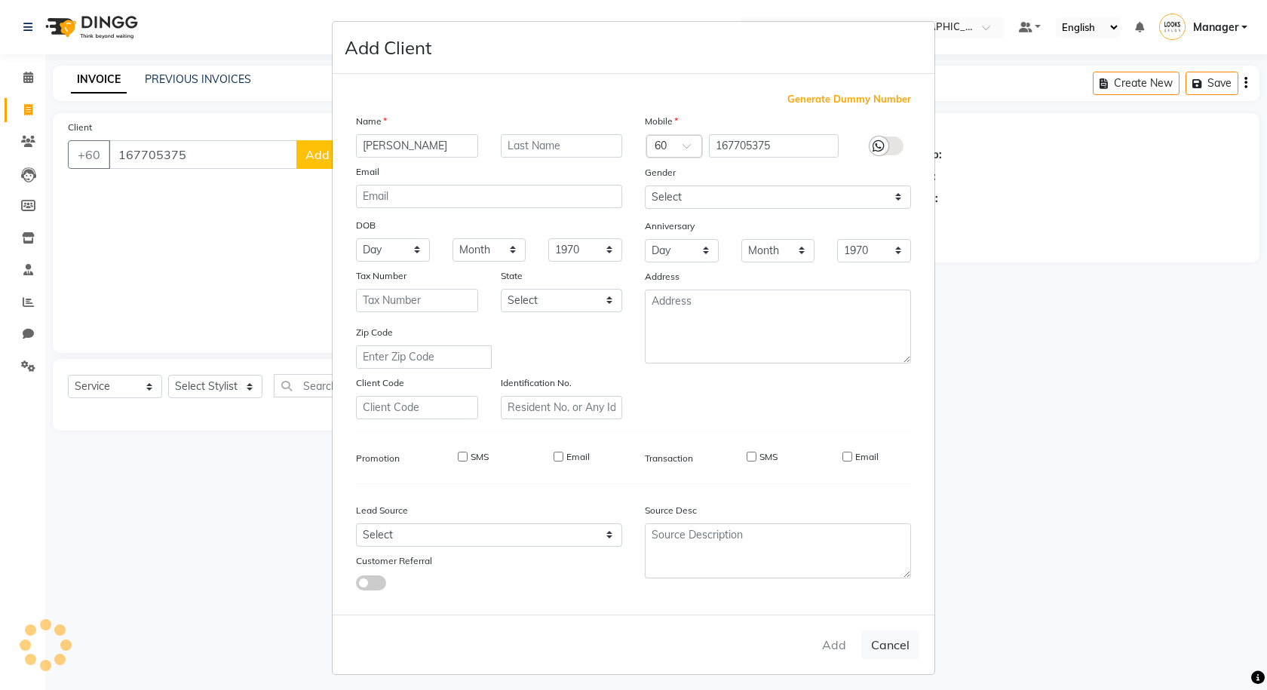
select select
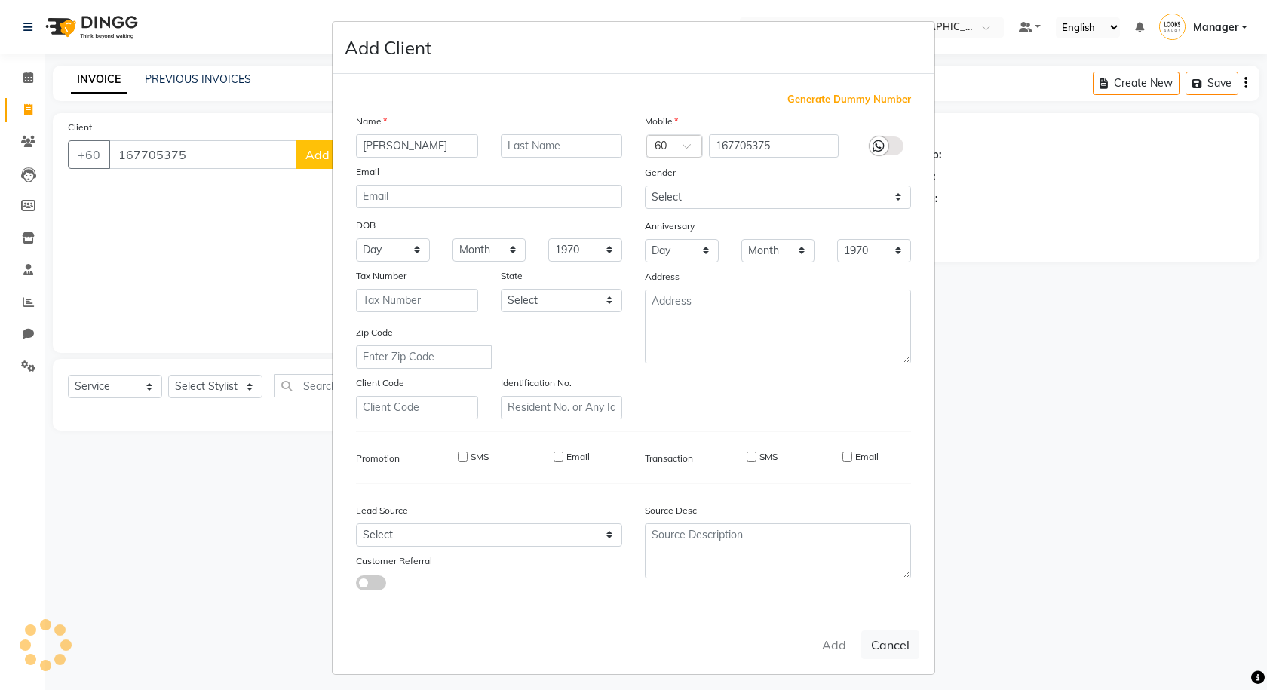
select select
checkbox input "false"
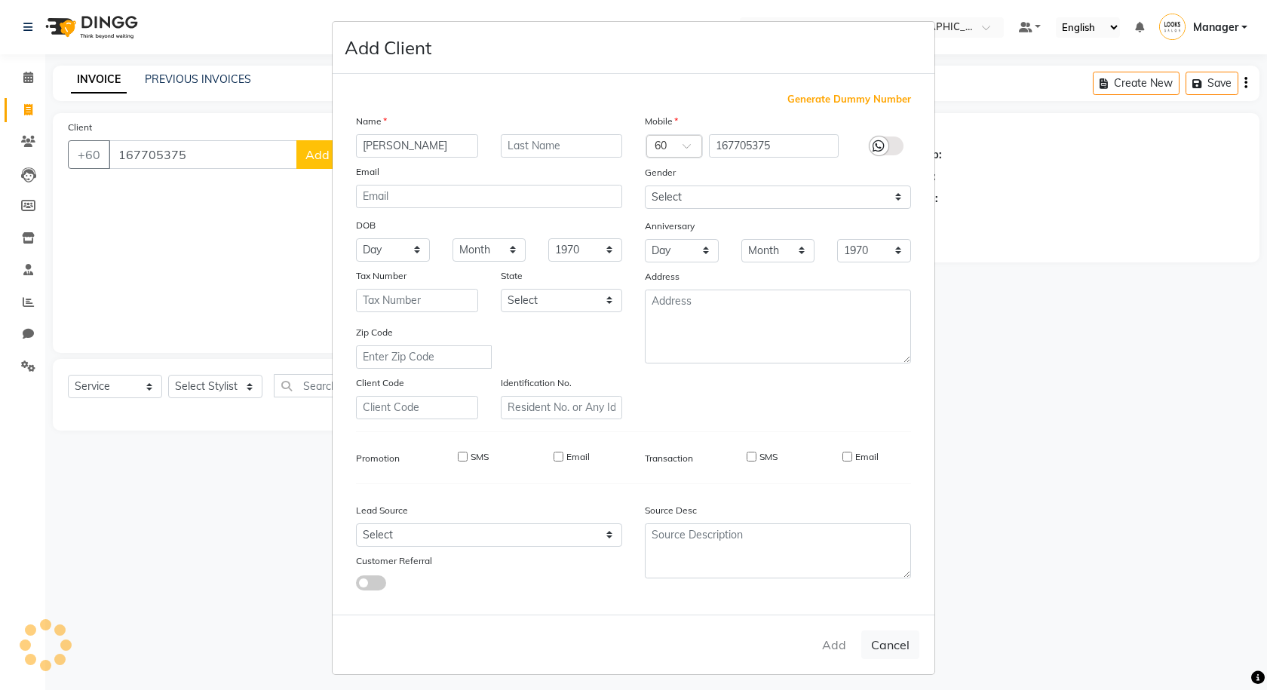
checkbox input "false"
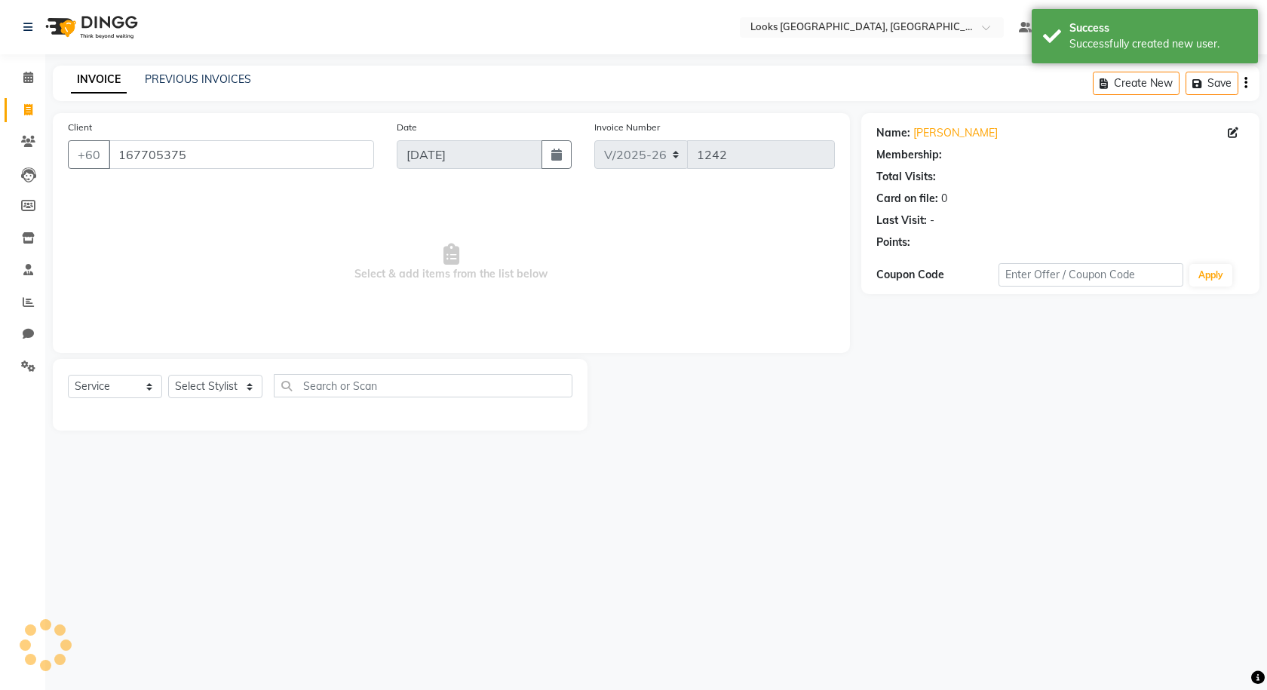
select select "1: Object"
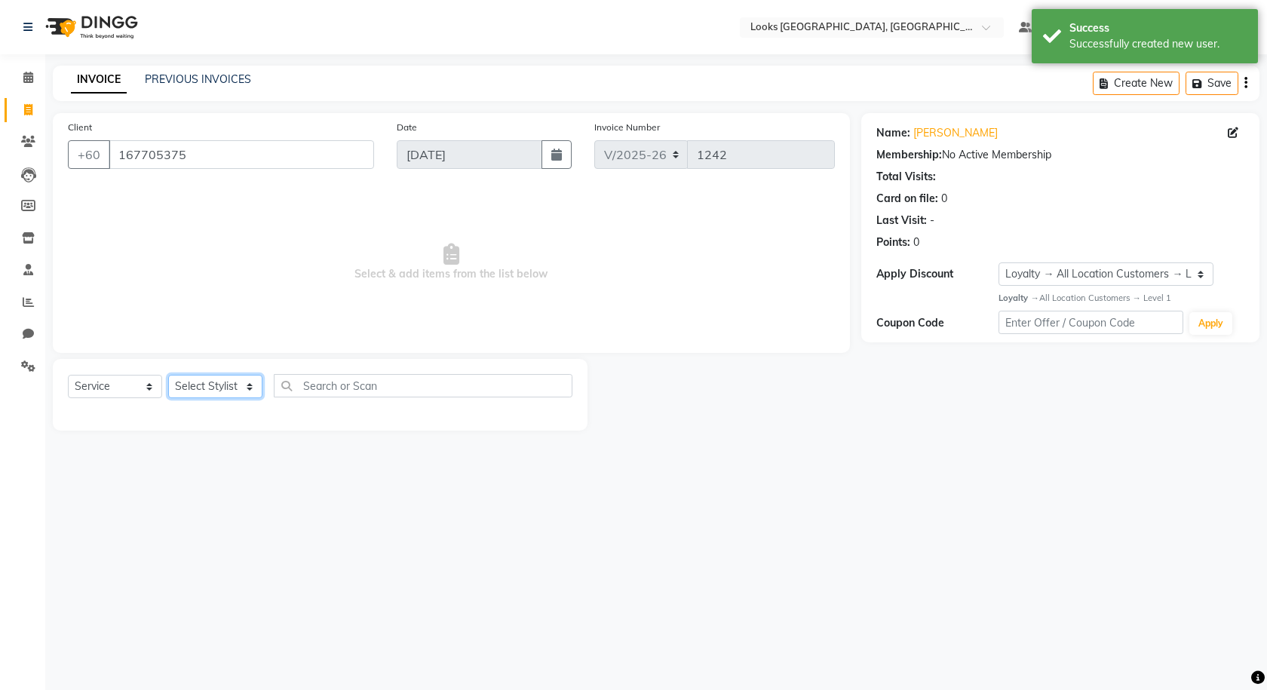
click at [233, 376] on select "Select Stylist Alvina_ pdct Awaiz_Mgr Beenish Counter_Sales Cynthia_pdct Devend…" at bounding box center [215, 386] width 94 height 23
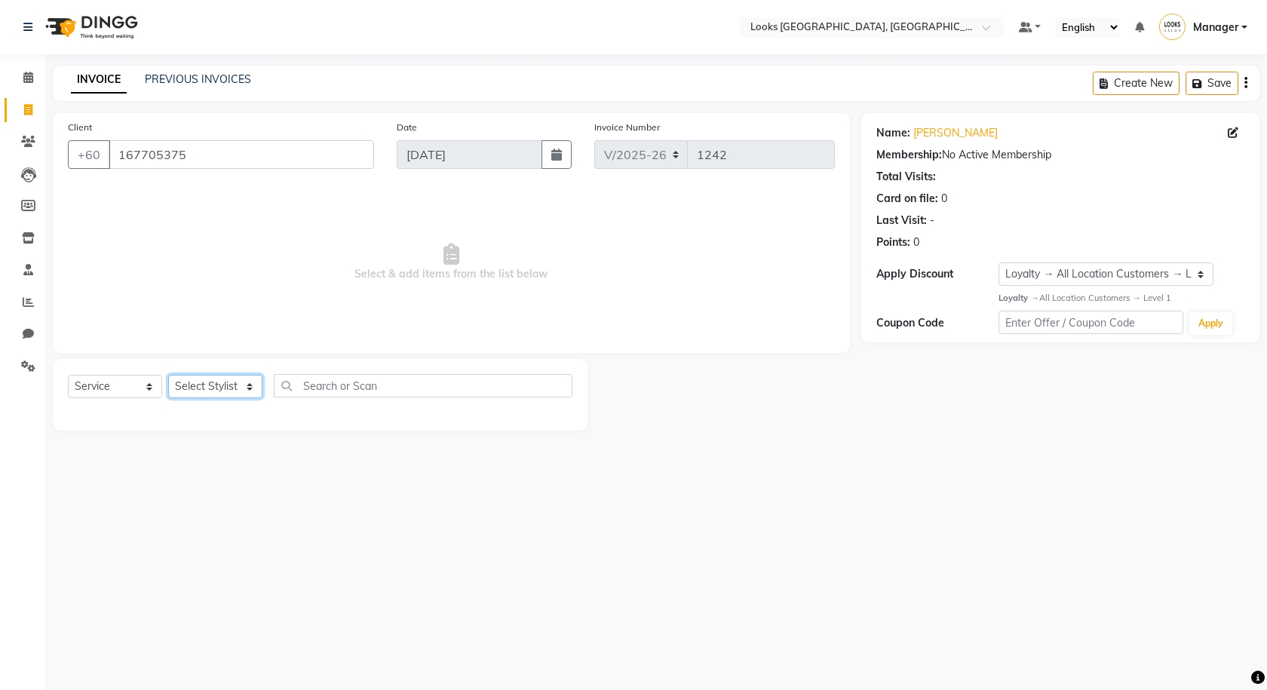
select select "75536"
click at [168, 375] on select "Select Stylist Alvina_ pdct Awaiz_Mgr Beenish Counter_Sales Cynthia_pdct Devend…" at bounding box center [215, 386] width 94 height 23
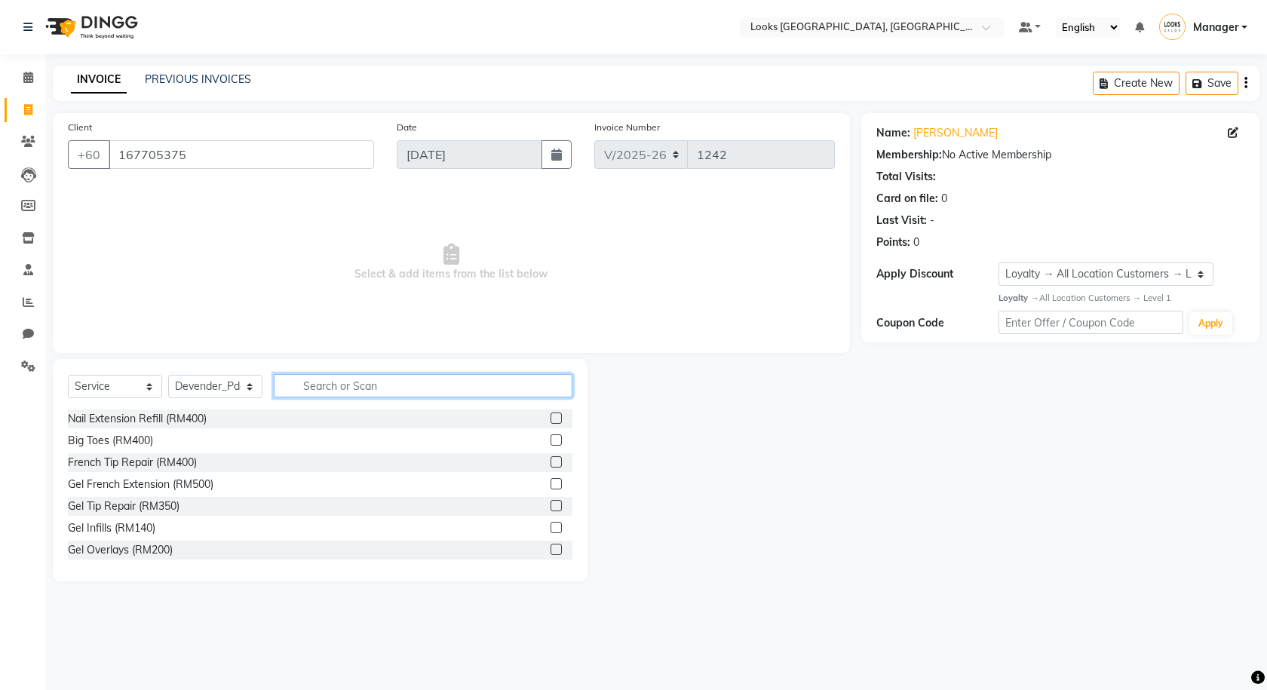
click at [299, 379] on input "text" at bounding box center [423, 385] width 299 height 23
type input "HEAD"
click at [551, 527] on label at bounding box center [556, 527] width 11 height 11
click at [551, 527] on input "checkbox" at bounding box center [556, 528] width 10 height 10
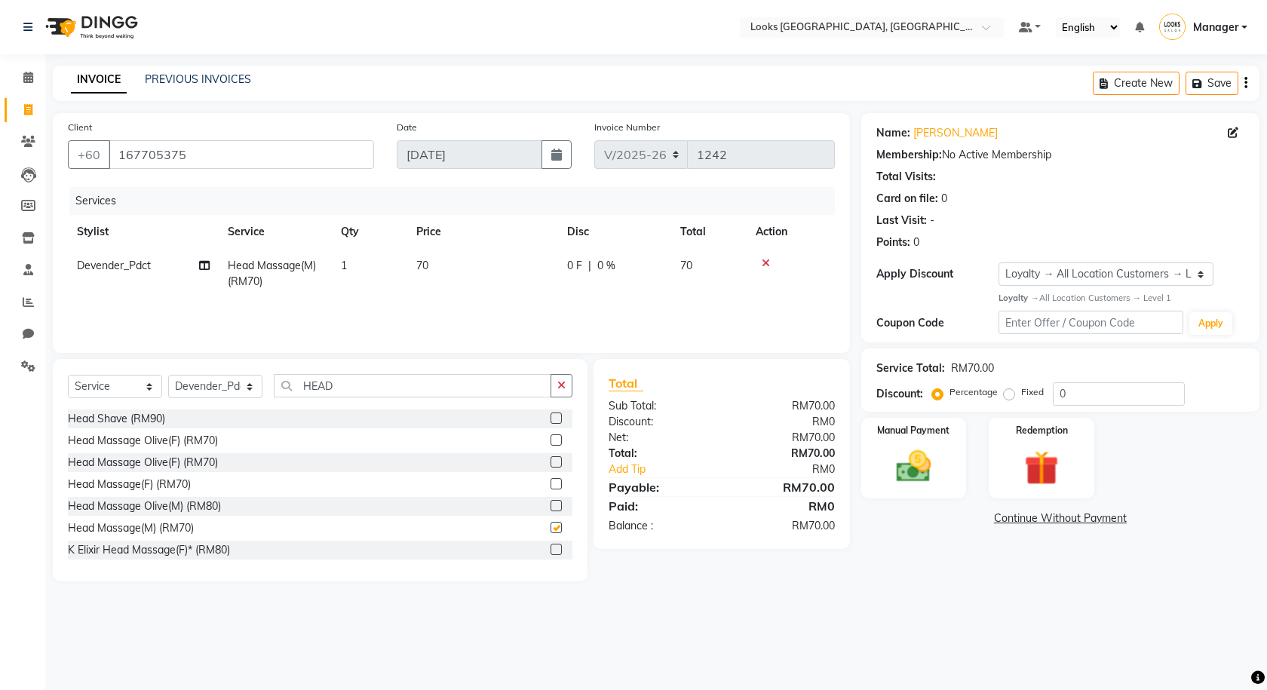
checkbox input "false"
click at [1205, 81] on icon "button" at bounding box center [1199, 83] width 15 height 11
click at [30, 84] on span at bounding box center [28, 77] width 26 height 17
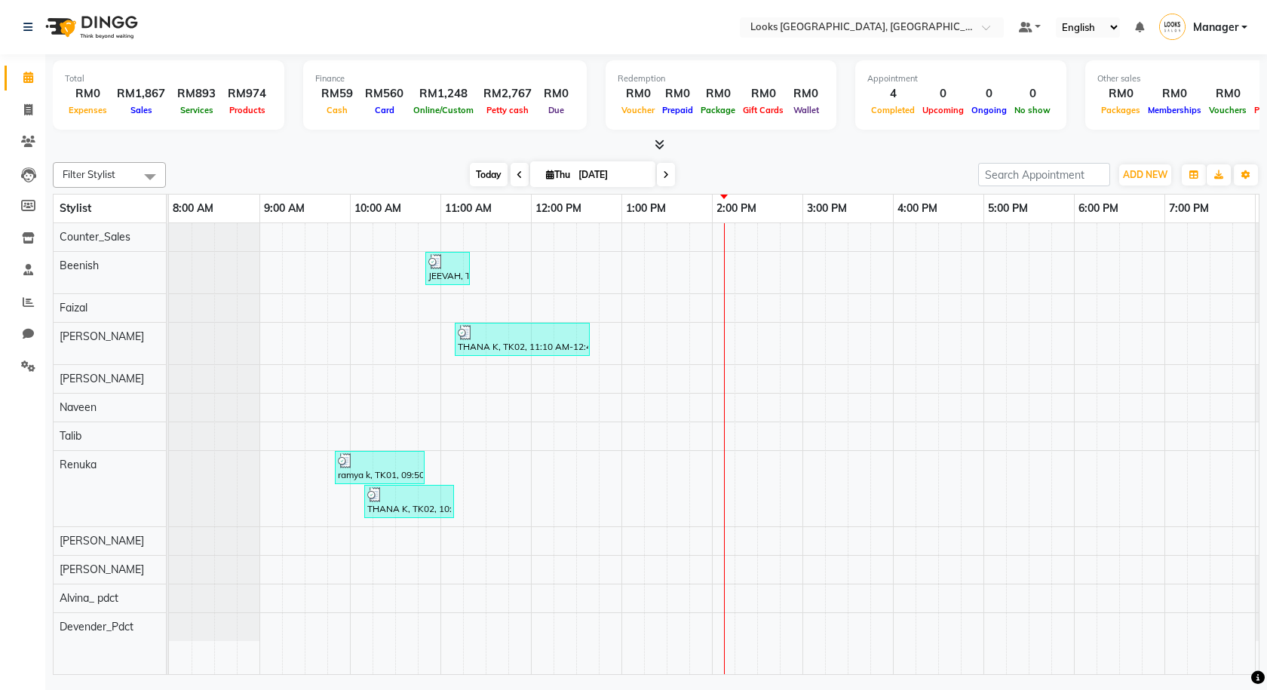
click at [484, 176] on span "Today" at bounding box center [489, 174] width 38 height 23
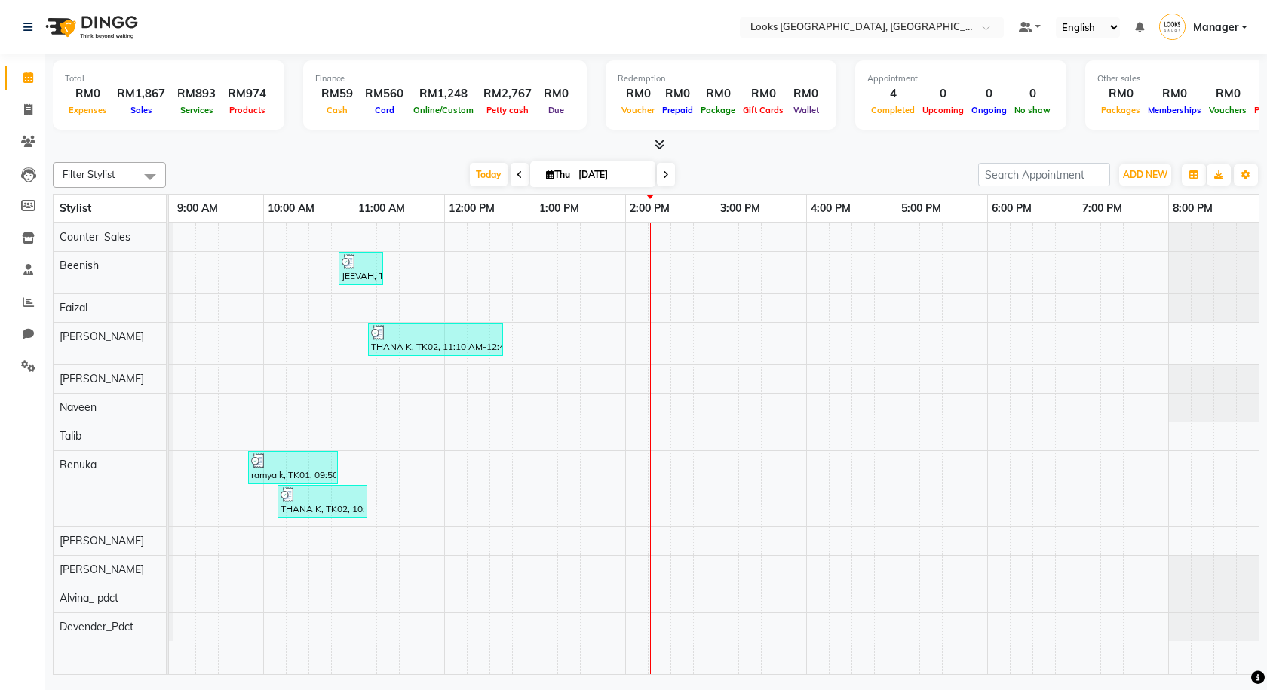
click at [21, 122] on li "Invoice" at bounding box center [22, 110] width 45 height 32
click at [22, 115] on span at bounding box center [28, 110] width 26 height 17
select select "service"
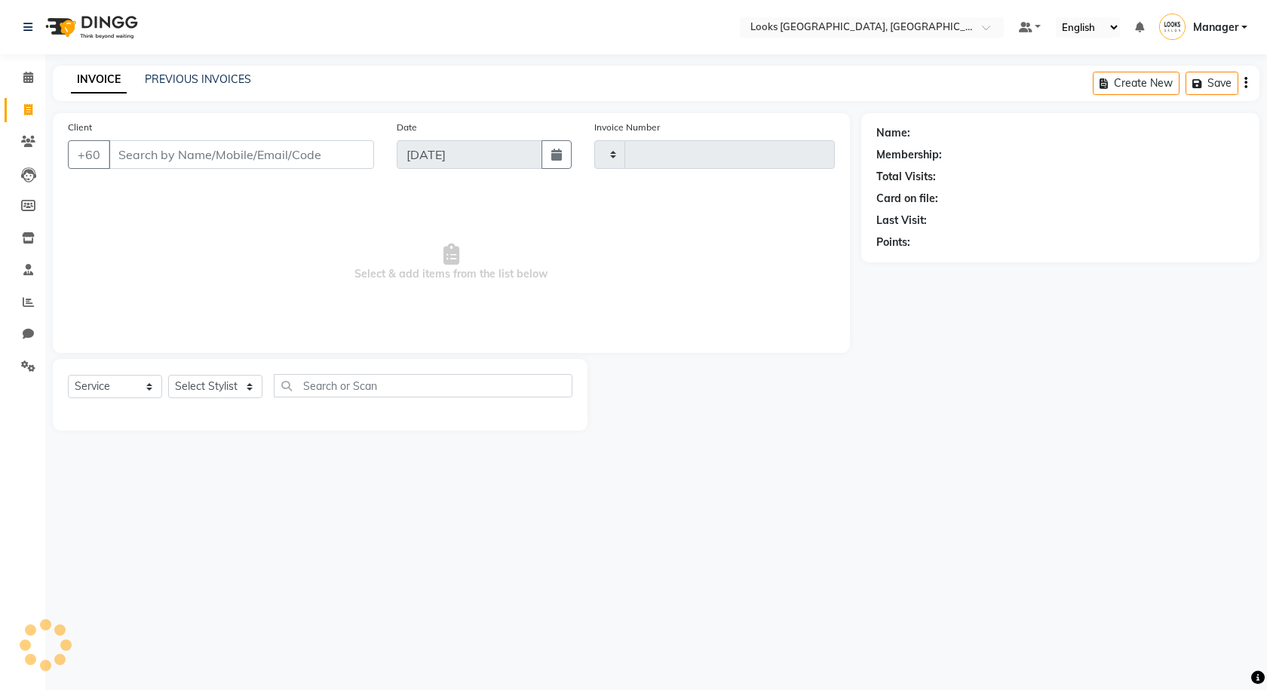
type input "1242"
select select "8109"
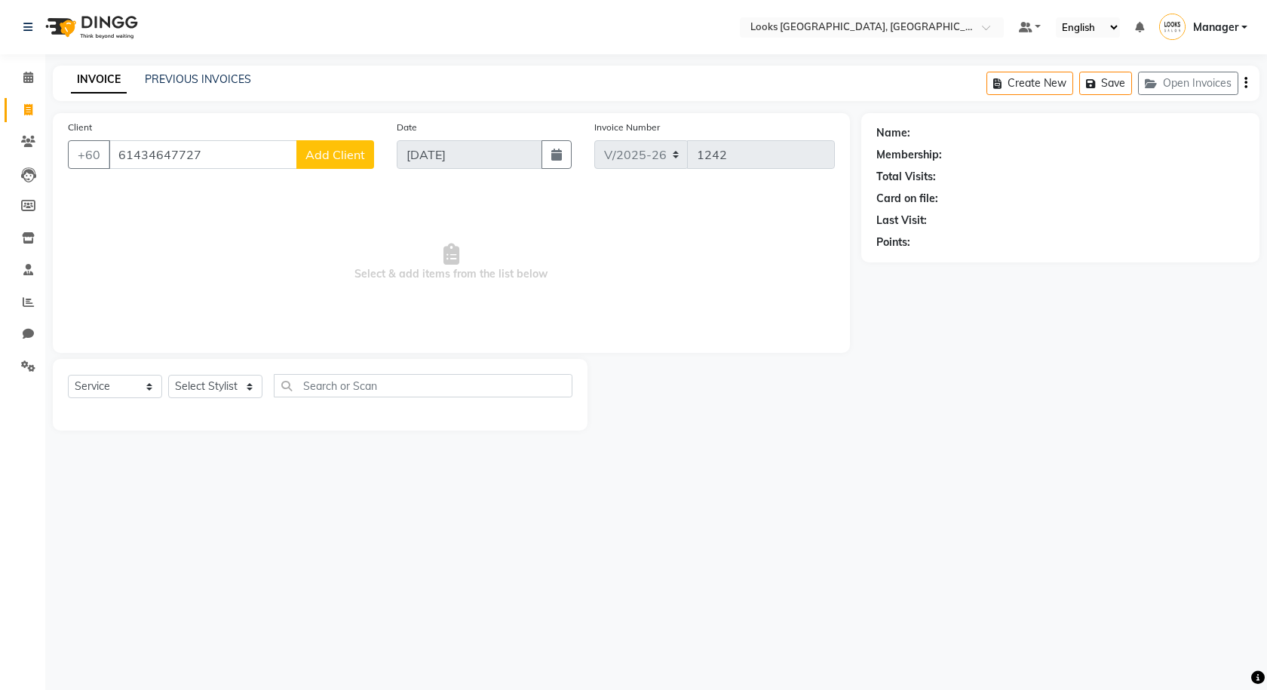
type input "61434647727"
click at [345, 161] on span "Add Client" at bounding box center [335, 154] width 60 height 15
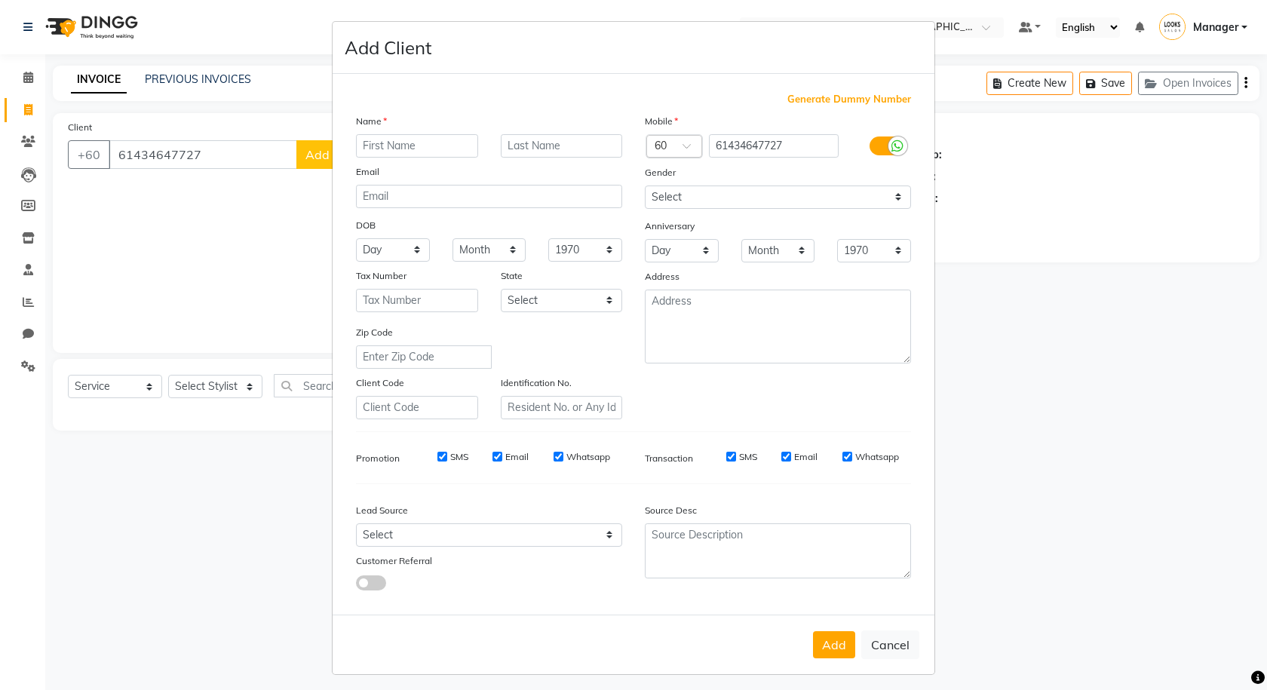
click at [672, 153] on div at bounding box center [674, 148] width 54 height 16
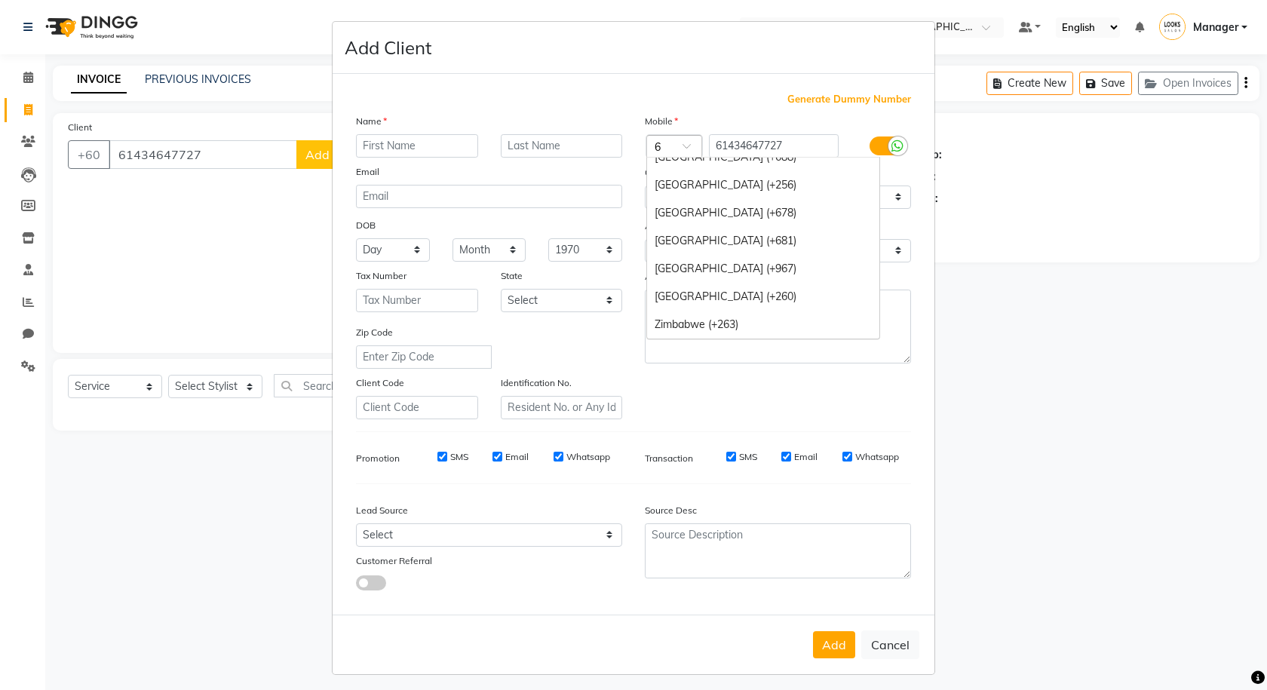
scroll to position [2051, 0]
type input "61"
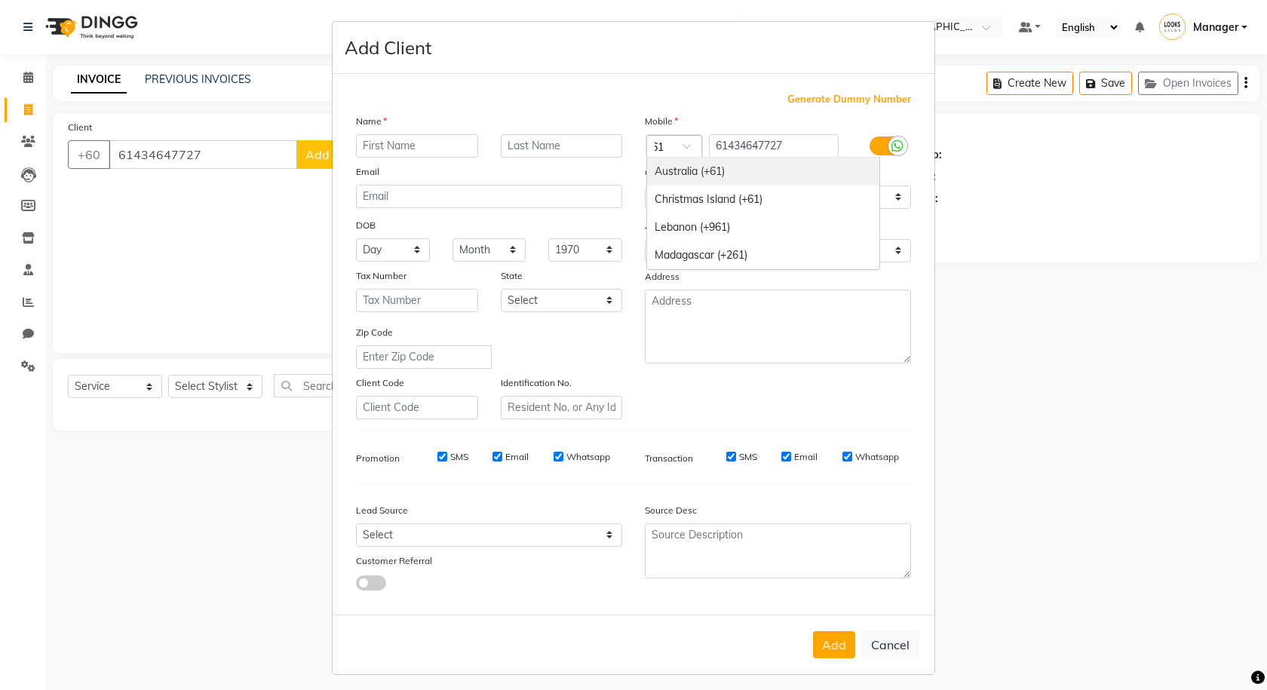
click at [696, 171] on div "Australia (+61)" at bounding box center [763, 172] width 232 height 28
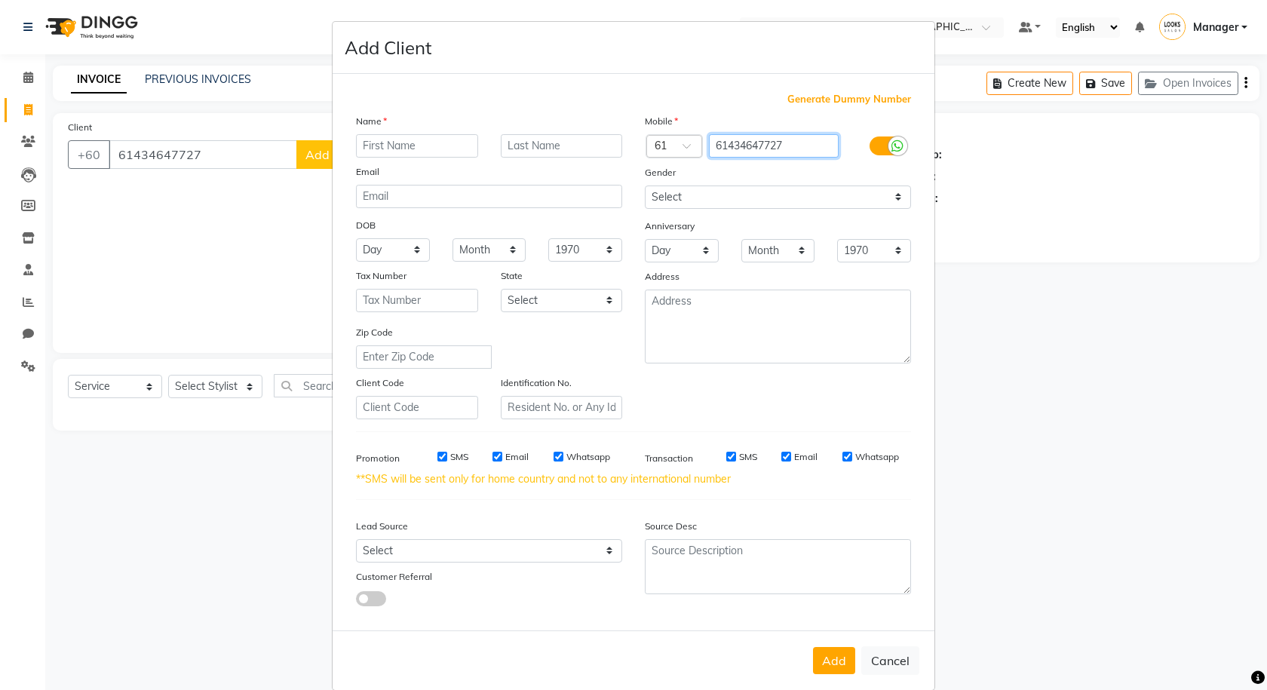
drag, startPoint x: 722, startPoint y: 143, endPoint x: 710, endPoint y: 146, distance: 12.4
click at [710, 146] on input "61434647727" at bounding box center [774, 145] width 130 height 23
type input "434647727"
click at [888, 142] on div at bounding box center [897, 145] width 19 height 19
click at [0, 0] on input "checkbox" at bounding box center [0, 0] width 0 height 0
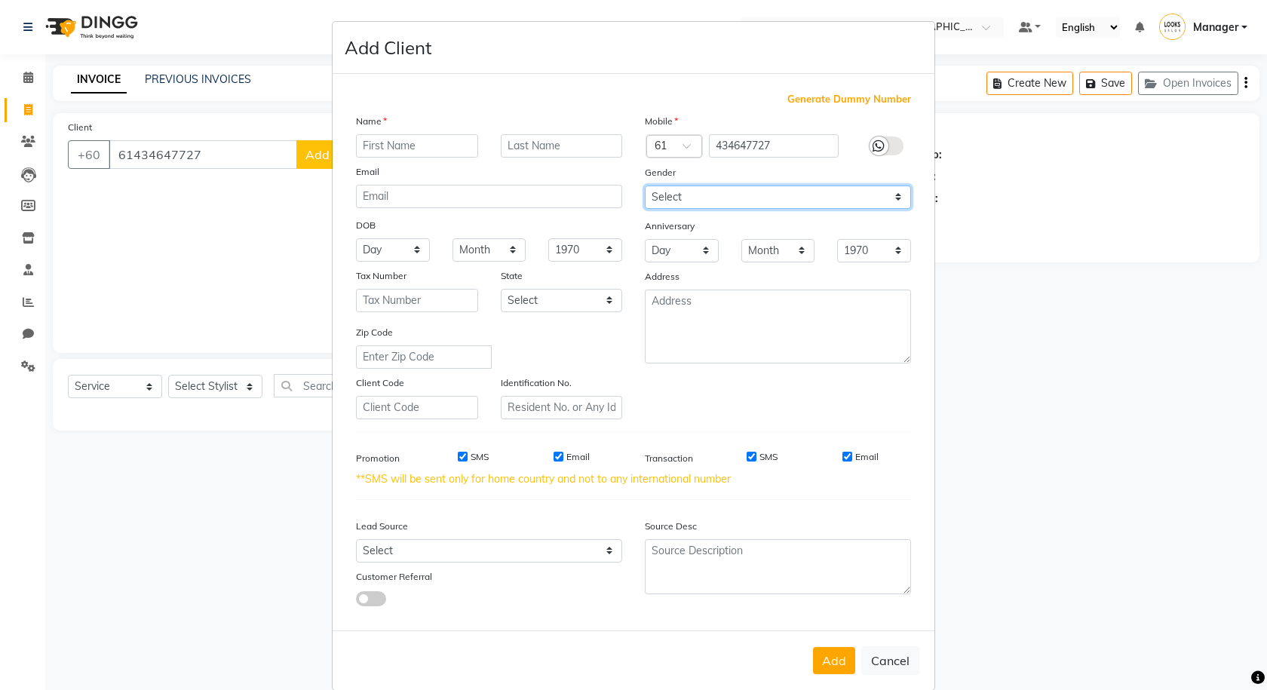
click at [868, 206] on select "Select Male Female Other Prefer Not To Say" at bounding box center [778, 197] width 266 height 23
select select "female"
click at [645, 186] on select "Select Male Female Other Prefer Not To Say" at bounding box center [778, 197] width 266 height 23
click at [420, 145] on input "text" at bounding box center [417, 145] width 122 height 23
type input "[PERSON_NAME]"
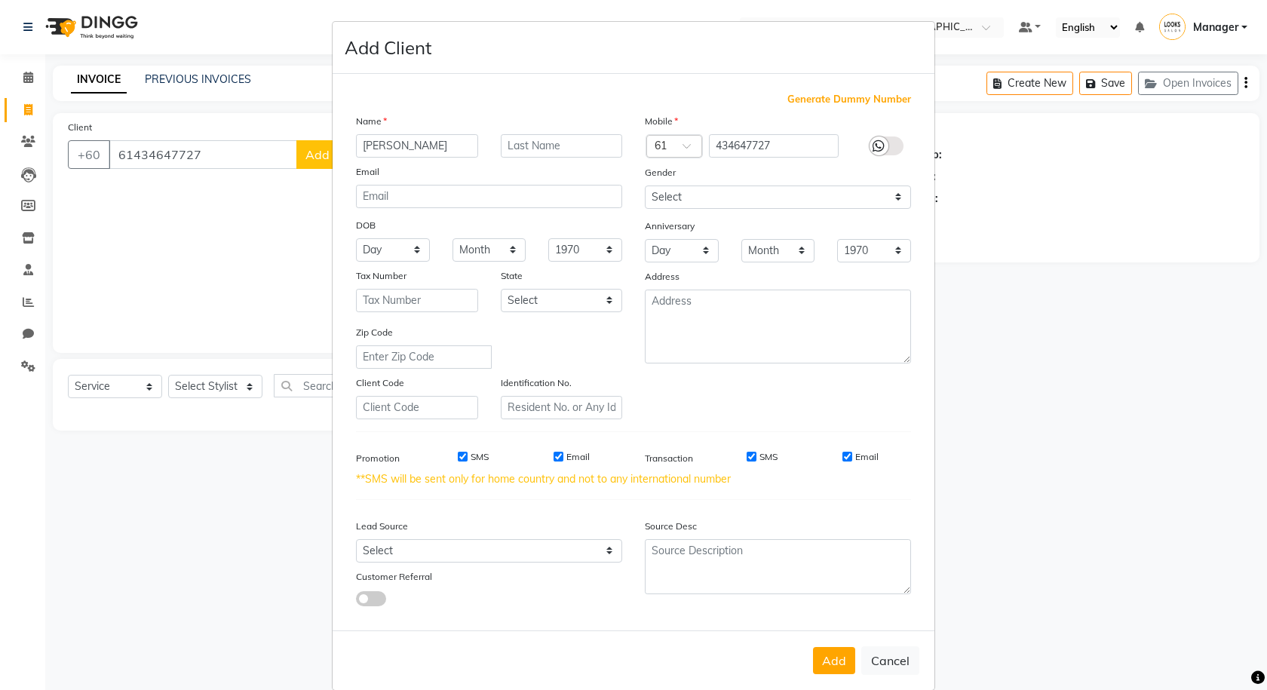
click at [809, 680] on div "Add Cancel" at bounding box center [634, 660] width 602 height 60
click at [813, 677] on div "Add Cancel" at bounding box center [634, 660] width 602 height 60
click at [814, 658] on button "Add" at bounding box center [834, 660] width 42 height 27
type input "434647727"
select select
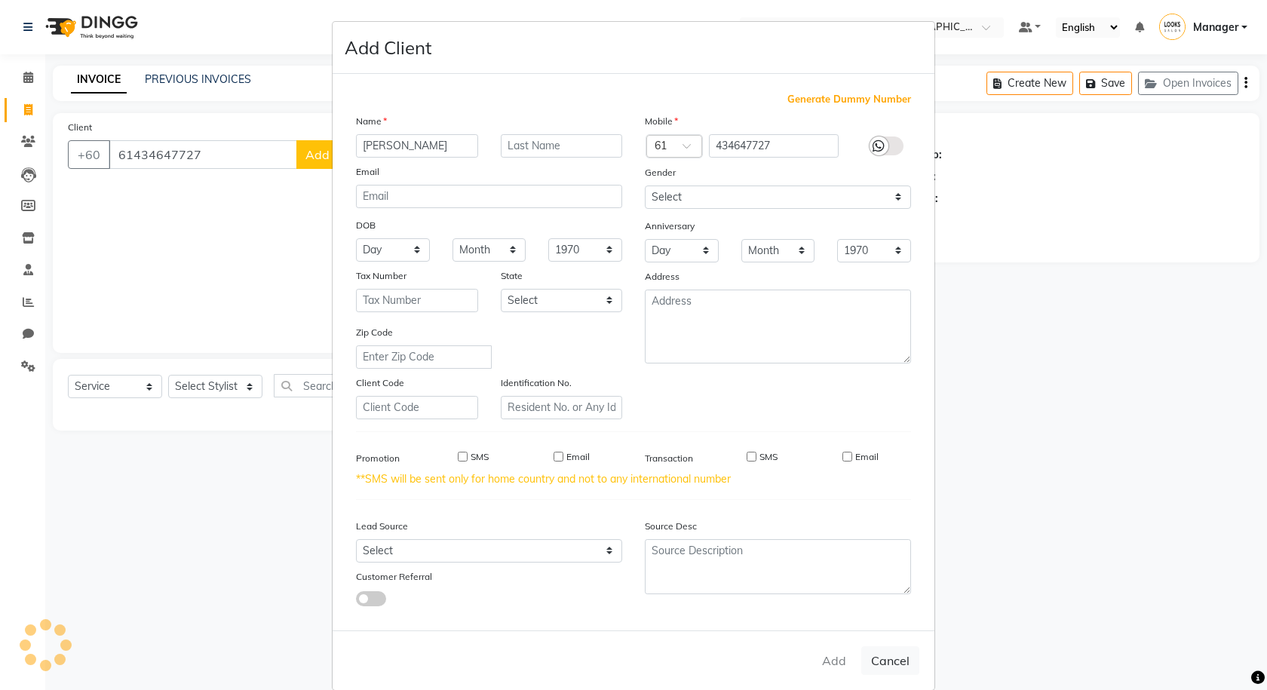
select select
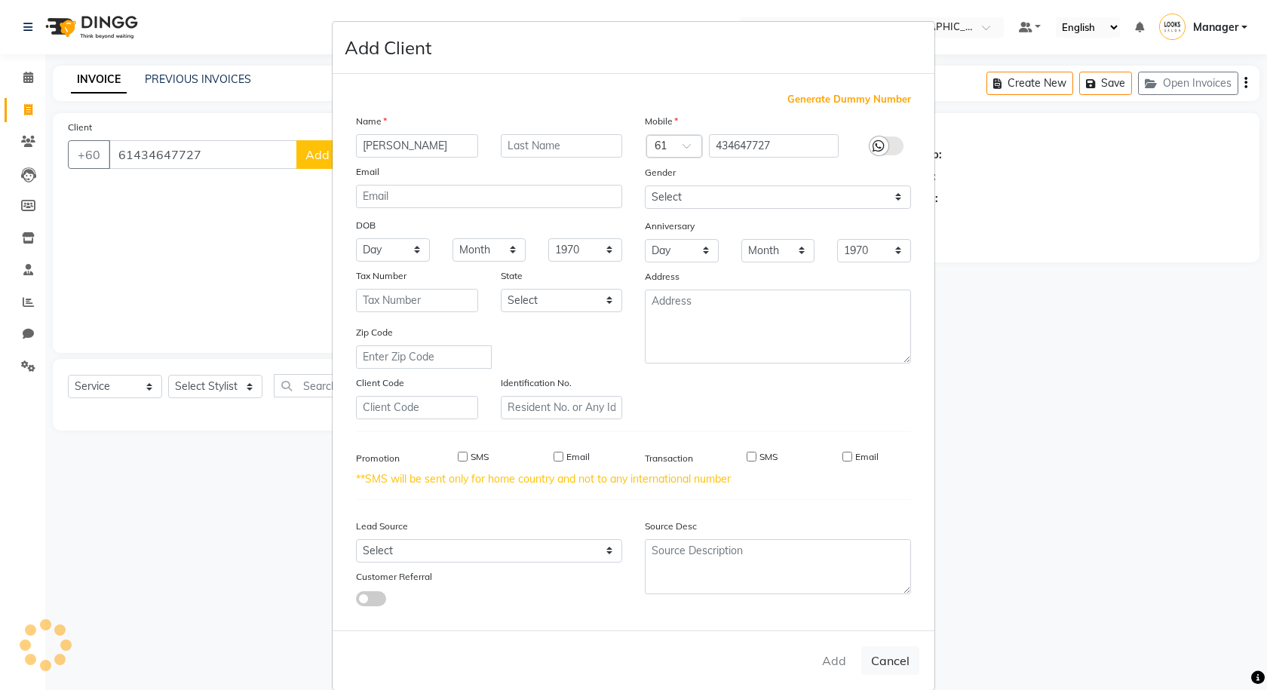
select select
checkbox input "false"
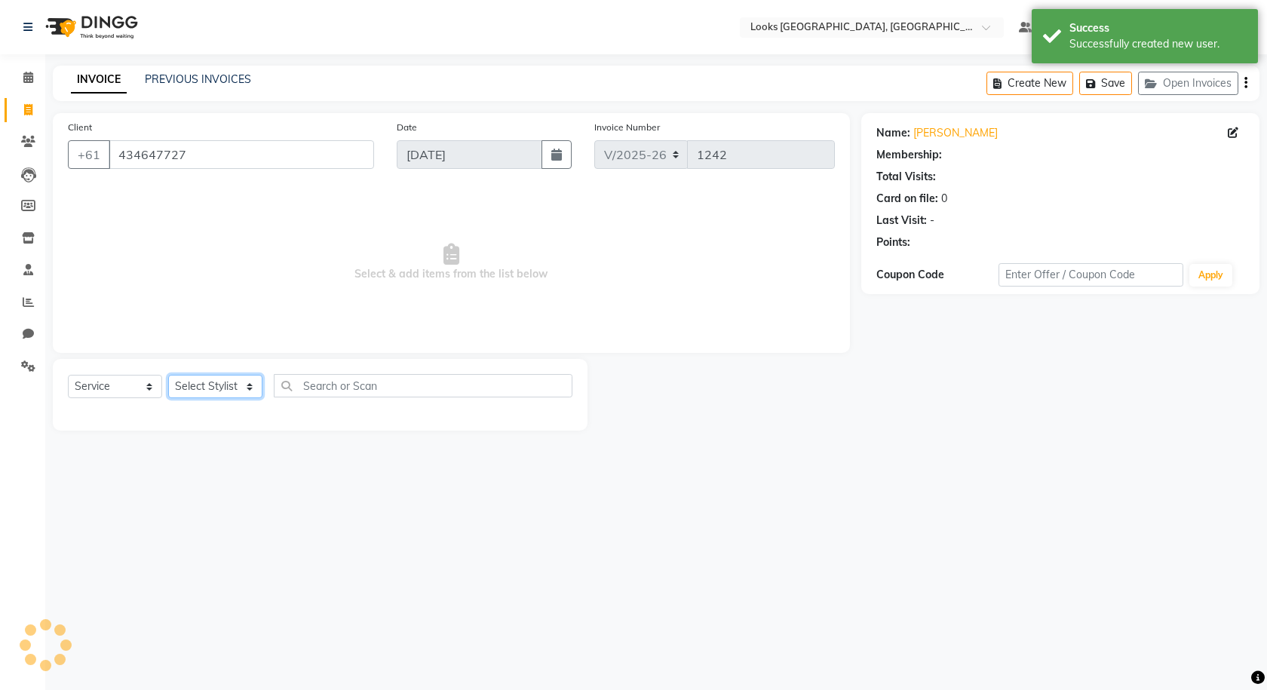
click at [214, 381] on select "Select Stylist Alvina_ pdct Awaiz_Mgr Beenish Counter_Sales Cynthia_pdct Devend…" at bounding box center [215, 386] width 94 height 23
select select "1: Object"
select select "85715"
click at [168, 375] on select "Select Stylist Alvina_ pdct Awaiz_Mgr Beenish Counter_Sales Cynthia_pdct Devend…" at bounding box center [215, 386] width 94 height 23
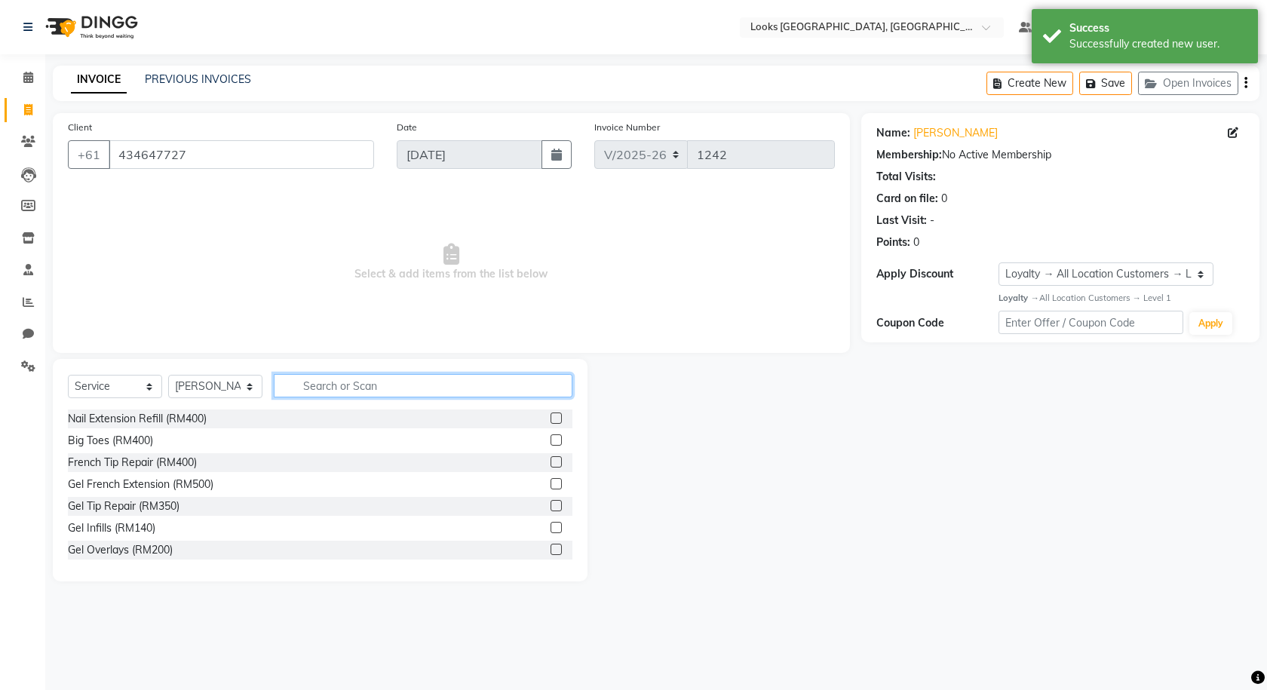
click at [394, 391] on input "text" at bounding box center [423, 385] width 299 height 23
type input "PEDICU"
click at [551, 550] on label at bounding box center [556, 549] width 11 height 11
click at [551, 550] on input "checkbox" at bounding box center [556, 550] width 10 height 10
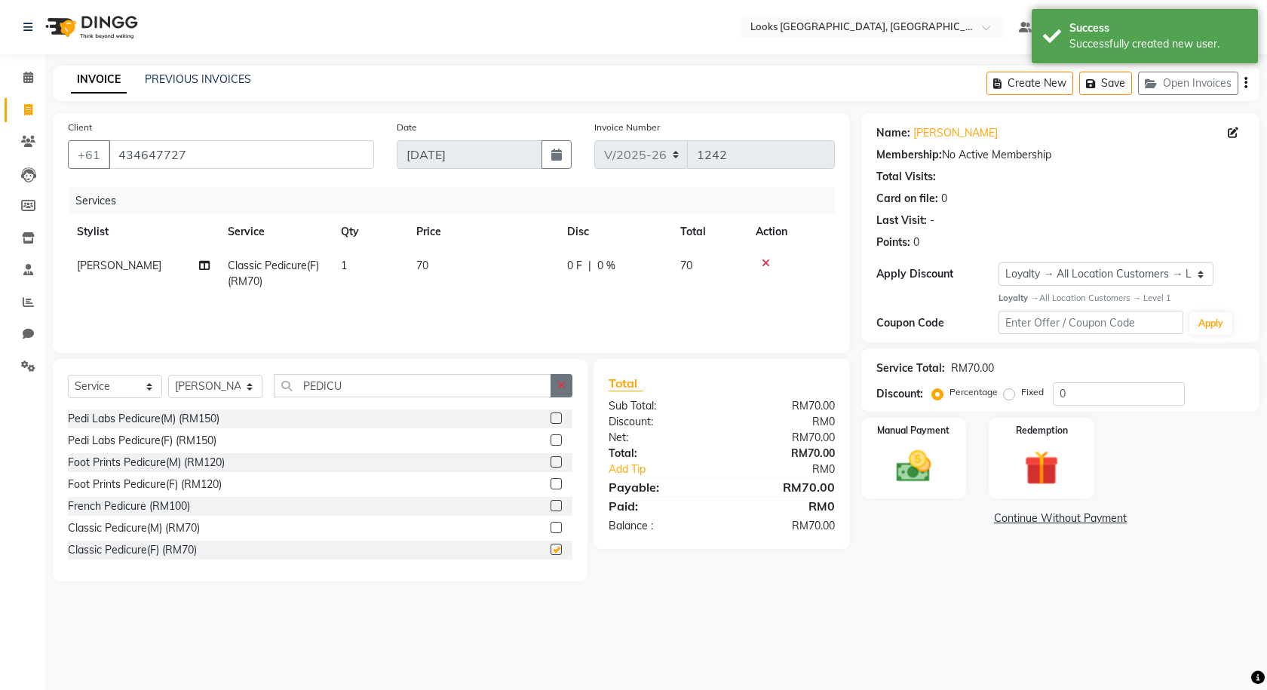
checkbox input "false"
click at [560, 383] on icon "button" at bounding box center [561, 385] width 8 height 11
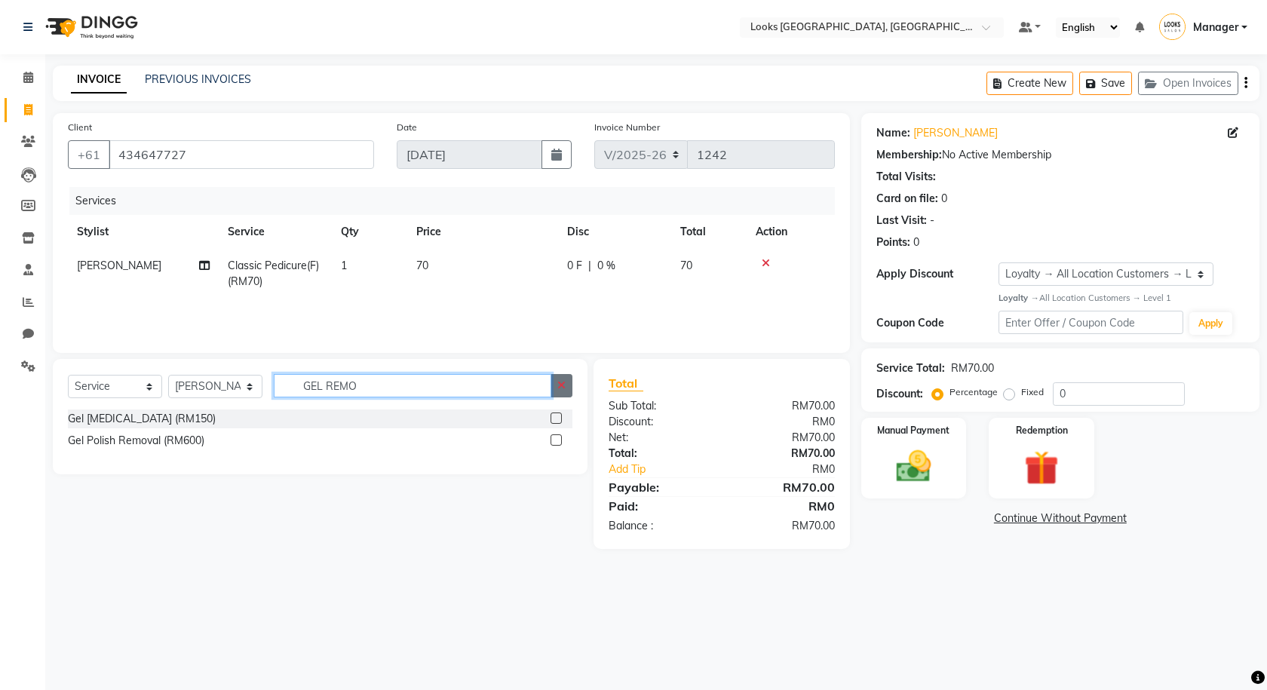
type input "GEL REMO"
click at [557, 416] on label at bounding box center [556, 418] width 11 height 11
click at [557, 416] on input "checkbox" at bounding box center [556, 419] width 10 height 10
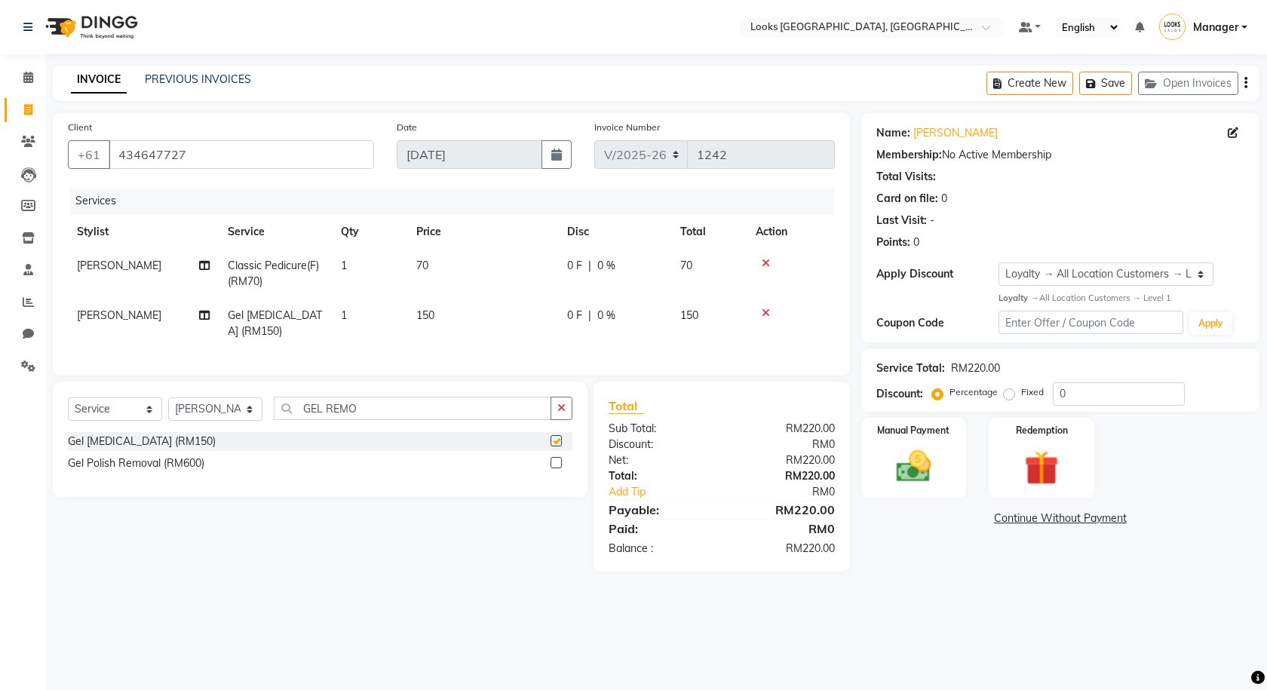
click at [501, 324] on td "150" at bounding box center [482, 324] width 151 height 50
checkbox input "false"
select select "85715"
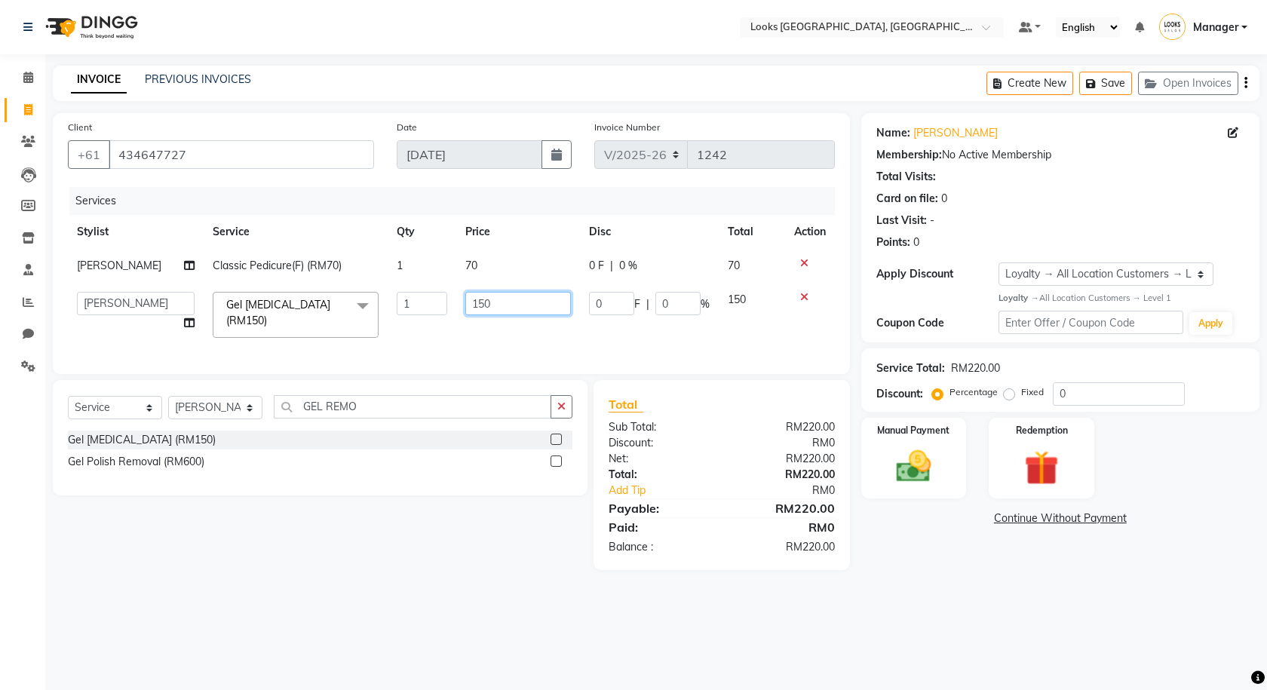
click at [503, 310] on input "150" at bounding box center [518, 303] width 106 height 23
type input "15"
click at [467, 541] on div "Select Service Product Membership Package Voucher Prepaid Gift Card Select Styl…" at bounding box center [314, 475] width 546 height 190
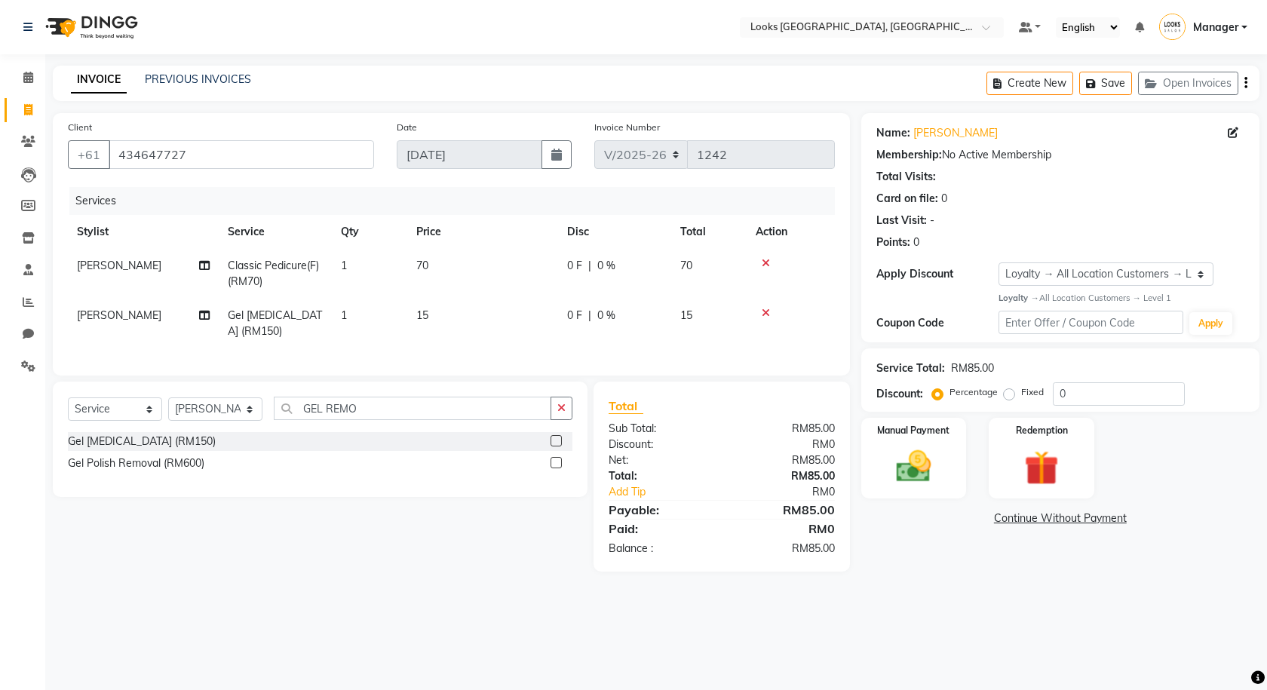
click at [483, 270] on td "70" at bounding box center [482, 274] width 151 height 50
select select "85715"
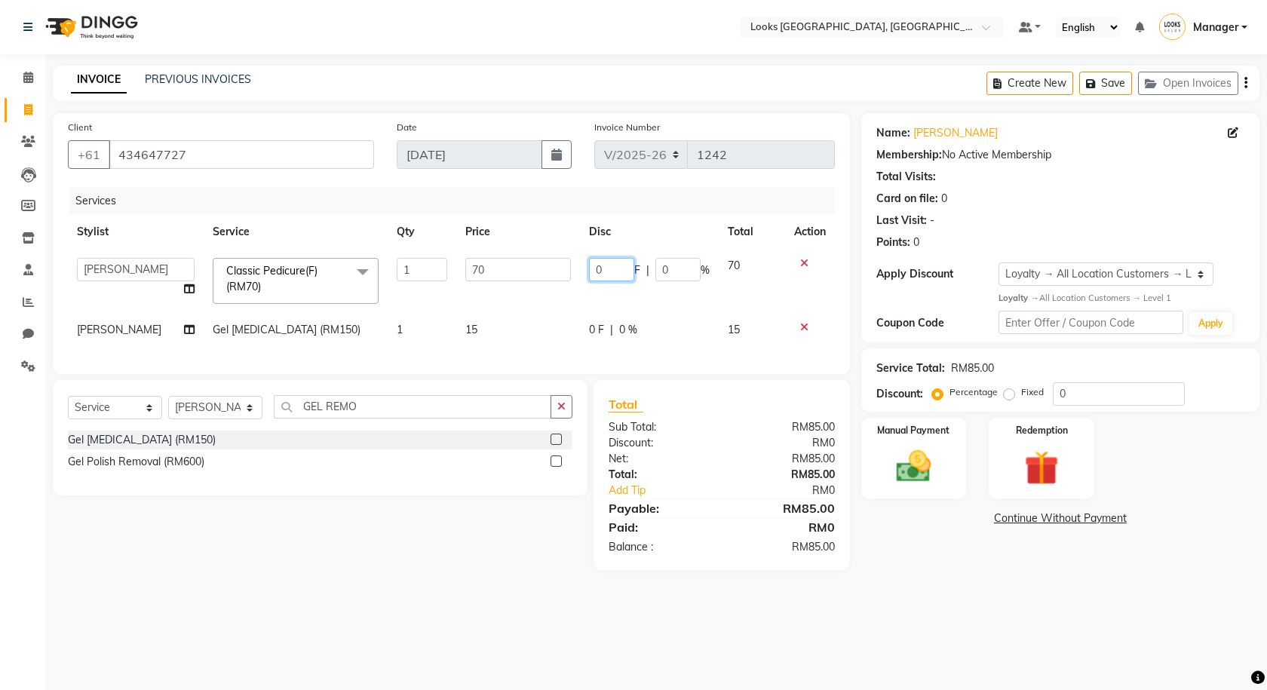
click at [618, 274] on input "0" at bounding box center [611, 269] width 45 height 23
drag, startPoint x: 613, startPoint y: 271, endPoint x: 554, endPoint y: 263, distance: 60.1
click at [554, 263] on tr "Alvina_ pdct Awaiz_Mgr Beenish Counter_Sales Cynthia_pdct Devender_Pdct Faizal …" at bounding box center [451, 281] width 767 height 64
type input "11"
click at [916, 544] on div "Name: Tannie Membership: No Active Membership Total Visits: Card on file: 0 Las…" at bounding box center [1065, 341] width 409 height 457
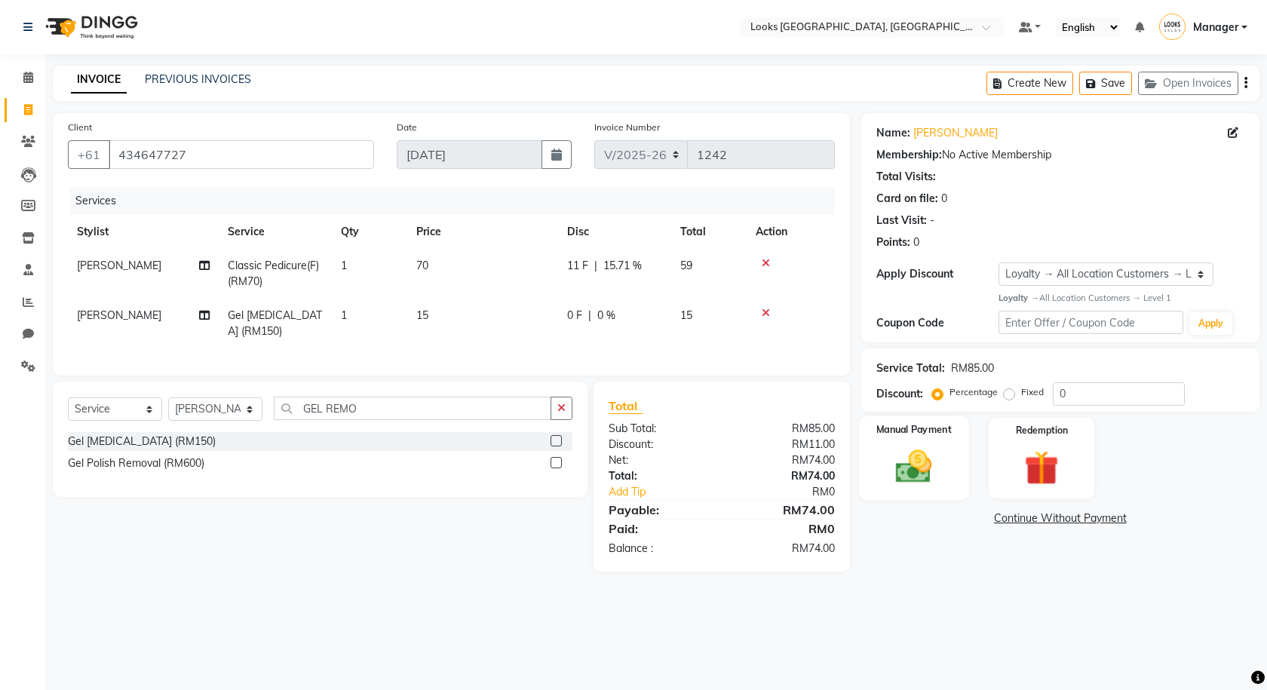
click at [924, 468] on img at bounding box center [914, 466] width 59 height 41
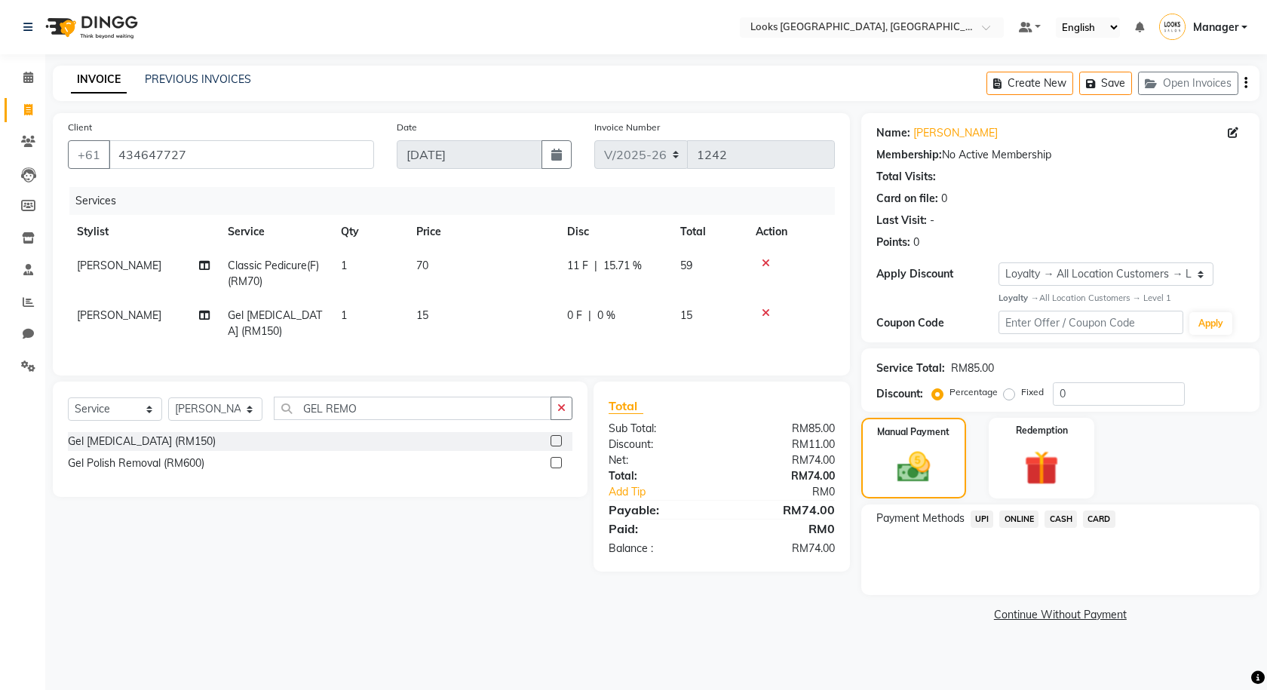
click at [1071, 517] on span "CASH" at bounding box center [1060, 519] width 32 height 17
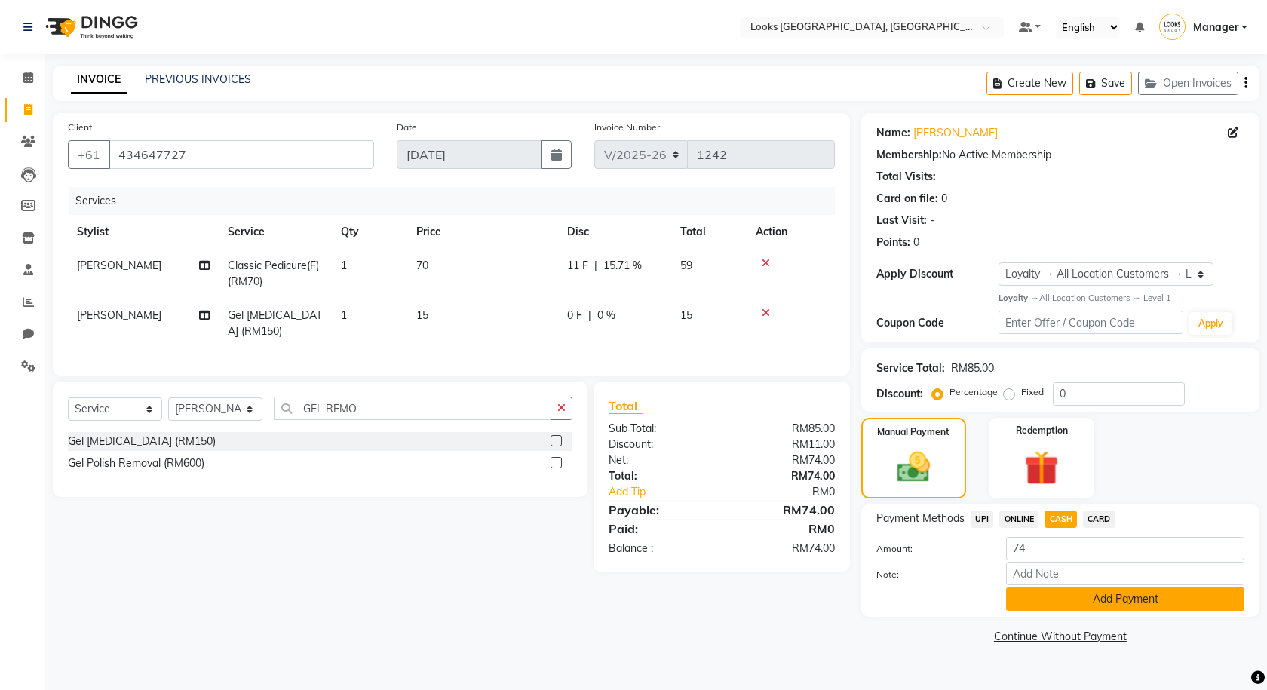
click at [1078, 598] on button "Add Payment" at bounding box center [1125, 598] width 238 height 23
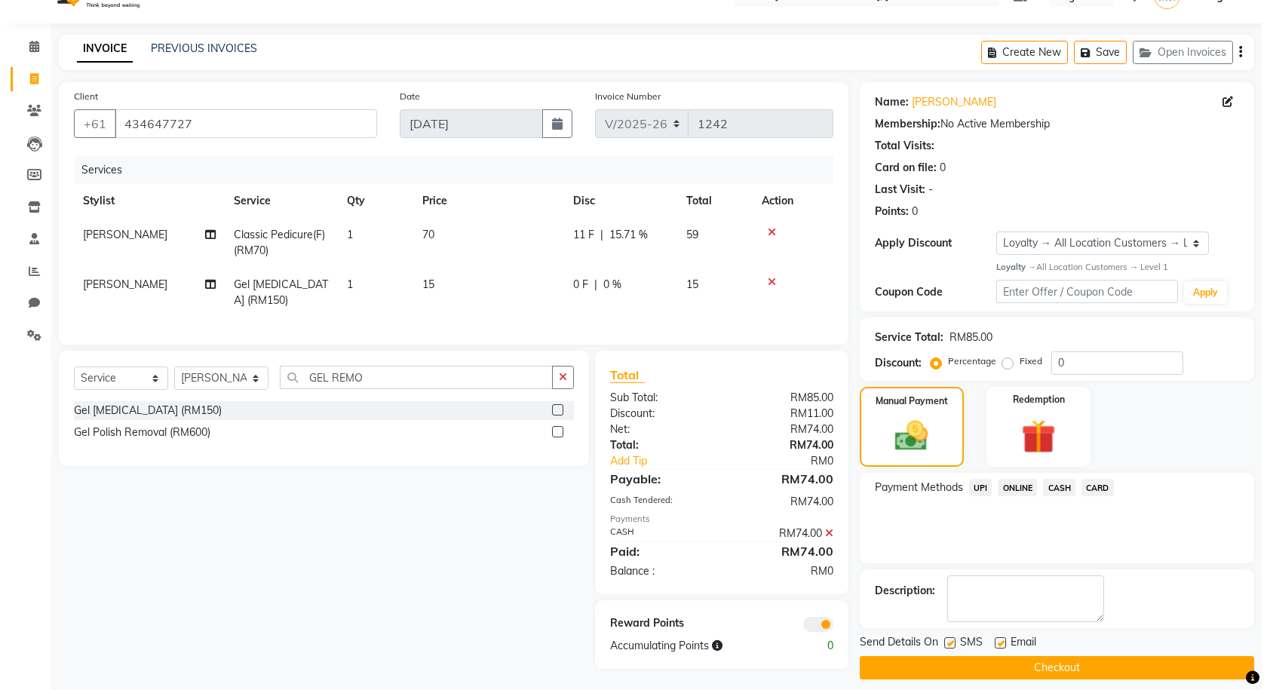
scroll to position [44, 0]
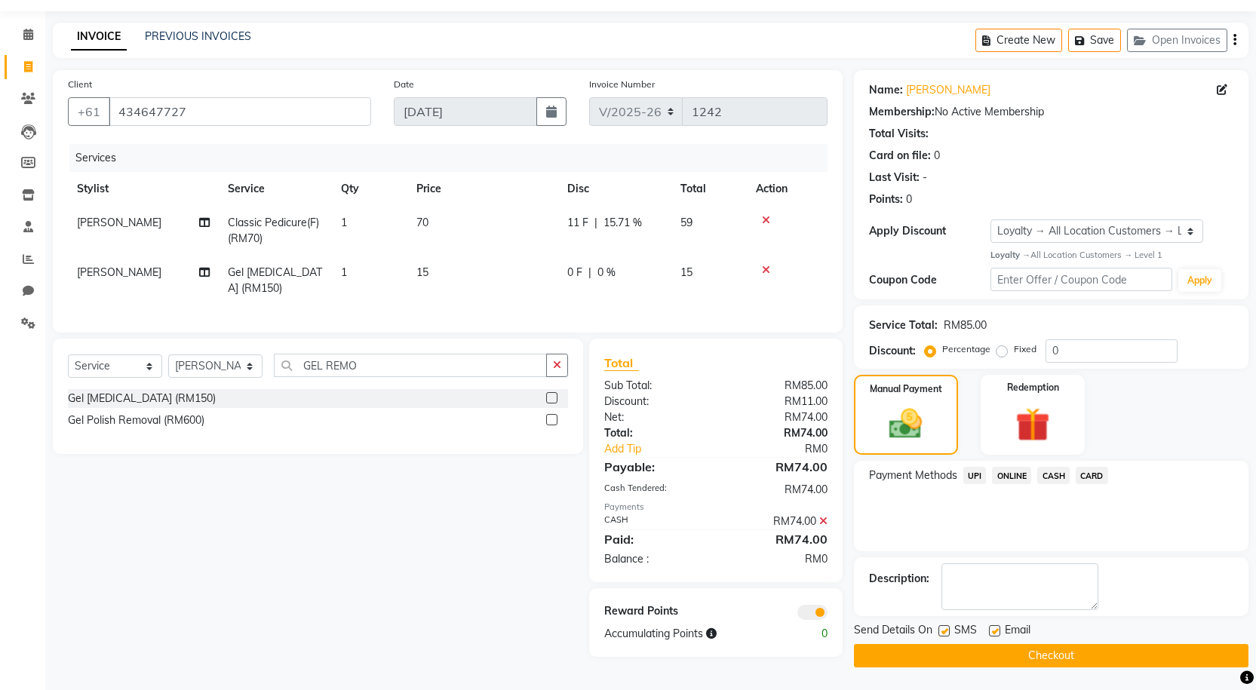
click at [813, 620] on span at bounding box center [812, 612] width 30 height 15
click at [827, 615] on input "checkbox" at bounding box center [827, 615] width 0 height 0
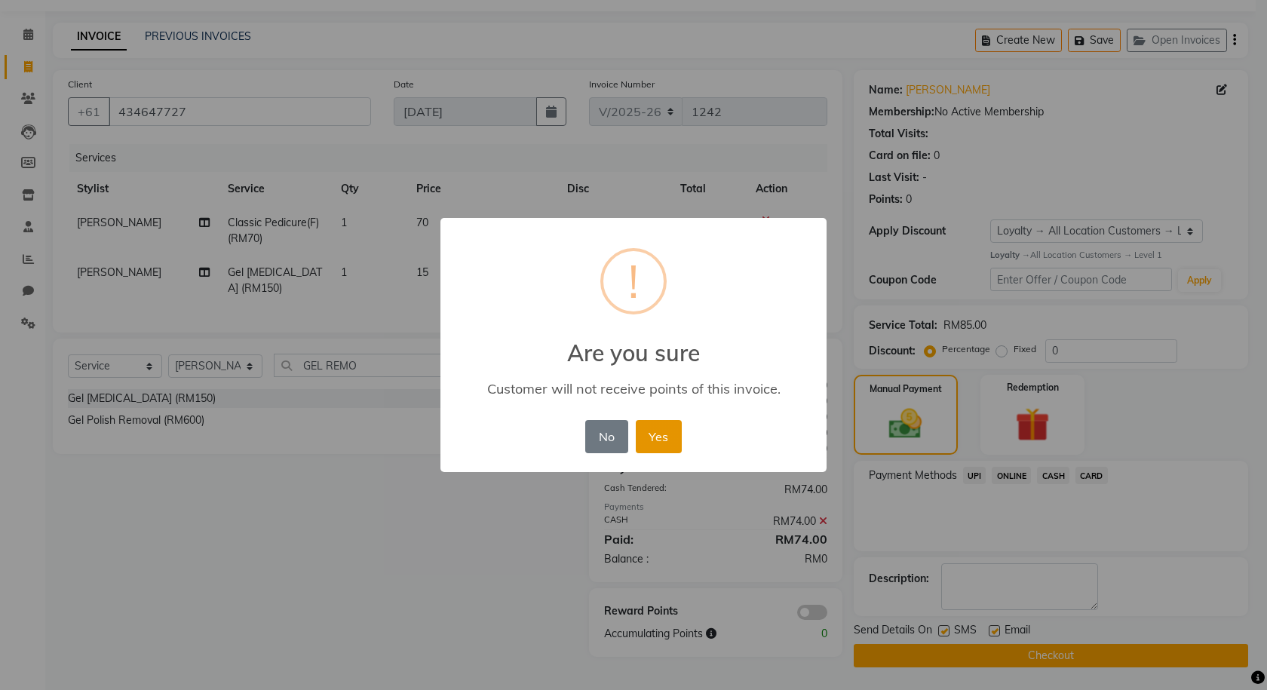
click at [649, 428] on button "Yes" at bounding box center [659, 436] width 46 height 33
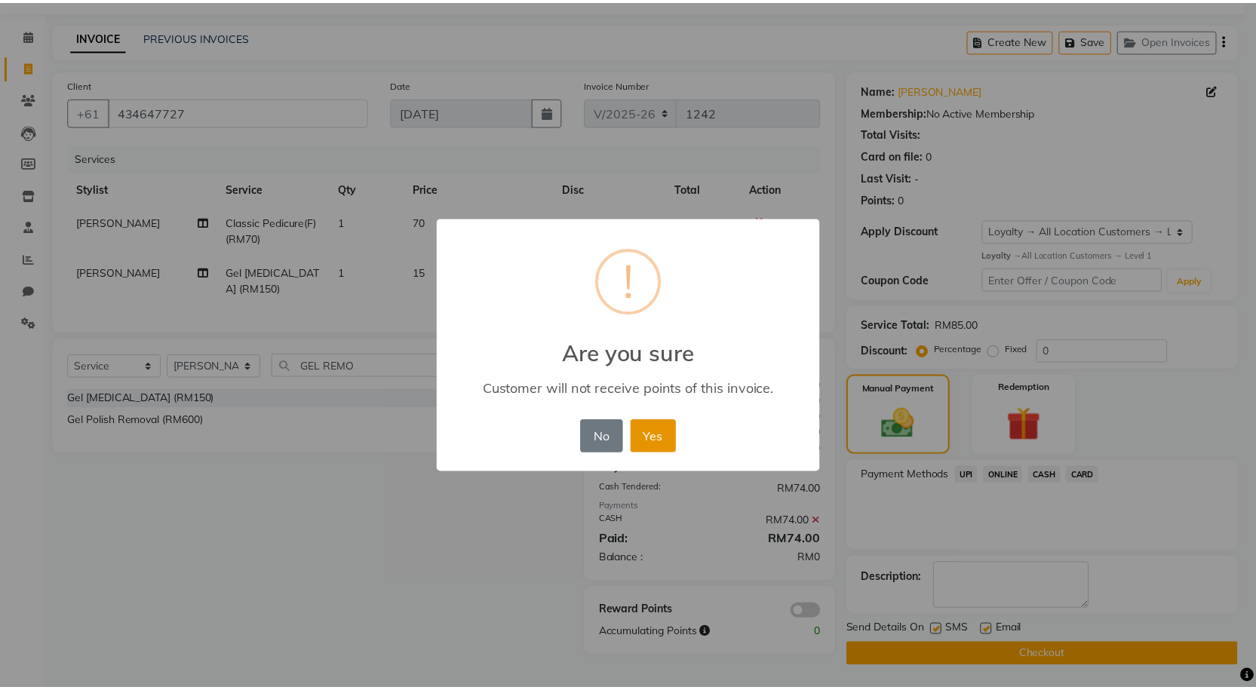
scroll to position [43, 0]
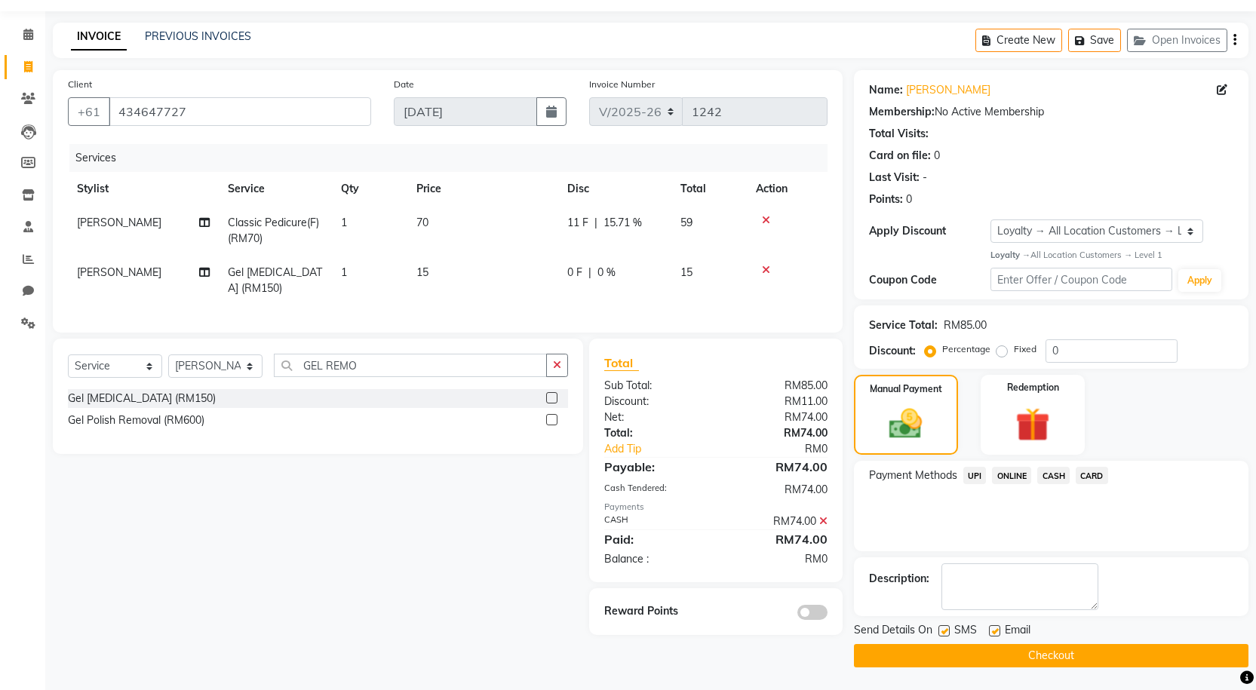
click at [1057, 480] on span "CASH" at bounding box center [1053, 475] width 32 height 17
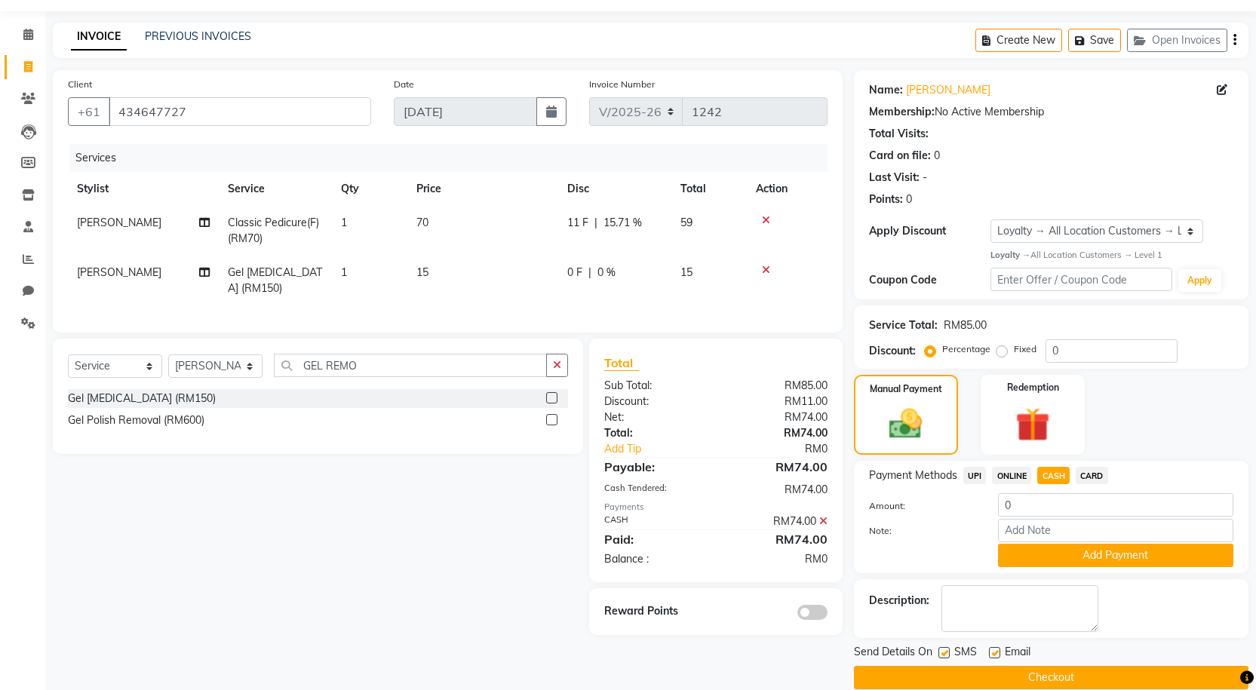
click at [824, 526] on icon at bounding box center [823, 521] width 8 height 11
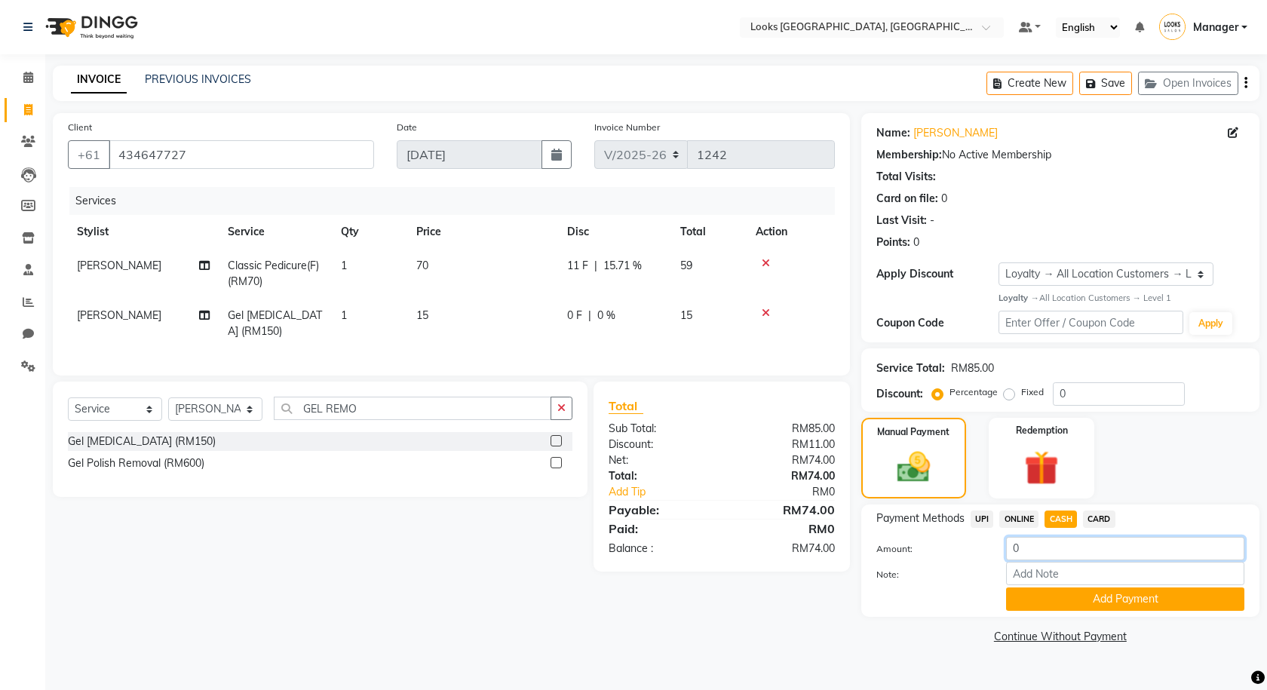
drag, startPoint x: 1047, startPoint y: 542, endPoint x: 998, endPoint y: 560, distance: 53.0
click at [998, 560] on div "Amount: 0" at bounding box center [1060, 550] width 391 height 26
type input "100"
click at [1046, 600] on button "Add Payment" at bounding box center [1125, 598] width 238 height 23
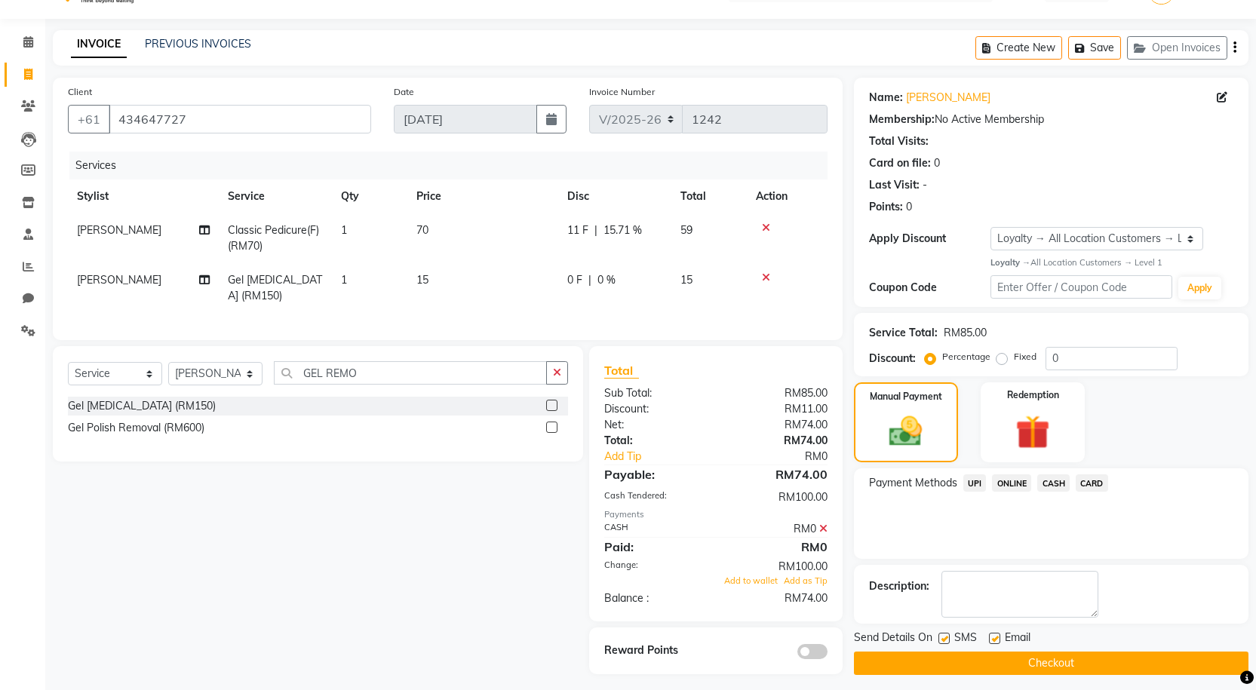
scroll to position [54, 0]
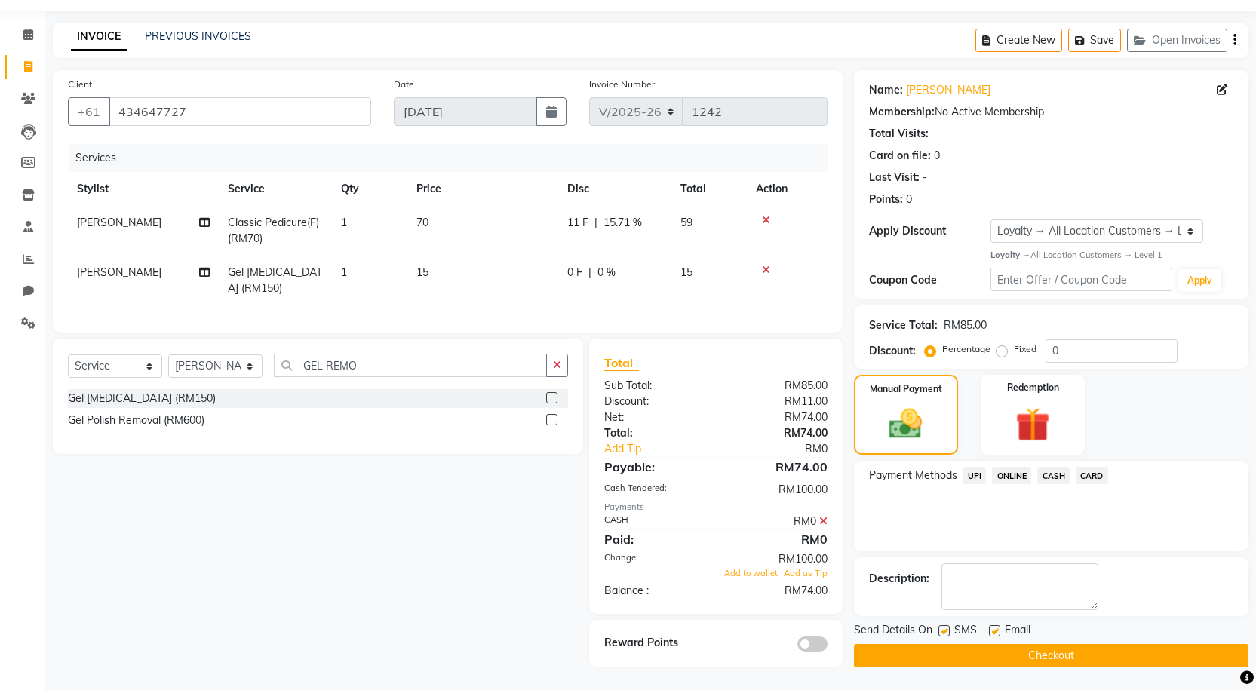
click at [824, 520] on icon at bounding box center [823, 521] width 8 height 11
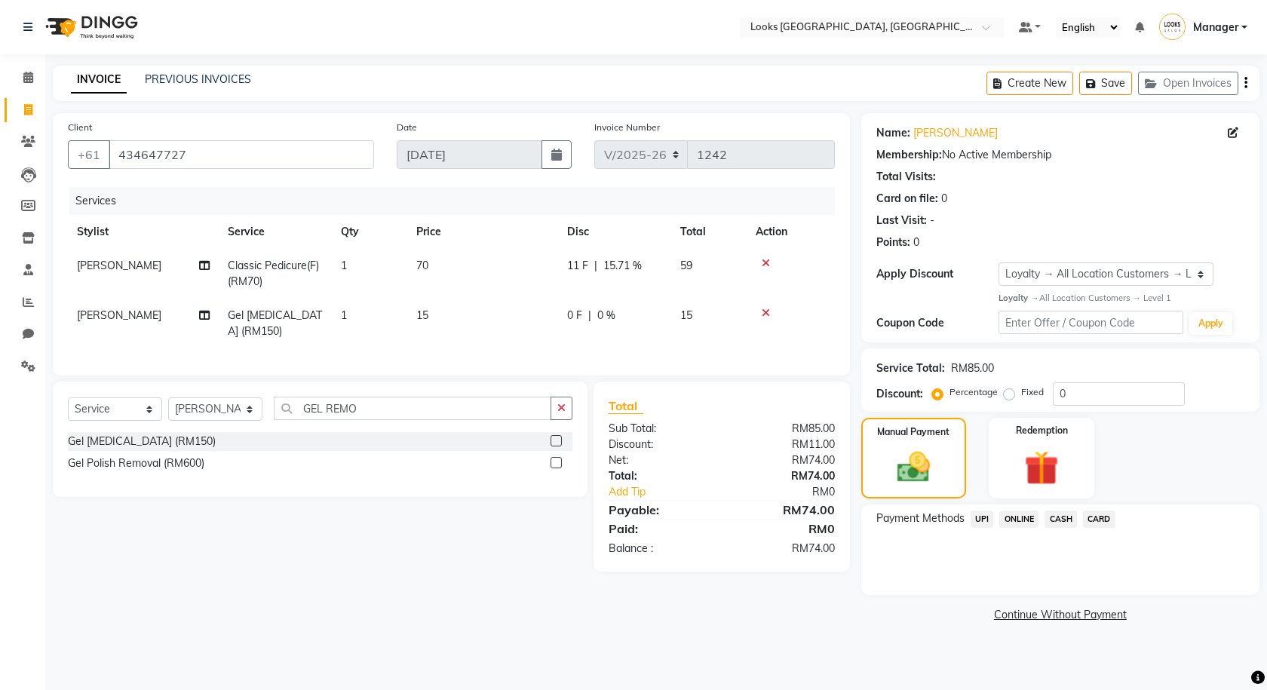
click at [1067, 518] on span "CASH" at bounding box center [1060, 519] width 32 height 17
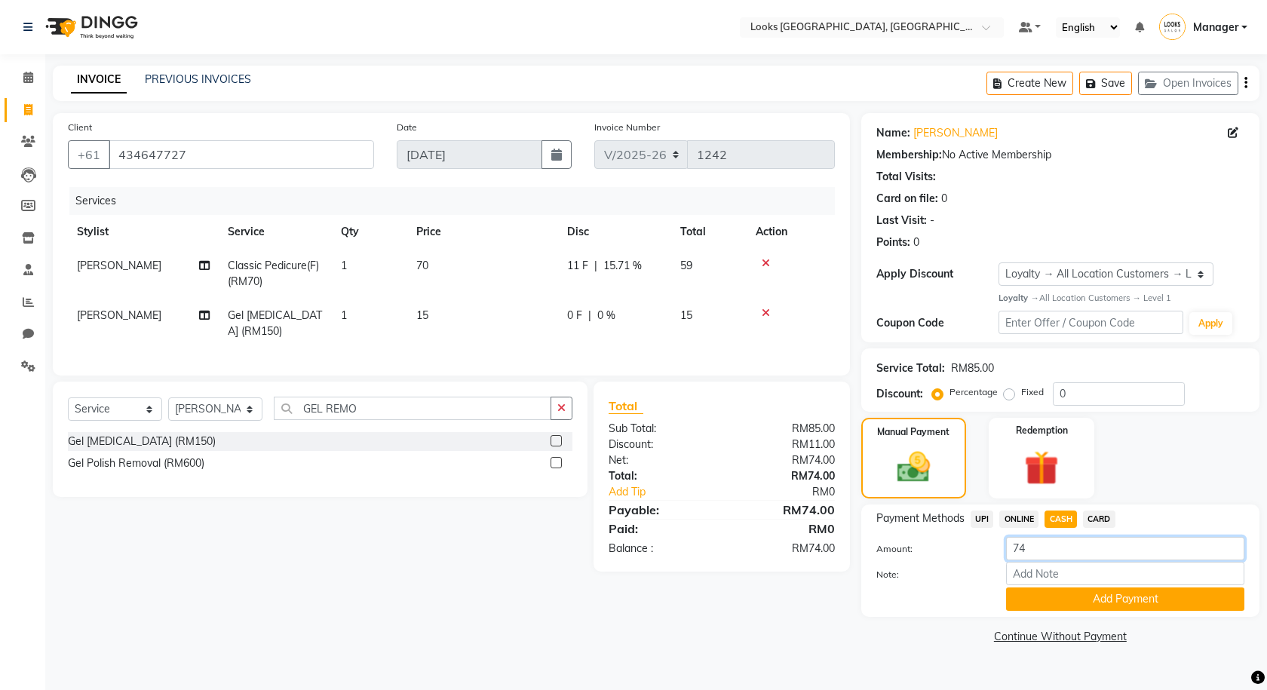
drag, startPoint x: 986, startPoint y: 561, endPoint x: 970, endPoint y: 563, distance: 15.9
click at [970, 563] on div "Amount: 74 Note: Add Payment" at bounding box center [1060, 574] width 368 height 74
type input "100"
click at [1034, 594] on button "Add Payment" at bounding box center [1125, 598] width 238 height 23
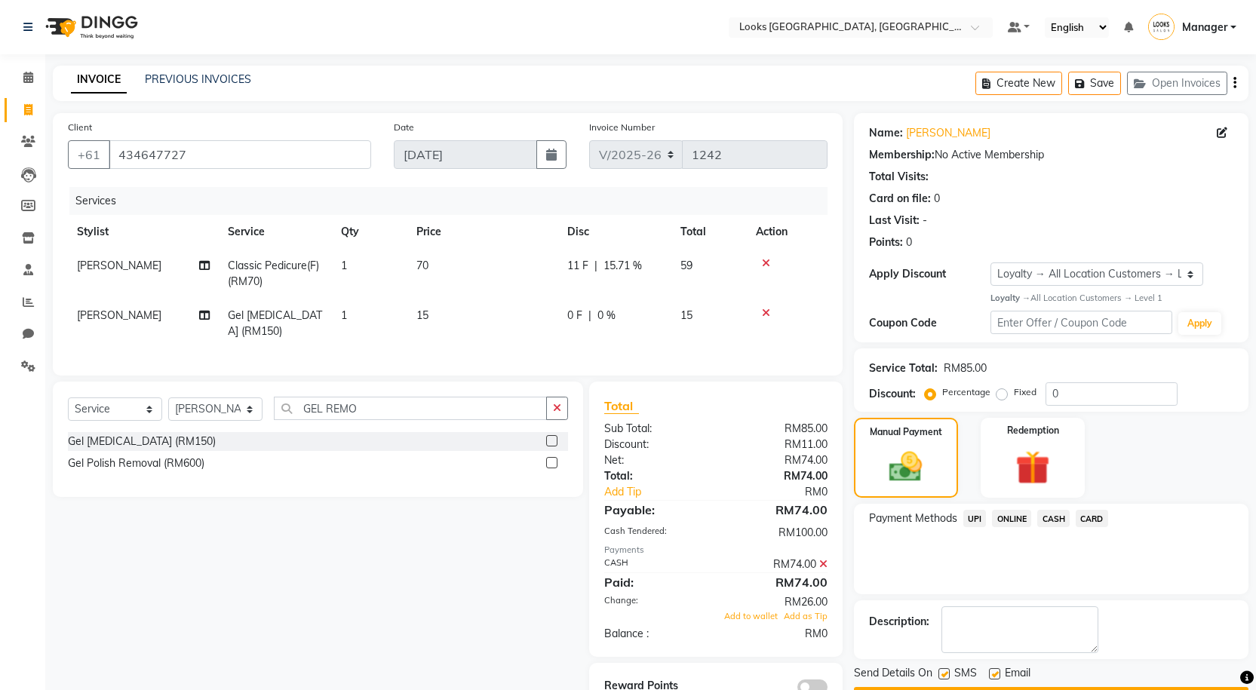
click at [824, 569] on icon at bounding box center [823, 564] width 8 height 11
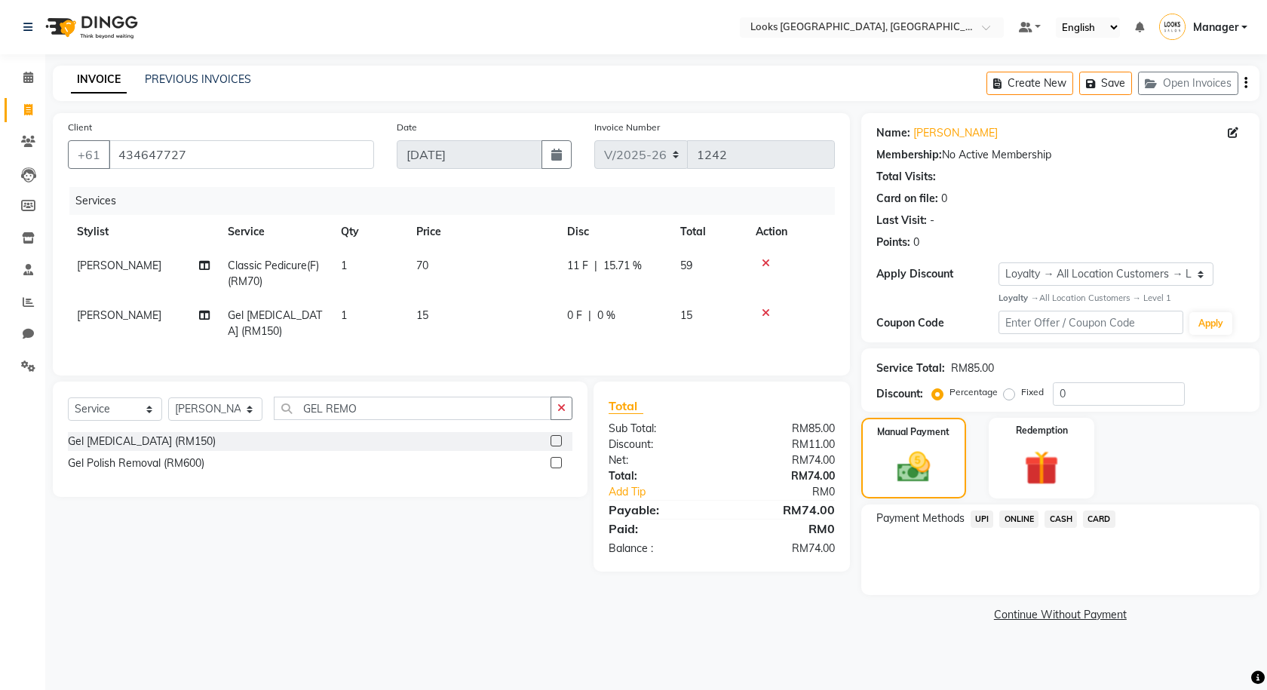
click at [1056, 511] on span "CASH" at bounding box center [1060, 519] width 32 height 17
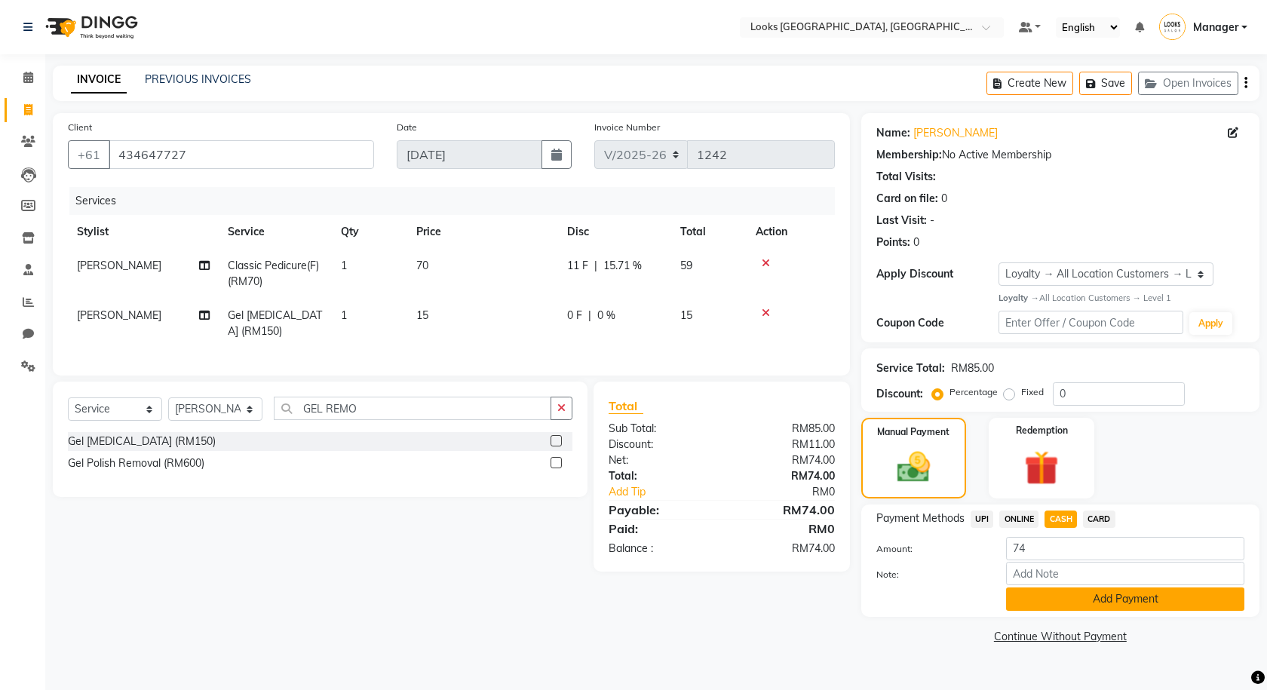
click at [1114, 600] on button "Add Payment" at bounding box center [1125, 598] width 238 height 23
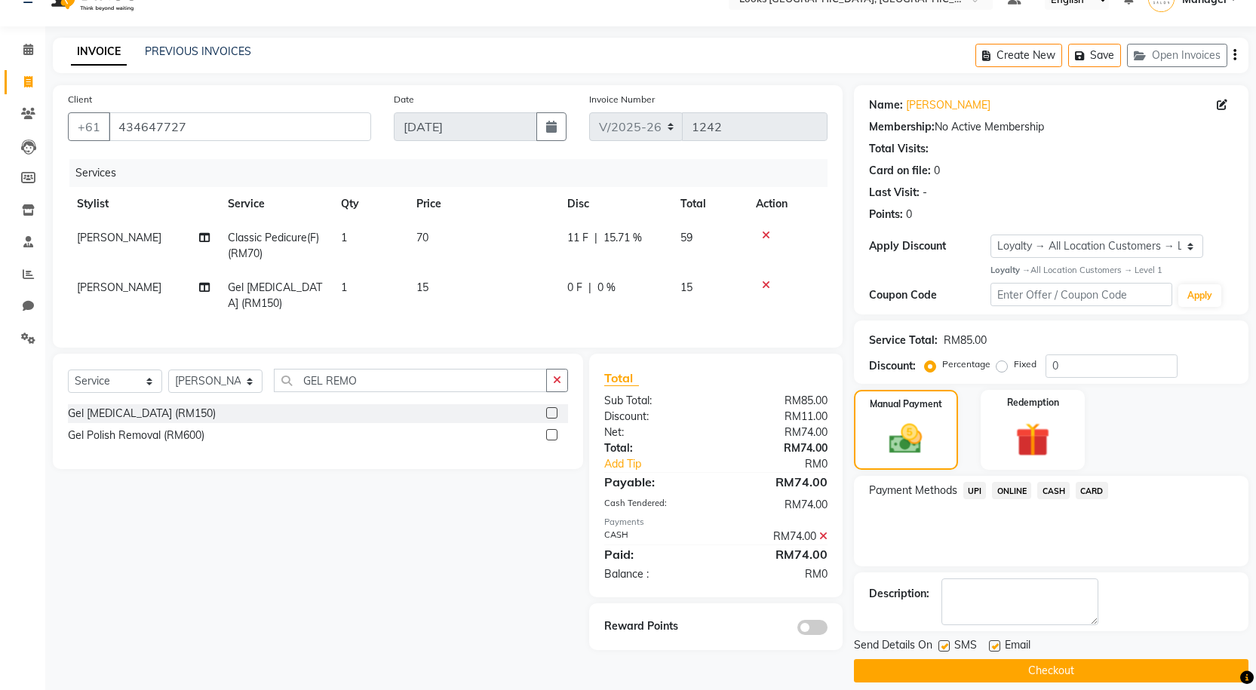
scroll to position [43, 0]
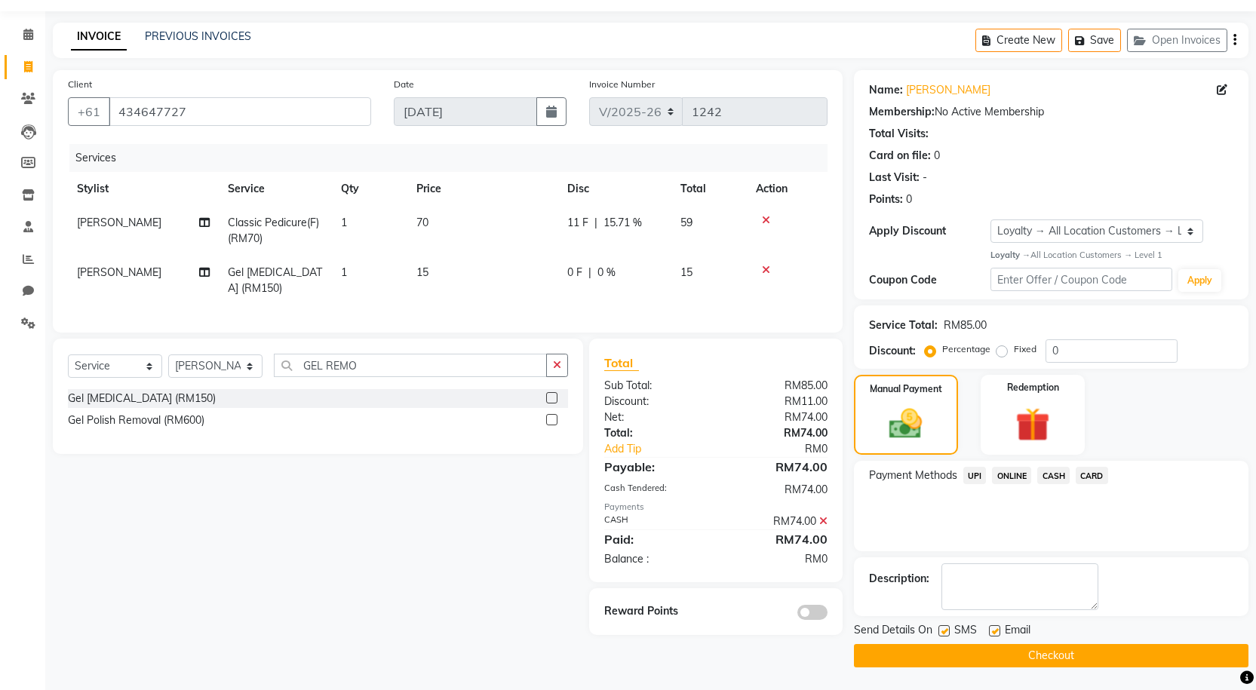
click at [894, 653] on button "Checkout" at bounding box center [1051, 655] width 394 height 23
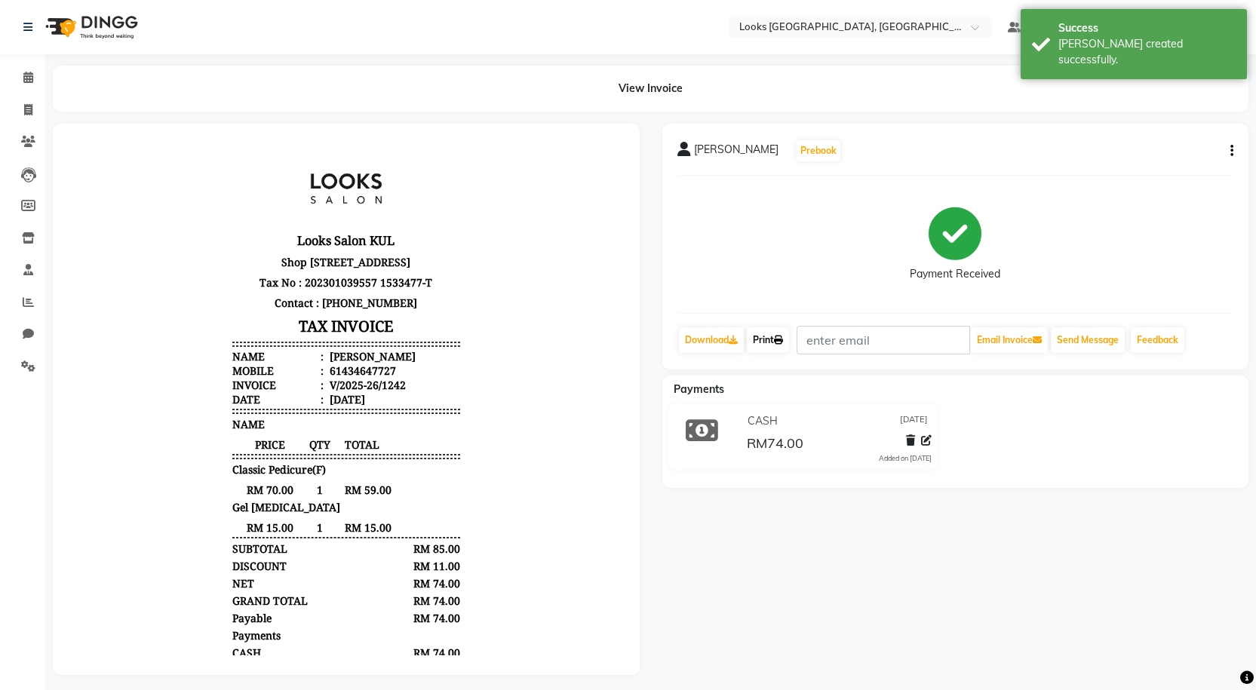
click at [779, 340] on icon at bounding box center [778, 340] width 9 height 9
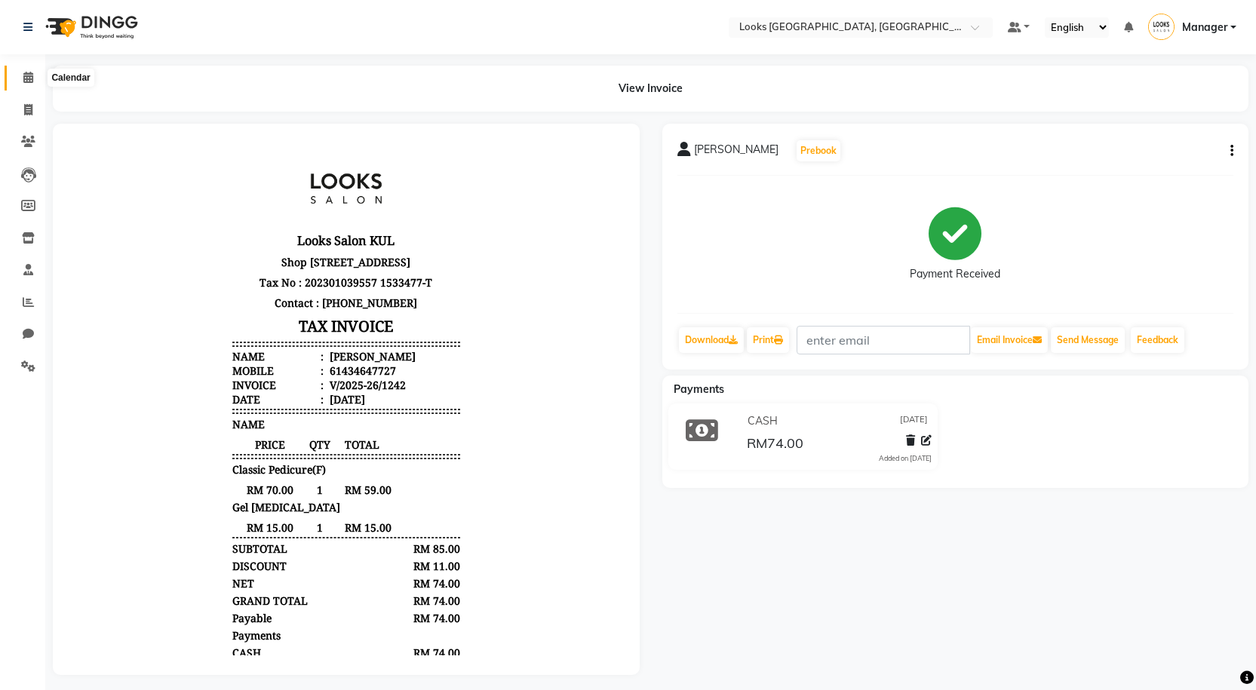
click at [26, 77] on icon at bounding box center [28, 77] width 10 height 11
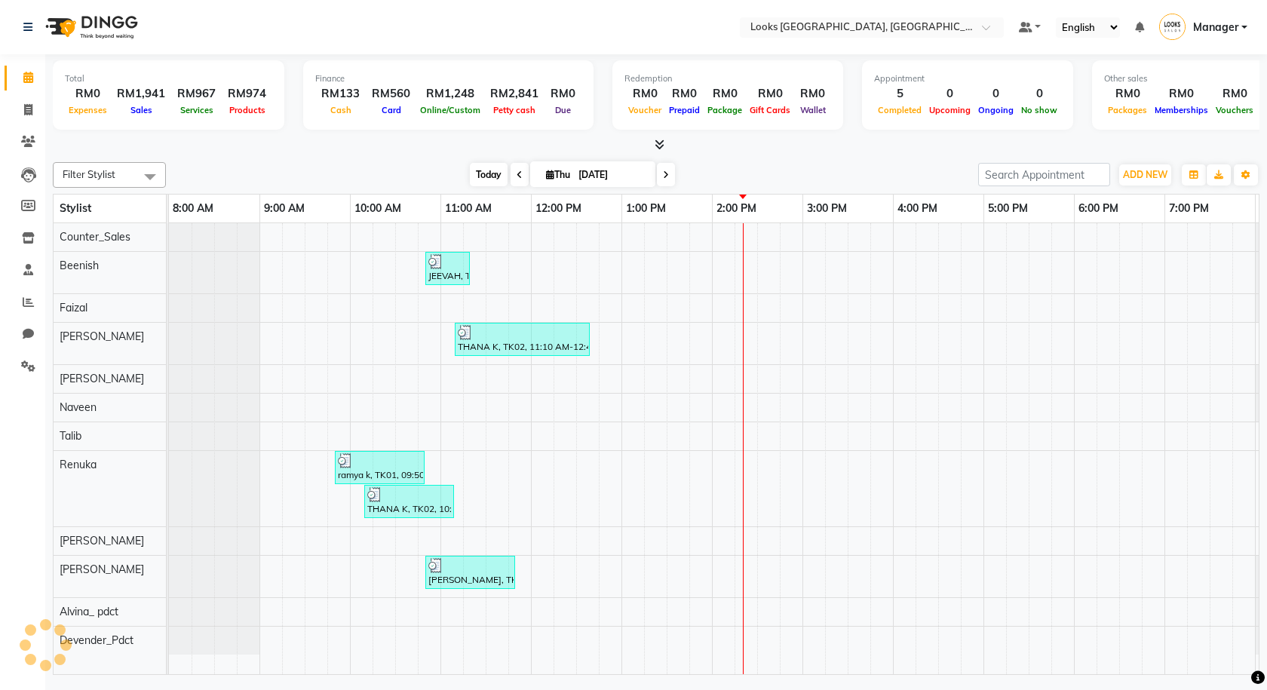
click at [472, 171] on span "Today" at bounding box center [489, 174] width 38 height 23
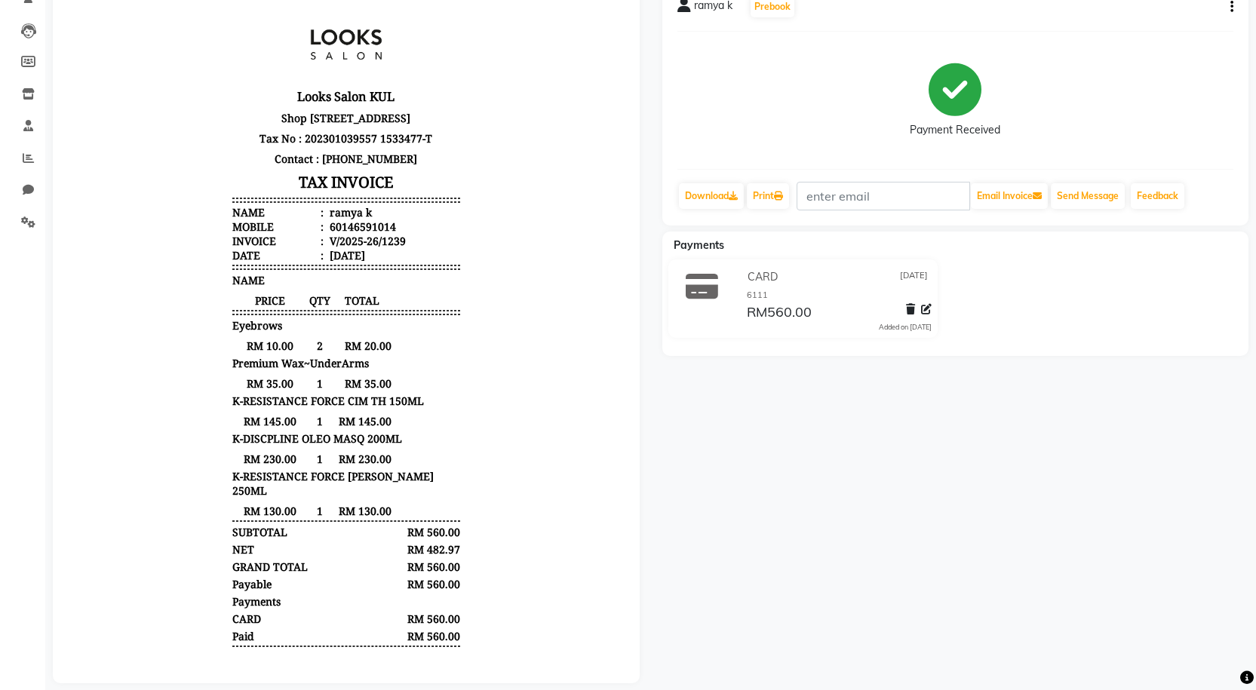
scroll to position [151, 0]
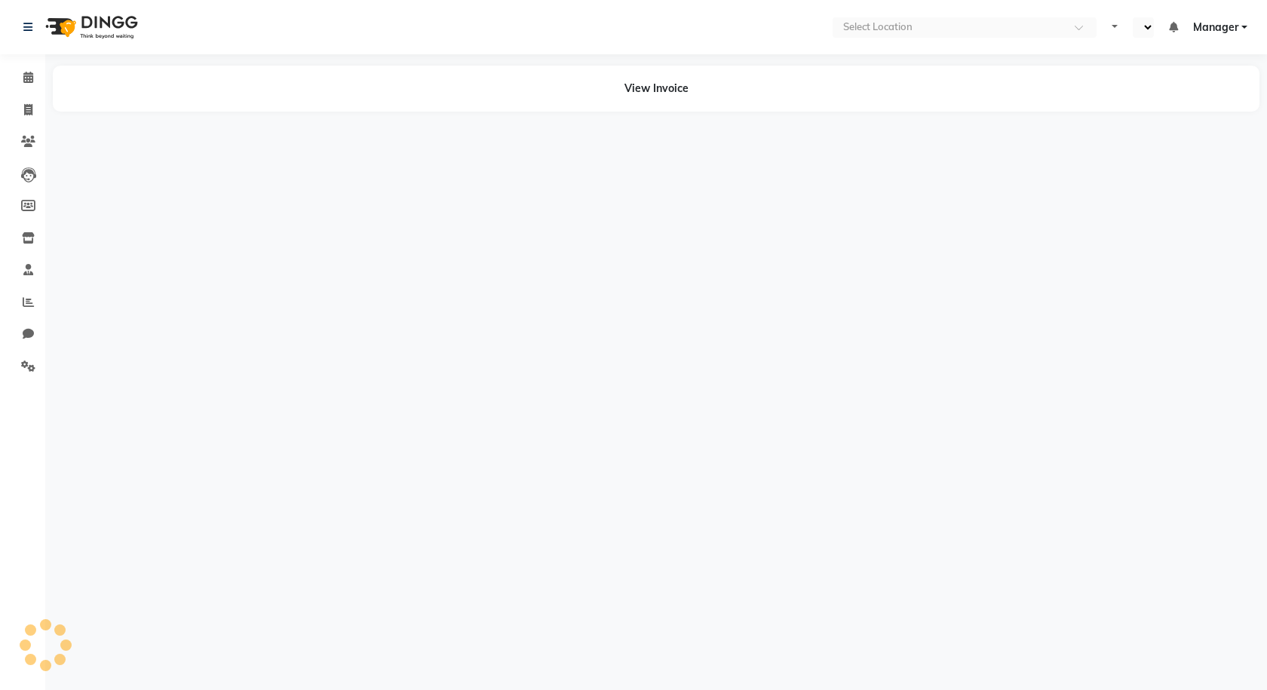
select select "en"
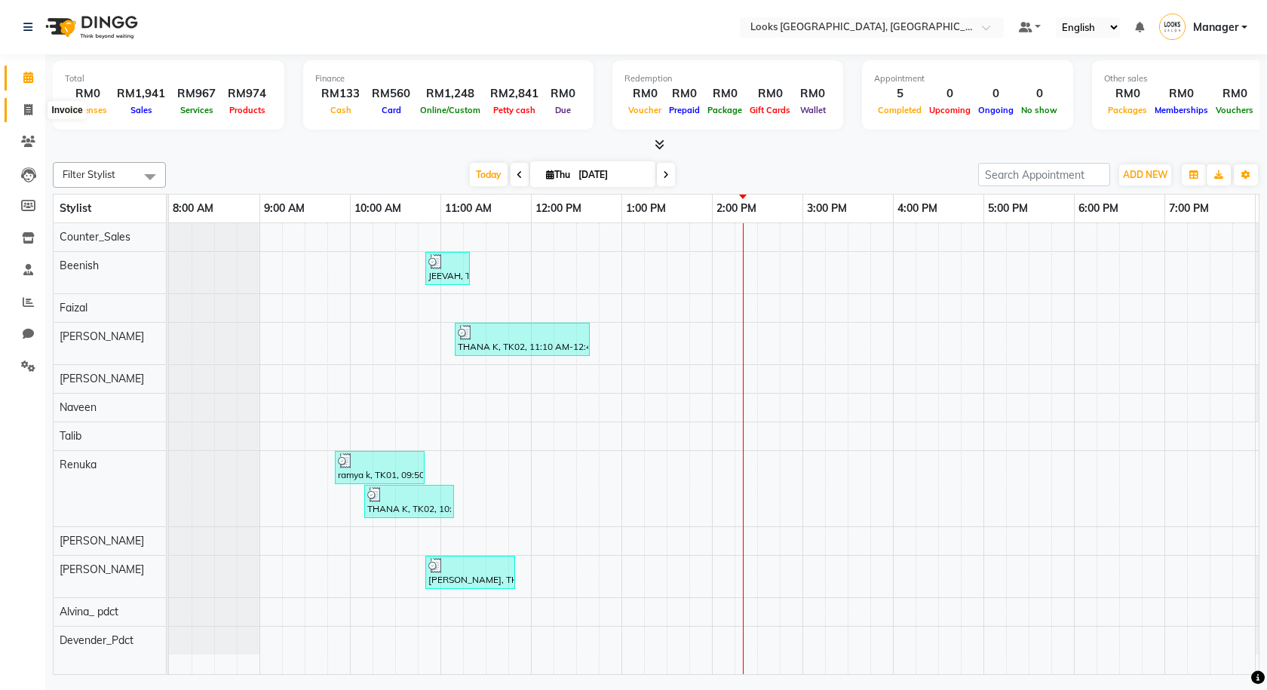
click at [29, 116] on span at bounding box center [28, 110] width 26 height 17
select select "service"
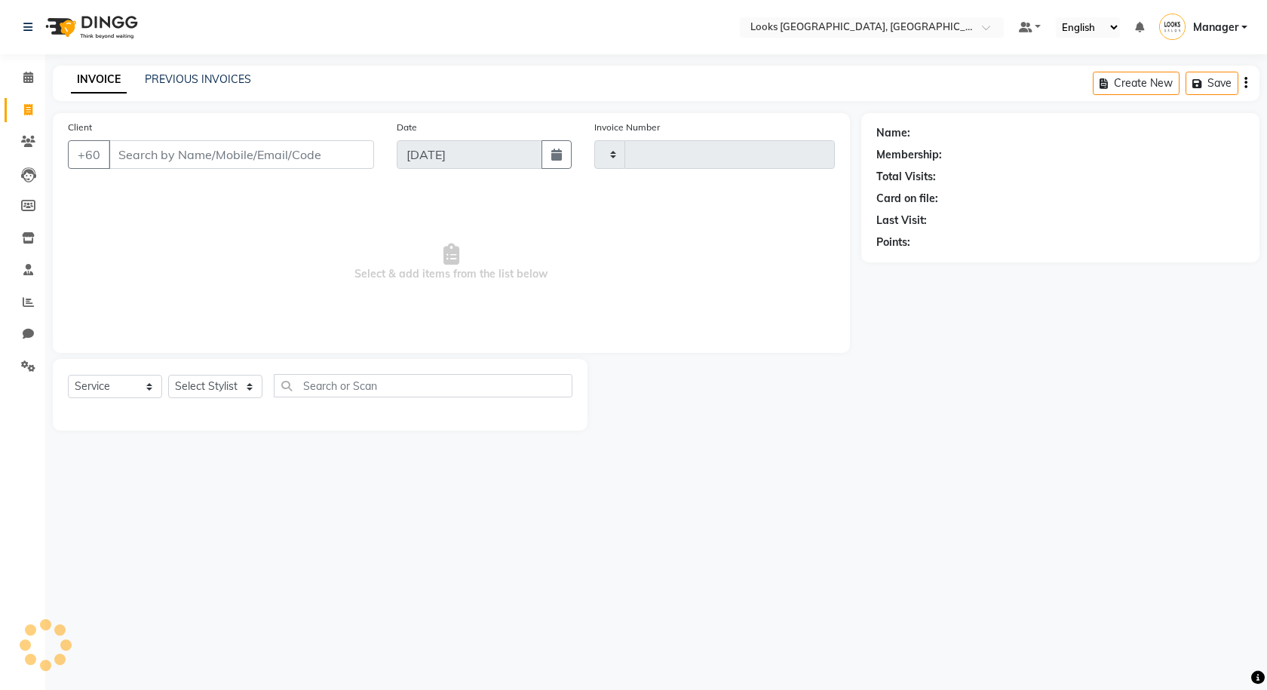
type input "1243"
select select "8109"
click at [1176, 87] on button "Open Invoices" at bounding box center [1188, 83] width 100 height 23
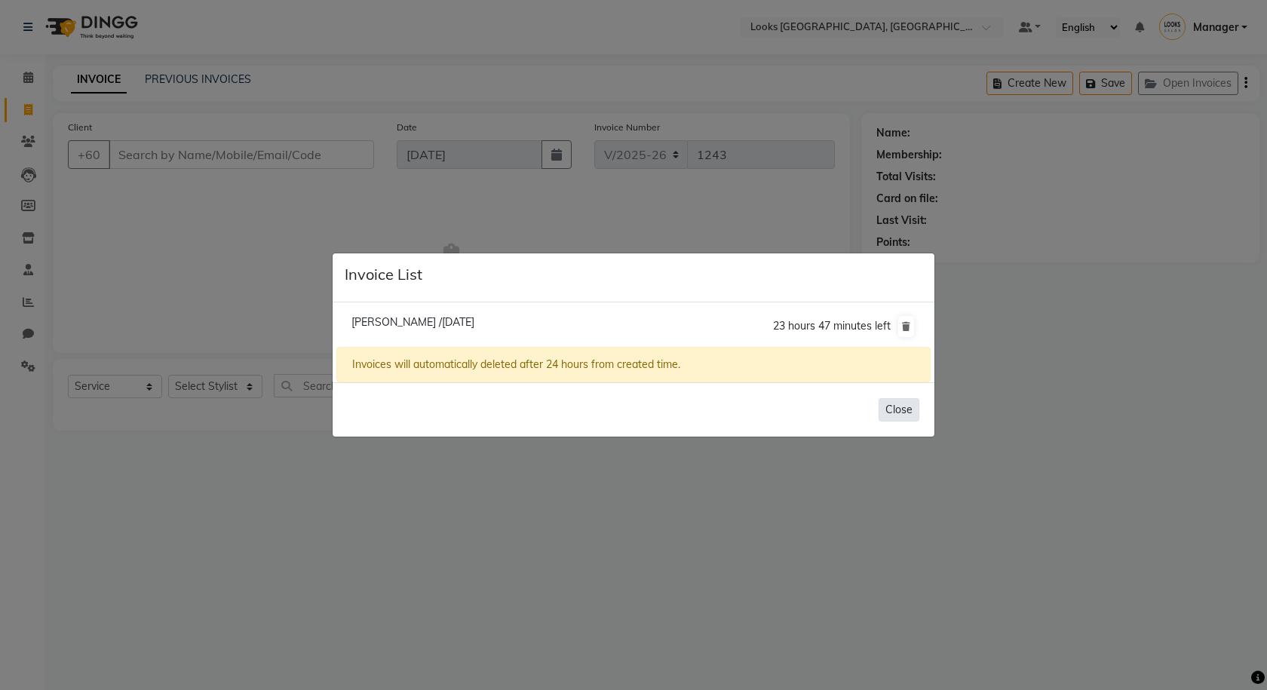
click at [919, 409] on button "Close" at bounding box center [899, 409] width 41 height 23
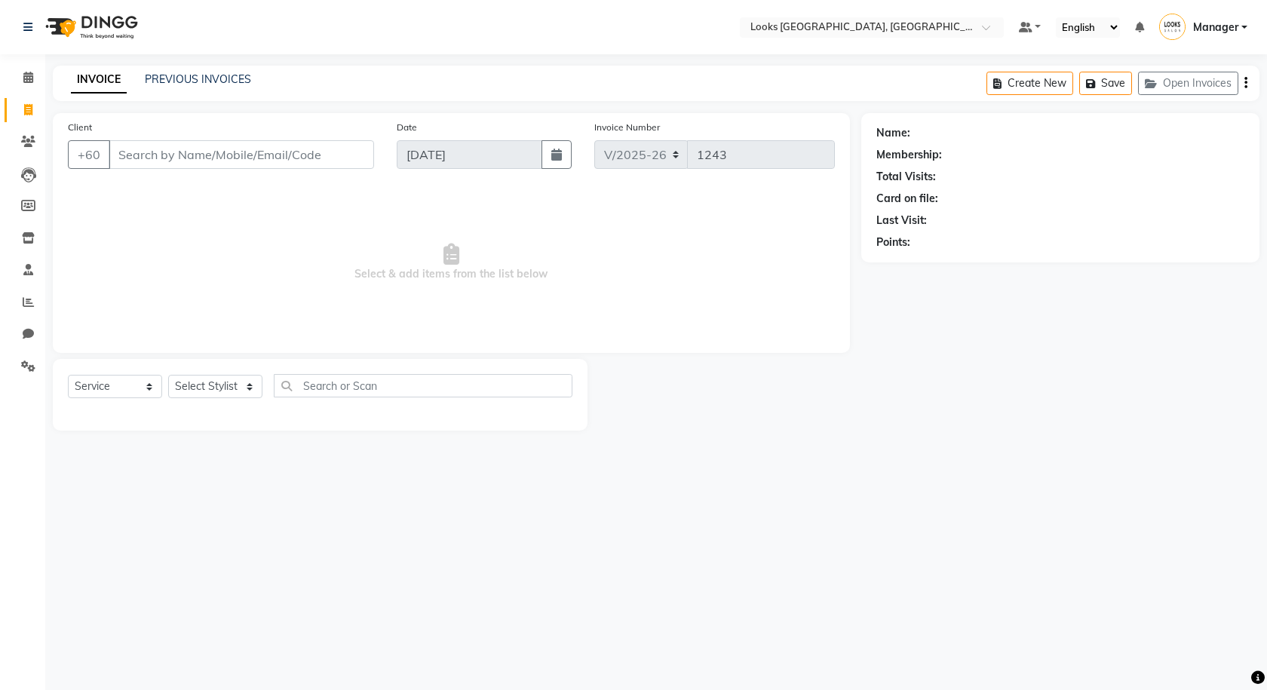
click at [23, 61] on div "Calendar Invoice Clients Leads Members Inventory Staff Reports Chat Settings Co…" at bounding box center [102, 355] width 204 height 624
click at [24, 65] on li "Calendar" at bounding box center [22, 78] width 45 height 32
click at [20, 75] on span at bounding box center [28, 77] width 26 height 17
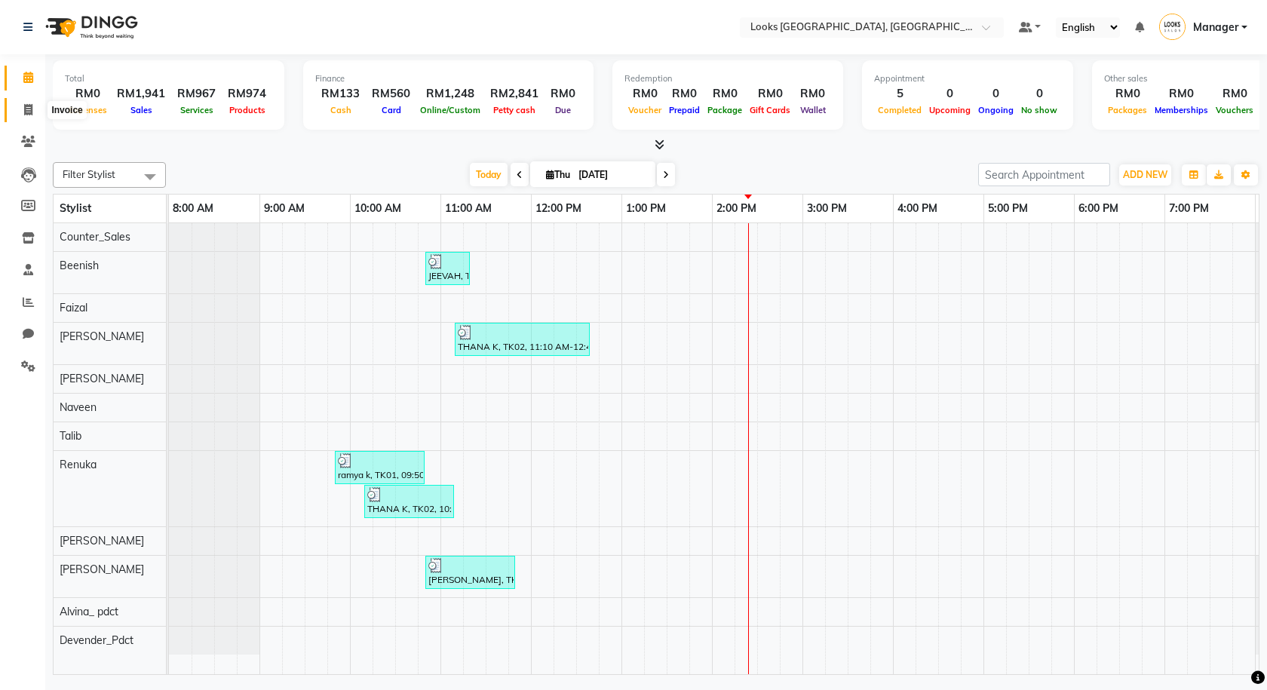
click at [34, 103] on span at bounding box center [28, 110] width 26 height 17
select select "8109"
select select "service"
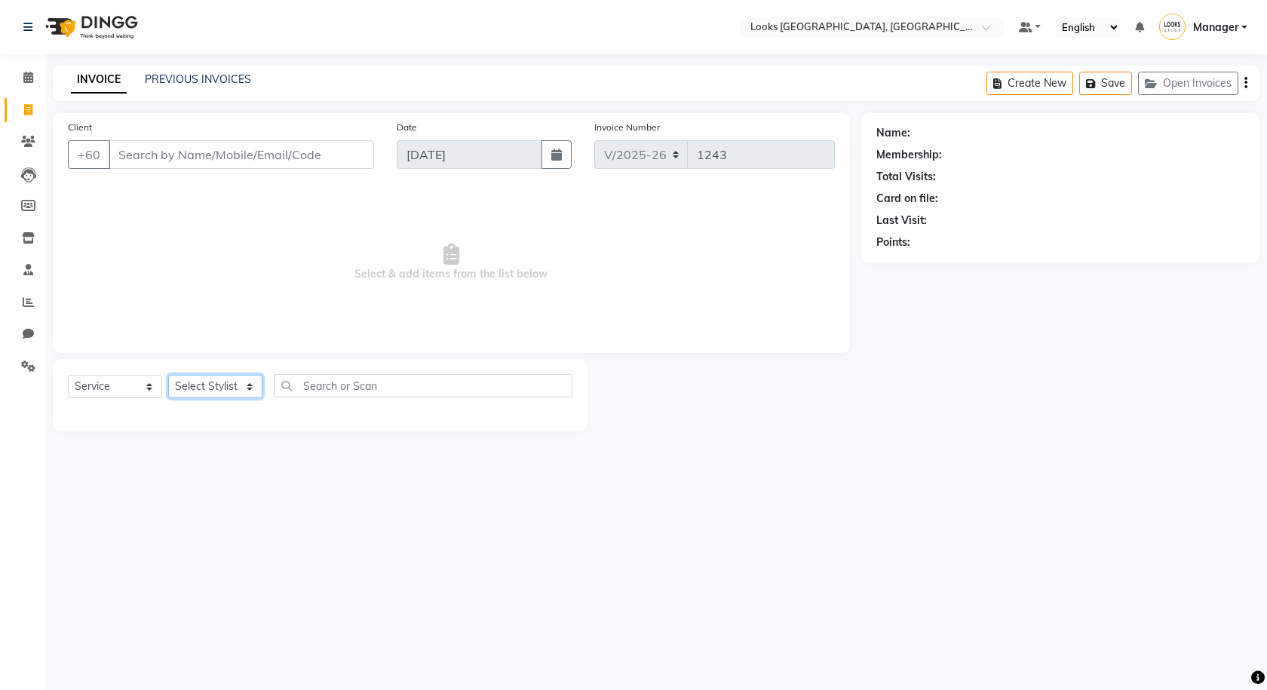
click at [242, 379] on select "Select Stylist Alvina_ pdct Awaiz_Mgr Beenish Counter_Sales Cynthia_pdct Devend…" at bounding box center [215, 386] width 94 height 23
click at [234, 525] on div "Select Location × Looks Kuala Lumpur, Malaysia Default Panel My Panel English E…" at bounding box center [633, 345] width 1267 height 690
click at [17, 72] on span at bounding box center [28, 77] width 26 height 17
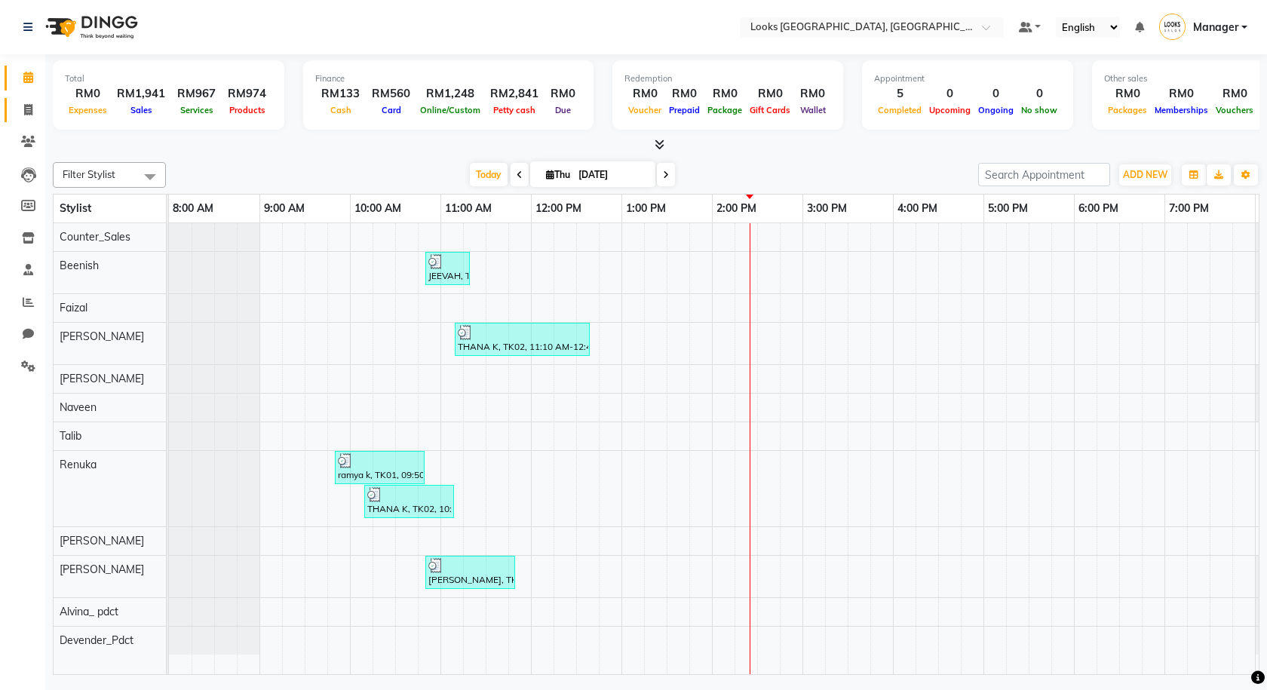
click at [25, 100] on link "Invoice" at bounding box center [23, 110] width 36 height 25
select select "service"
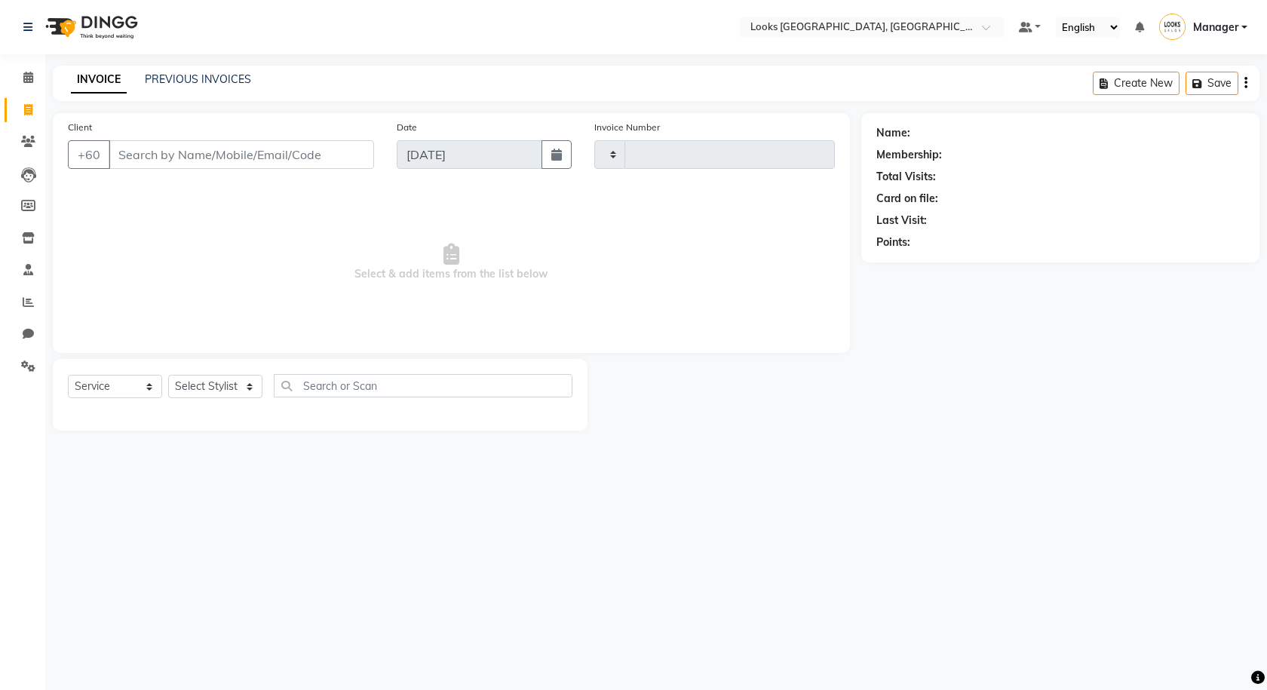
type input "1243"
select select "8109"
click at [207, 388] on select "Select Stylist" at bounding box center [215, 386] width 94 height 23
select select "75537"
click at [168, 375] on select "Select Stylist Alvina_ pdct Awaiz_Mgr Beenish Counter_Sales Cynthia_pdct Devend…" at bounding box center [215, 386] width 94 height 23
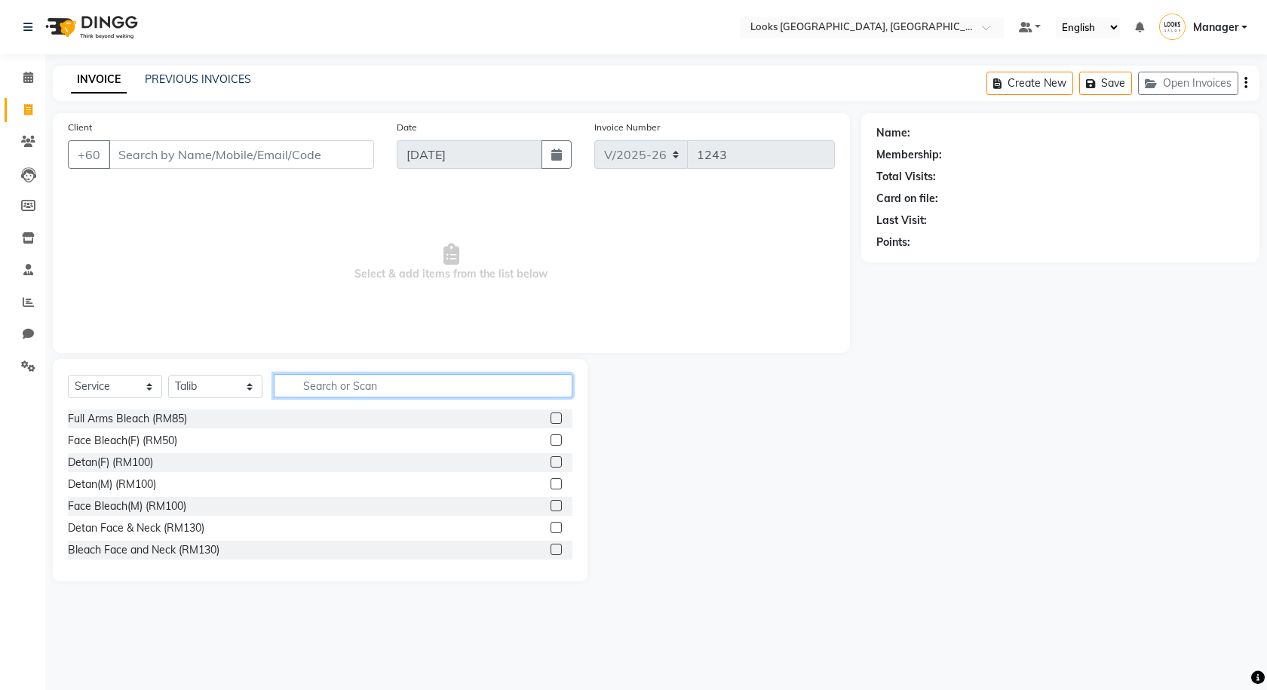
click at [318, 381] on input "text" at bounding box center [423, 385] width 299 height 23
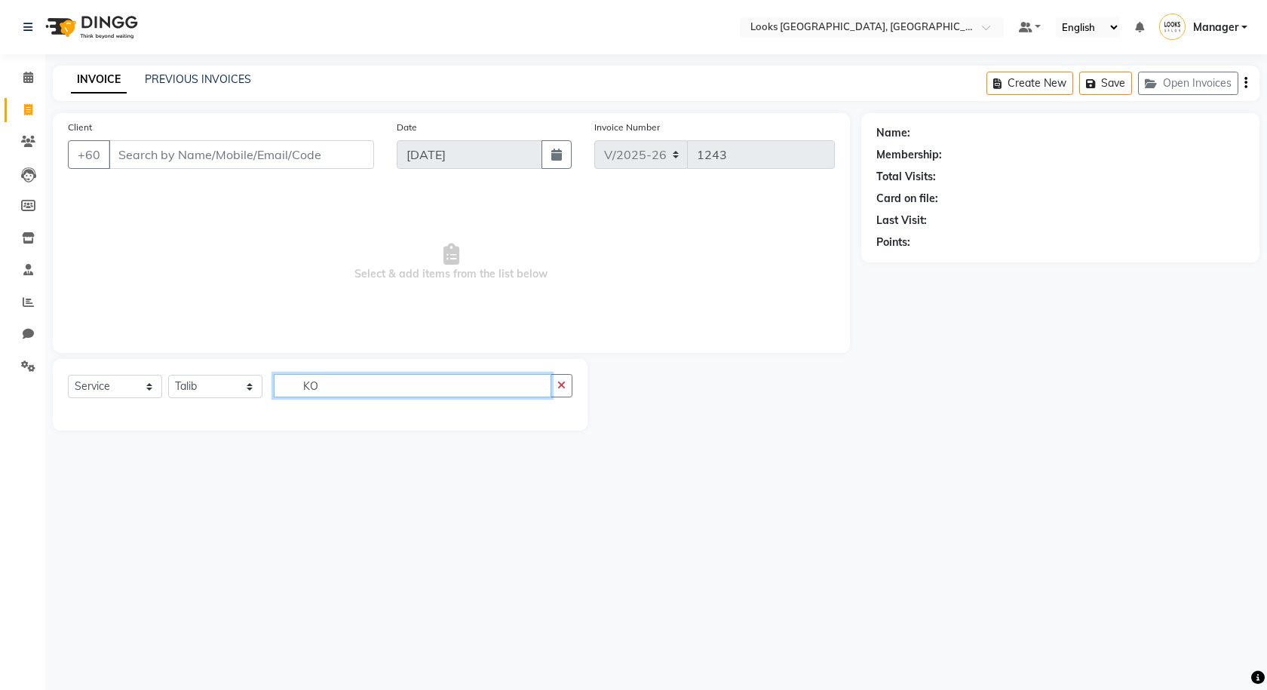
type input "K"
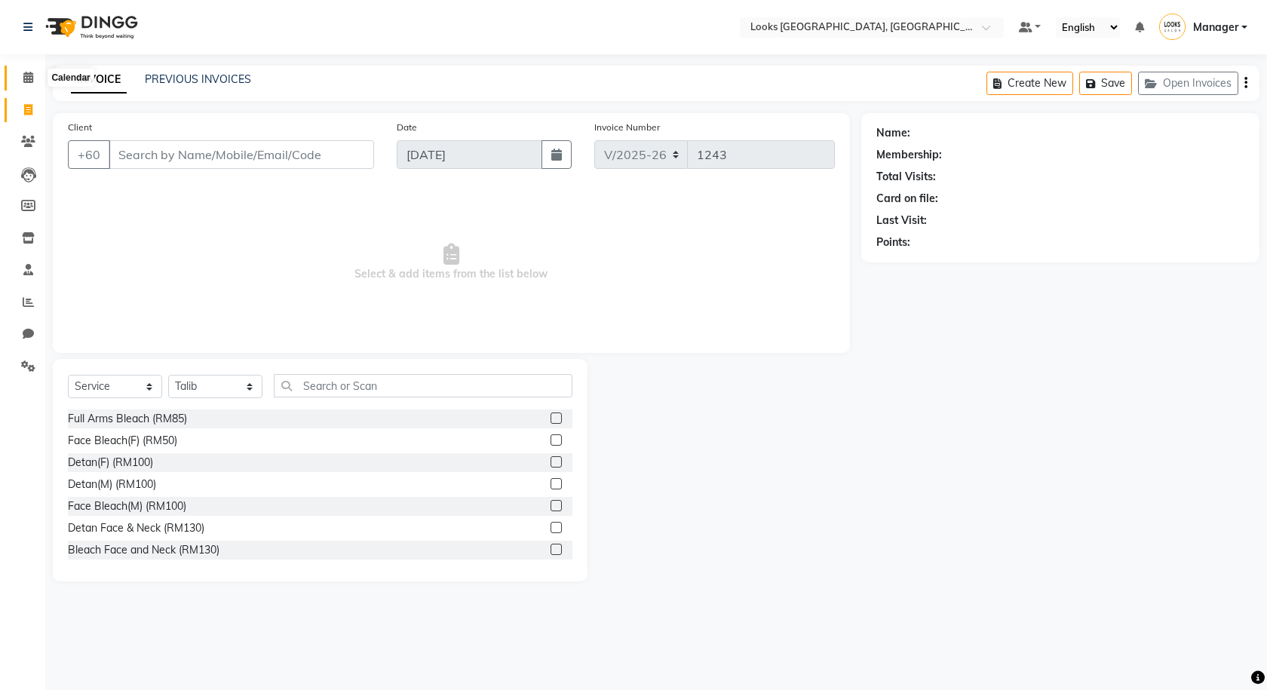
click at [26, 78] on icon at bounding box center [28, 77] width 10 height 11
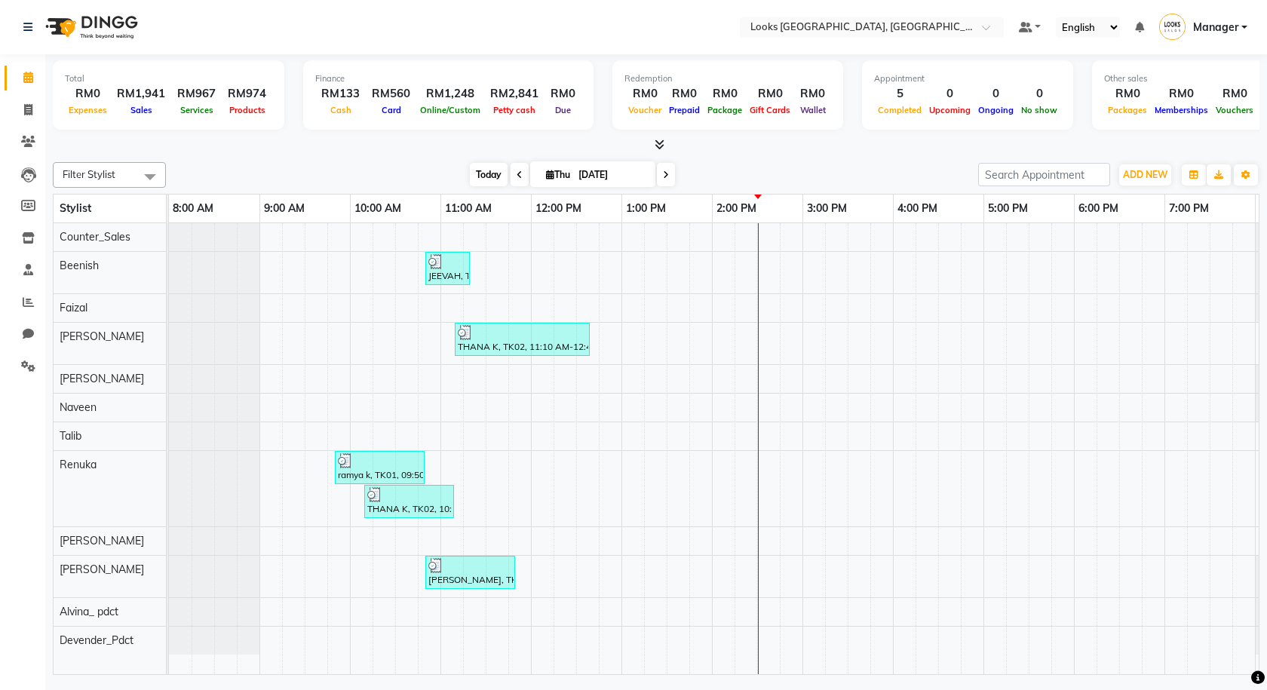
click at [470, 175] on span "Today" at bounding box center [489, 174] width 38 height 23
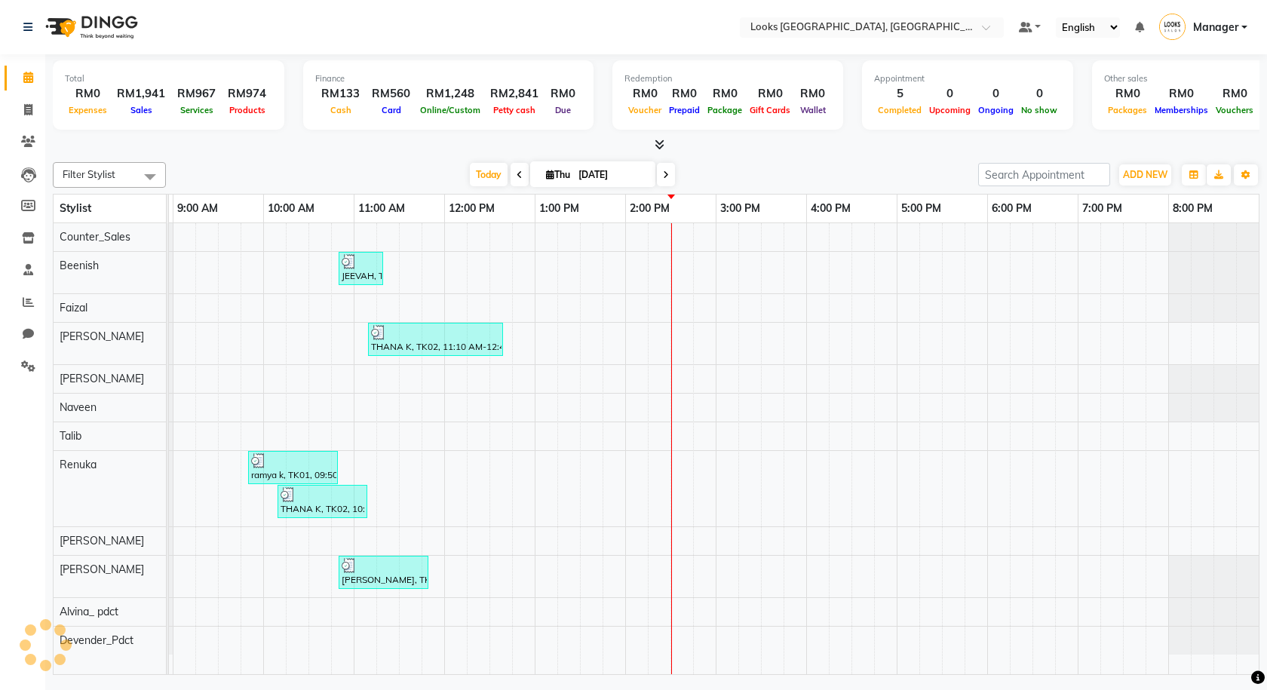
click at [657, 140] on icon at bounding box center [660, 144] width 10 height 11
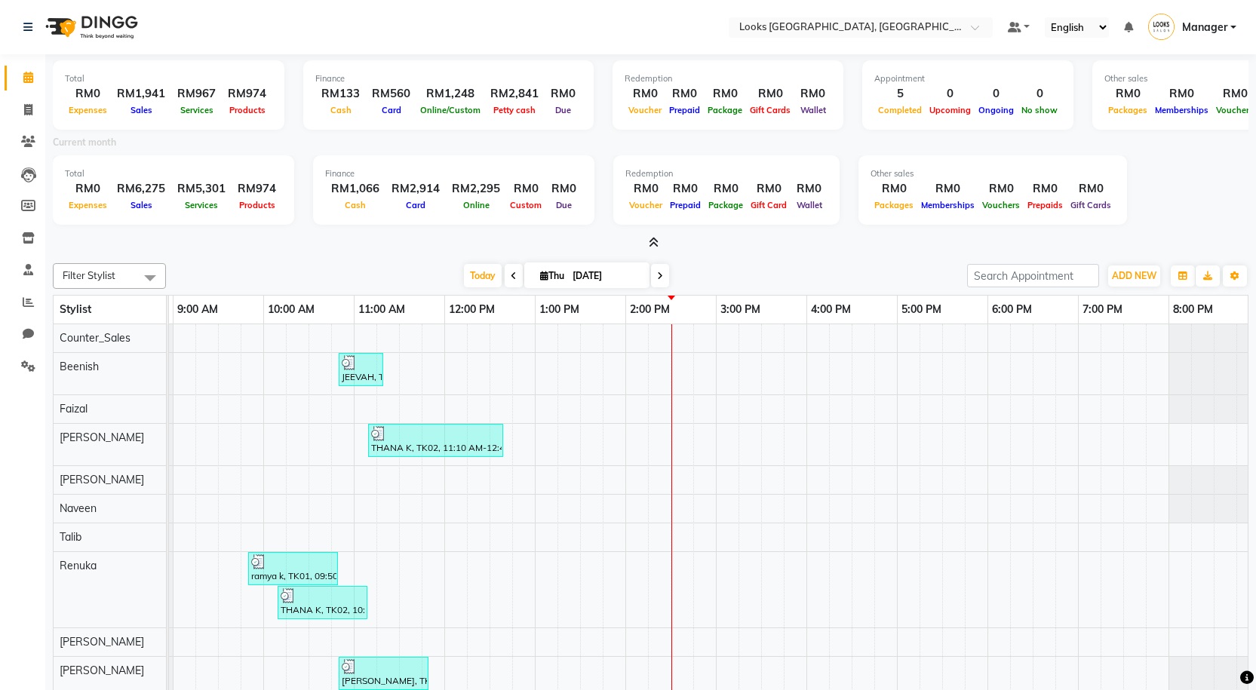
click at [655, 246] on icon at bounding box center [654, 242] width 10 height 11
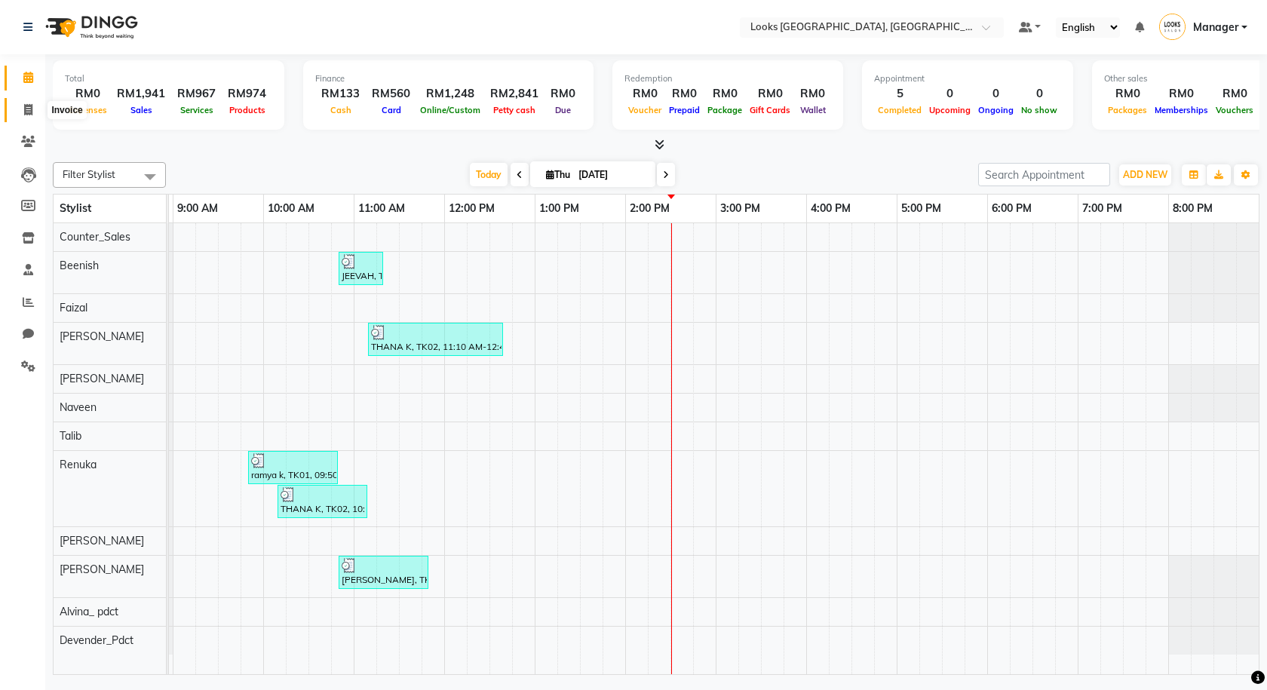
click at [17, 111] on span at bounding box center [28, 110] width 26 height 17
select select "service"
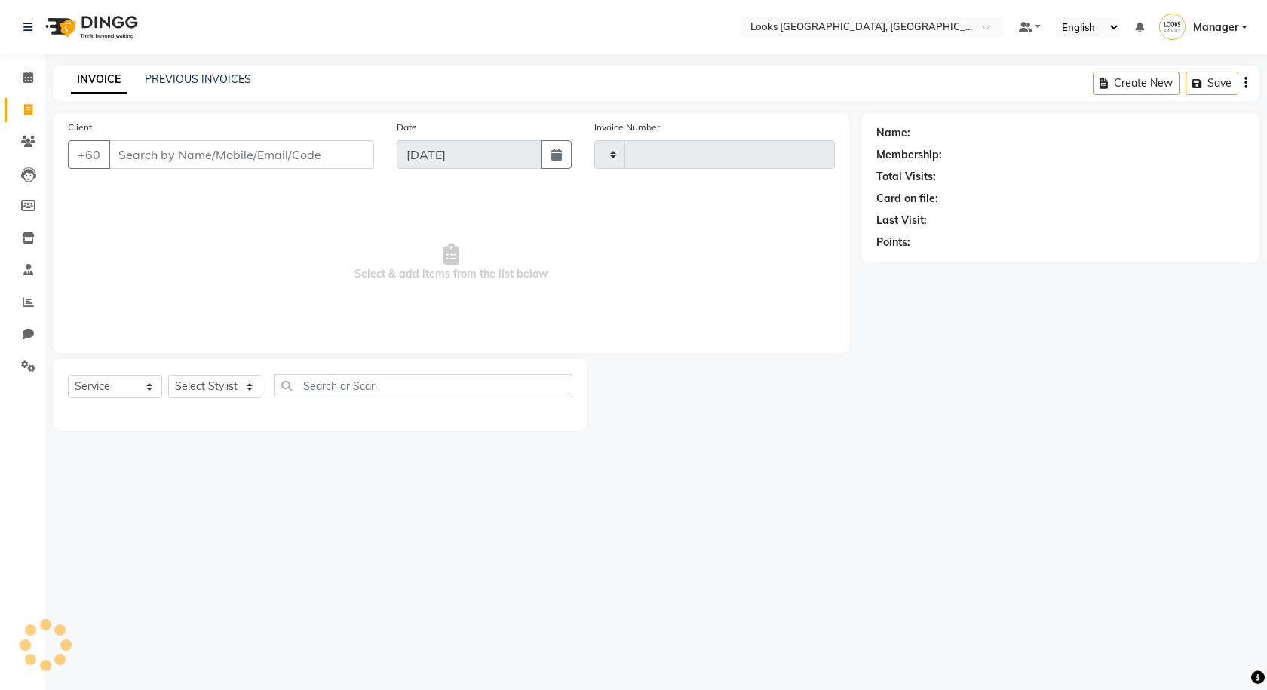
type input "1243"
select select "8109"
click at [221, 79] on link "PREVIOUS INVOICES" at bounding box center [198, 79] width 106 height 14
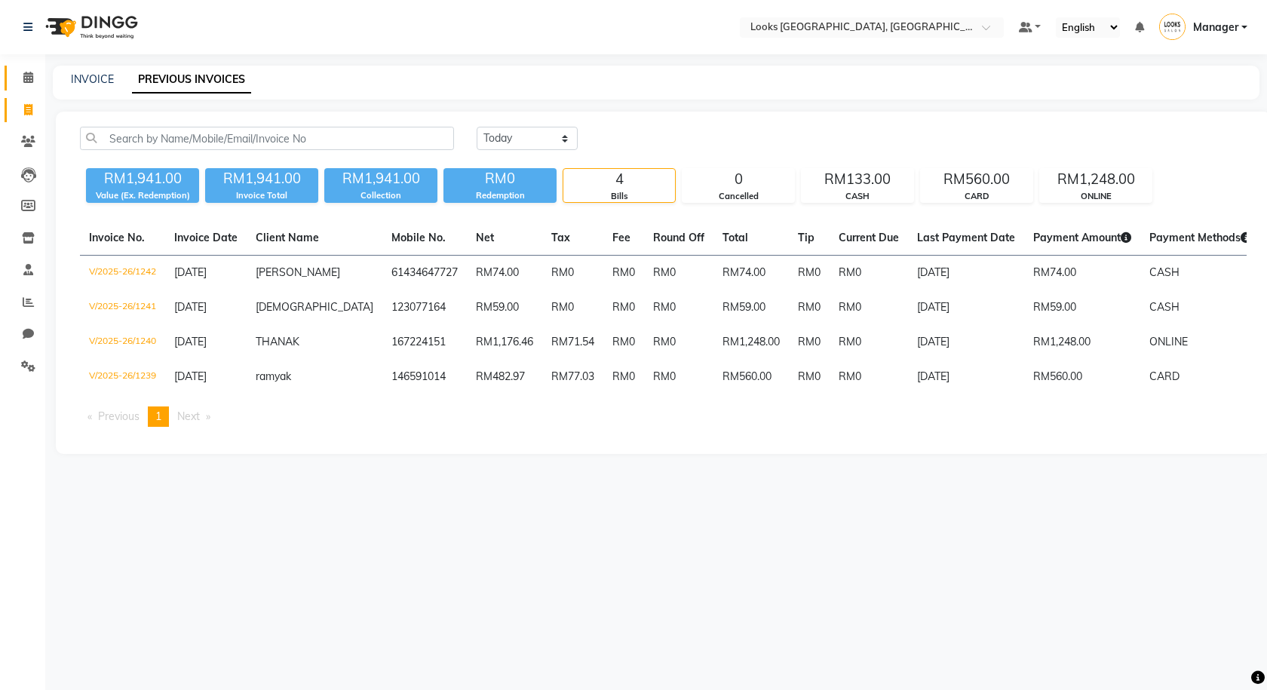
click at [18, 74] on span at bounding box center [28, 77] width 26 height 17
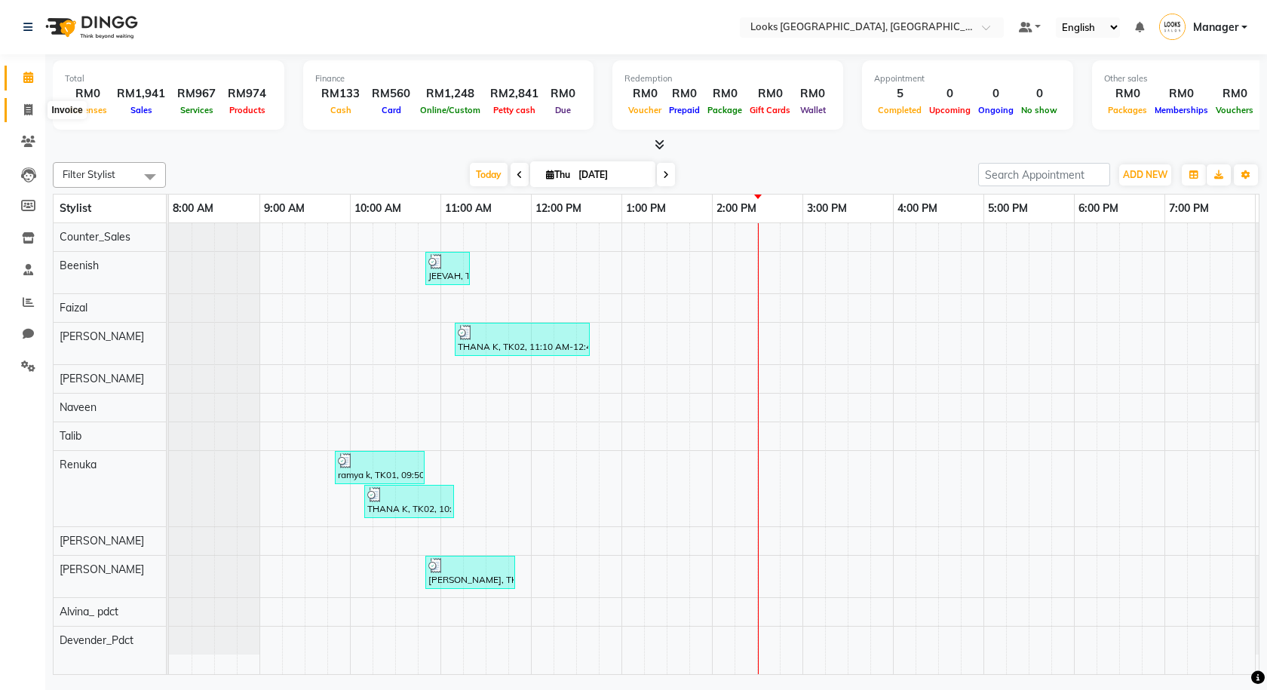
click at [16, 102] on span at bounding box center [28, 110] width 26 height 17
select select "service"
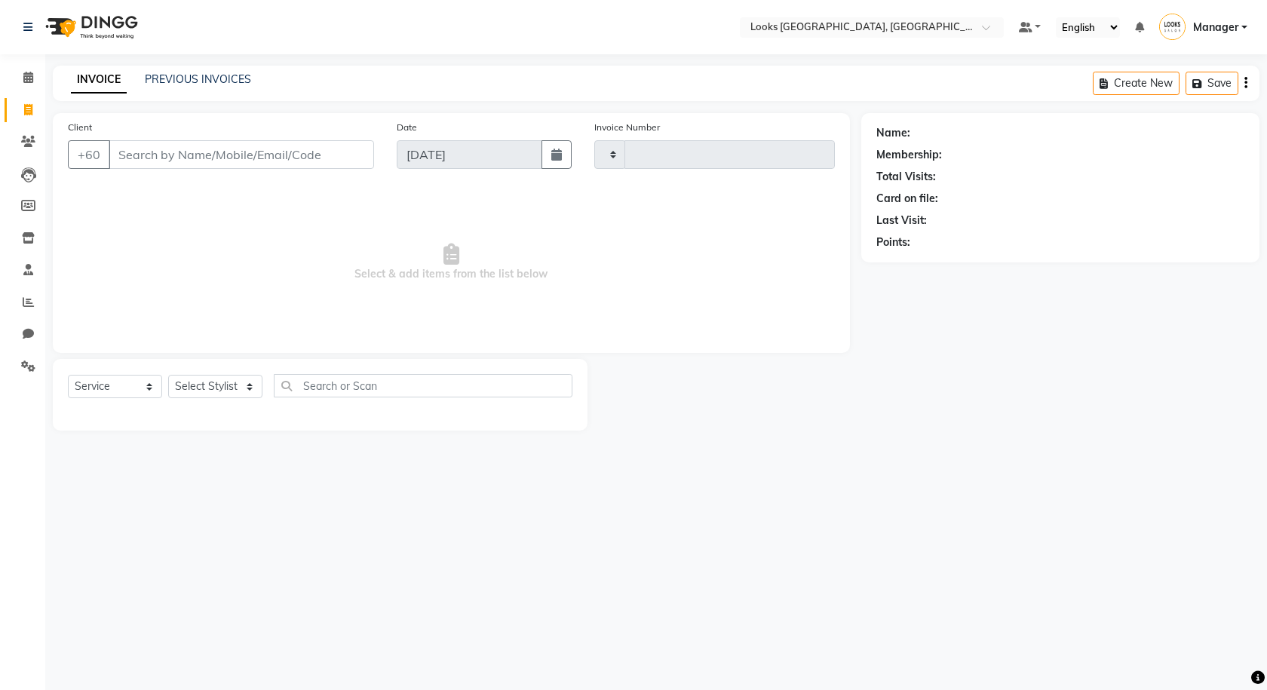
type input "1243"
select select "8109"
click at [1161, 87] on icon "button" at bounding box center [1154, 83] width 18 height 11
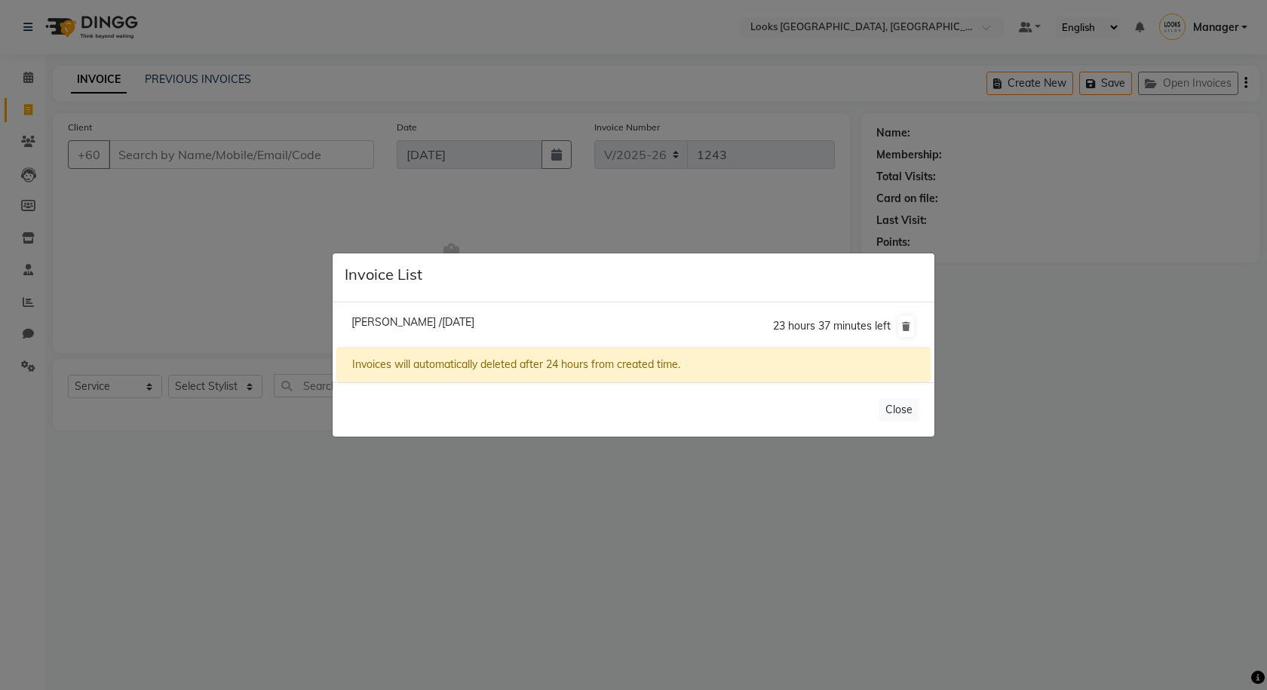
click at [428, 322] on span "Naren /04 September 2025" at bounding box center [412, 322] width 123 height 14
type input "167705375"
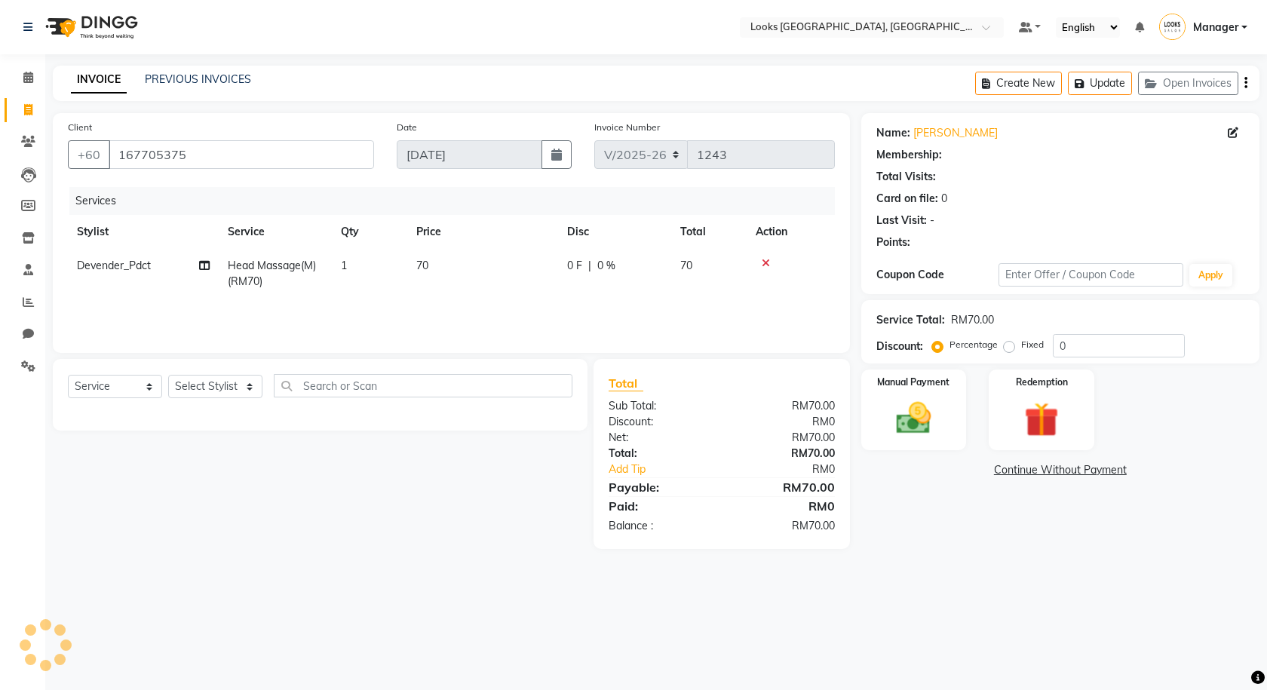
select select "1: Object"
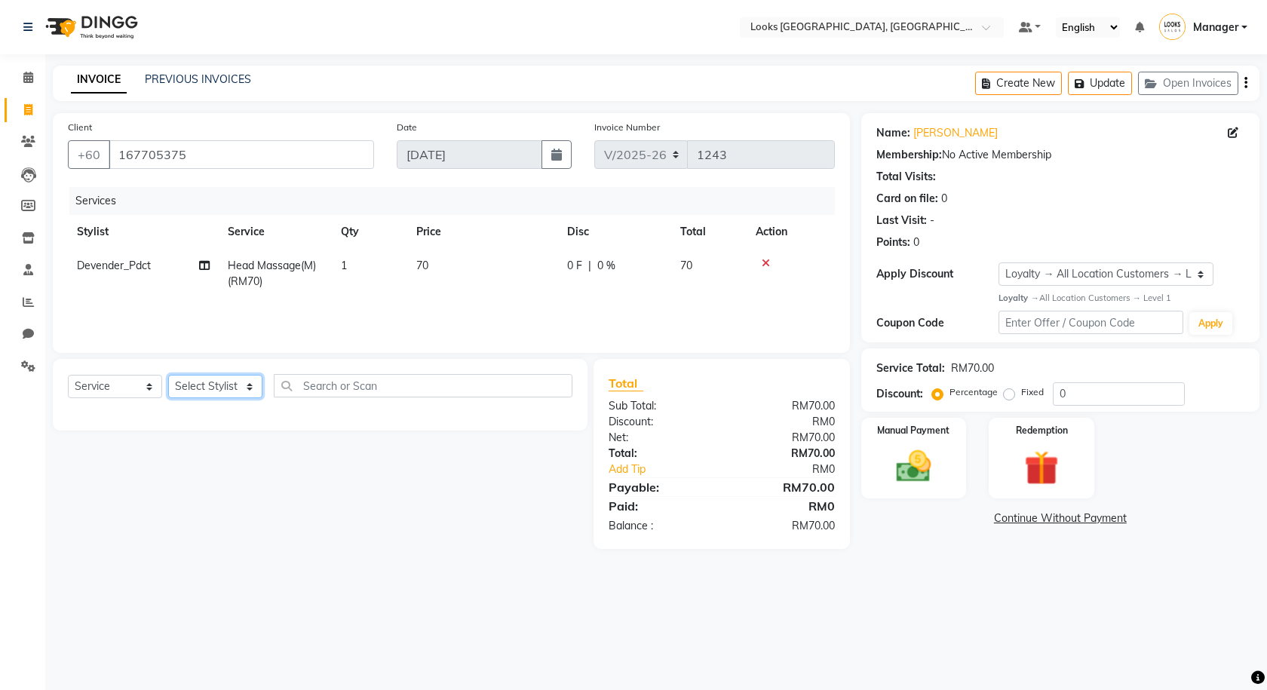
click at [245, 387] on select "Select Stylist Alvina_ pdct Awaiz_Mgr Beenish Counter_Sales Cynthia_pdct Devend…" at bounding box center [215, 386] width 94 height 23
select select "75536"
click at [168, 375] on select "Select Stylist Alvina_ pdct Awaiz_Mgr Beenish Counter_Sales Cynthia_pdct Devend…" at bounding box center [215, 386] width 94 height 23
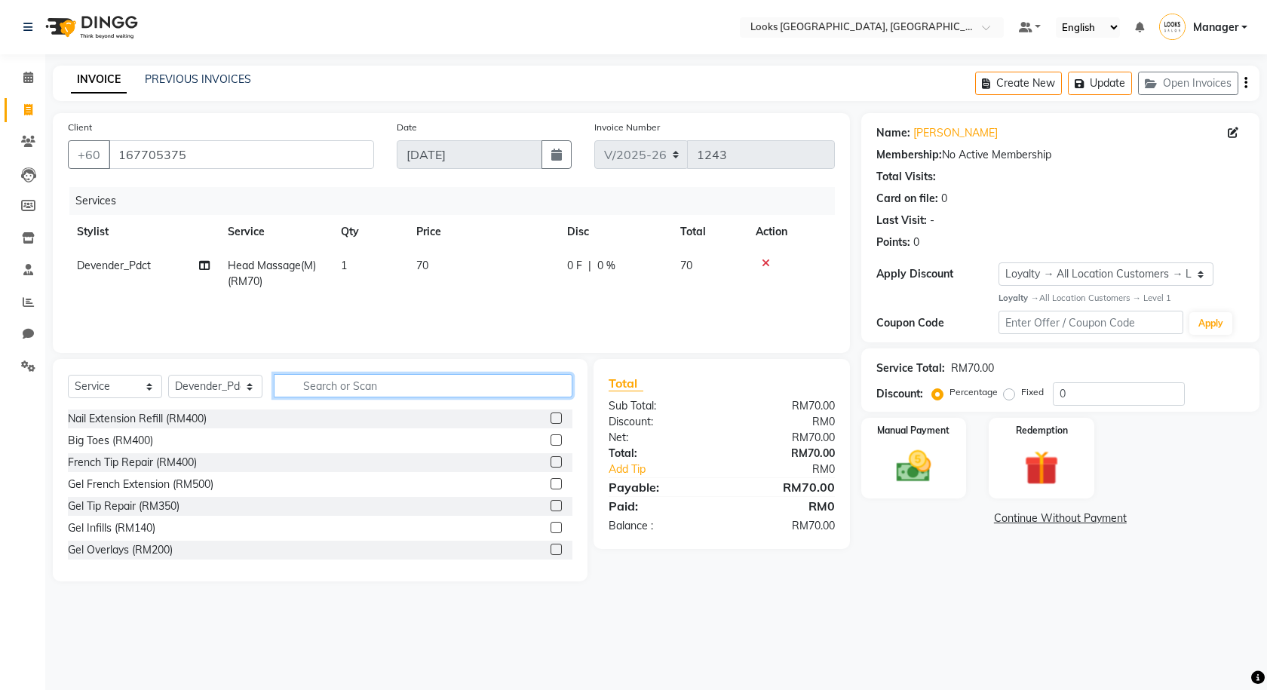
click at [339, 375] on input "text" at bounding box center [423, 385] width 299 height 23
type input "WASH"
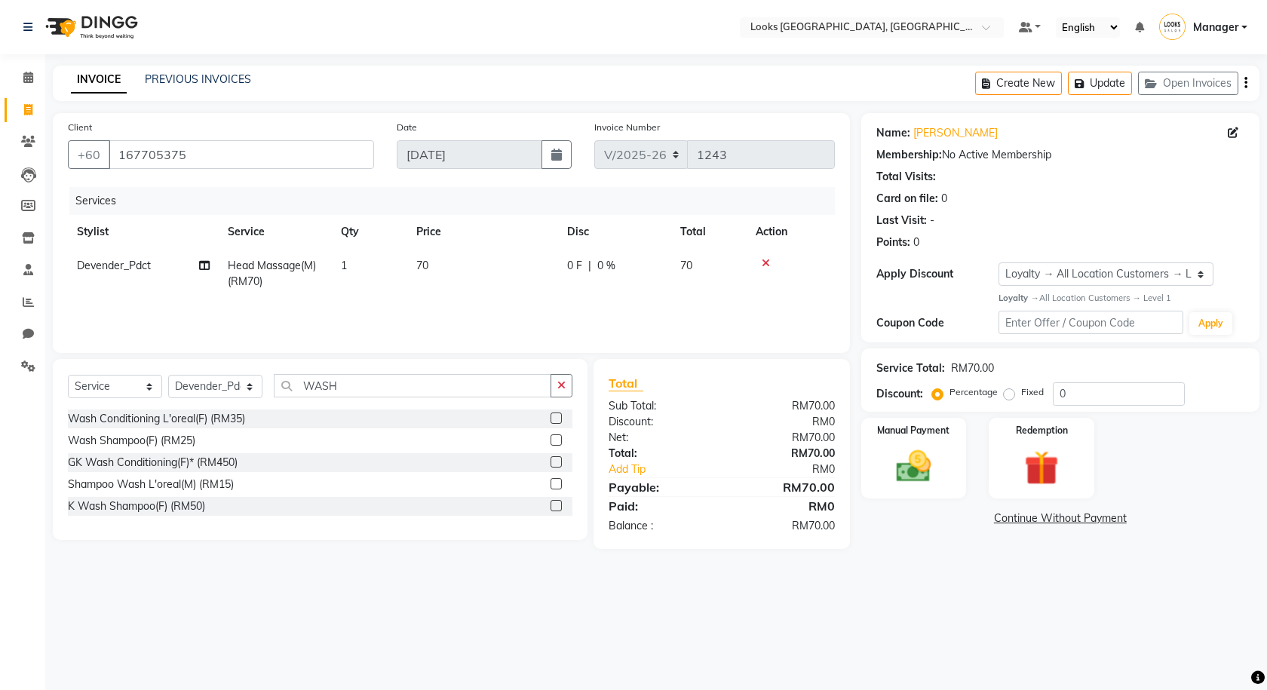
click at [556, 484] on label at bounding box center [556, 483] width 11 height 11
click at [556, 484] on input "checkbox" at bounding box center [556, 485] width 10 height 10
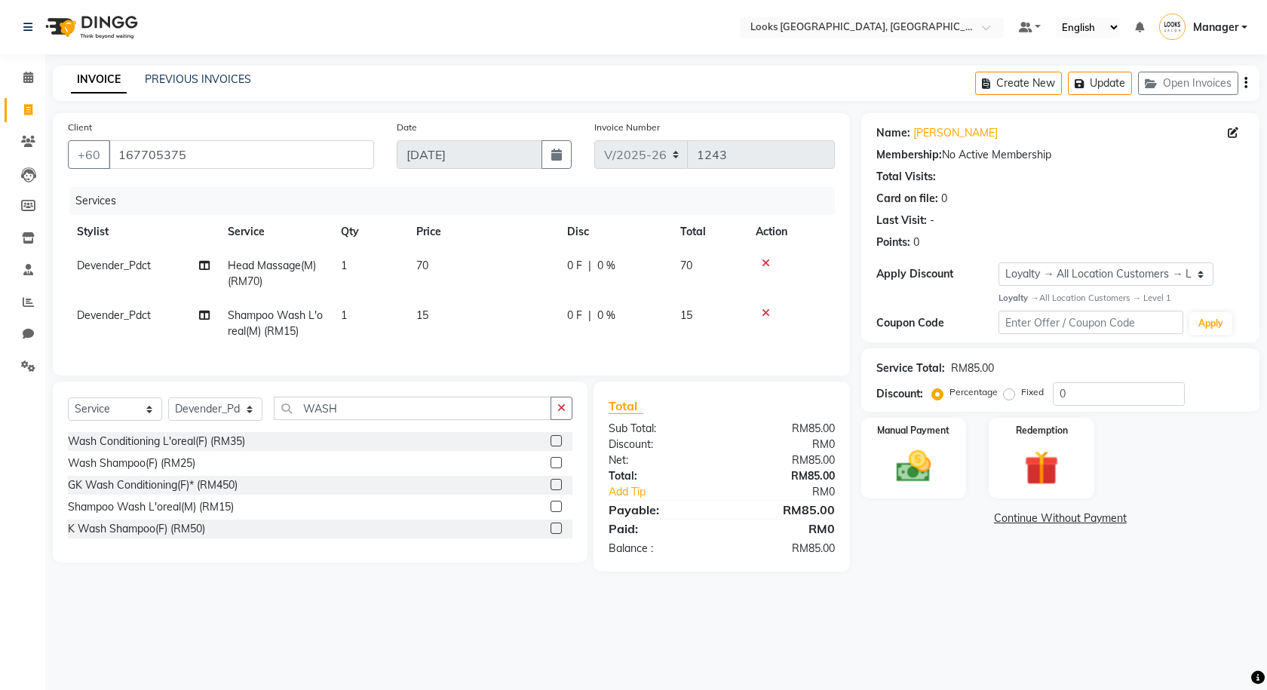
checkbox input "false"
click at [449, 328] on td "15" at bounding box center [482, 324] width 151 height 50
select select "75536"
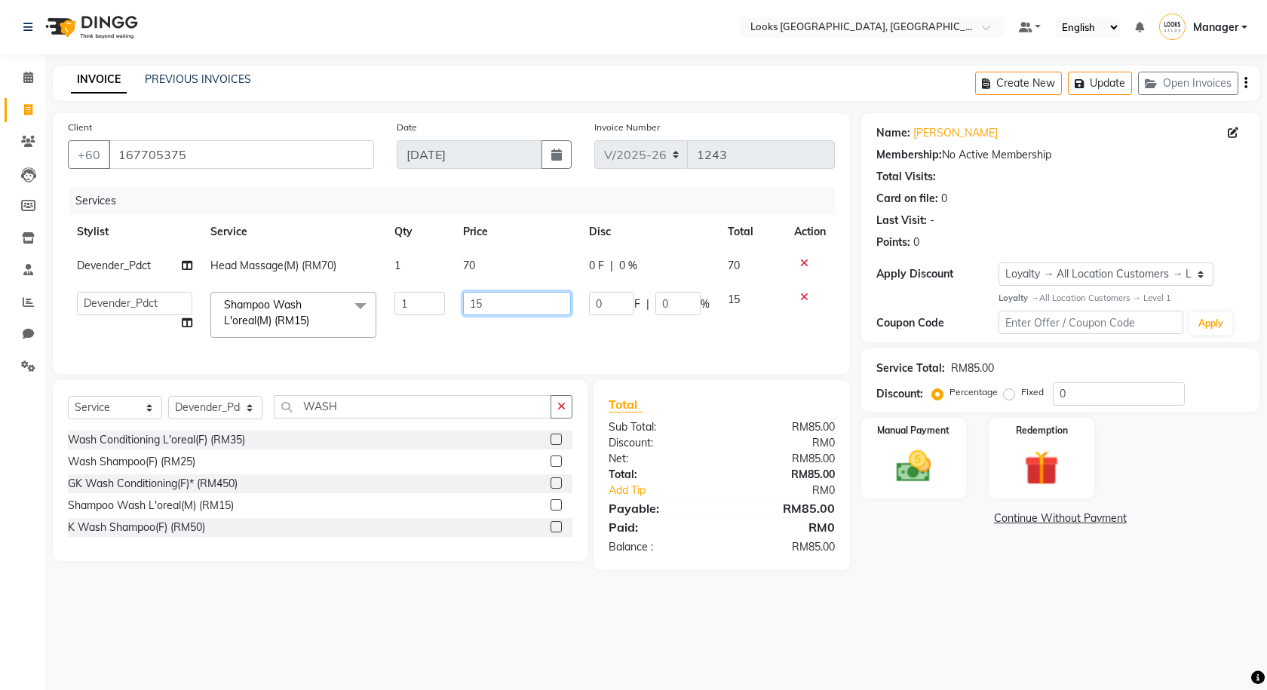
drag, startPoint x: 491, startPoint y: 303, endPoint x: 434, endPoint y: 299, distance: 56.7
click at [434, 299] on tr "Alvina_ pdct Awaiz_Mgr Beenish Counter_Sales Cynthia_pdct Devender_Pdct Faizal …" at bounding box center [451, 315] width 767 height 64
type input "20"
click at [947, 615] on div "Select Location × Looks Kuala Lumpur, Malaysia Default Panel My Panel English E…" at bounding box center [633, 345] width 1267 height 690
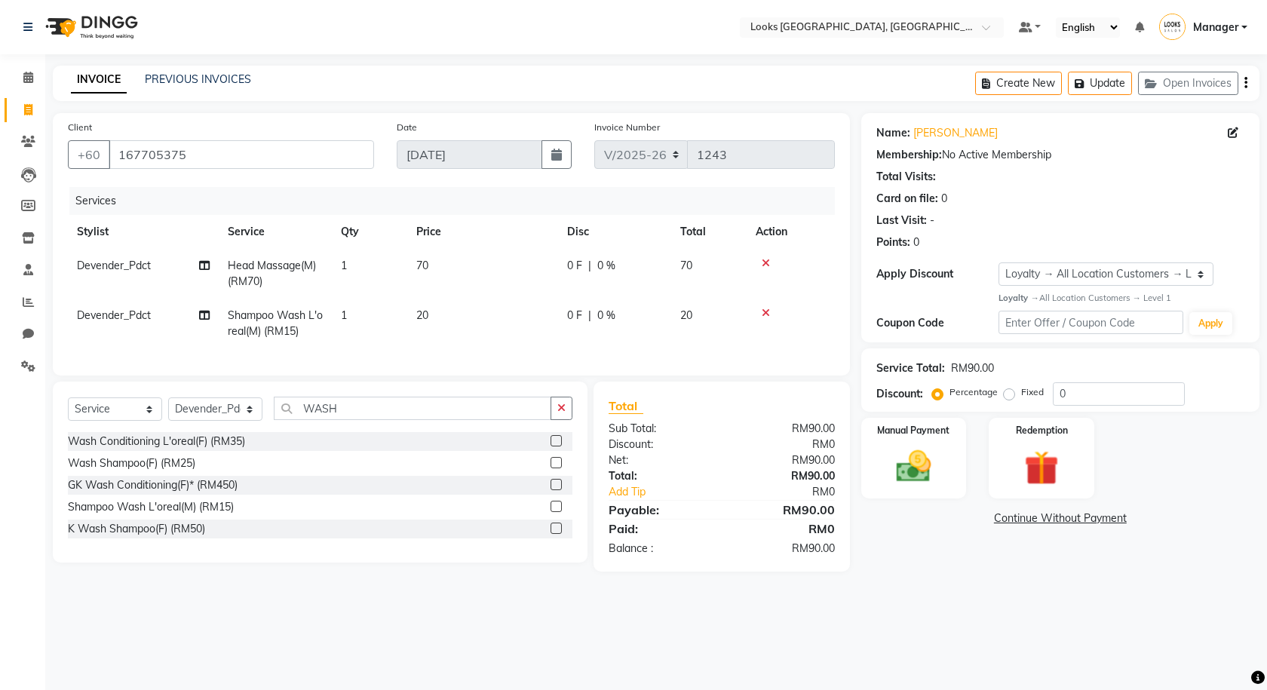
click at [608, 272] on span "0 %" at bounding box center [606, 266] width 18 height 16
select select "75536"
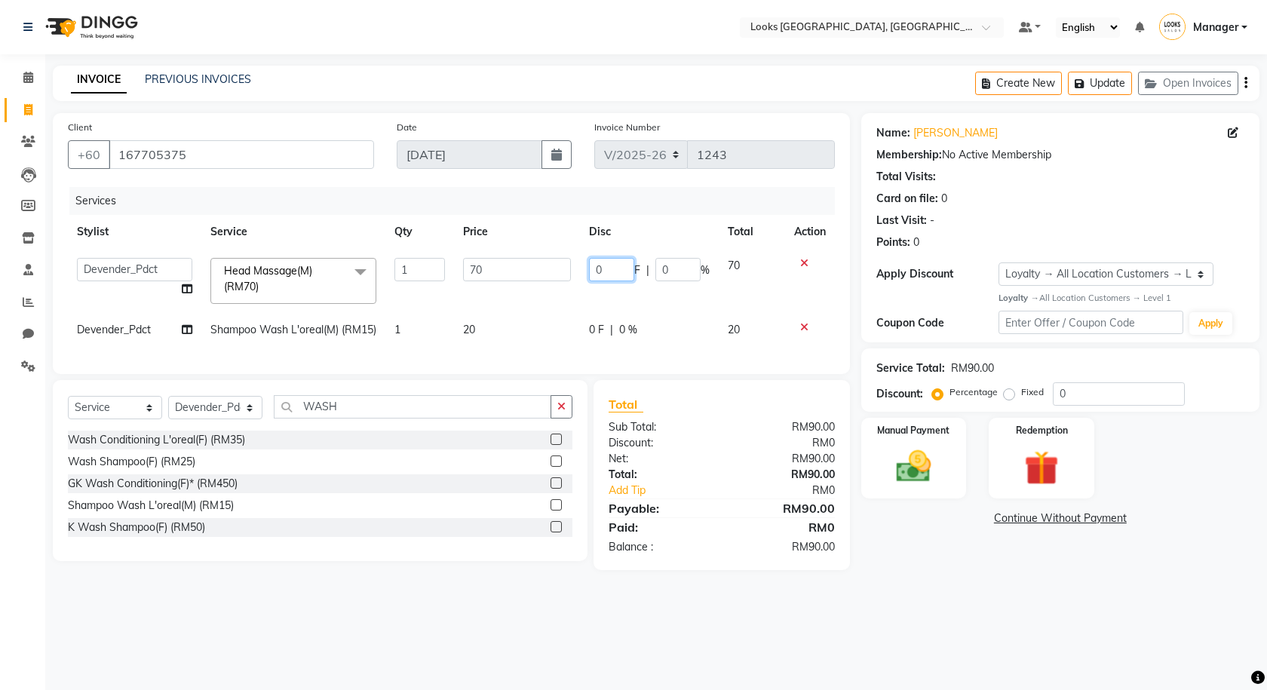
drag, startPoint x: 616, startPoint y: 268, endPoint x: 575, endPoint y: 277, distance: 42.5
click at [575, 277] on tr "Alvina_ pdct Awaiz_Mgr Beenish Counter_Sales Cynthia_pdct Devender_Pdct Faizal …" at bounding box center [451, 281] width 767 height 64
type input "11"
click at [948, 554] on div "Name: Naren Membership: No Active Membership Total Visits: Card on file: 0 Last…" at bounding box center [1065, 341] width 409 height 457
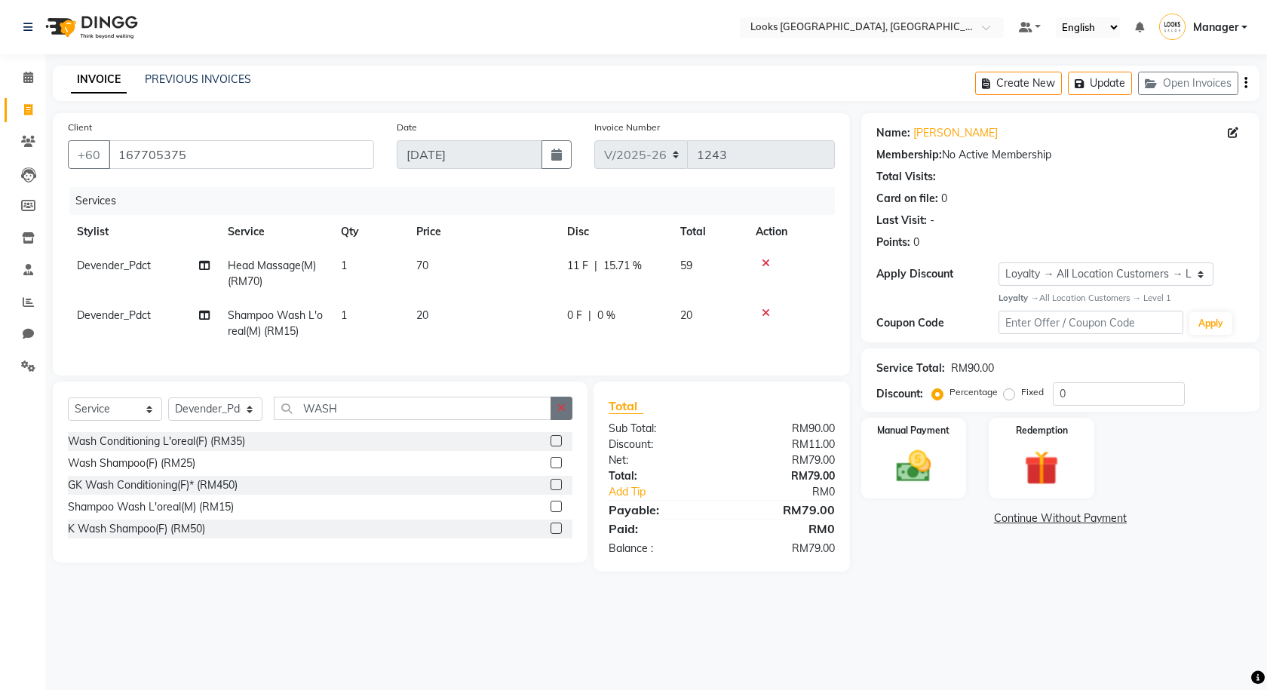
click at [563, 413] on icon "button" at bounding box center [561, 408] width 8 height 11
click at [949, 434] on label "Manual Payment" at bounding box center [913, 429] width 75 height 14
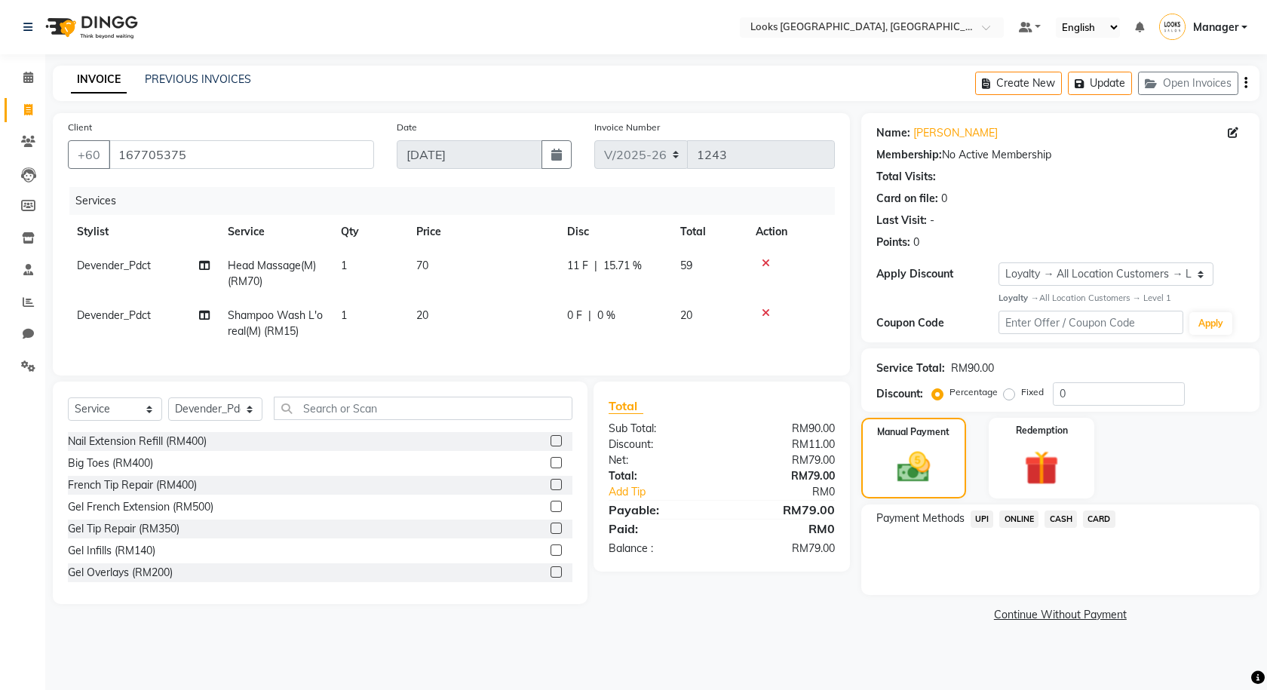
click at [1095, 520] on span "CARD" at bounding box center [1099, 519] width 32 height 17
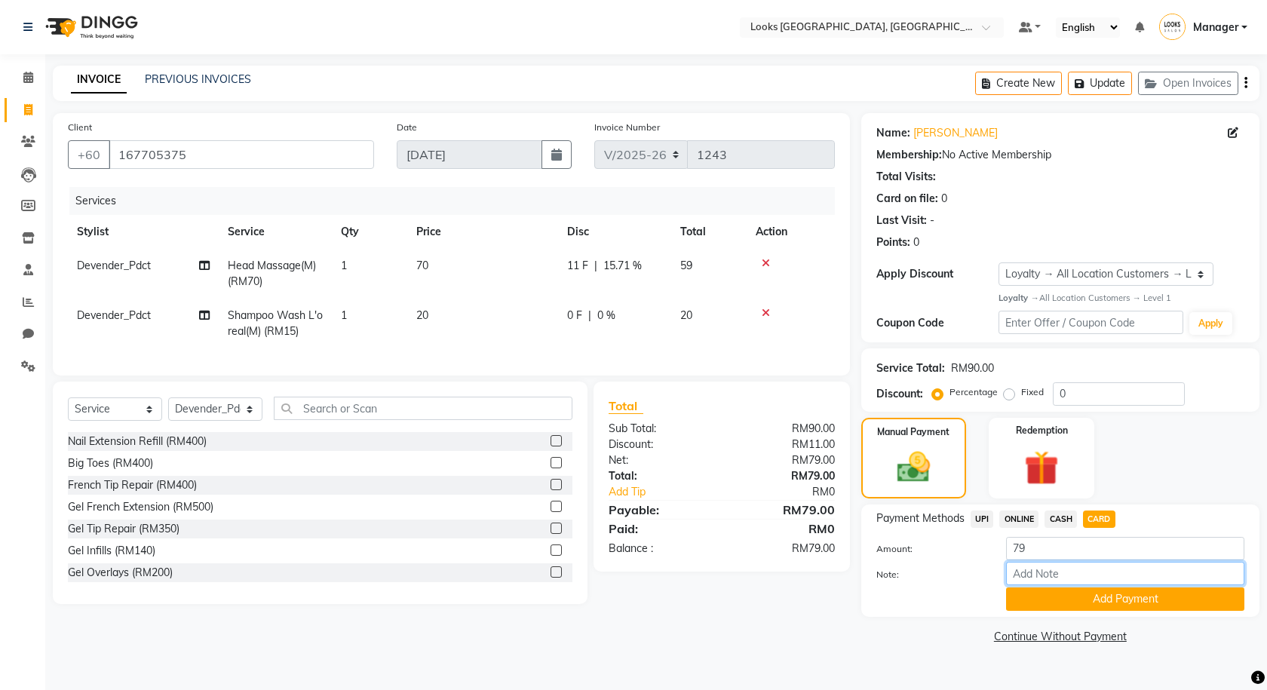
click at [1095, 574] on input "Note:" at bounding box center [1125, 573] width 238 height 23
type input "8659"
click at [1106, 593] on button "Add Payment" at bounding box center [1125, 598] width 238 height 23
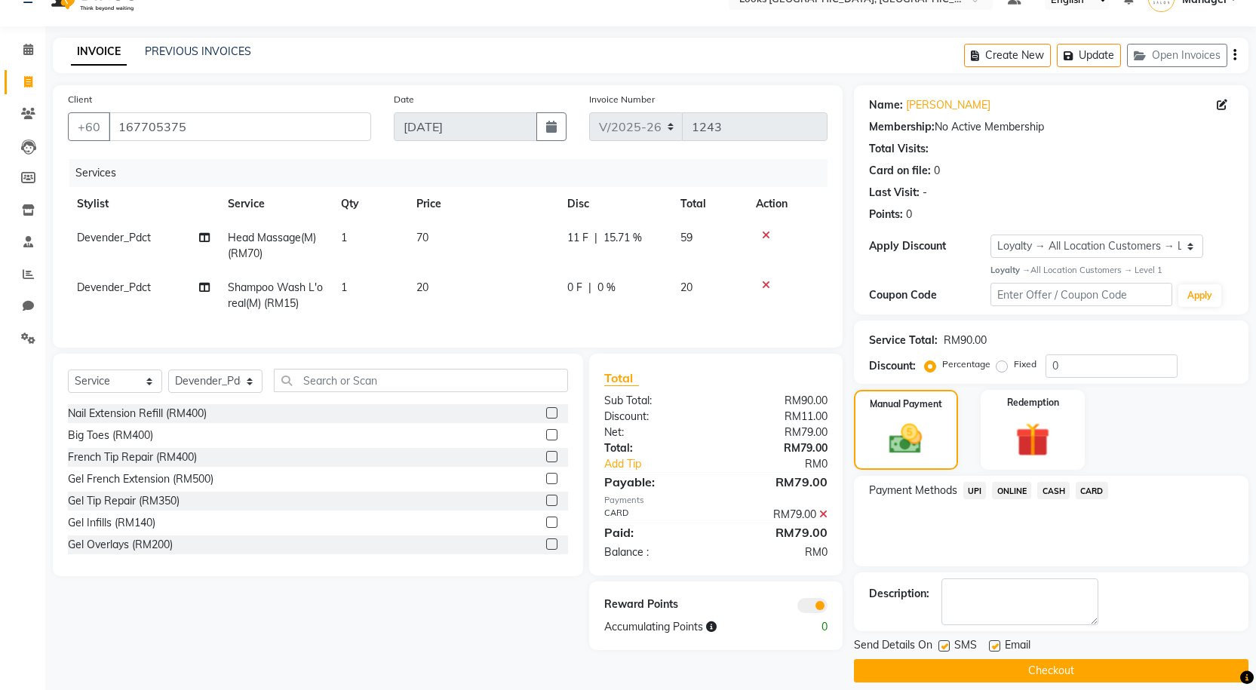
scroll to position [43, 0]
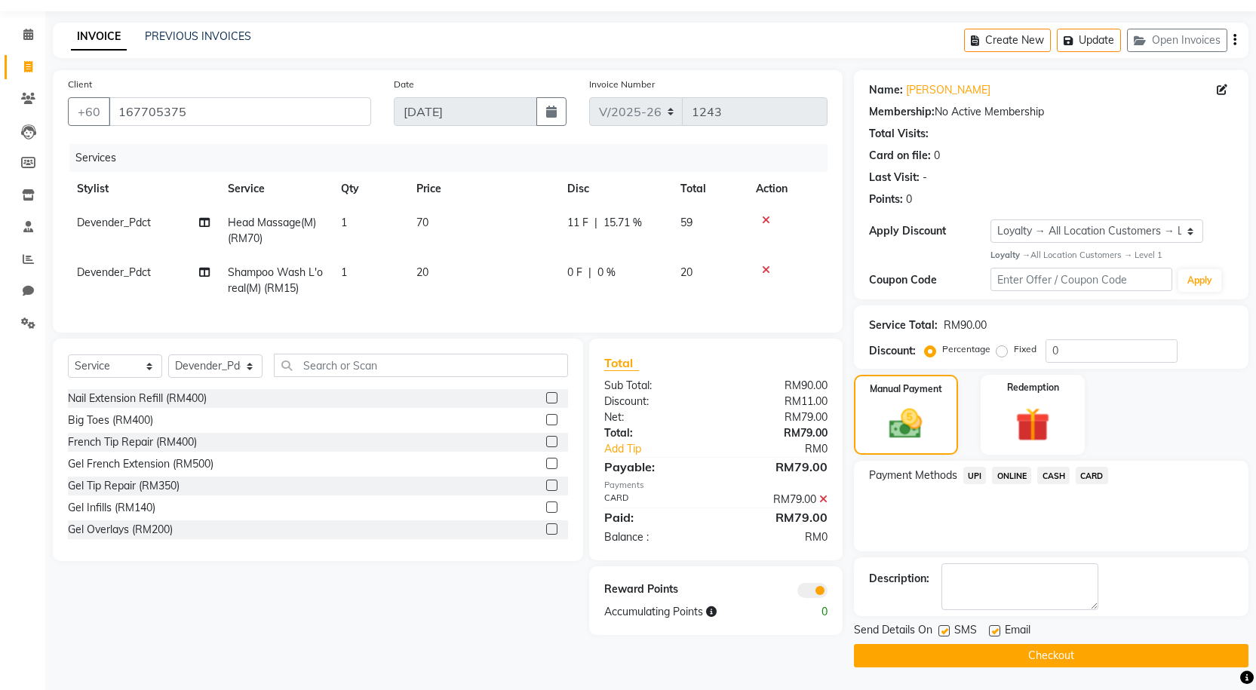
click at [918, 661] on button "Checkout" at bounding box center [1051, 655] width 394 height 23
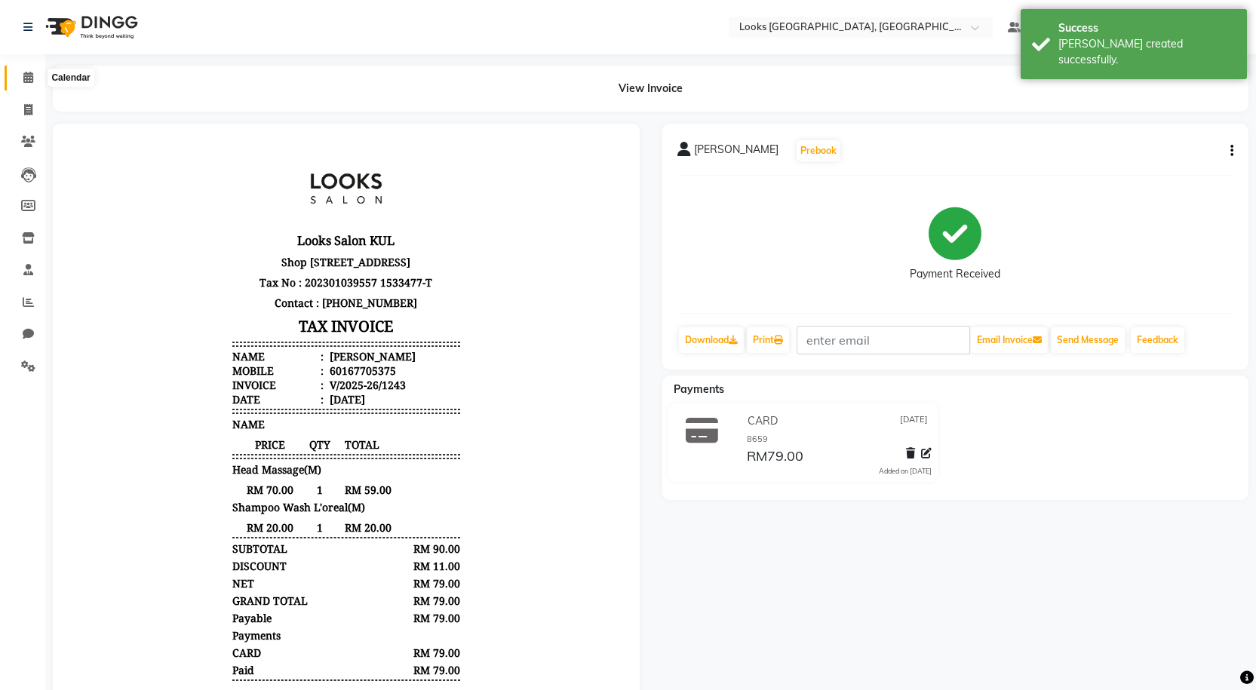
click at [32, 72] on icon at bounding box center [28, 77] width 10 height 11
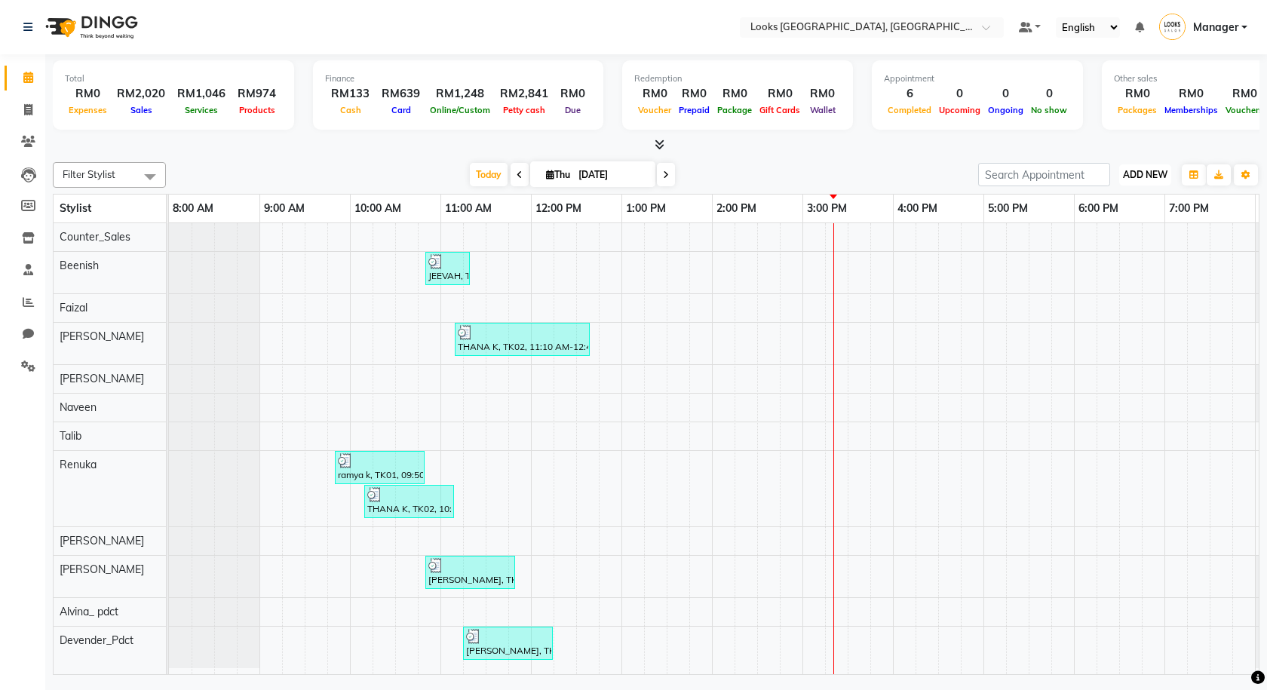
click at [1157, 170] on span "ADD NEW" at bounding box center [1145, 174] width 44 height 11
click at [1106, 241] on link "Add Expense" at bounding box center [1110, 243] width 119 height 20
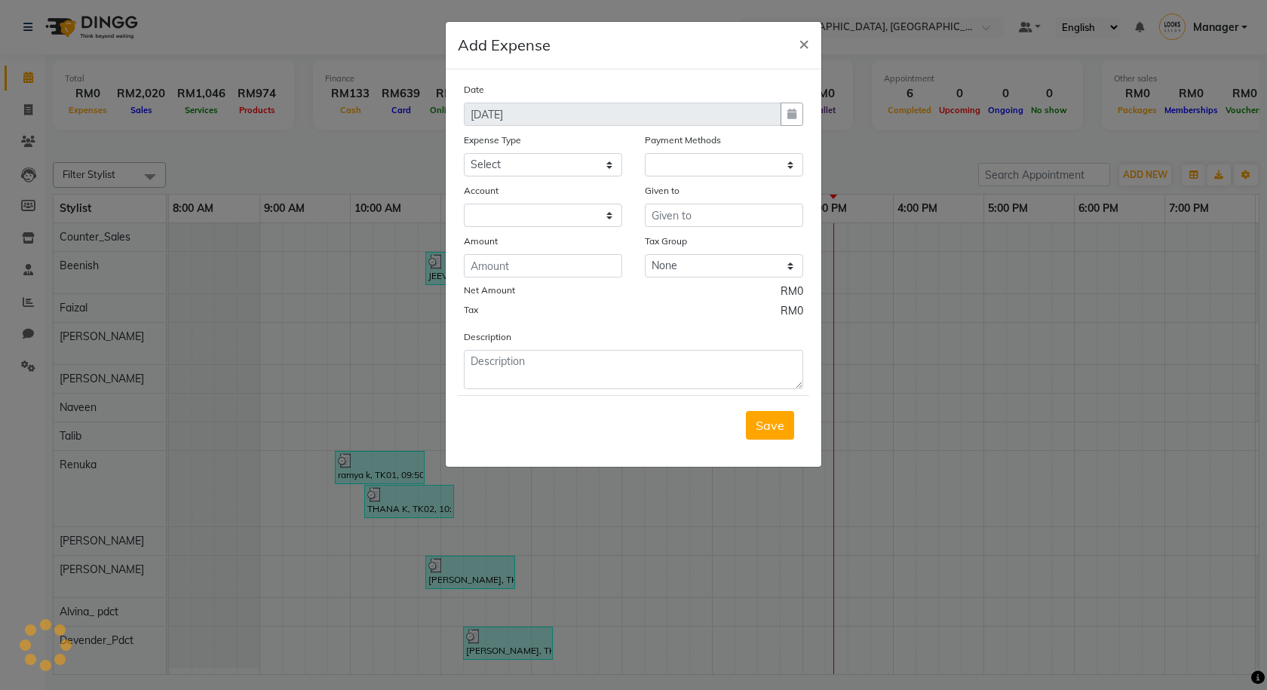
select select "1"
select select "7237"
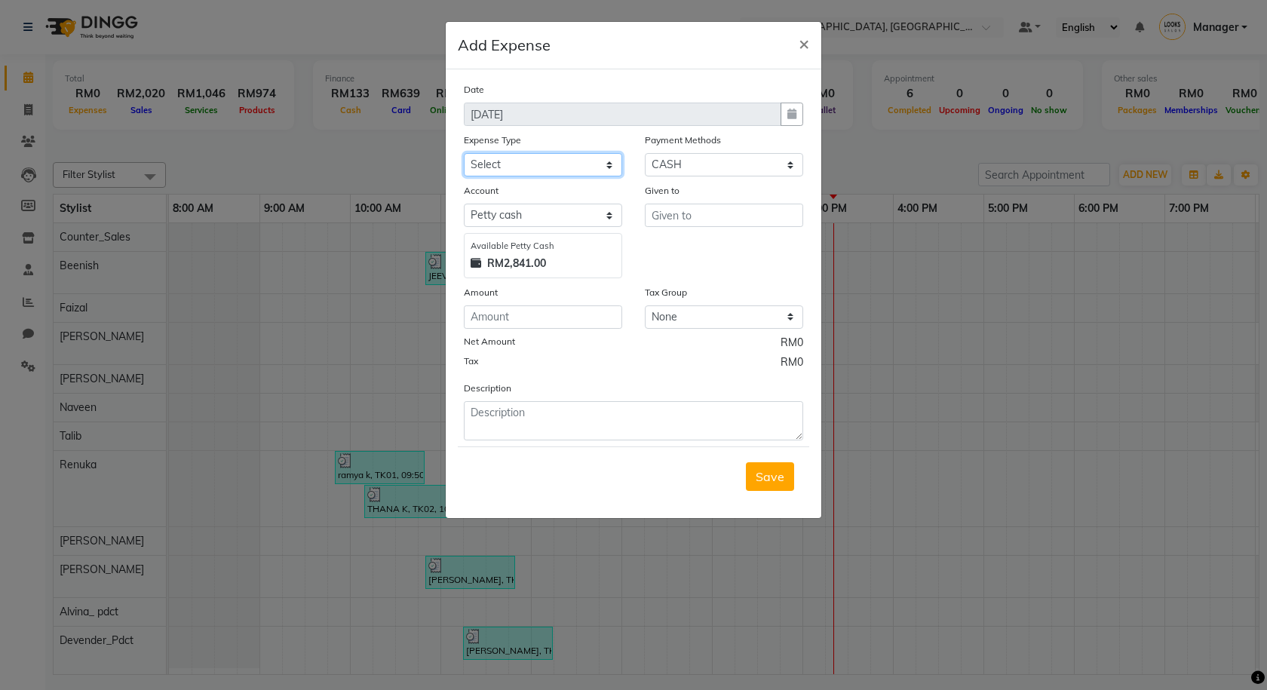
click at [533, 167] on select "Select Bank Deposit Blinkit Cash Handover CLIENT Client ordered food Client Ref…" at bounding box center [543, 164] width 158 height 23
select select "24391"
click at [464, 153] on select "Select Bank Deposit Blinkit Cash Handover CLIENT Client ordered food Client Ref…" at bounding box center [543, 164] width 158 height 23
click at [656, 222] on input "text" at bounding box center [724, 215] width 158 height 23
type input "2700"
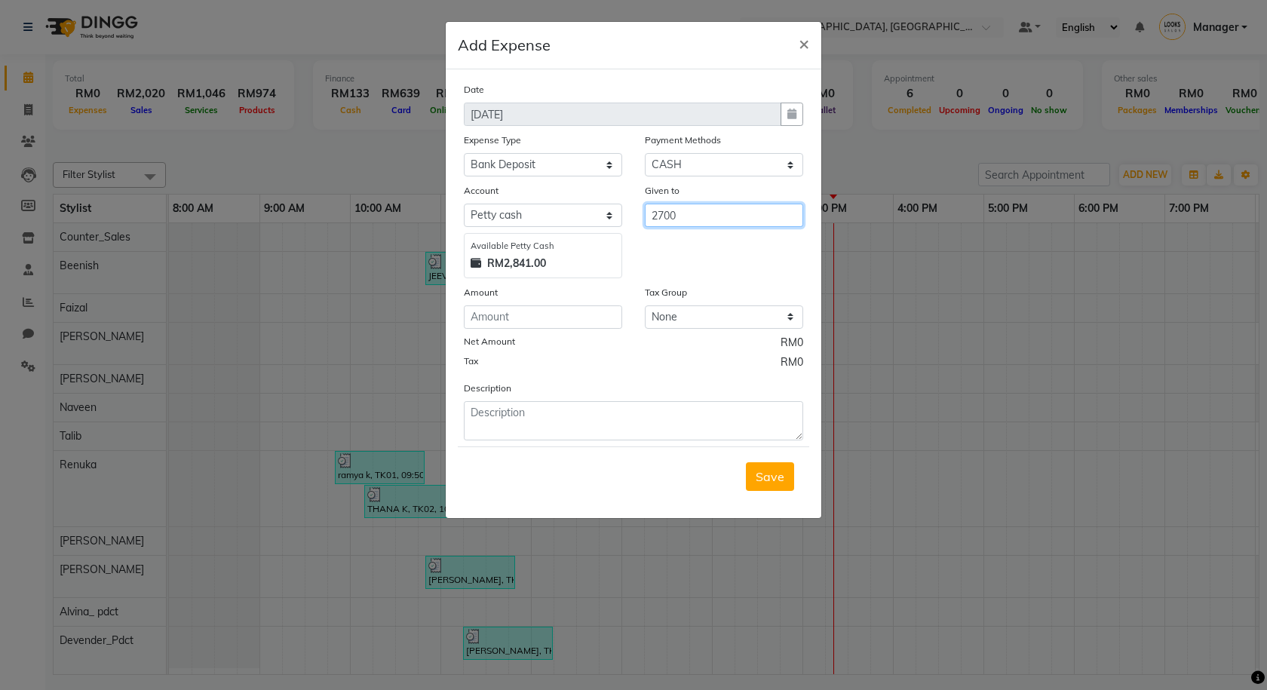
drag, startPoint x: 693, startPoint y: 218, endPoint x: 636, endPoint y: 219, distance: 57.3
click at [636, 219] on div "Given to 2700" at bounding box center [723, 230] width 181 height 96
click at [722, 324] on ngb-highlight "M G_ M aster" at bounding box center [697, 319] width 66 height 15
type input "MG_Master"
click at [495, 321] on input "number" at bounding box center [543, 316] width 158 height 23
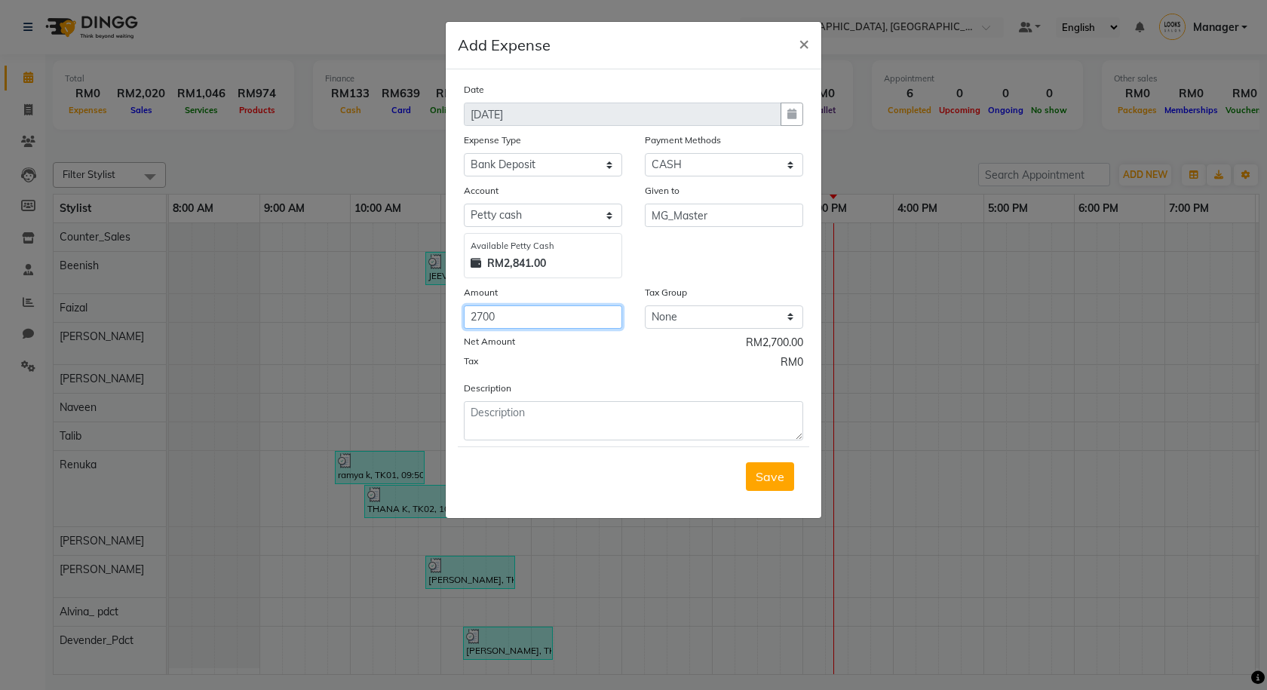
type input "2700"
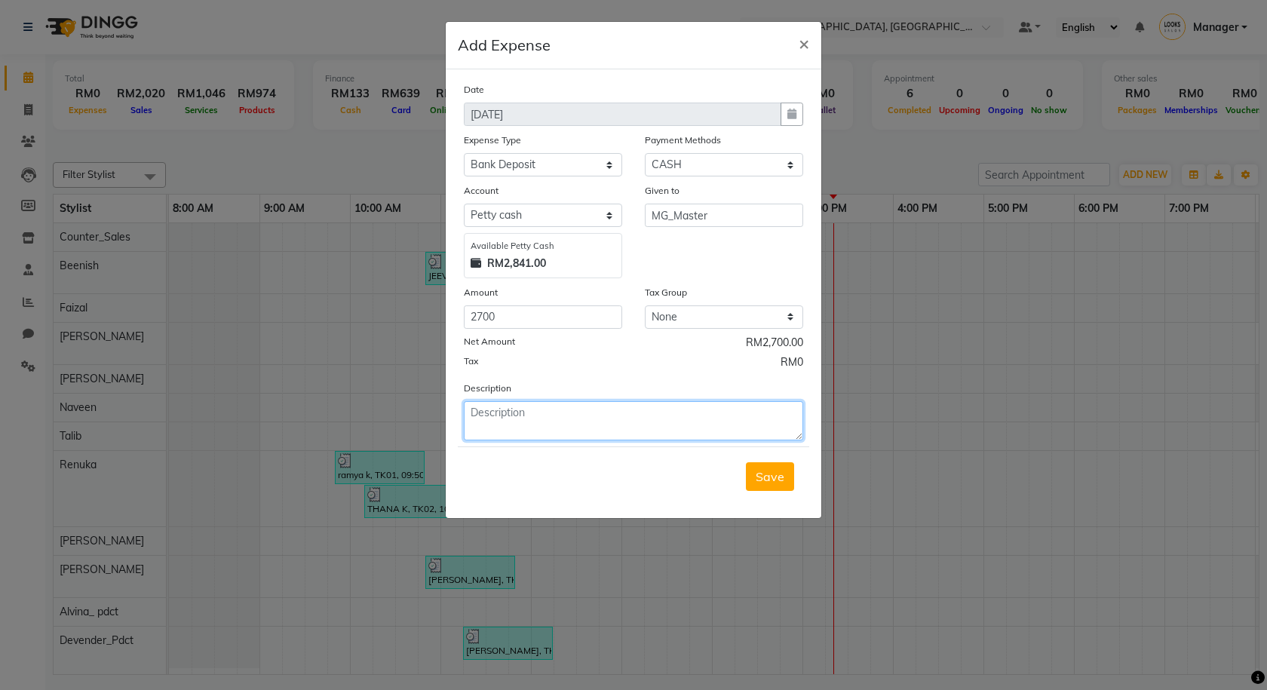
click at [489, 404] on textarea at bounding box center [633, 420] width 339 height 39
type textarea "BANK DEPOSIT"
click at [753, 481] on button "Save" at bounding box center [770, 476] width 48 height 29
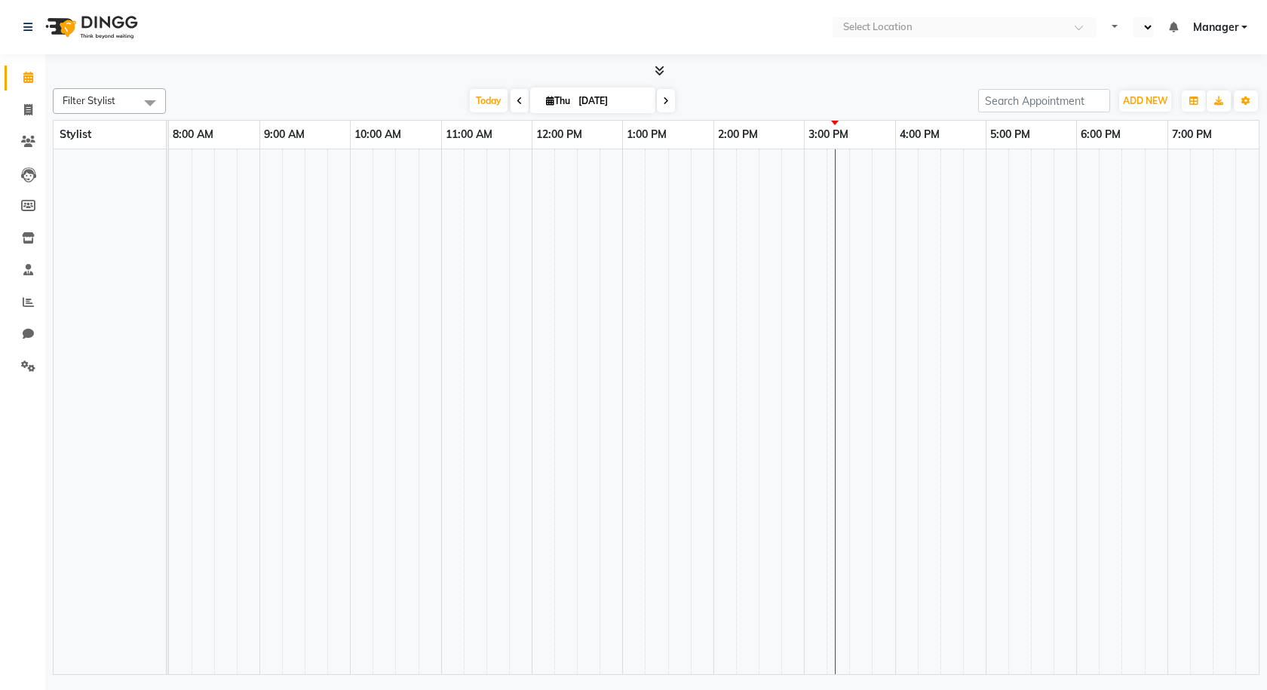
select select "en"
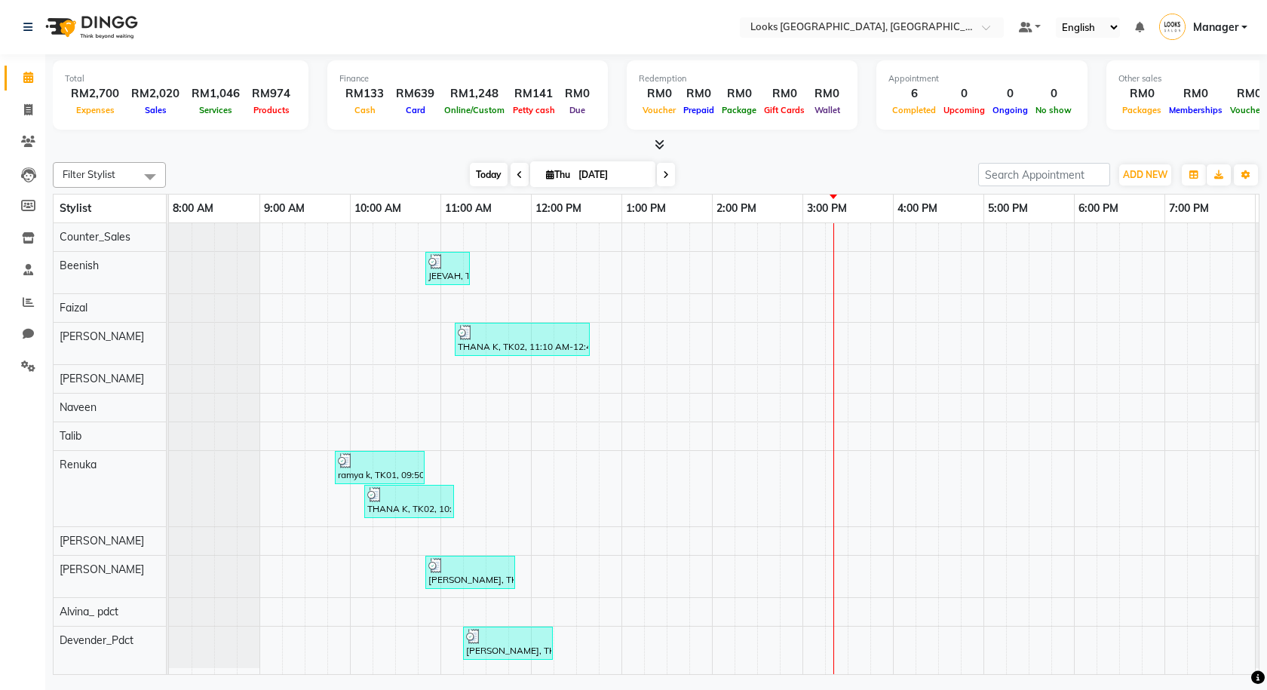
click at [488, 180] on span "Today" at bounding box center [489, 174] width 38 height 23
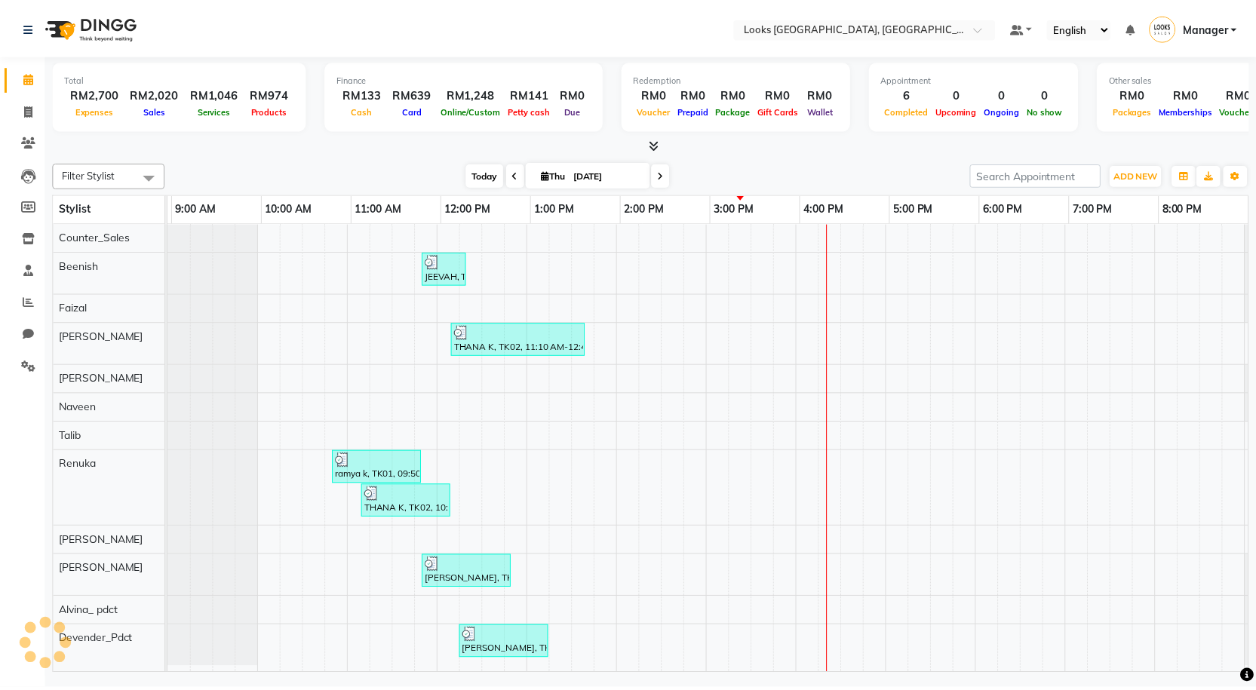
scroll to position [0, 87]
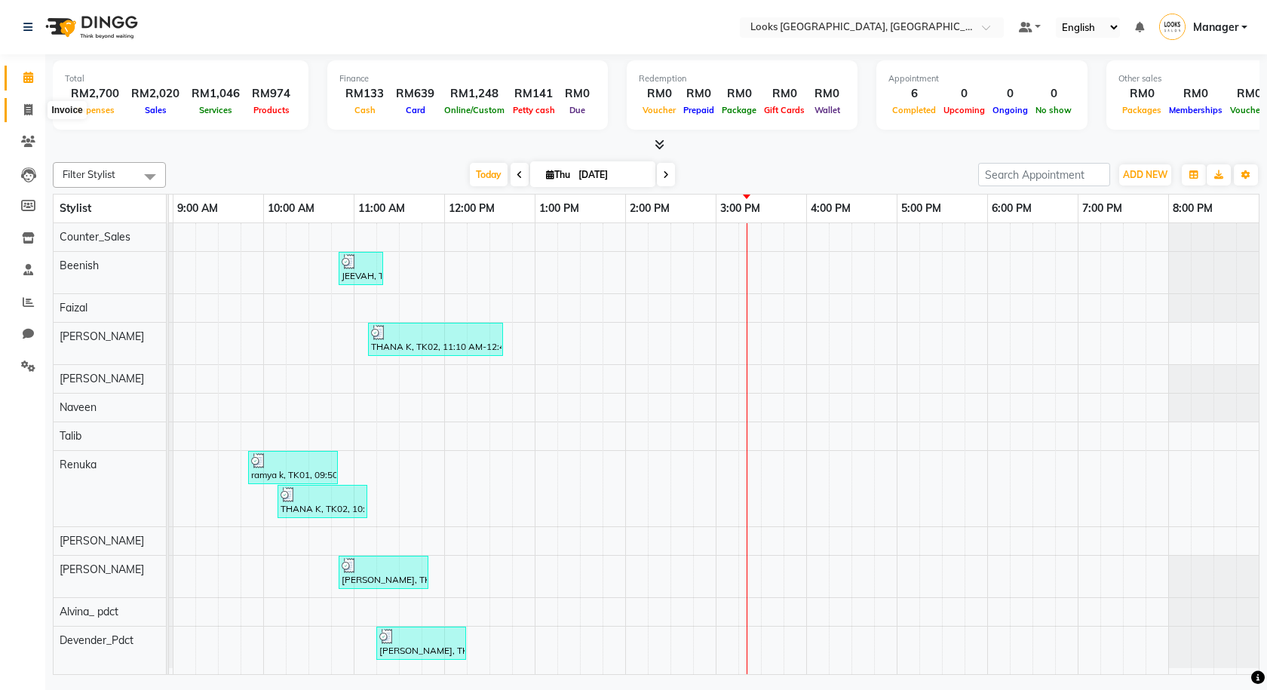
click at [34, 111] on span at bounding box center [28, 110] width 26 height 17
select select "service"
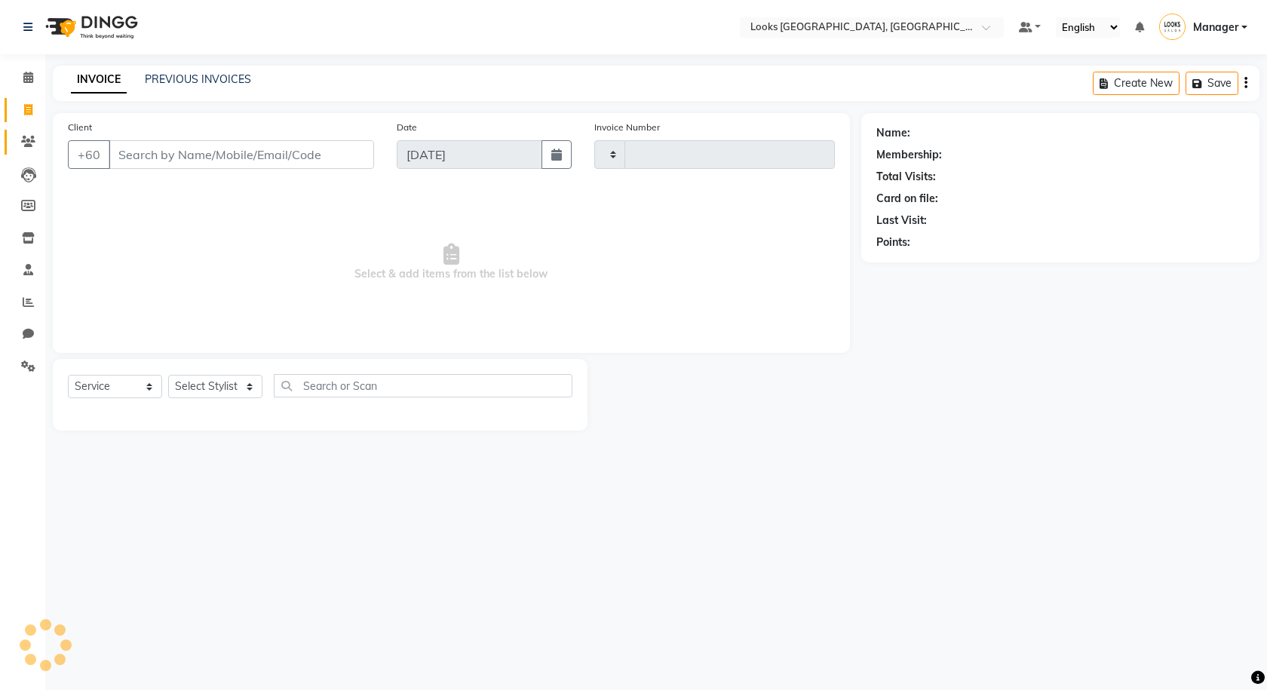
type input "1244"
click at [32, 138] on icon at bounding box center [28, 141] width 14 height 11
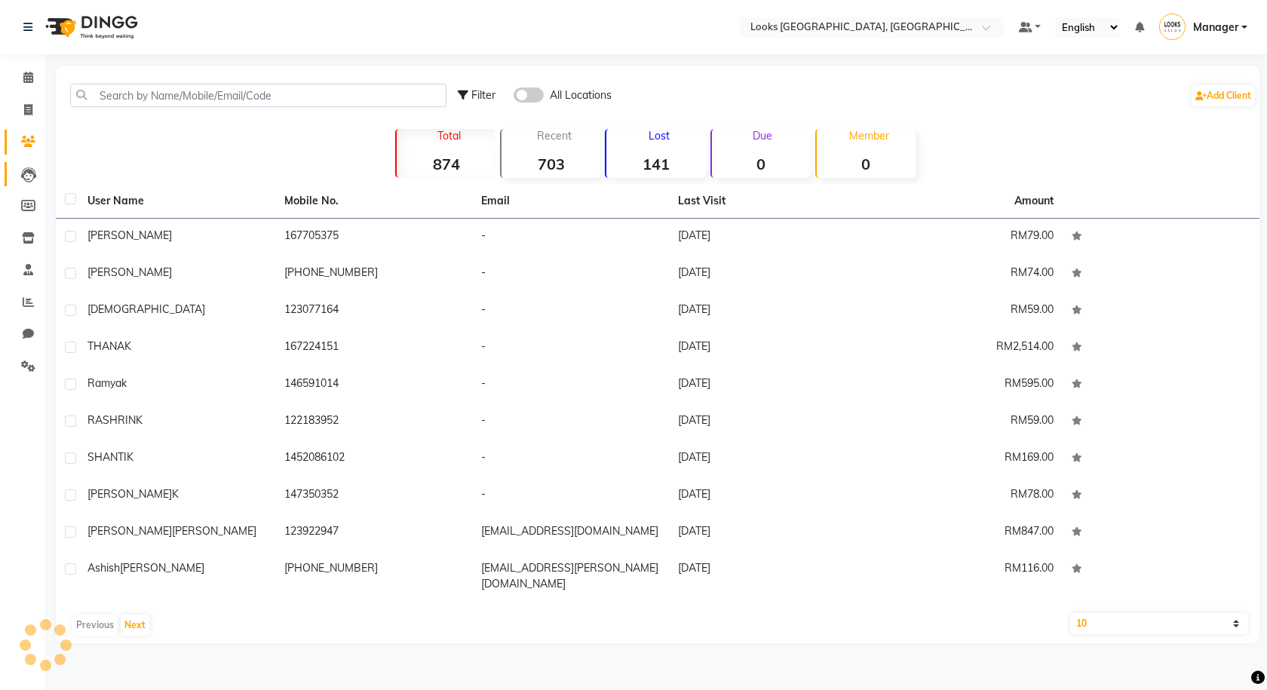
click at [26, 164] on link "Leads" at bounding box center [23, 174] width 36 height 25
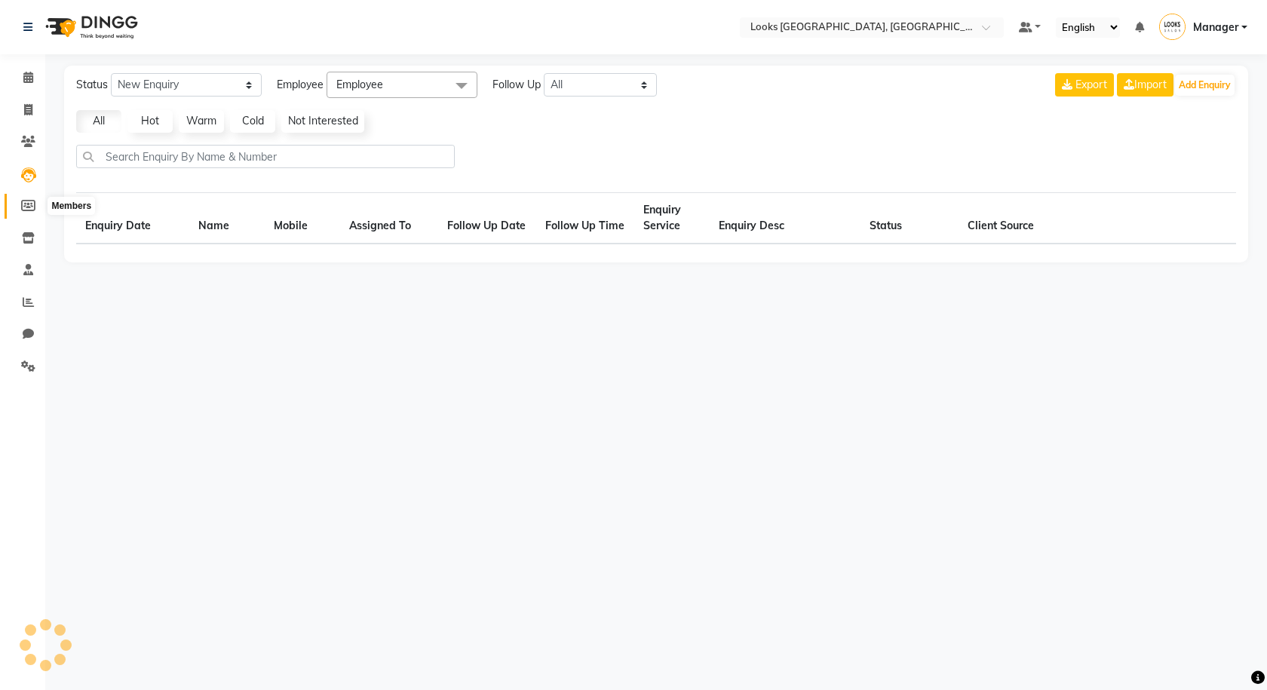
click at [26, 205] on icon at bounding box center [28, 205] width 14 height 11
select select
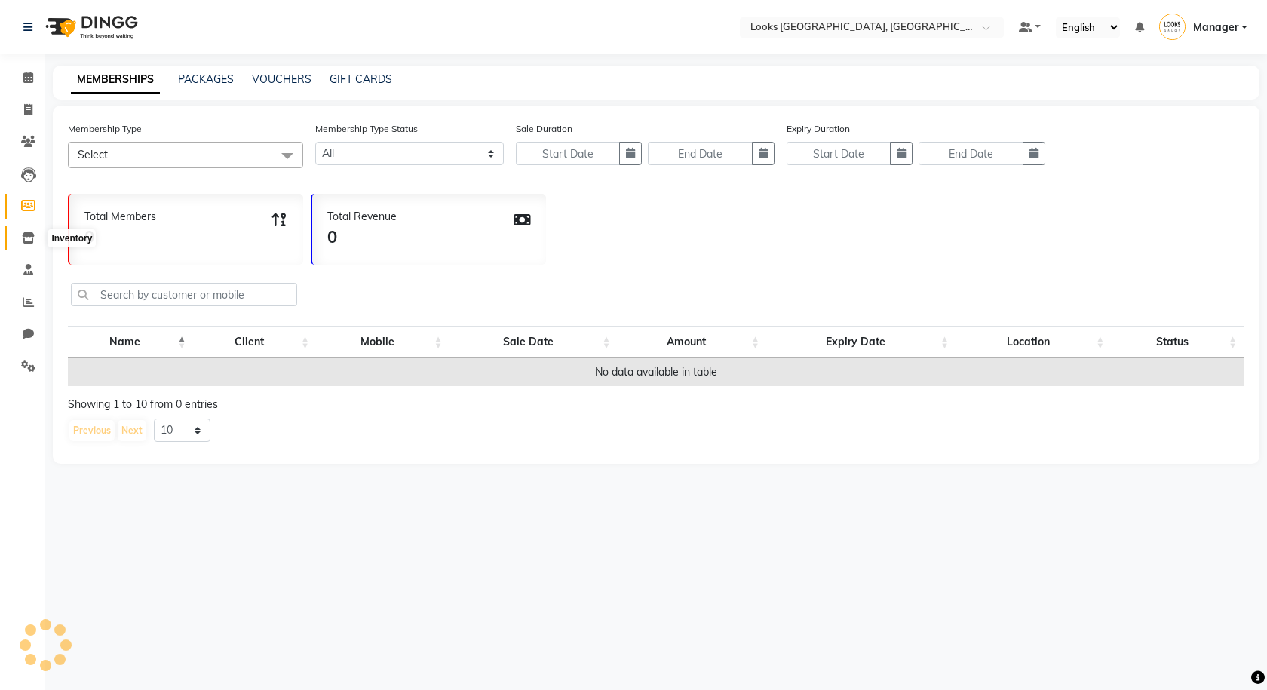
click at [22, 234] on icon at bounding box center [28, 237] width 13 height 11
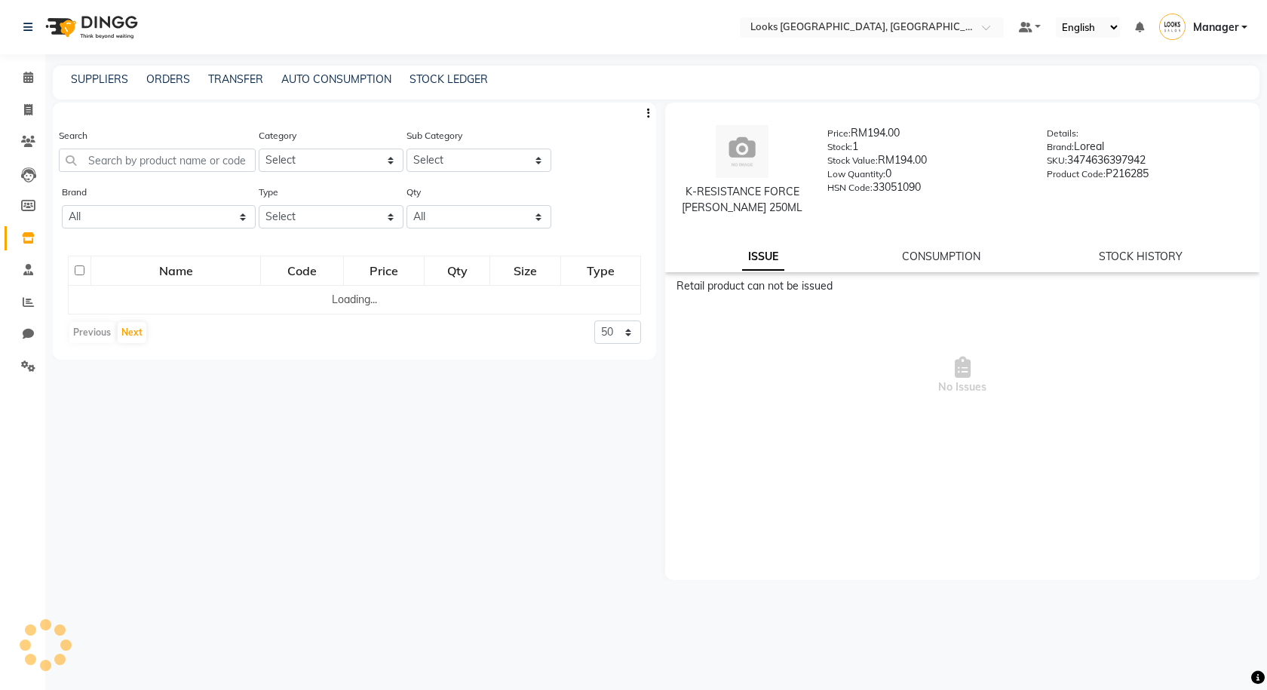
click at [23, 283] on li "Staff" at bounding box center [22, 270] width 45 height 32
click at [30, 276] on span at bounding box center [28, 270] width 26 height 17
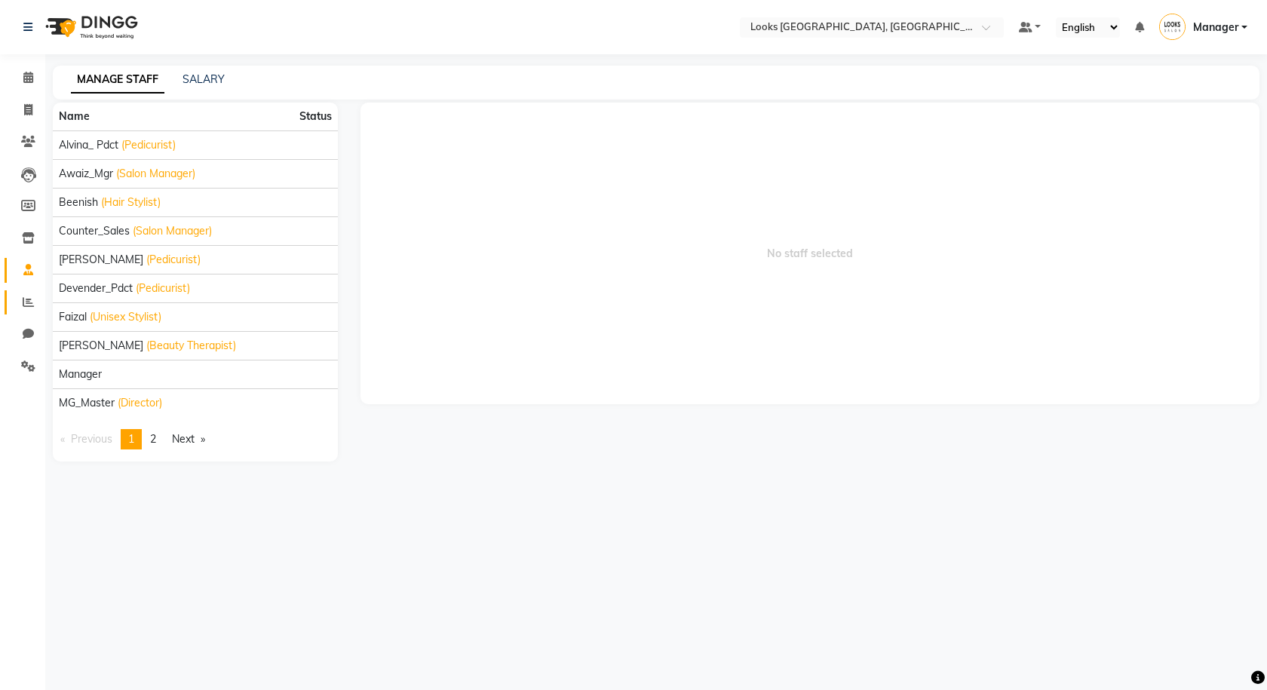
click at [32, 290] on link "Reports" at bounding box center [23, 302] width 36 height 25
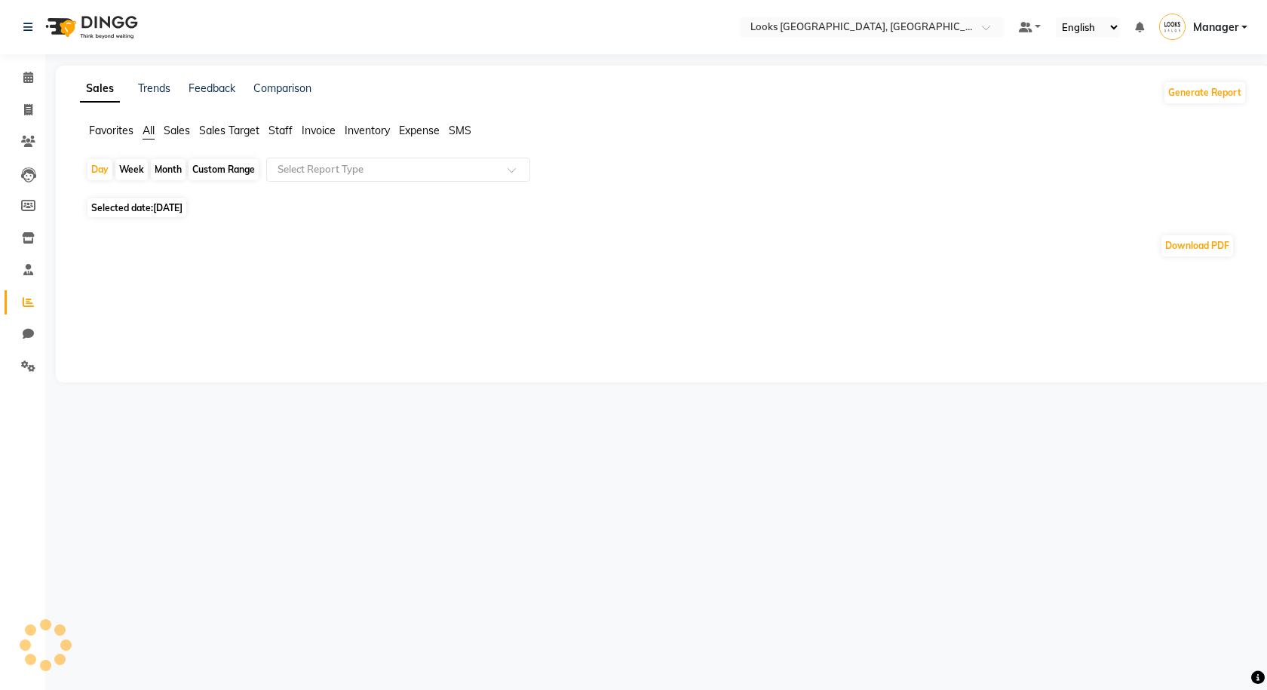
click at [32, 318] on li "Chat" at bounding box center [22, 334] width 45 height 32
